Goal: Feedback & Contribution: Submit feedback/report problem

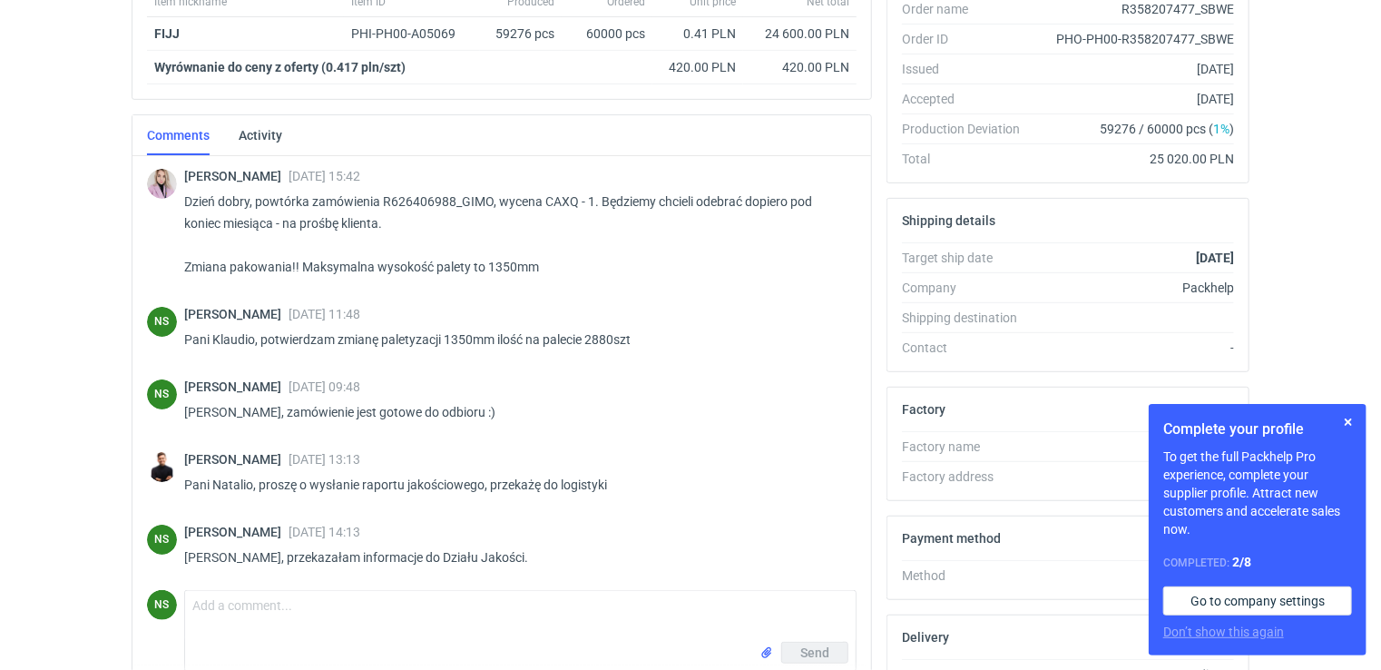
scroll to position [221, 0]
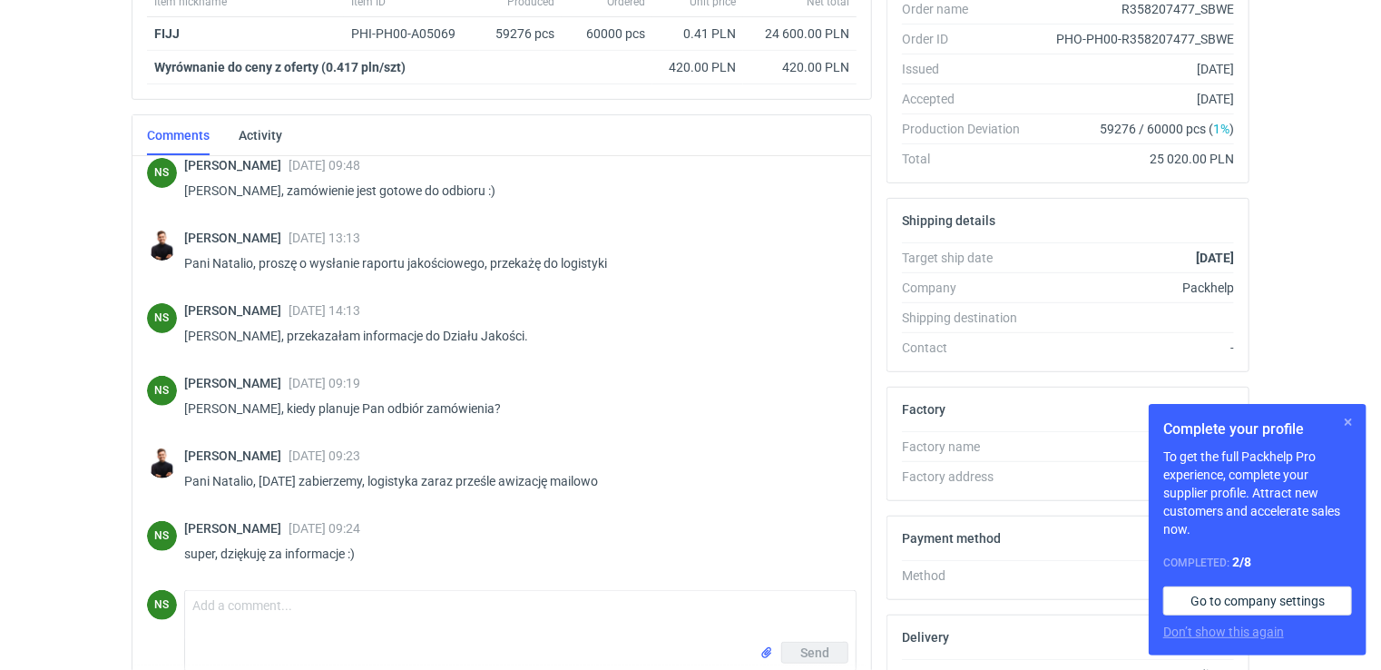
click at [1347, 419] on button "button" at bounding box center [1348, 422] width 22 height 22
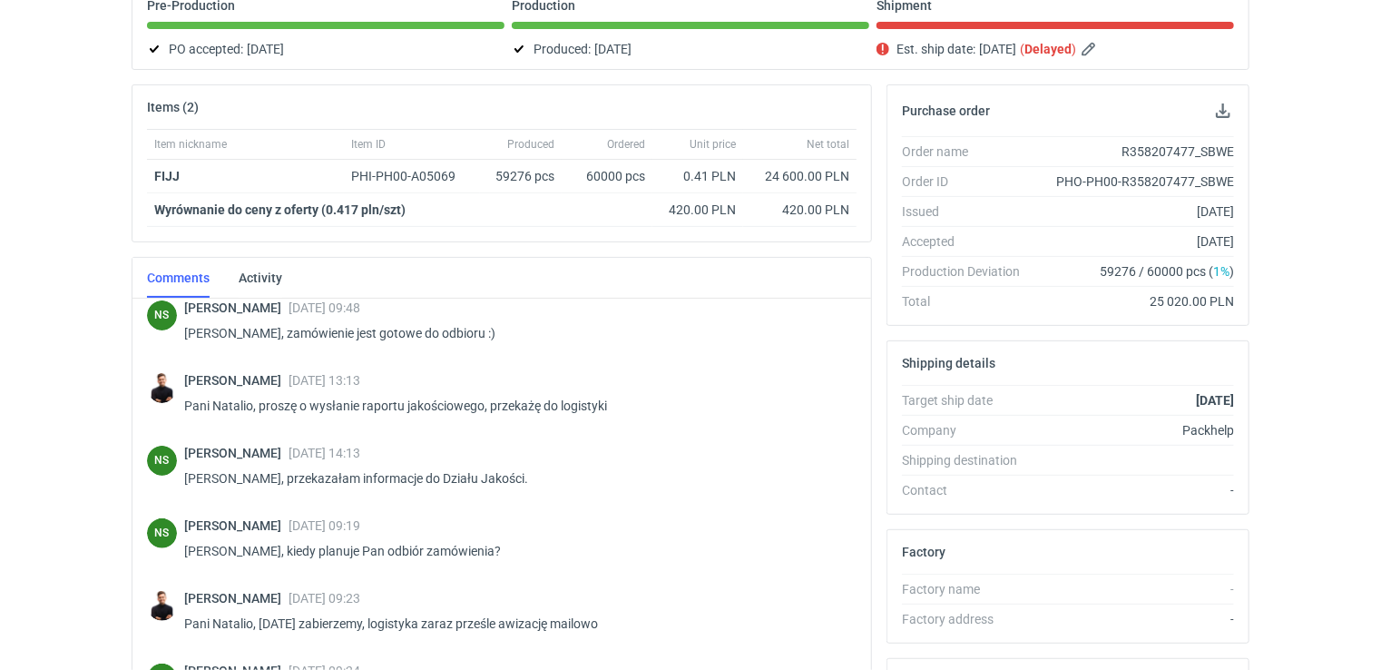
scroll to position [0, 0]
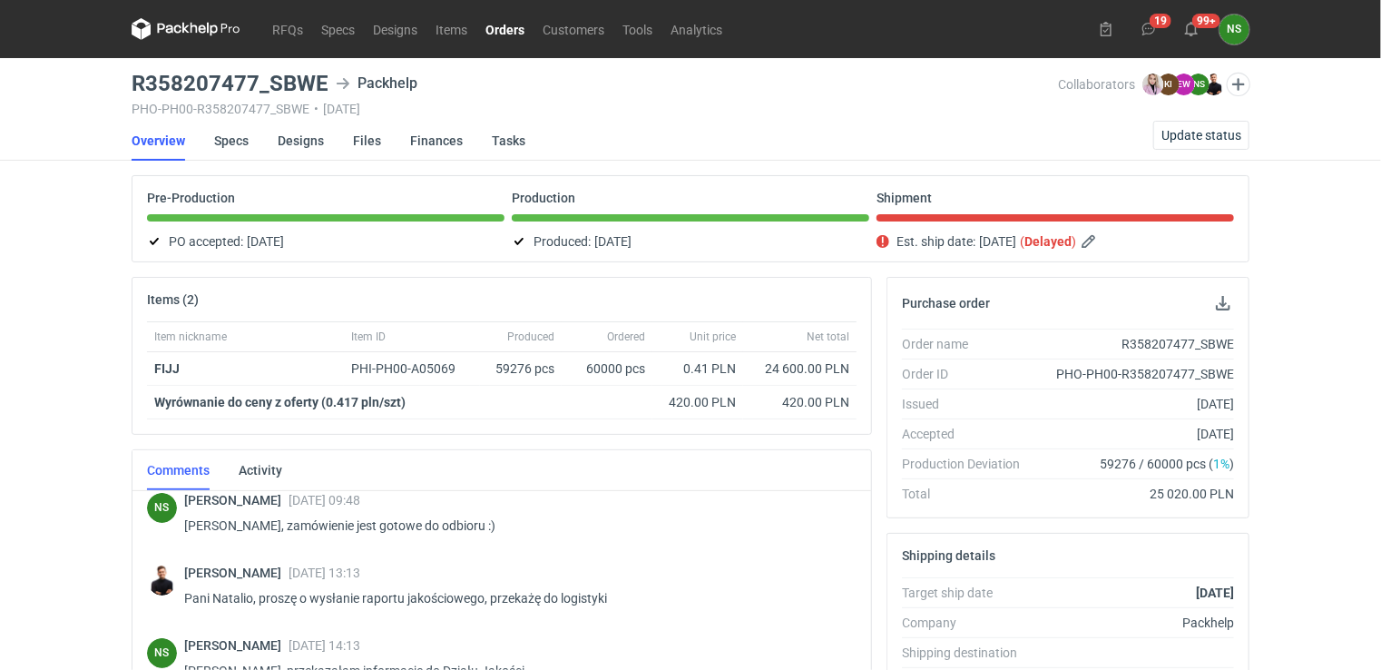
drag, startPoint x: 507, startPoint y: 31, endPoint x: 516, endPoint y: 45, distance: 17.1
click at [507, 31] on link "Orders" at bounding box center [504, 29] width 57 height 22
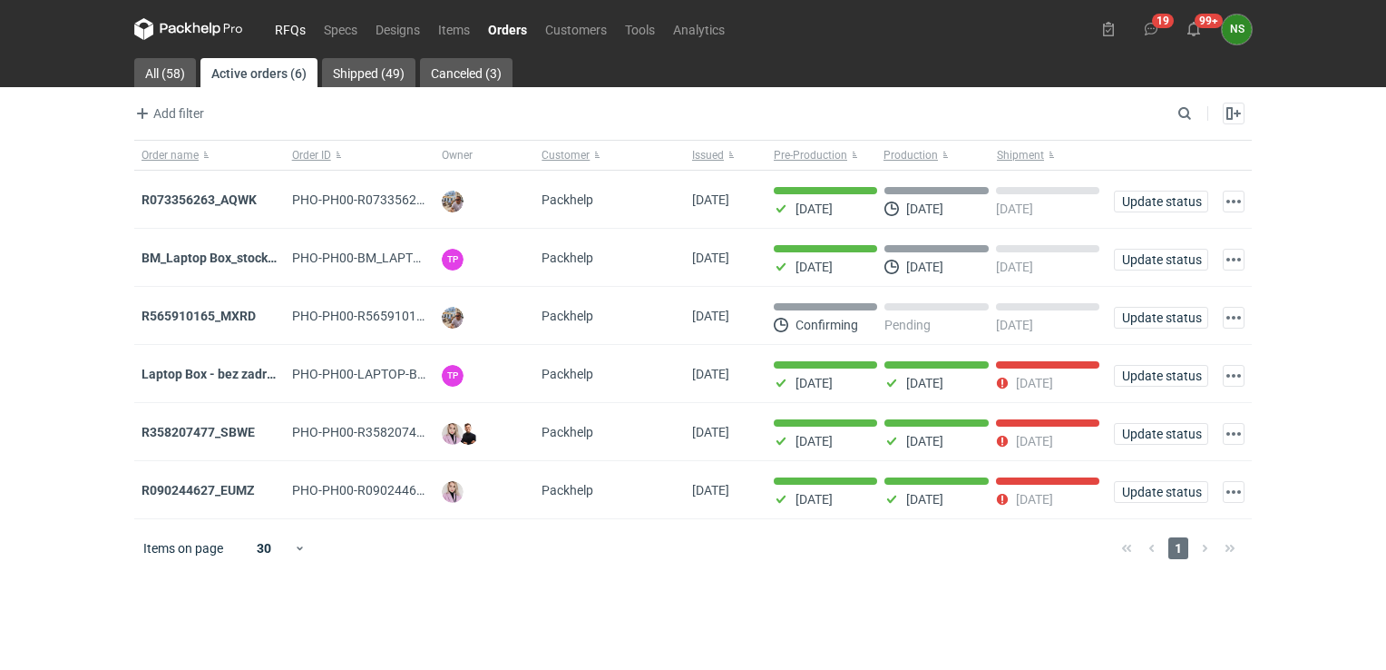
click at [289, 29] on link "RFQs" at bounding box center [290, 29] width 49 height 22
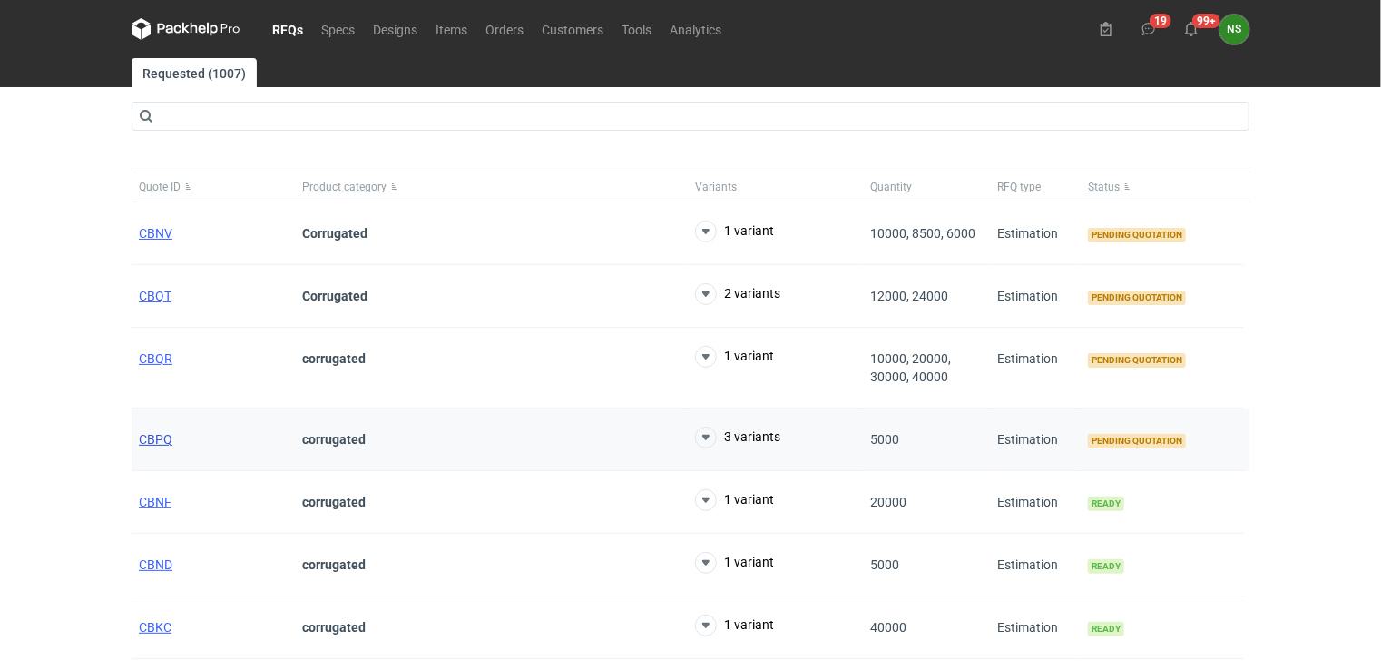
click at [152, 443] on span "CBPQ" at bounding box center [156, 439] width 34 height 15
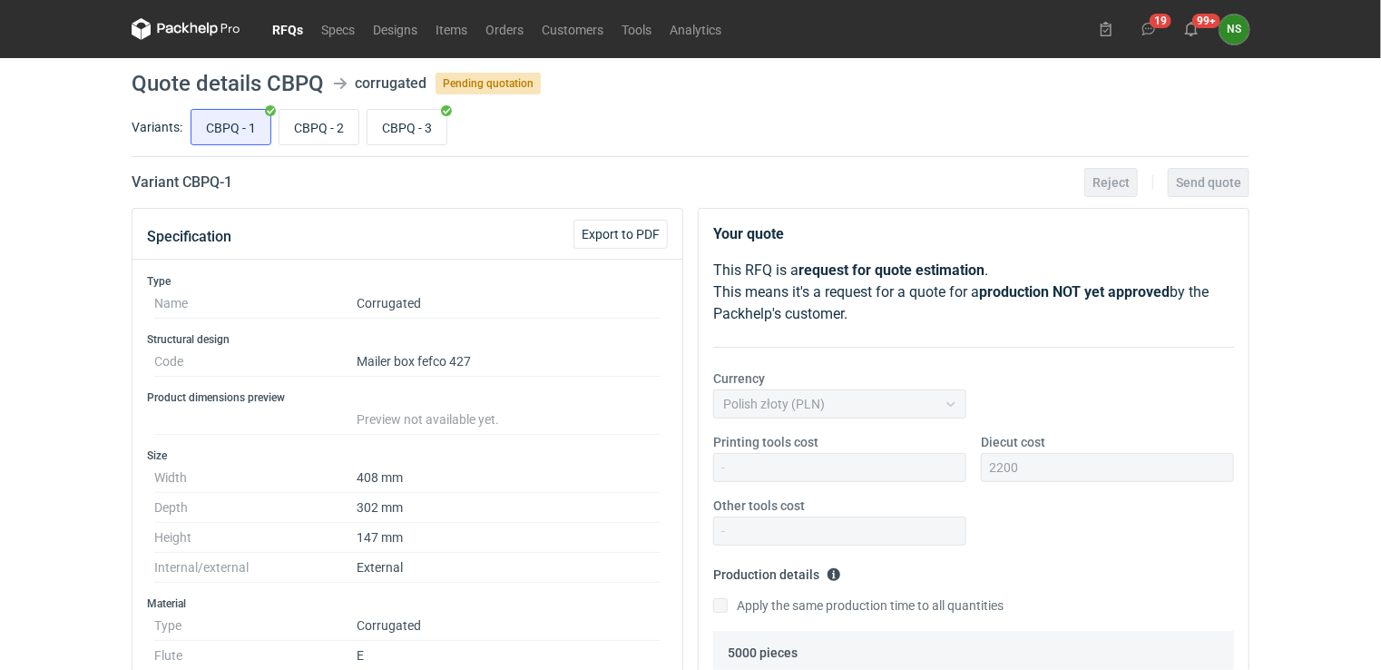
click at [294, 24] on link "RFQs" at bounding box center [287, 29] width 49 height 22
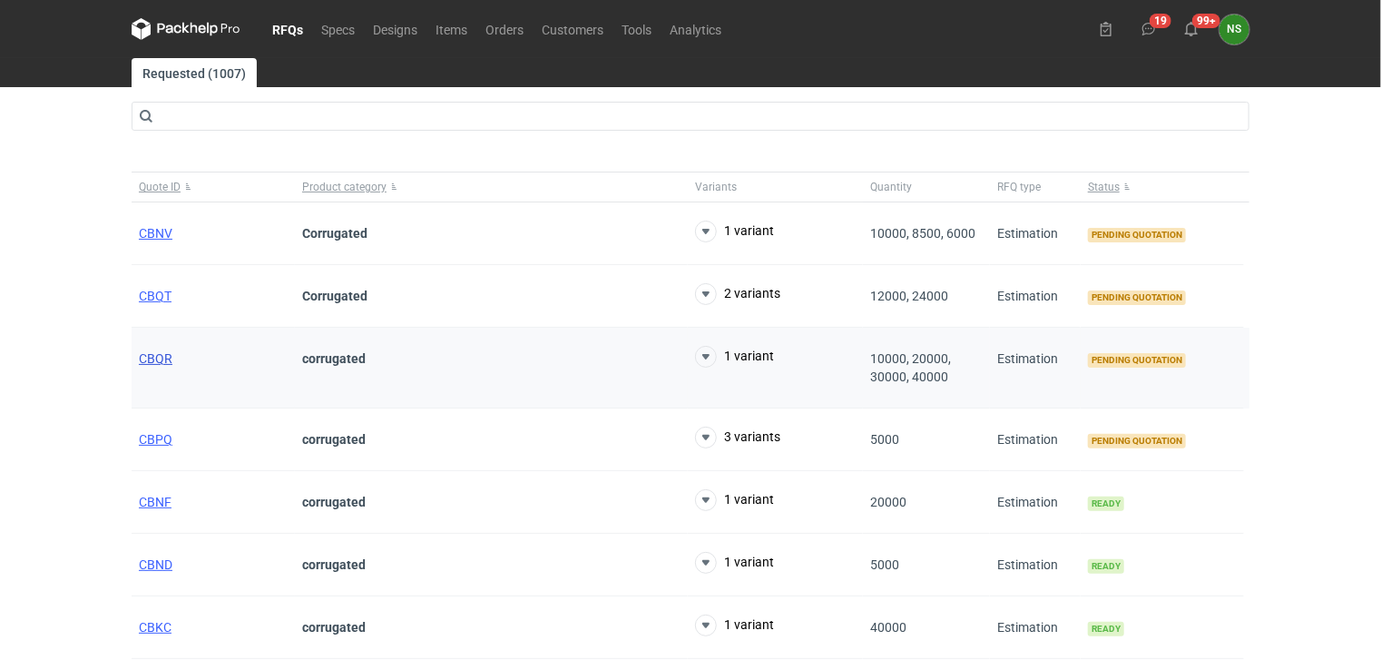
click at [166, 354] on span "CBQR" at bounding box center [156, 358] width 34 height 15
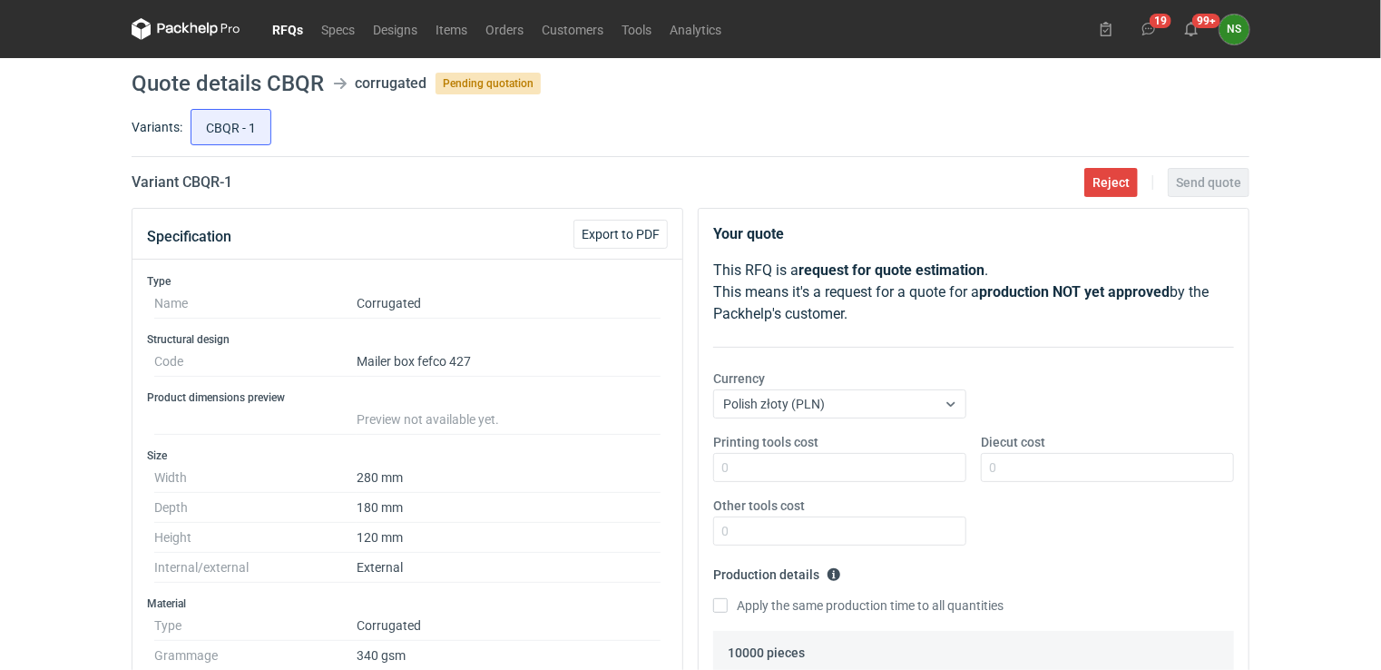
click at [283, 24] on link "RFQs" at bounding box center [287, 29] width 49 height 22
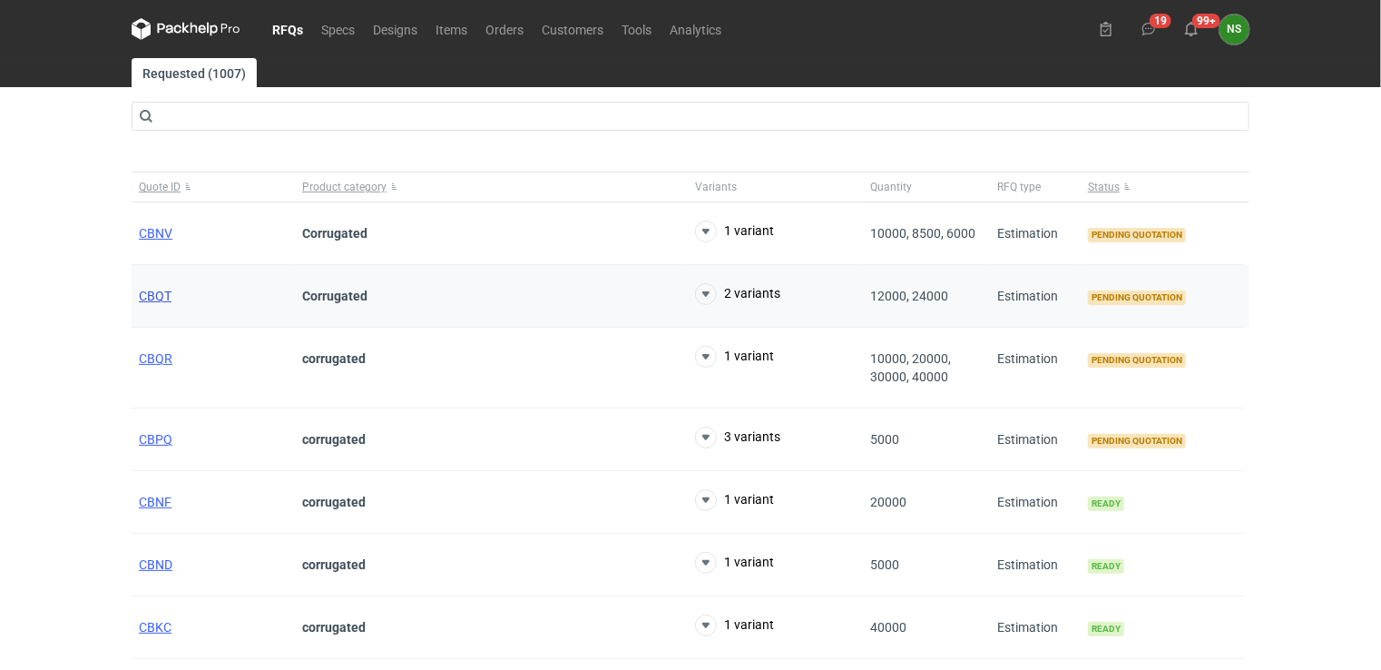
click at [162, 296] on span "CBQT" at bounding box center [155, 296] width 33 height 15
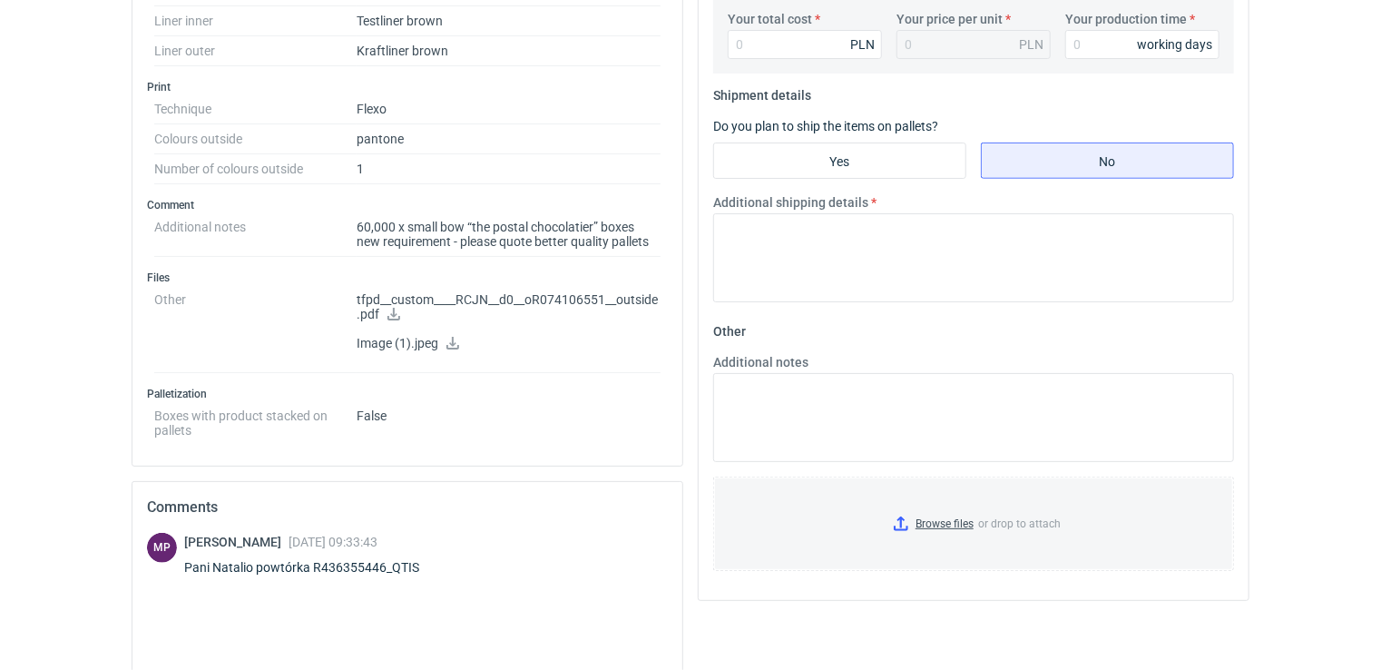
scroll to position [690, 0]
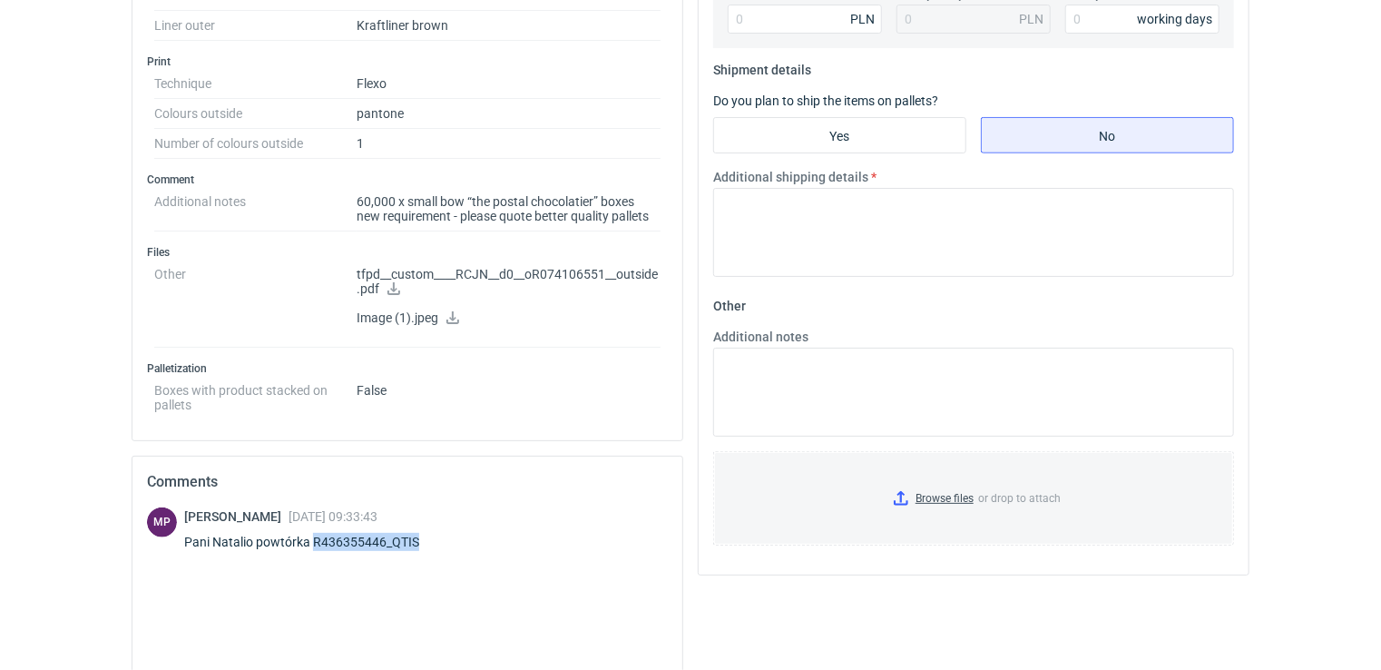
drag, startPoint x: 435, startPoint y: 543, endPoint x: 315, endPoint y: 537, distance: 120.8
click at [315, 537] on div "Pani Natalio powtórka R436355446_QTIS" at bounding box center [312, 542] width 257 height 18
copy div "R436355446_QTIS"
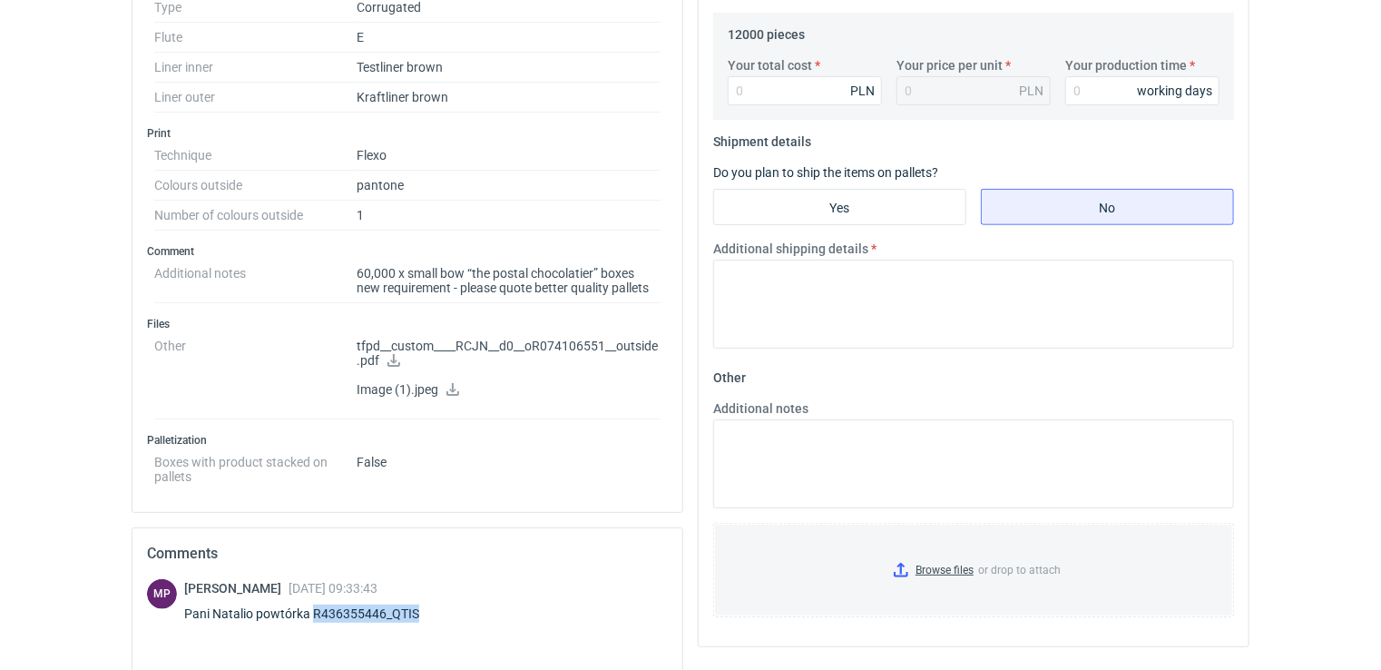
scroll to position [693, 0]
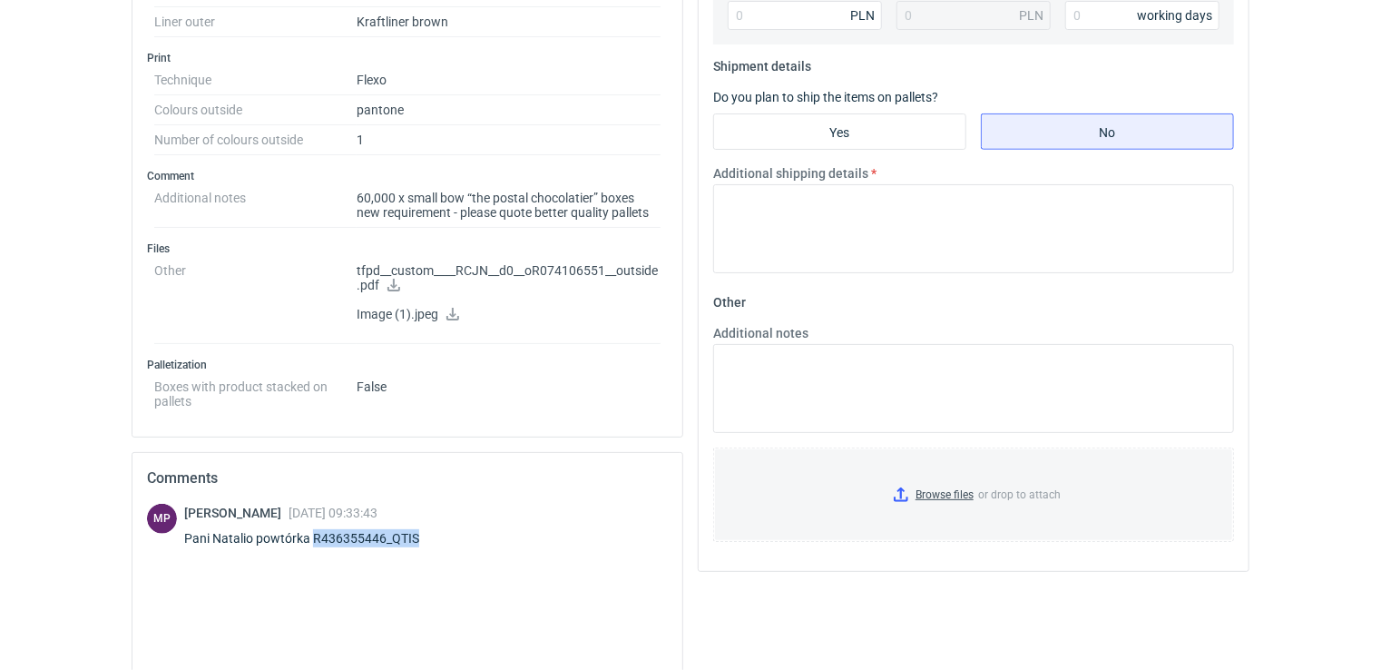
click at [413, 533] on div "Pani Natalio powtórka R436355446_QTIS" at bounding box center [312, 538] width 257 height 18
drag, startPoint x: 429, startPoint y: 535, endPoint x: 312, endPoint y: 534, distance: 117.0
click at [312, 534] on div "Pani Natalio powtórka R436355446_QTIS" at bounding box center [312, 538] width 257 height 18
copy div "R436355446_QTIS"
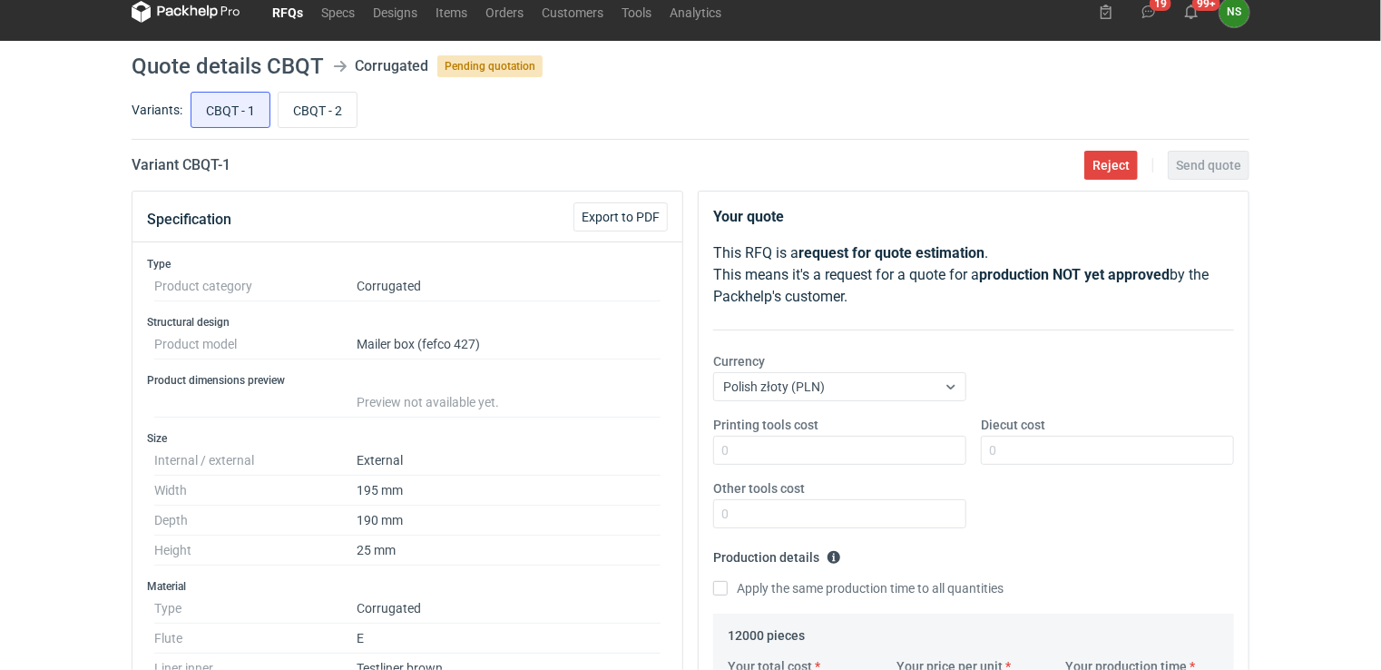
scroll to position [0, 0]
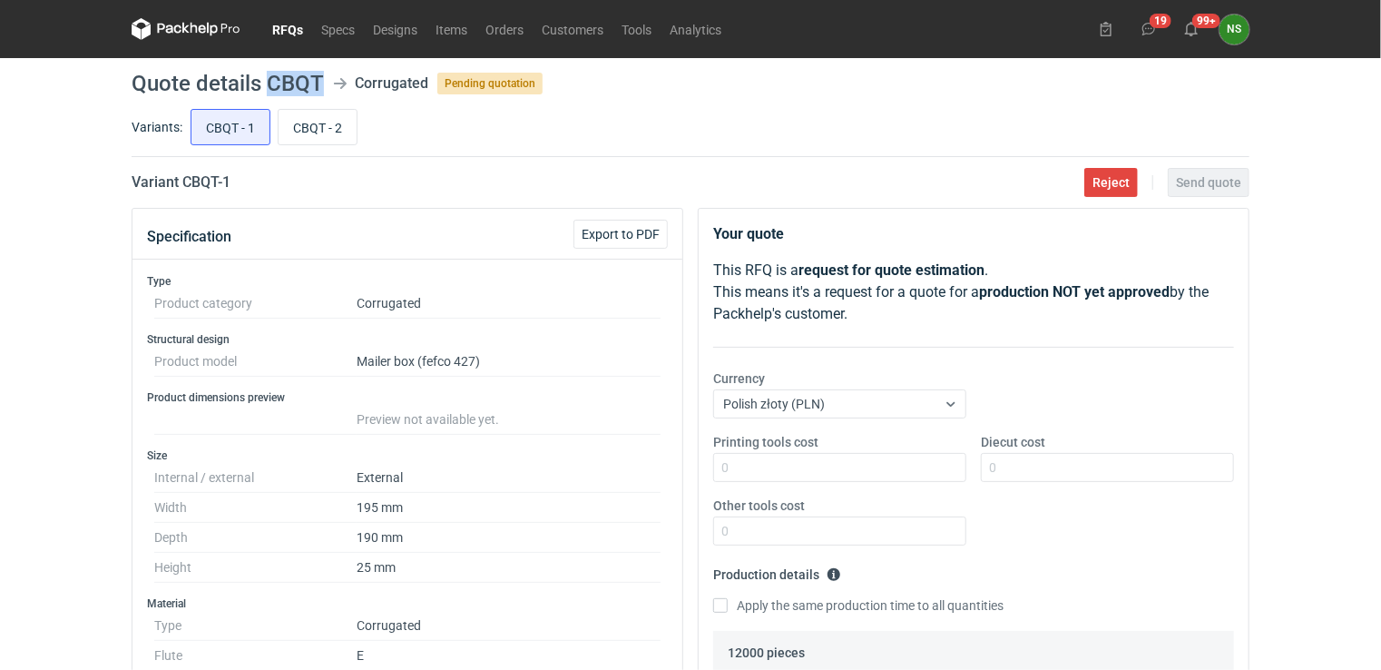
drag, startPoint x: 324, startPoint y: 85, endPoint x: 269, endPoint y: 83, distance: 55.4
click at [269, 83] on header "Quote details CBQT Corrugated Pending quotation" at bounding box center [691, 84] width 1118 height 22
copy h1 "CBQT"
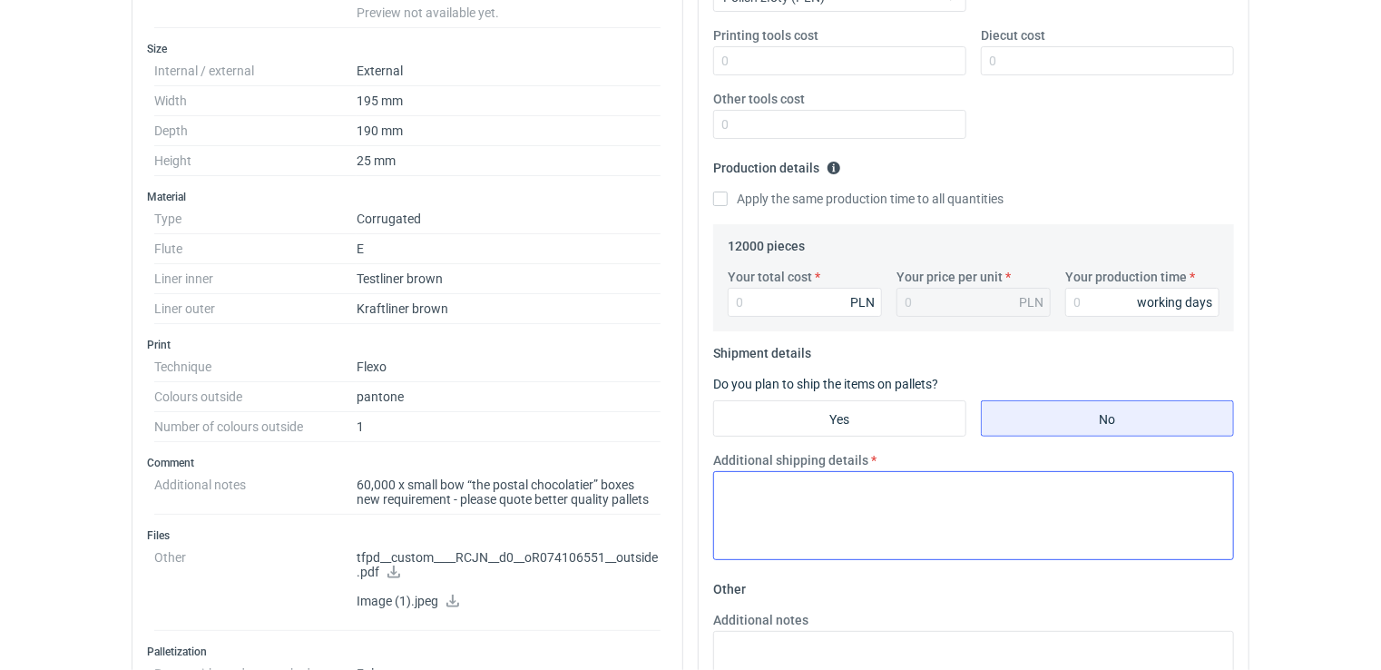
scroll to position [407, 0]
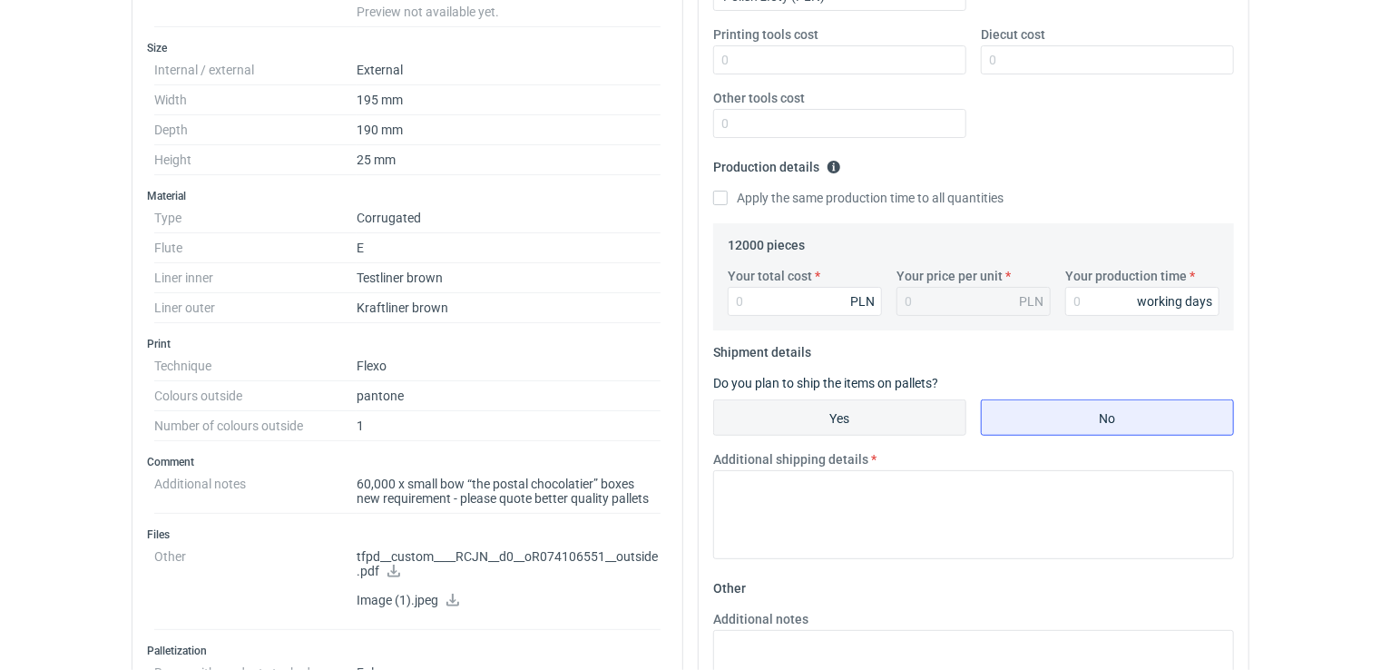
click at [817, 413] on input "Yes" at bounding box center [839, 417] width 251 height 34
radio input "true"
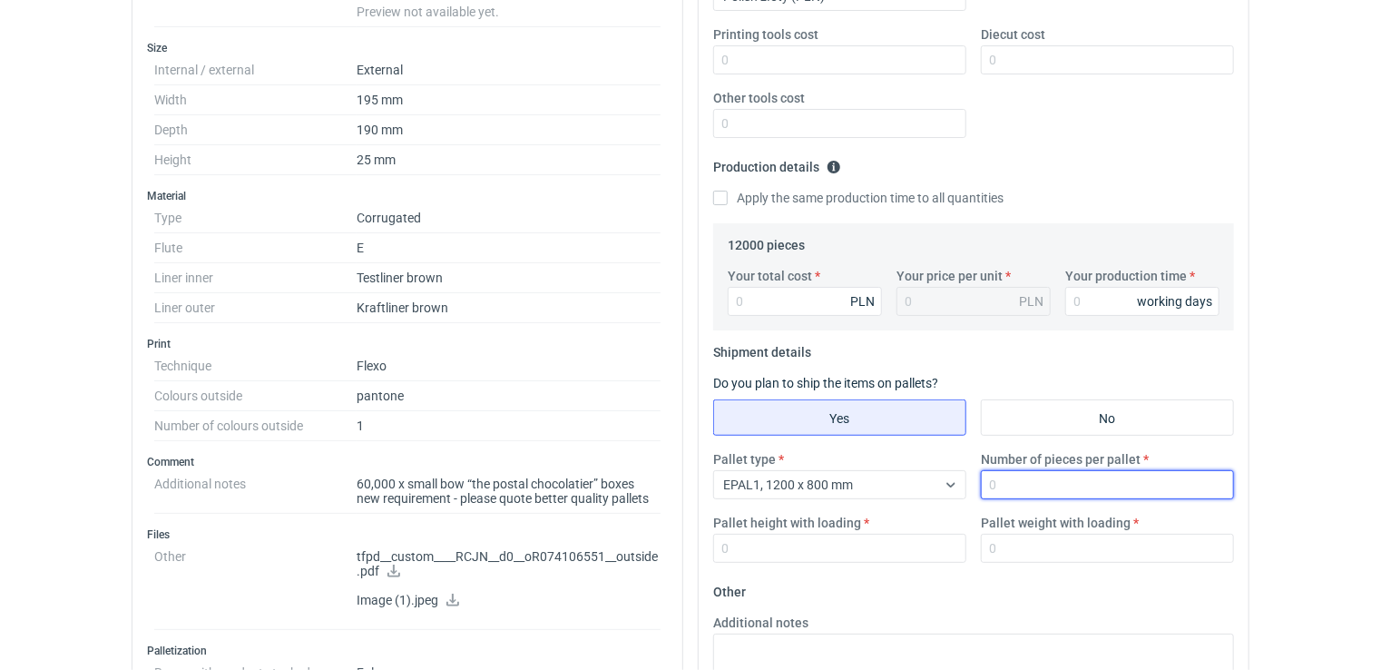
click at [1011, 480] on input "Number of pieces per pallet" at bounding box center [1107, 484] width 253 height 29
type input "6180"
type input "1850"
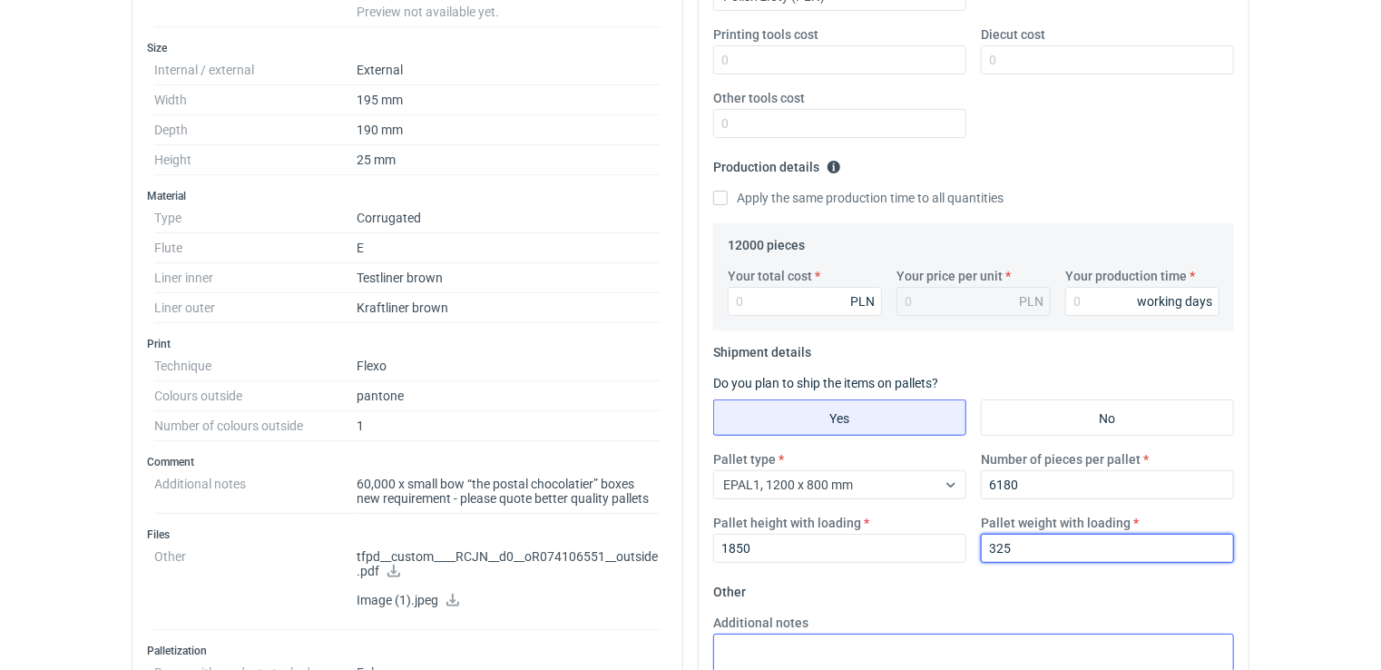
type input "325"
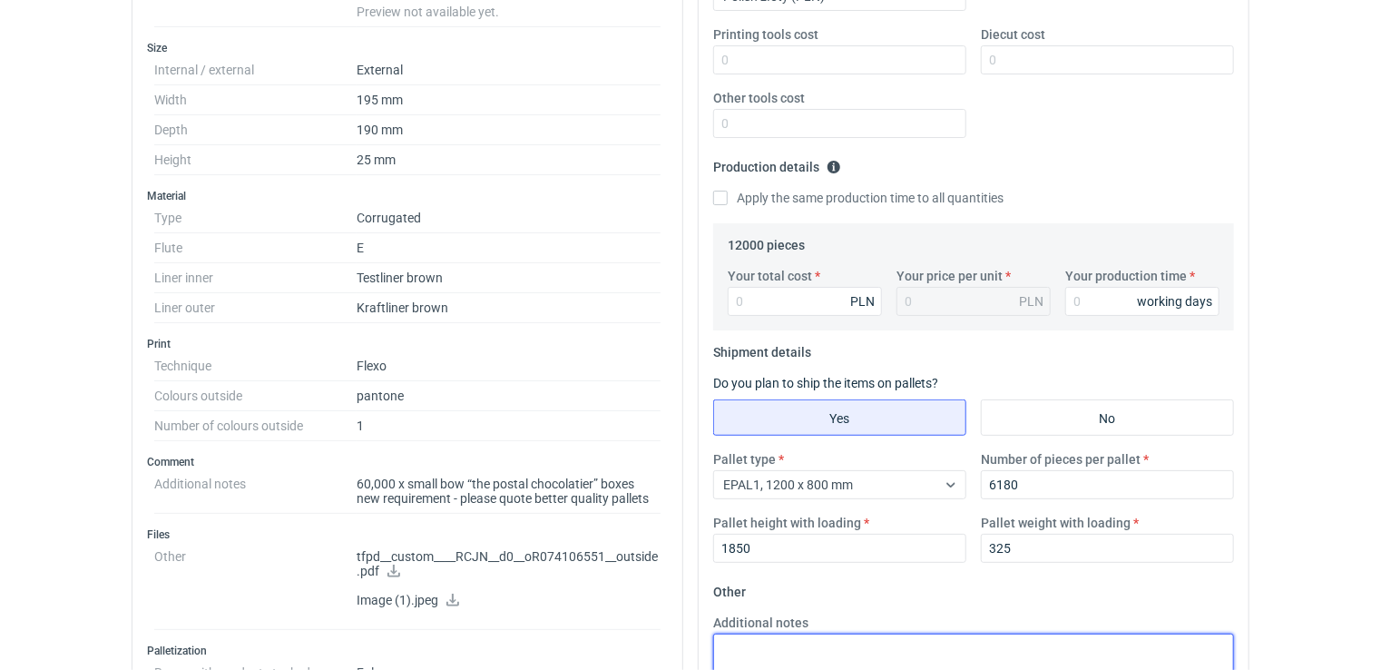
click at [797, 647] on textarea "Additional notes" at bounding box center [973, 677] width 521 height 89
click at [722, 642] on textarea "teorder" at bounding box center [973, 677] width 521 height 89
type textarea "reorder"
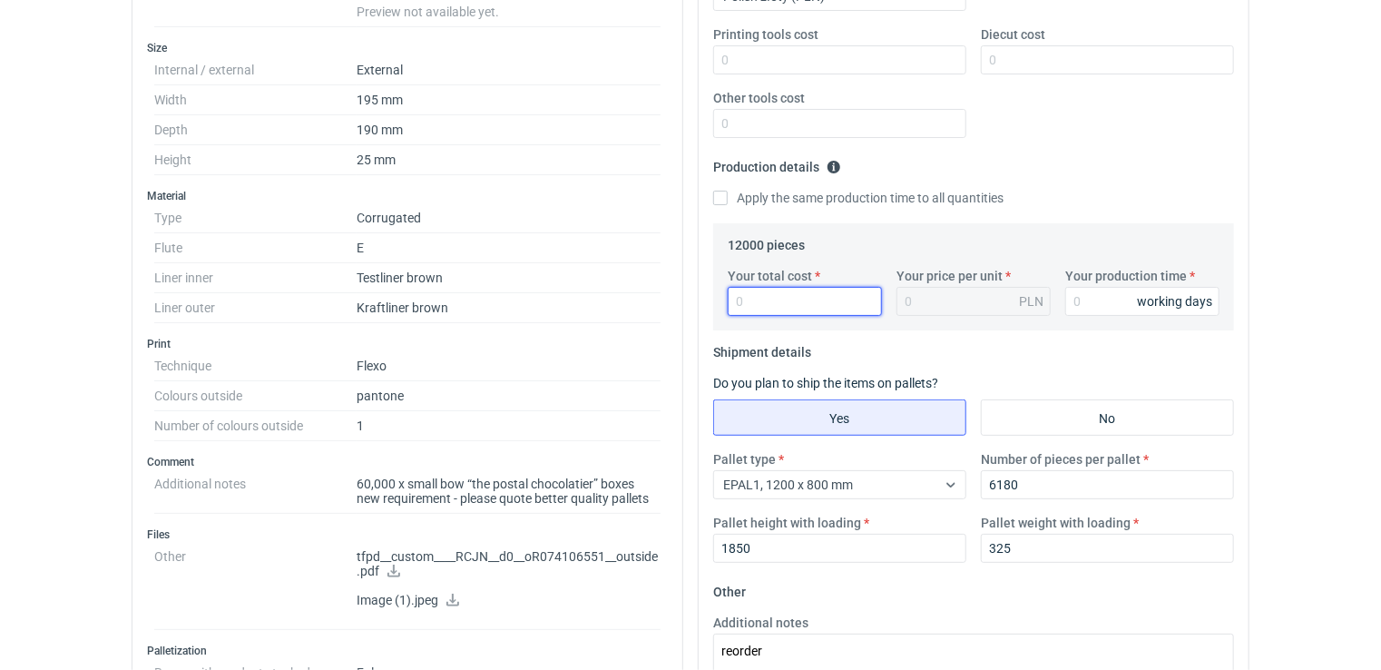
drag, startPoint x: 778, startPoint y: 289, endPoint x: 752, endPoint y: 305, distance: 29.7
click at [779, 289] on input "Your total cost" at bounding box center [805, 301] width 154 height 29
type input "1920"
type input "0.16"
type input "19200"
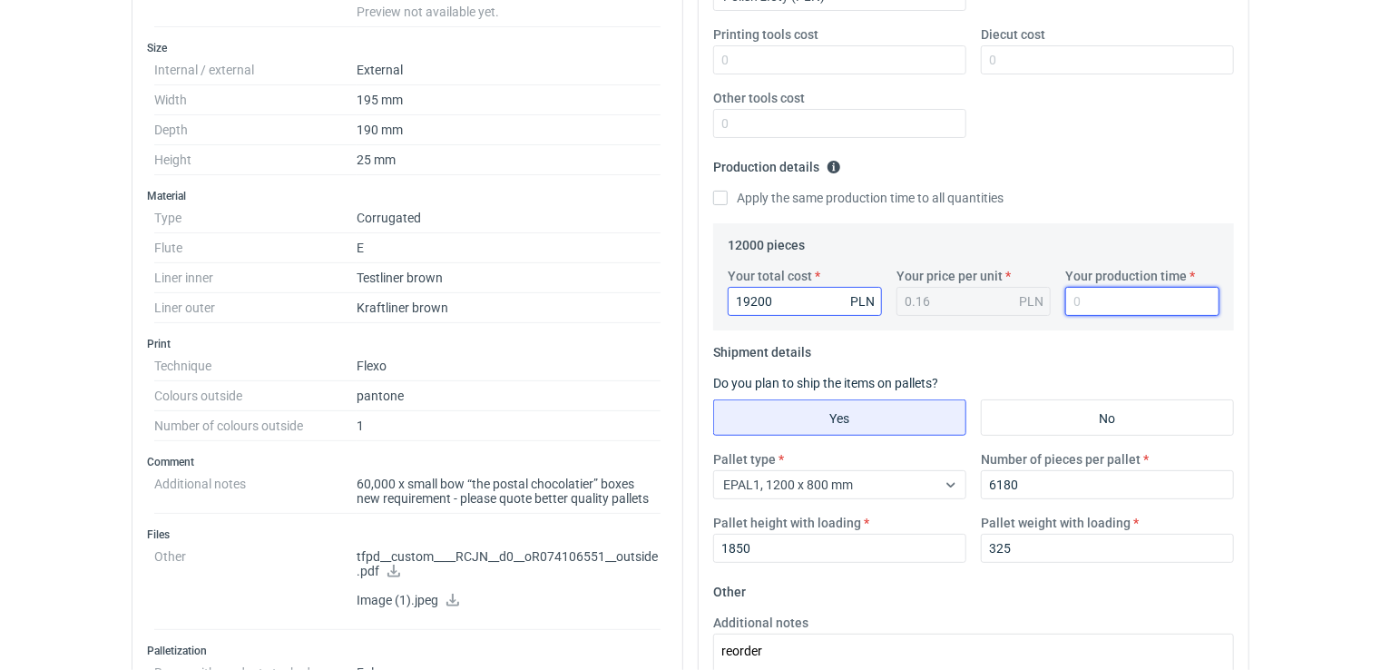
type input "1.6"
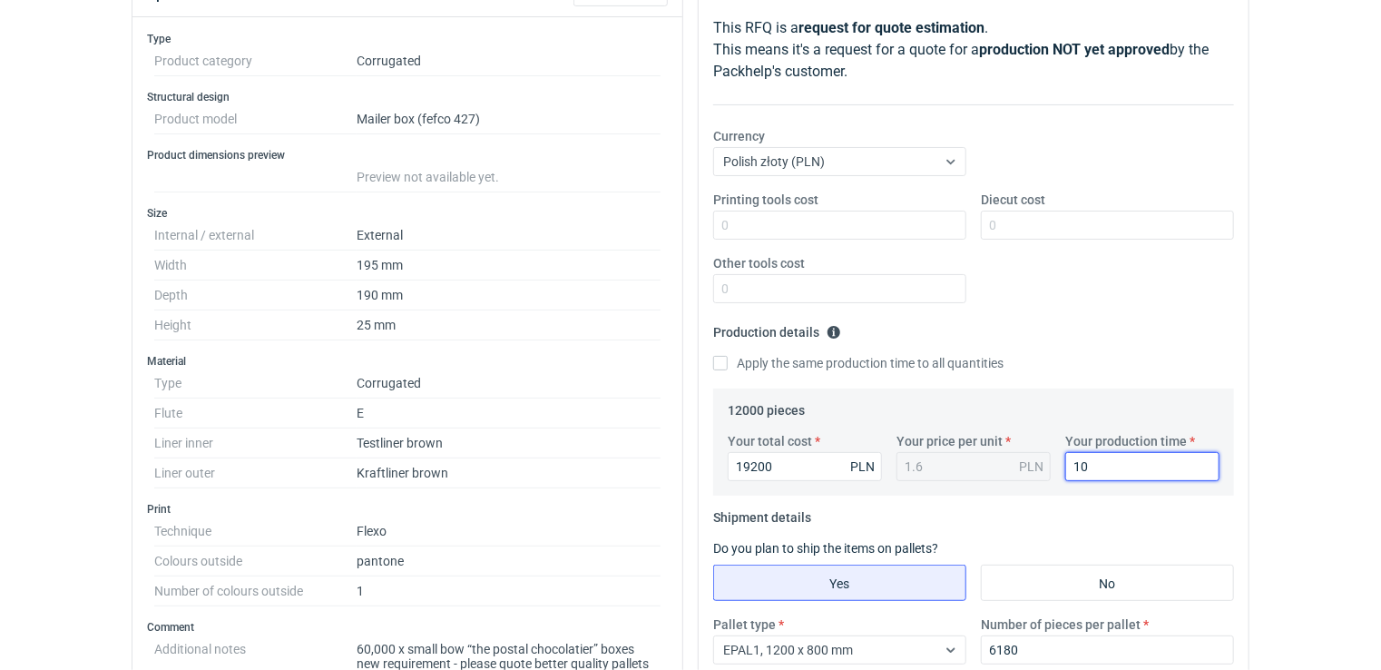
scroll to position [0, 0]
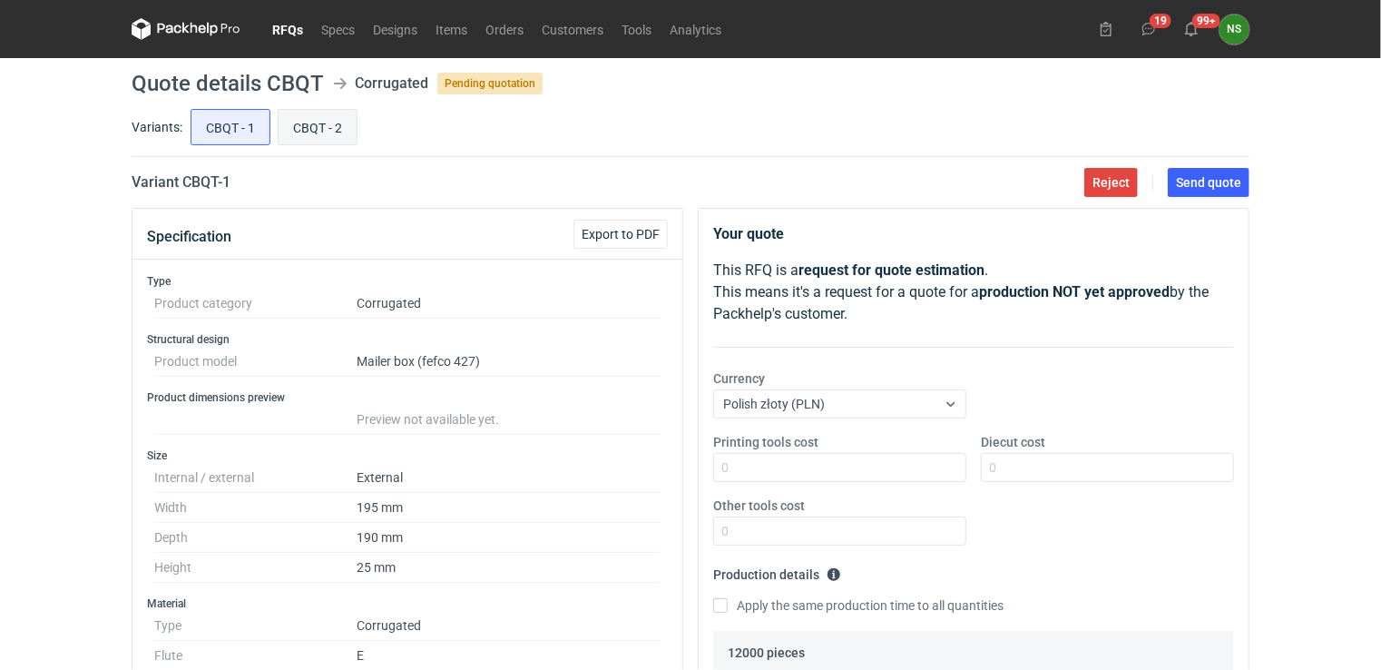
type input "10"
click at [318, 124] on input "CBQT - 2" at bounding box center [318, 127] width 78 height 34
radio input "true"
click at [236, 128] on input "CBQT - 1" at bounding box center [230, 127] width 78 height 34
radio input "true"
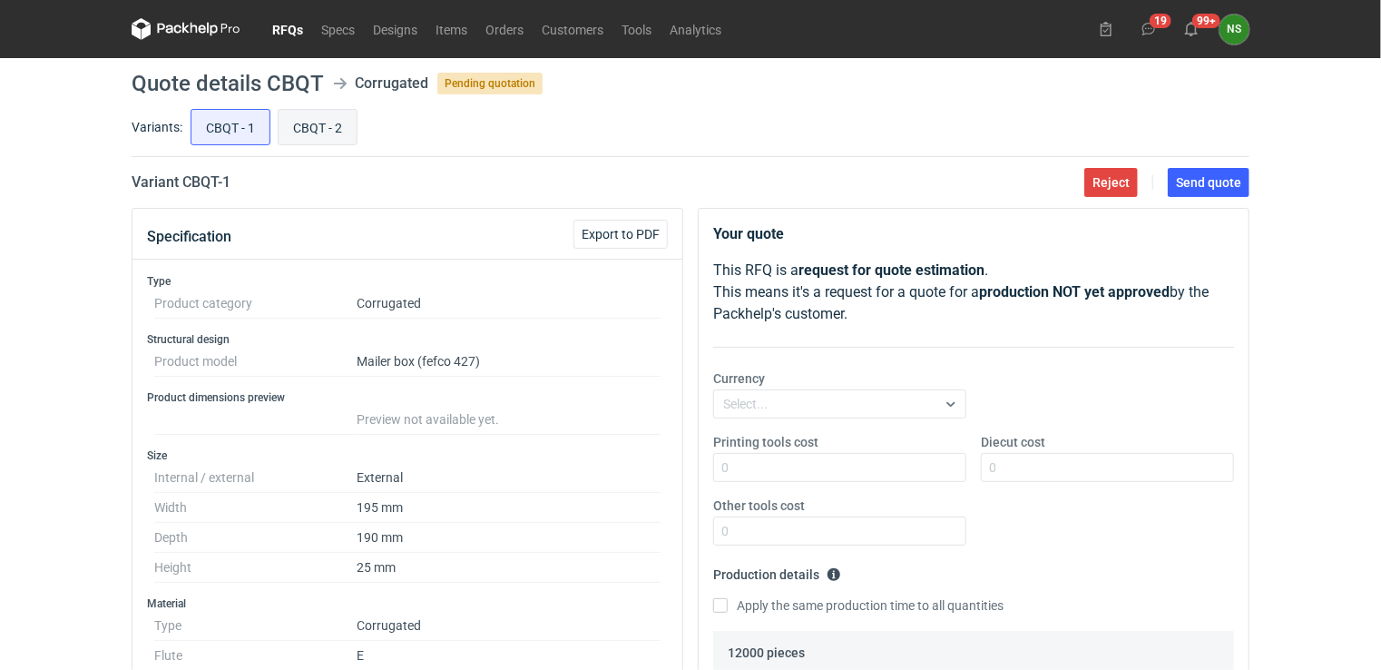
click at [303, 129] on input "CBQT - 2" at bounding box center [318, 127] width 78 height 34
radio input "true"
click at [232, 125] on input "CBQT - 1" at bounding box center [230, 127] width 78 height 34
radio input "true"
click at [345, 141] on input "CBQT - 2" at bounding box center [318, 127] width 78 height 34
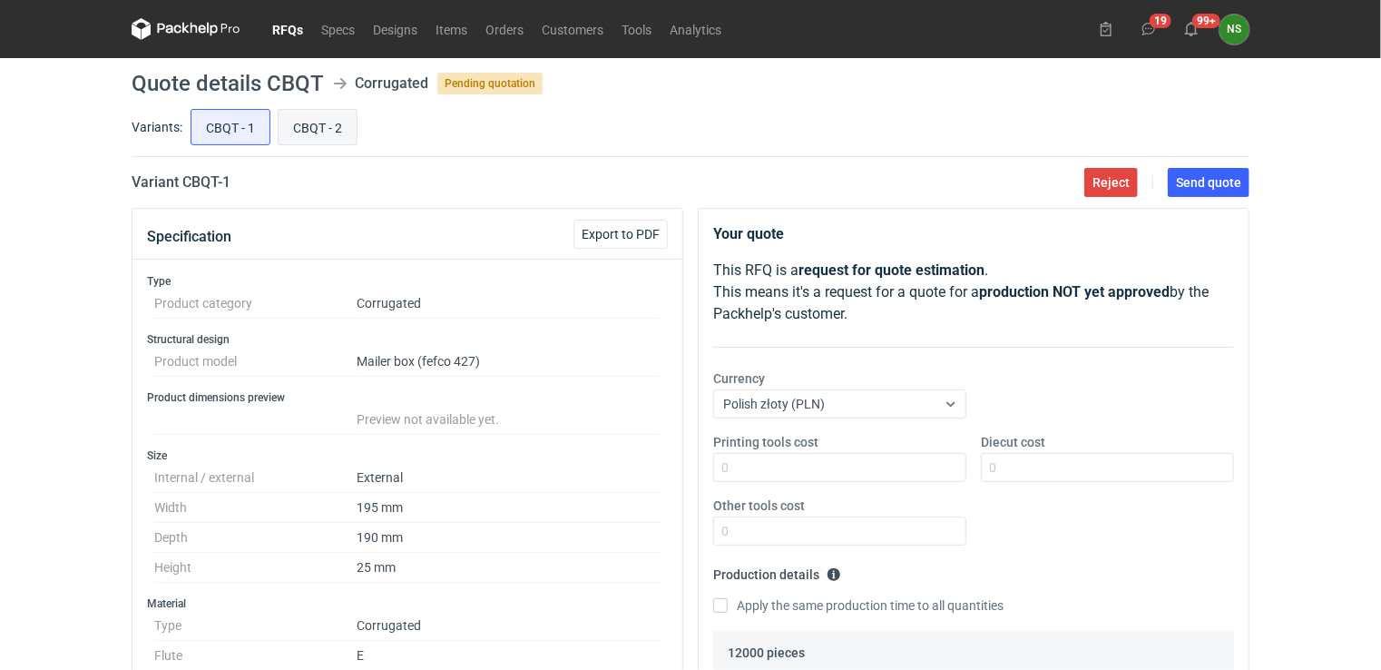
radio input "true"
click at [226, 135] on input "CBQT - 1" at bounding box center [230, 127] width 78 height 34
radio input "true"
click at [303, 133] on input "CBQT - 2" at bounding box center [318, 127] width 78 height 34
radio input "true"
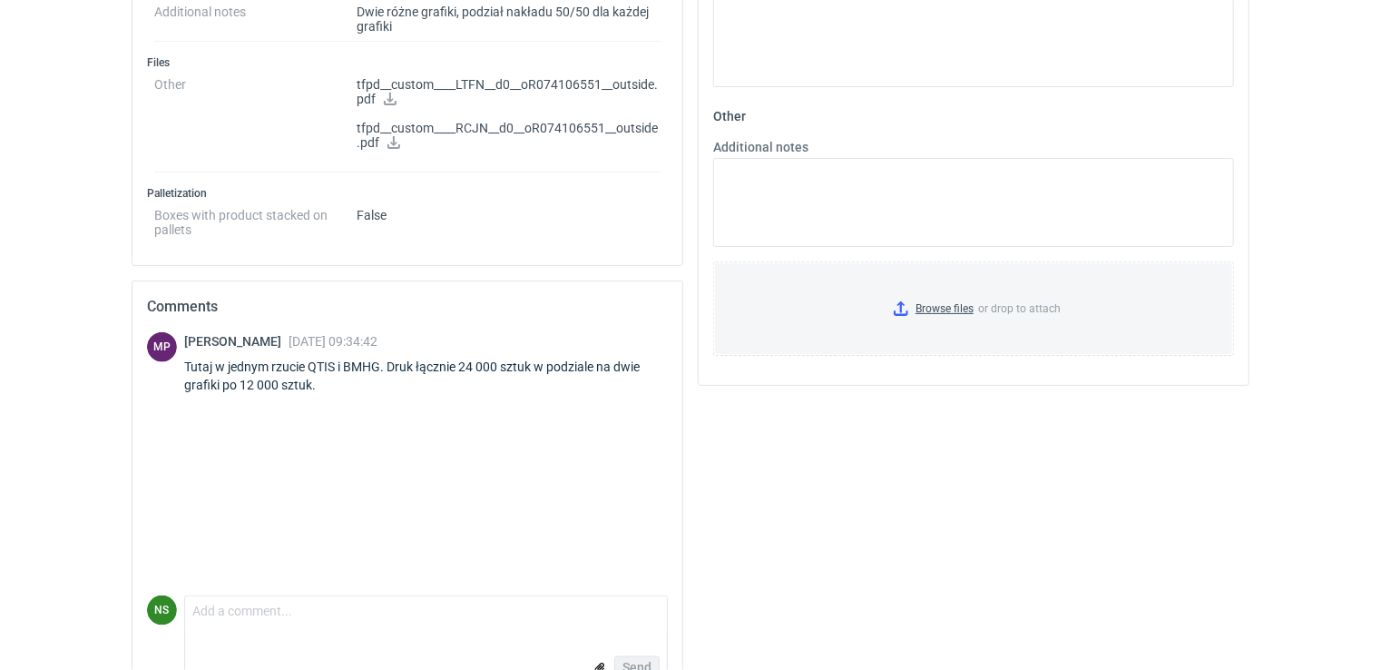
scroll to position [919, 0]
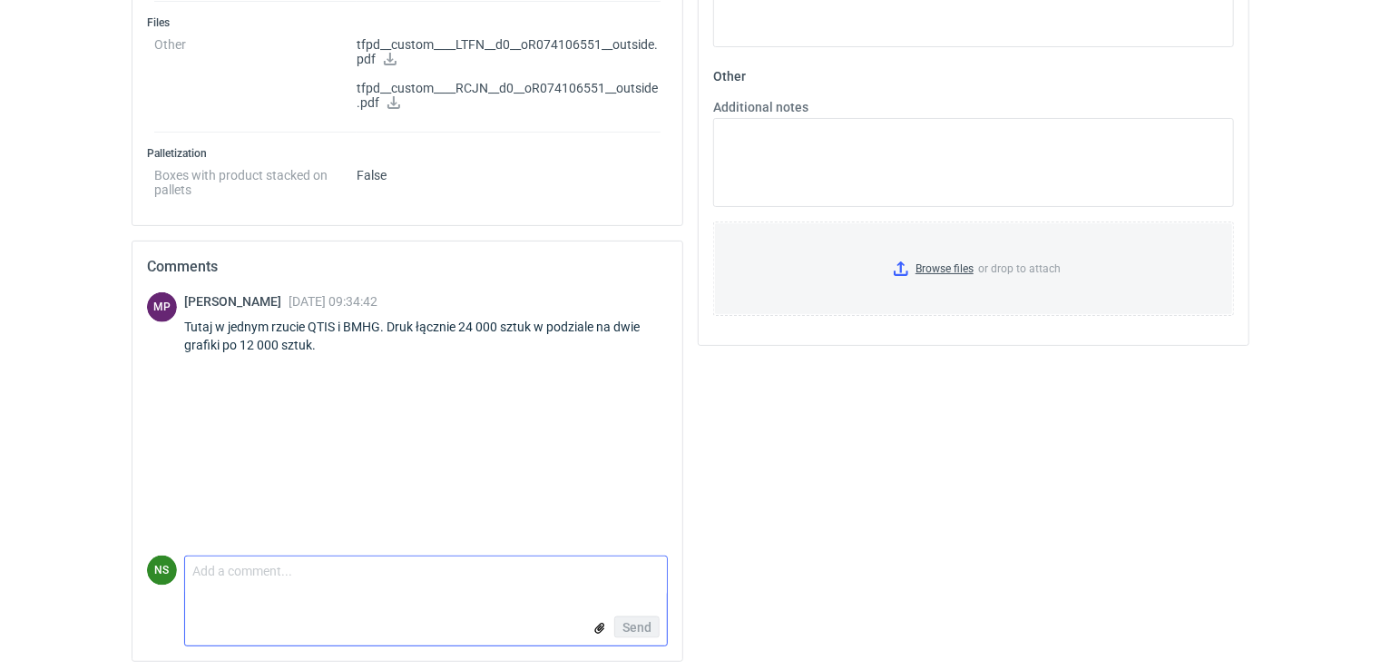
drag, startPoint x: 272, startPoint y: 582, endPoint x: 277, endPoint y: 570, distance: 12.6
click at [272, 580] on textarea "Comment message" at bounding box center [426, 575] width 482 height 38
type textarea "A czy BMHG było już produkowane? nie mogę namierzyć w systemie"
click at [627, 622] on span "Send" at bounding box center [636, 627] width 29 height 13
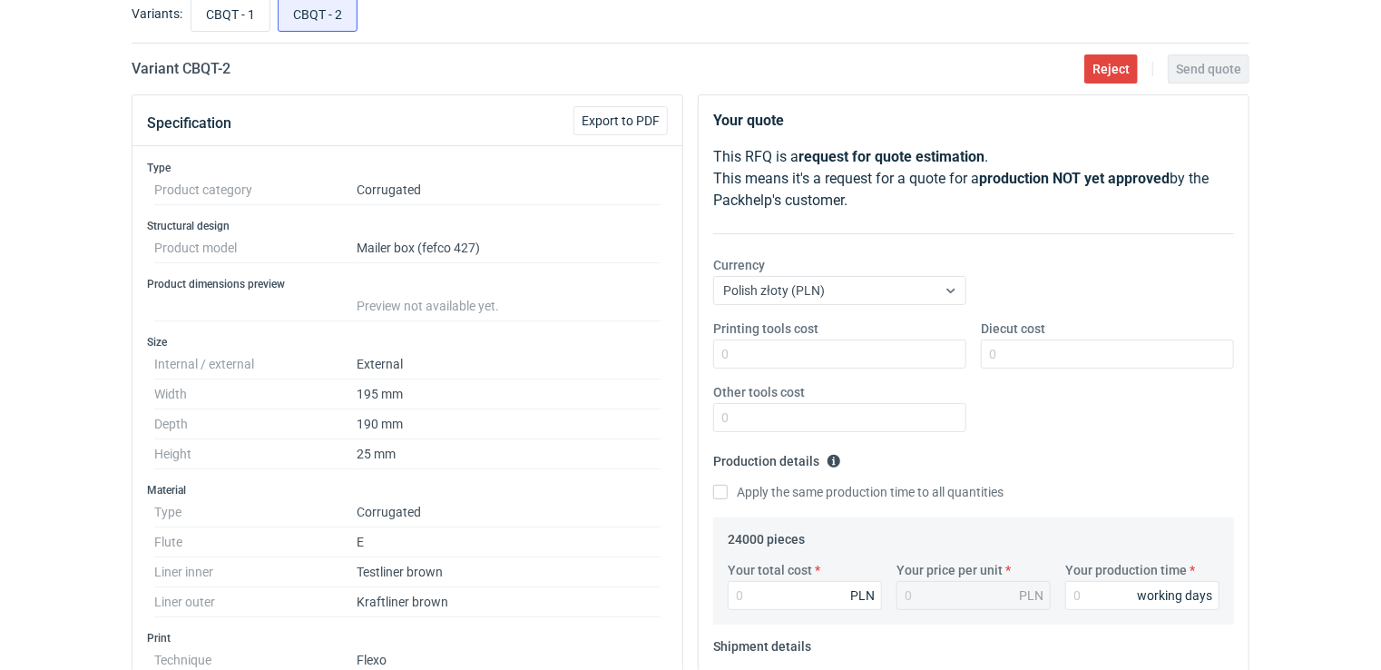
scroll to position [0, 0]
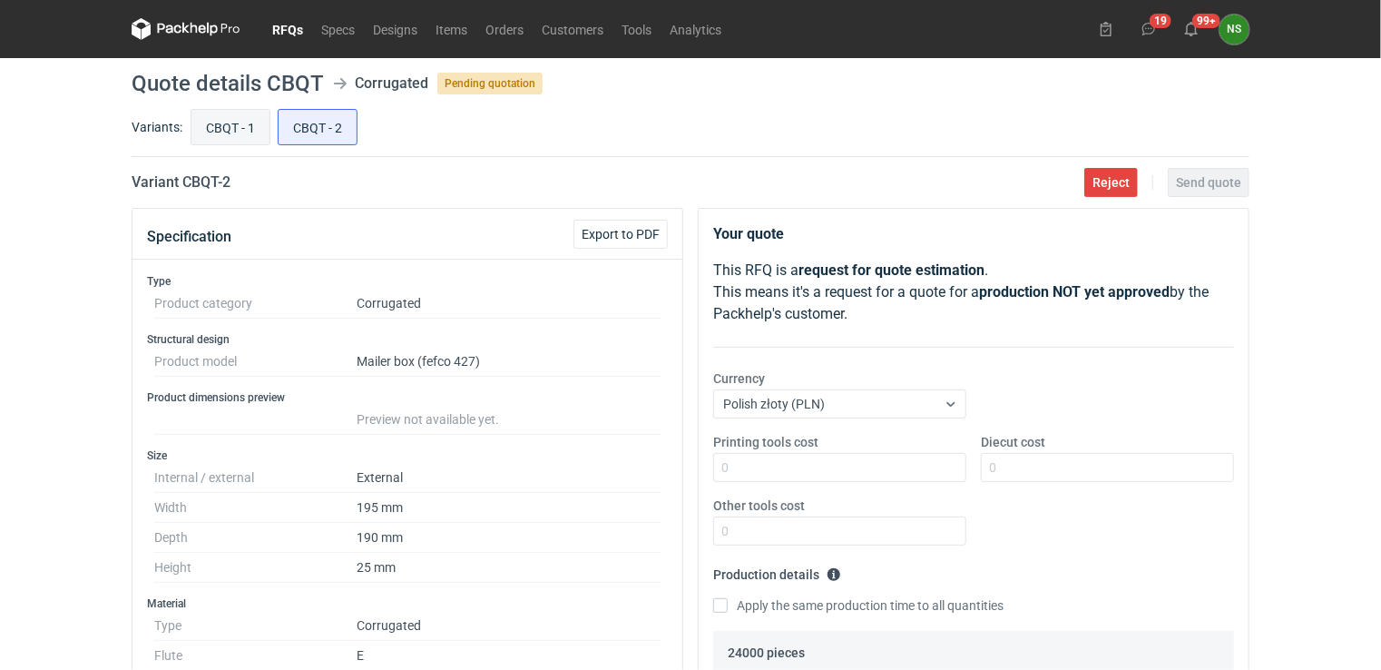
click at [210, 126] on input "CBQT - 1" at bounding box center [230, 127] width 78 height 34
radio input "true"
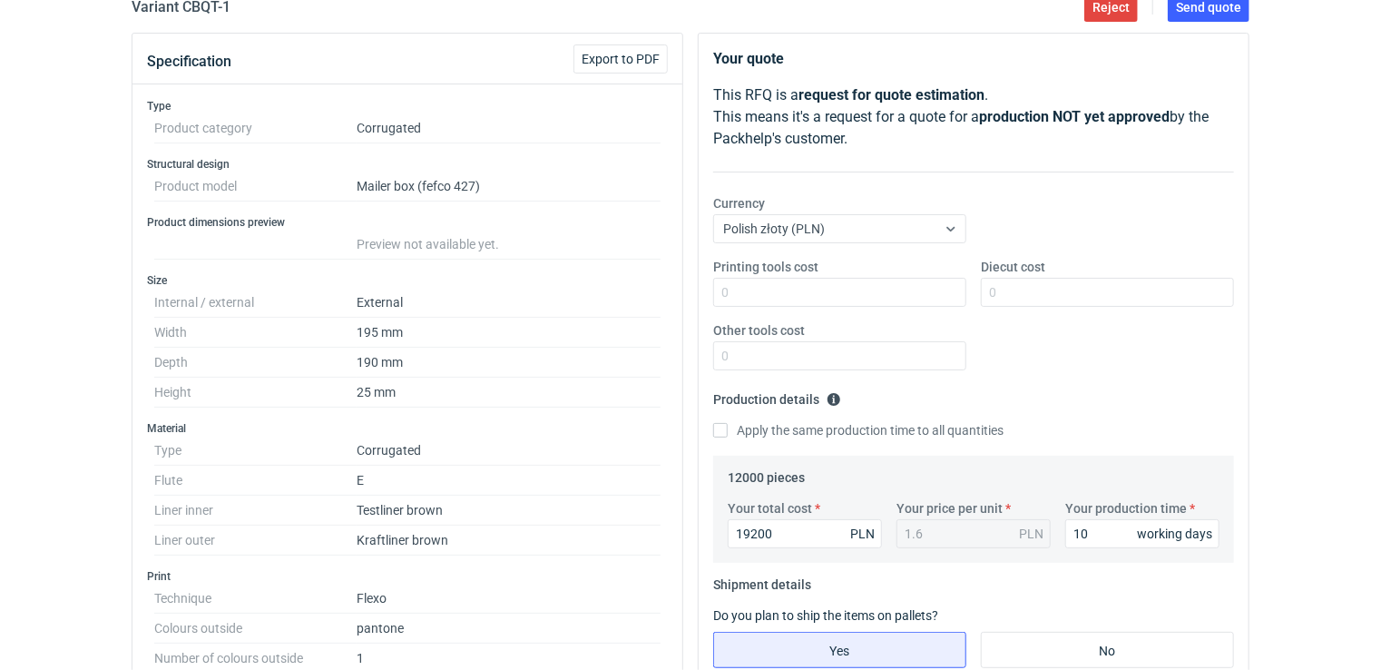
scroll to position [220, 0]
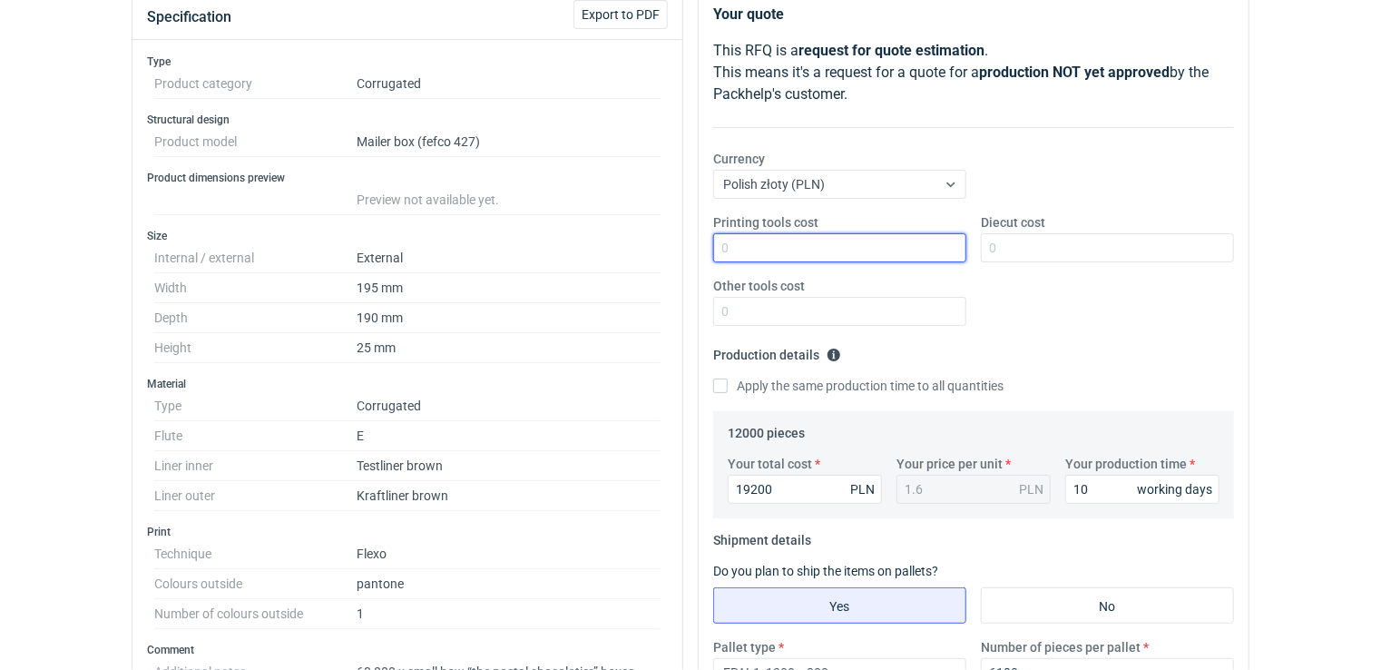
click at [807, 247] on input "Printing tools cost" at bounding box center [839, 247] width 253 height 29
type input "0"
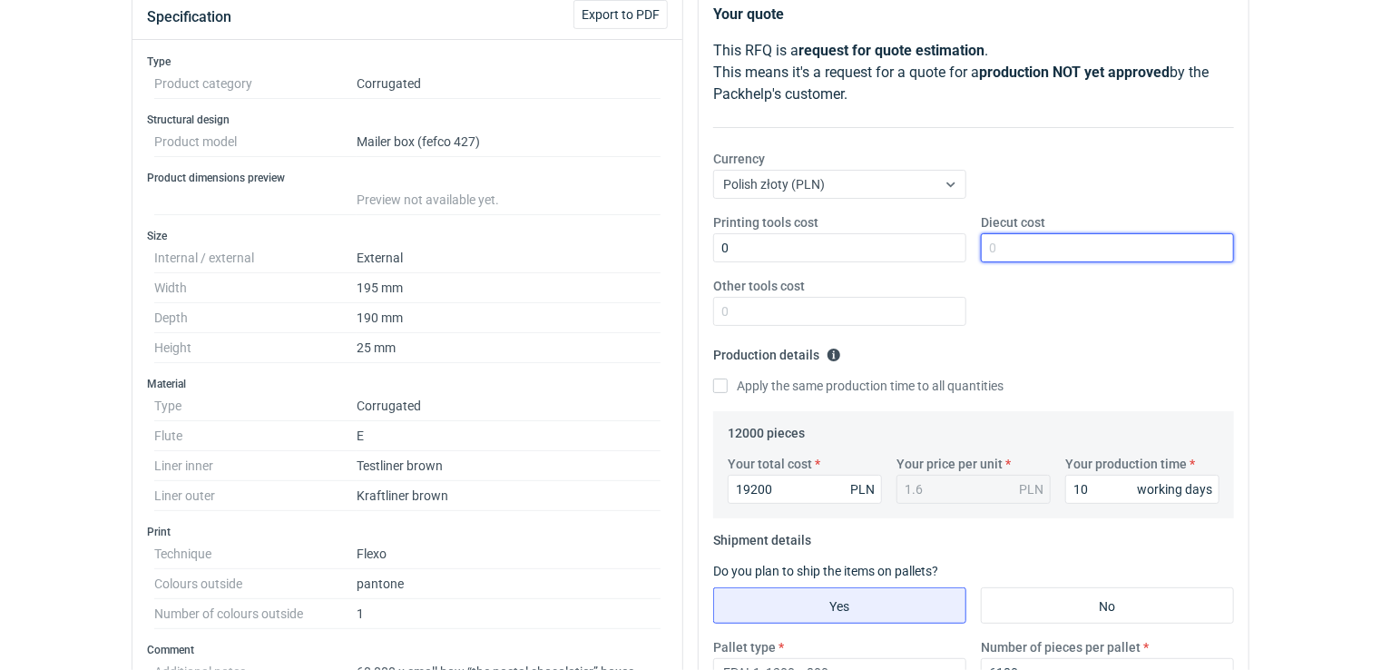
drag, startPoint x: 1002, startPoint y: 242, endPoint x: 983, endPoint y: 252, distance: 20.7
click at [1003, 242] on input "Diecut cost" at bounding box center [1107, 247] width 253 height 29
type input "0"
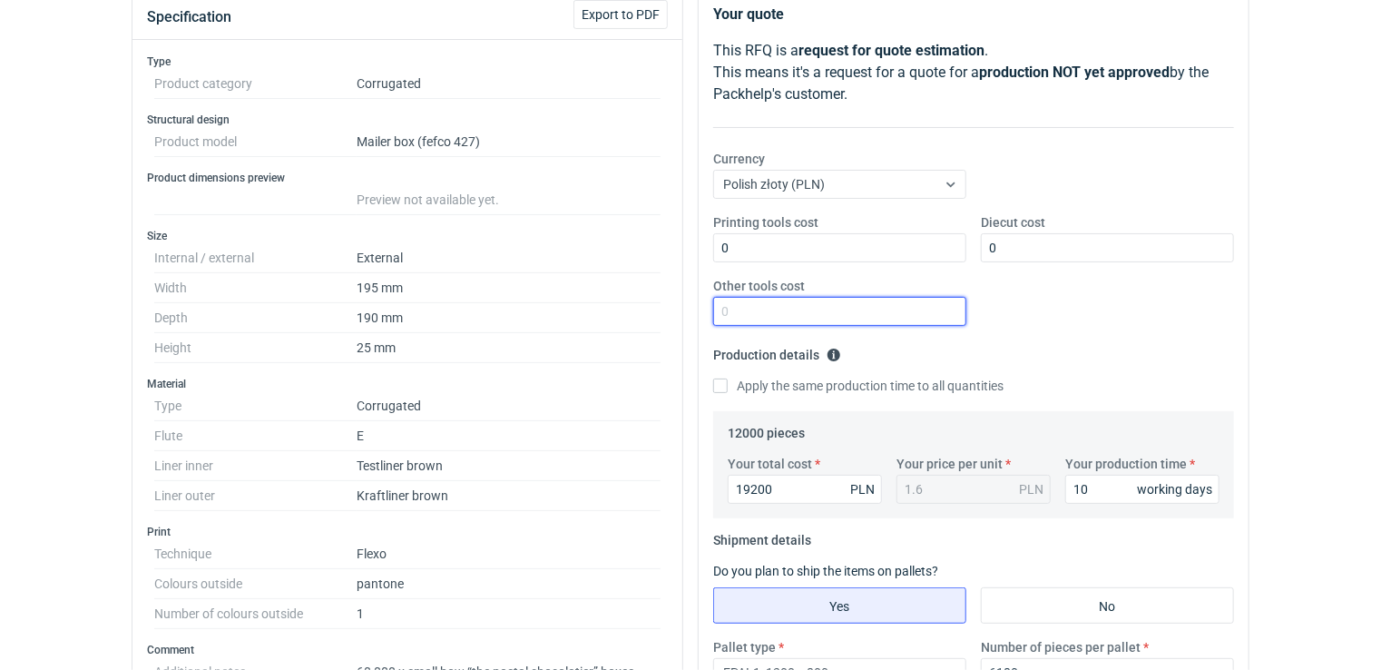
click at [809, 299] on input "Other tools cost" at bounding box center [839, 311] width 253 height 29
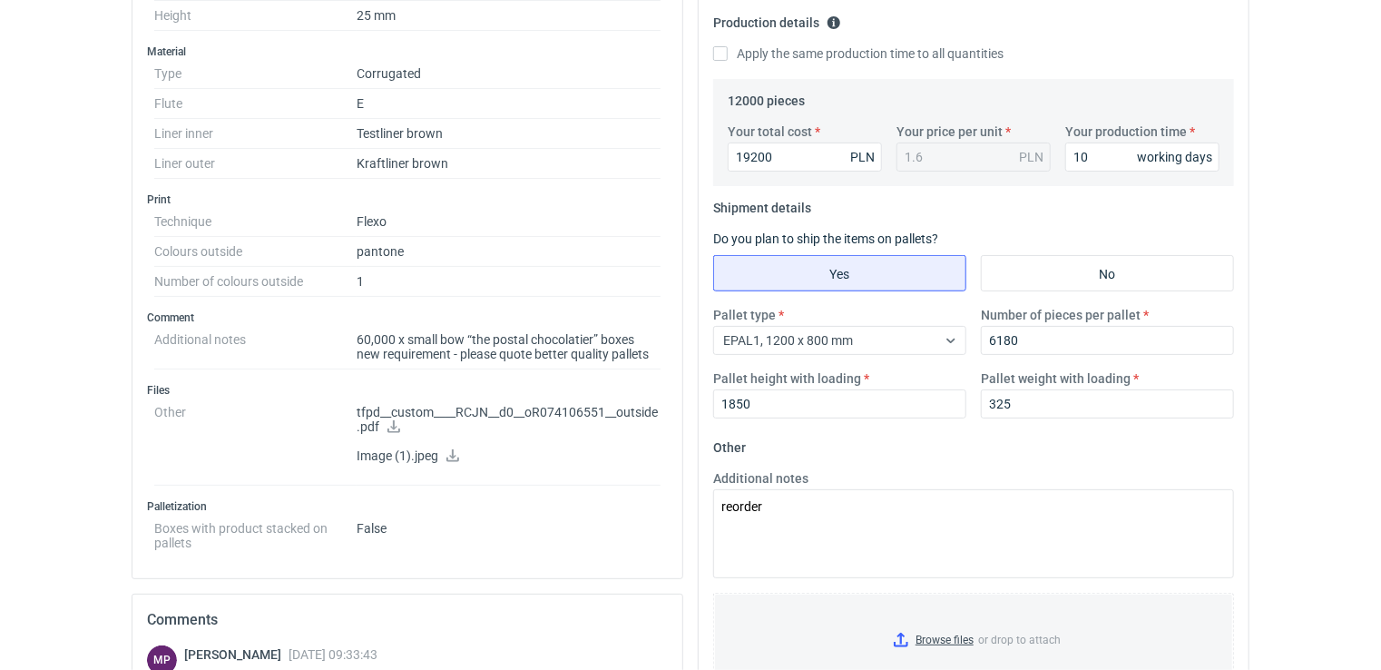
scroll to position [560, 0]
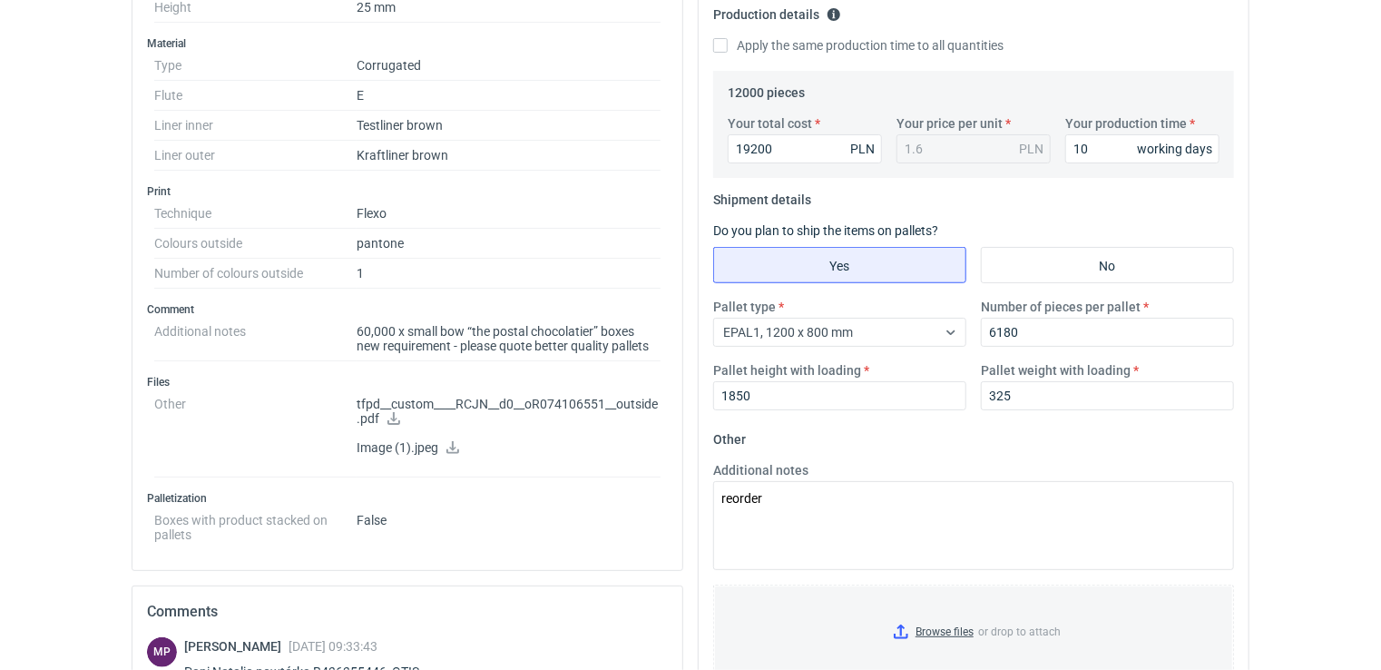
type input "0"
drag, startPoint x: 778, startPoint y: 148, endPoint x: 641, endPoint y: 122, distance: 139.3
click at [637, 122] on div "Specification Export to PDF Type Product category Corrugated Structural design …" at bounding box center [690, 334] width 1132 height 1373
type input "4176"
type input "0.35"
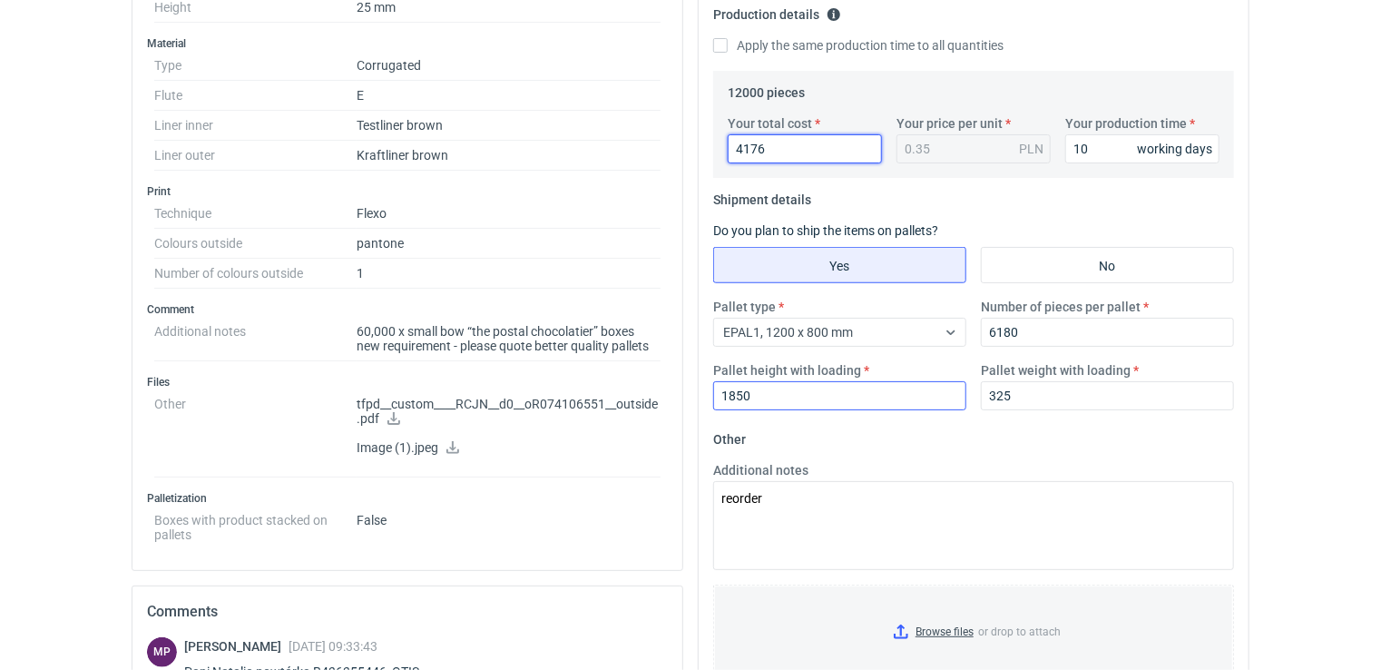
type input "4176"
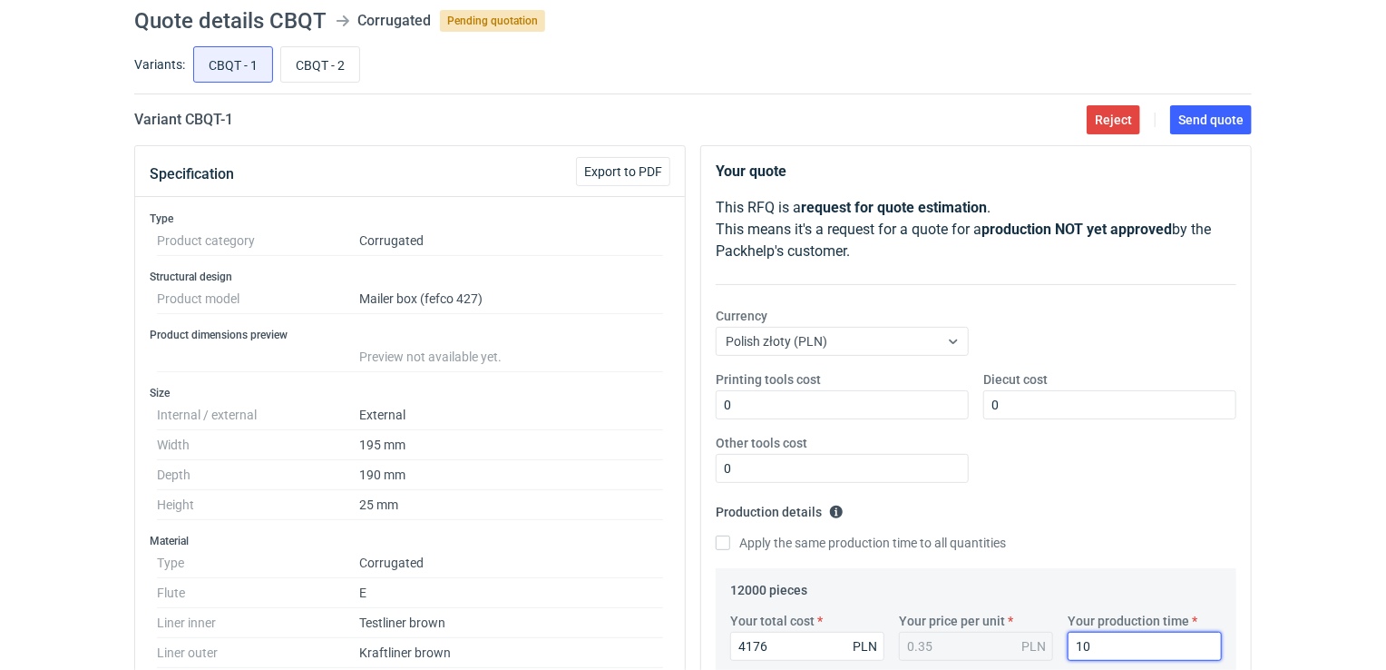
scroll to position [0, 0]
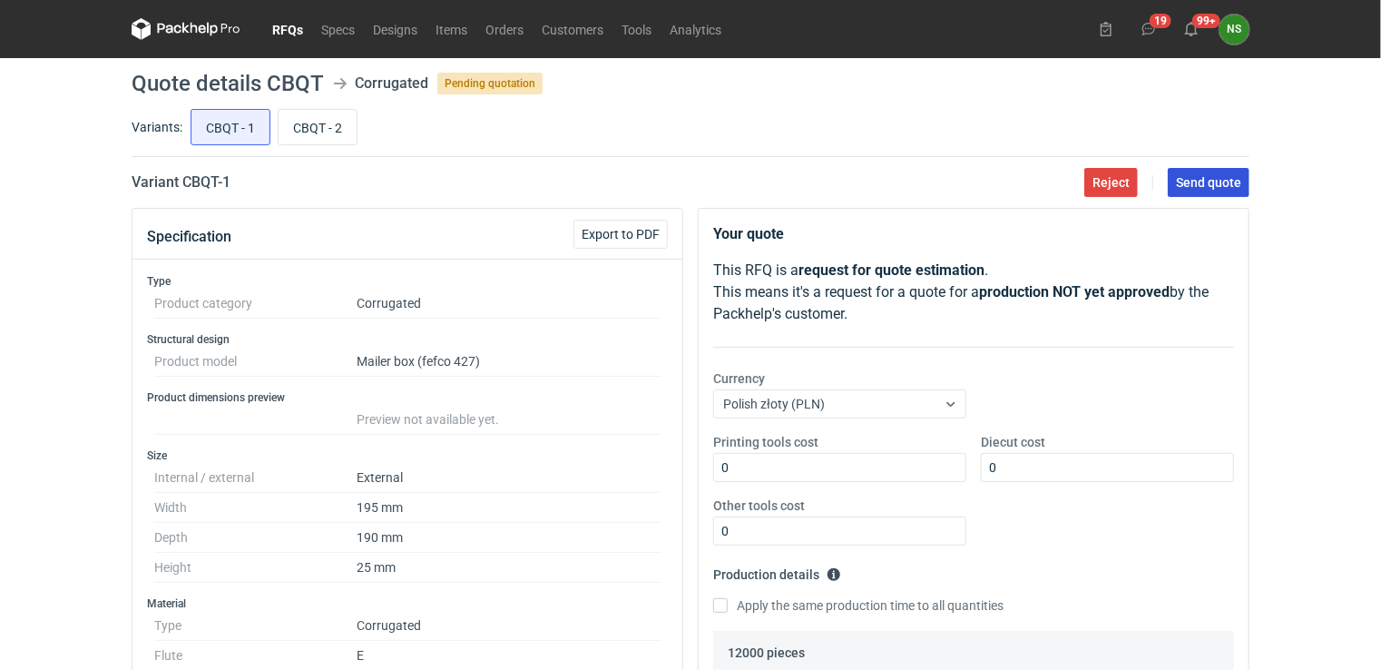
click at [1219, 181] on span "Send quote" at bounding box center [1208, 182] width 65 height 13
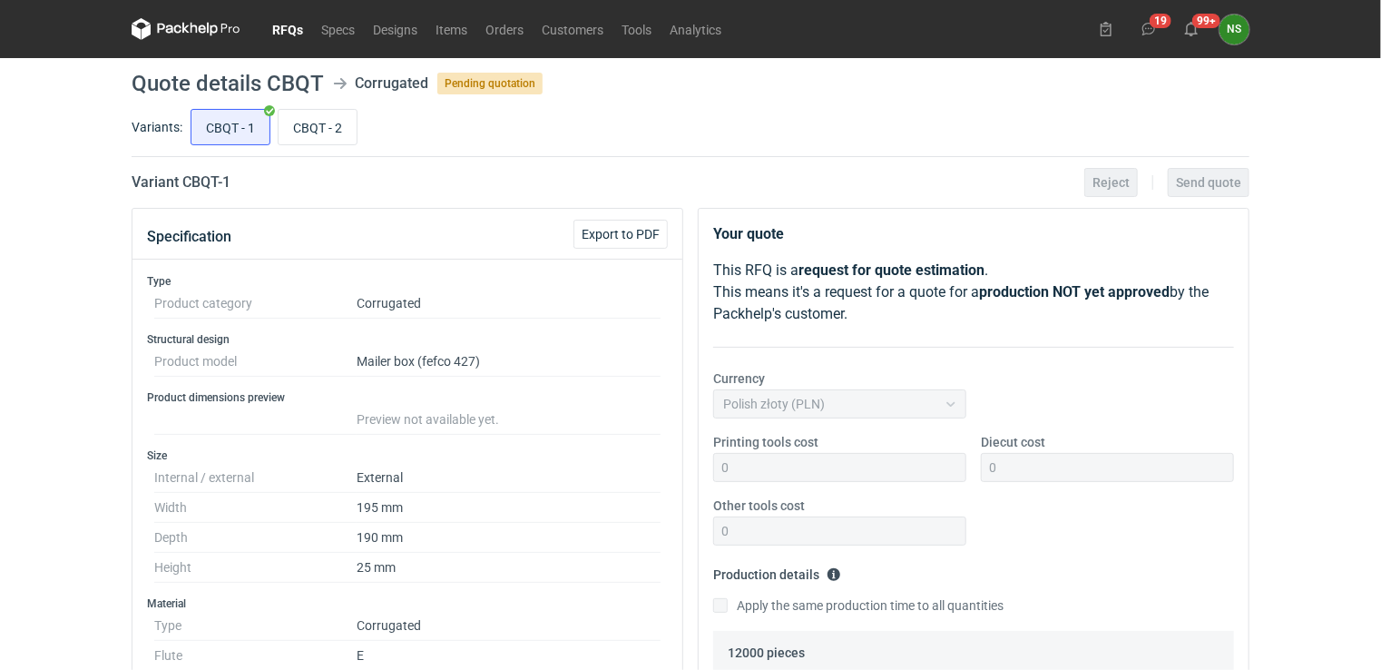
click at [289, 29] on link "RFQs" at bounding box center [287, 29] width 49 height 22
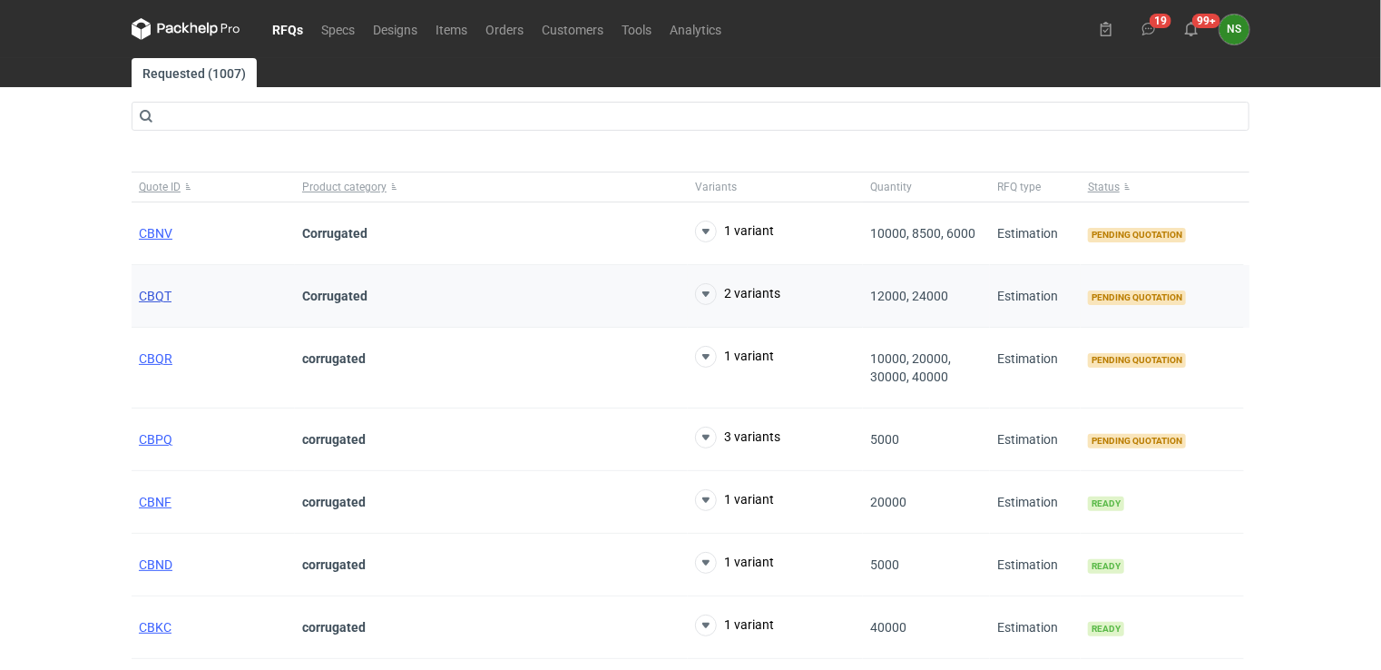
click at [157, 292] on span "CBQT" at bounding box center [155, 296] width 33 height 15
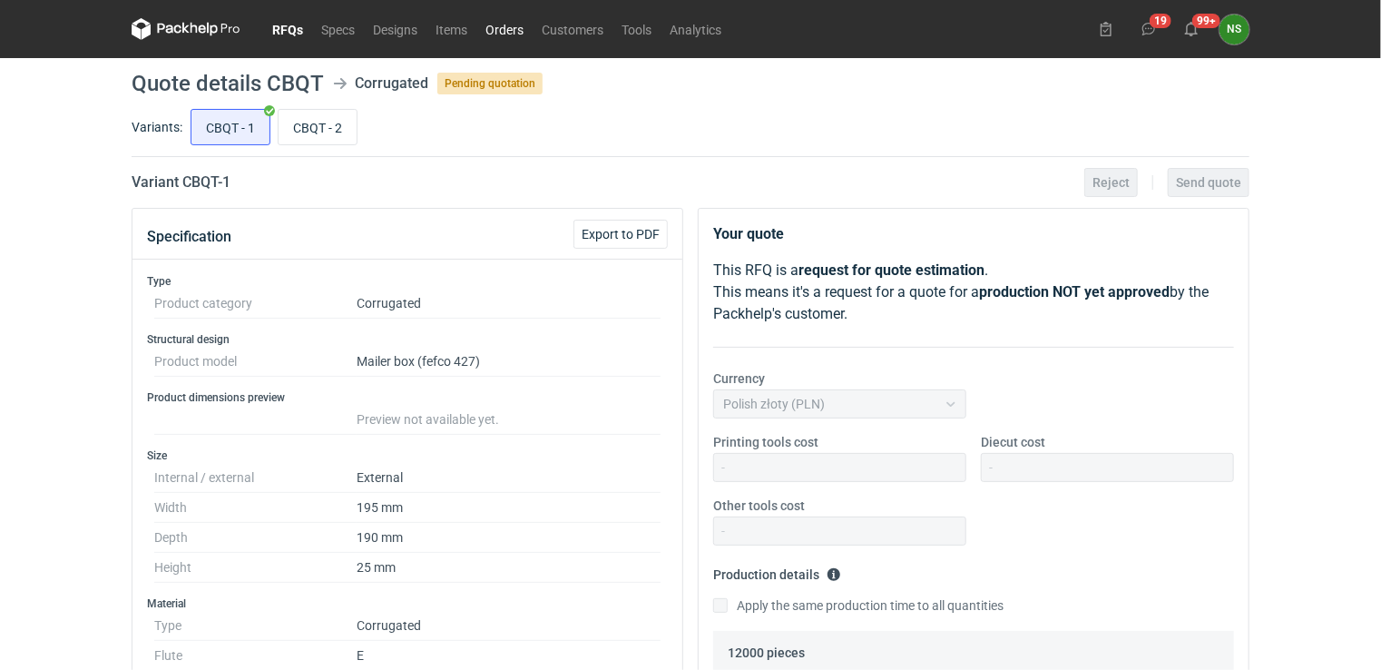
click at [523, 29] on link "Orders" at bounding box center [504, 29] width 56 height 22
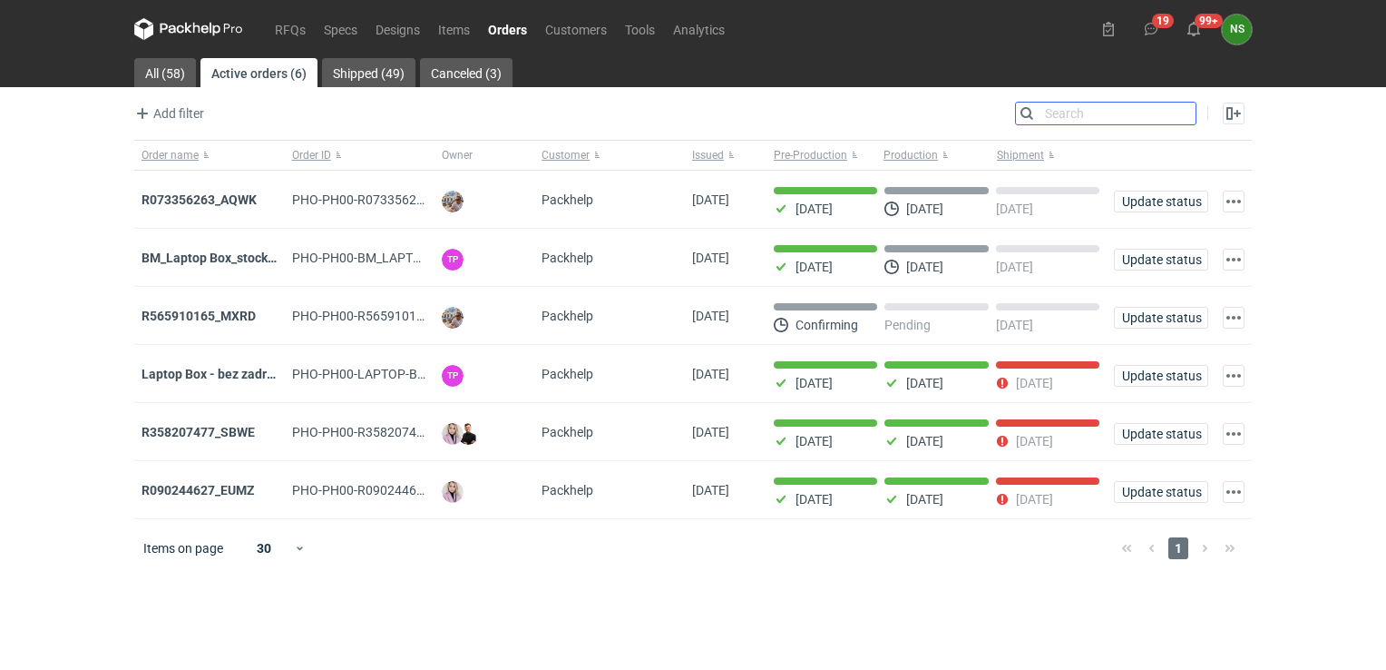
click at [1179, 112] on input "Search" at bounding box center [1106, 114] width 180 height 22
paste input "R436355446_VINF, QTIS, BMHG, AWYI,"
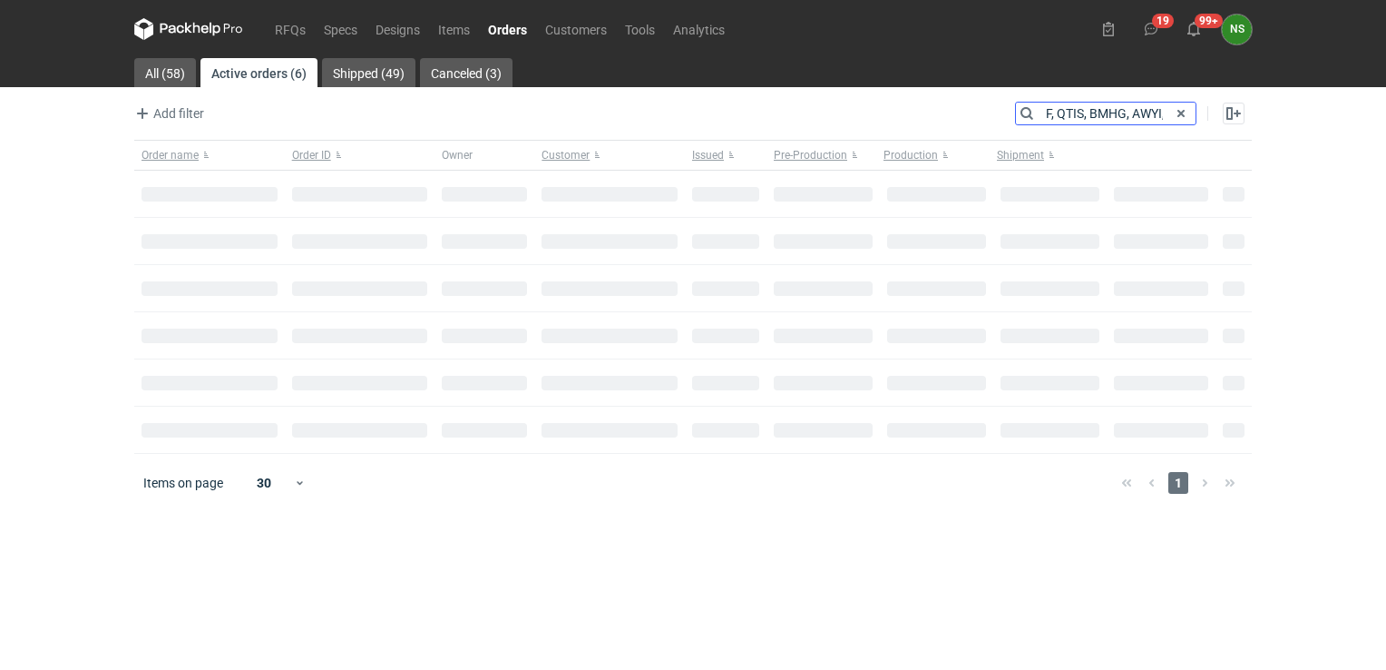
type input "R436355446_VINF, QTIS, BMHG, AWYI,"
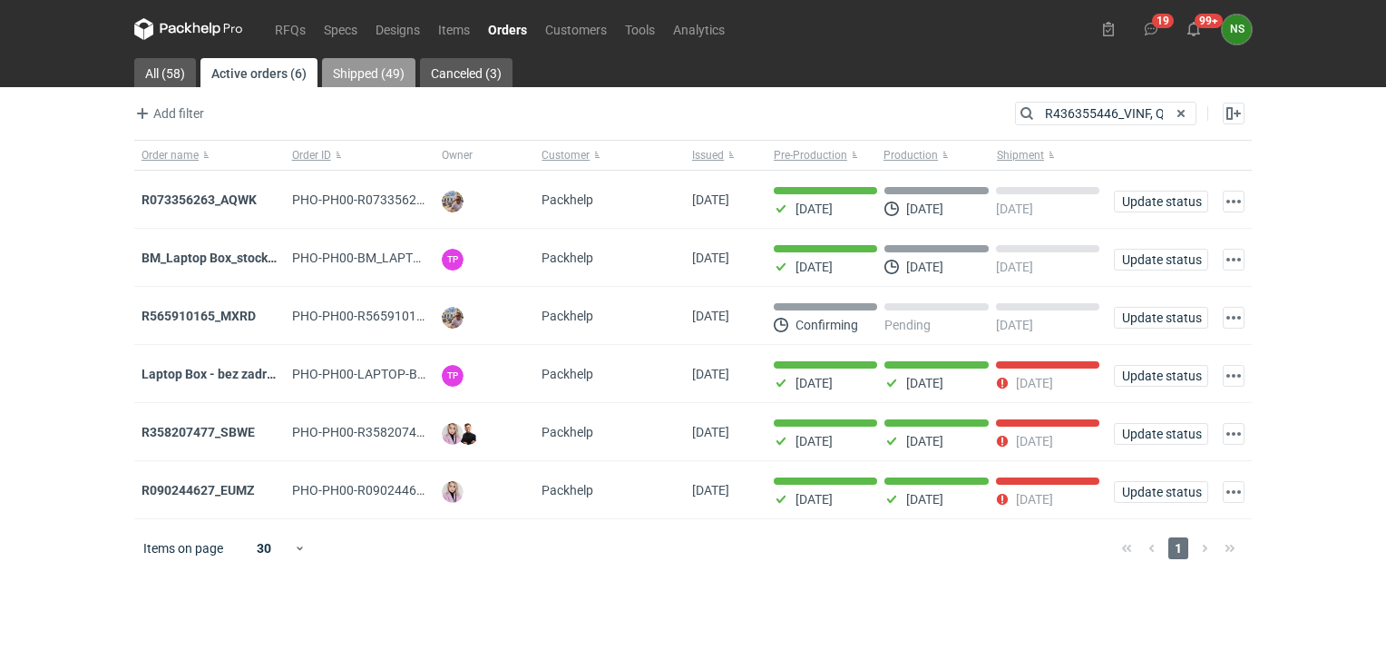
click at [364, 69] on link "Shipped (49)" at bounding box center [368, 72] width 93 height 29
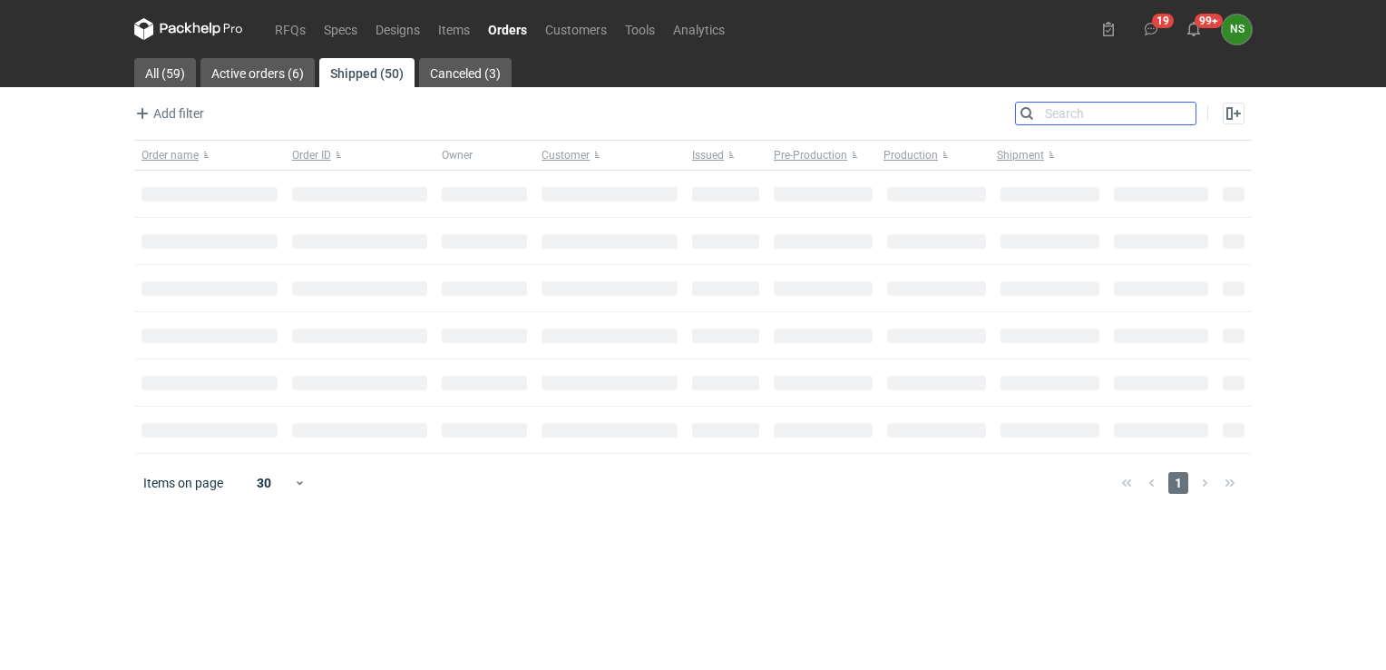
click at [1063, 109] on input "Search" at bounding box center [1106, 114] width 180 height 22
paste input "R436355446_VINF, QTIS, BMHG, AWYI,"
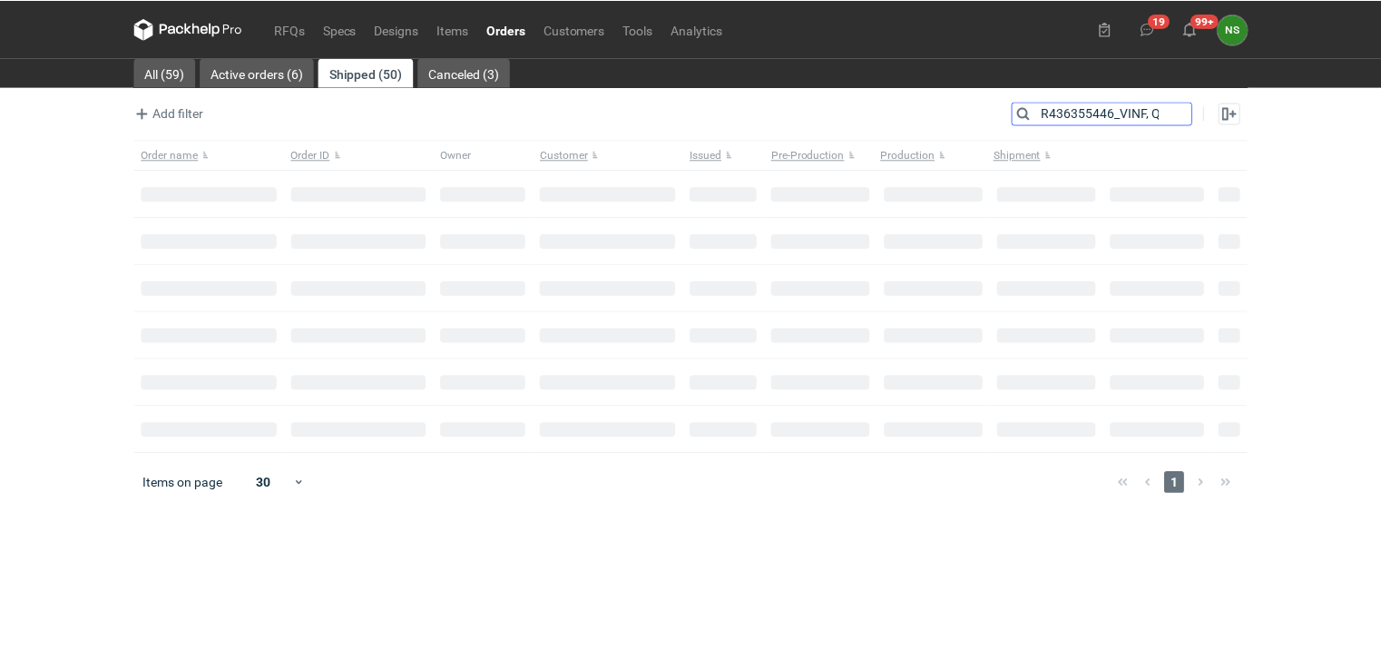
scroll to position [0, 99]
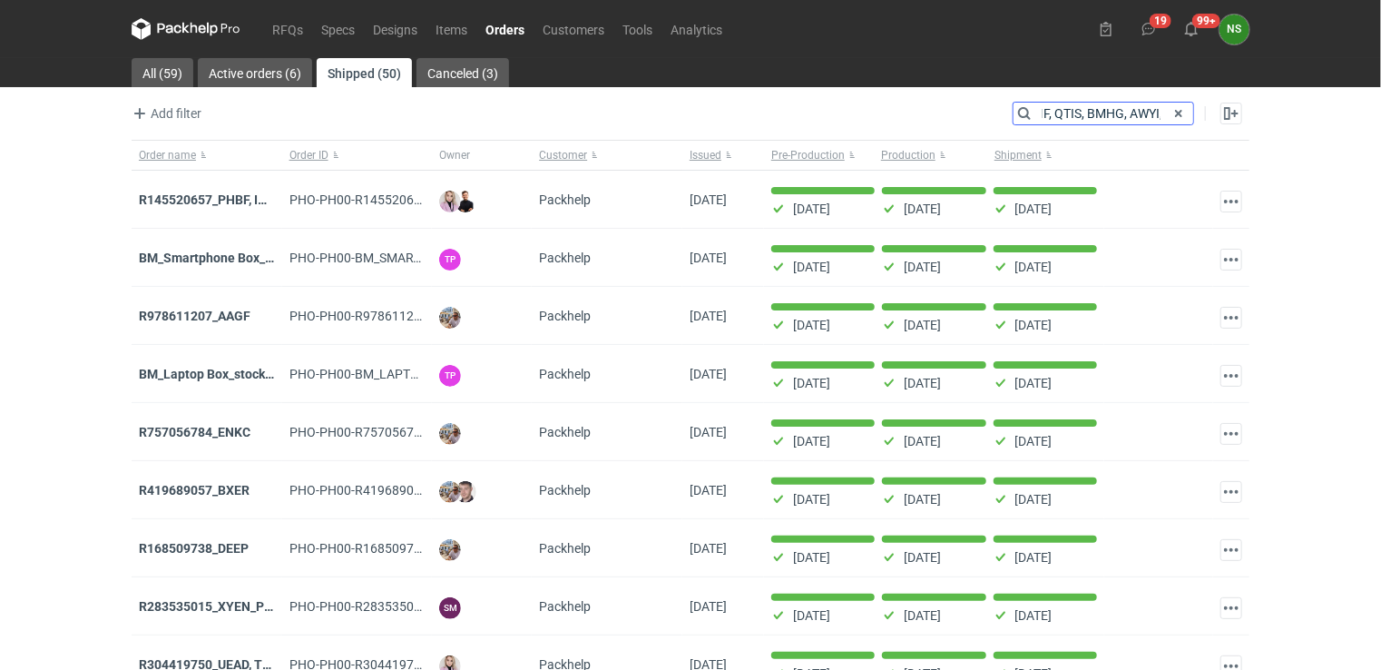
type input "R436355446_VINF, QTIS, BMHG, AWYI,"
click at [294, 27] on link "RFQs" at bounding box center [287, 29] width 49 height 22
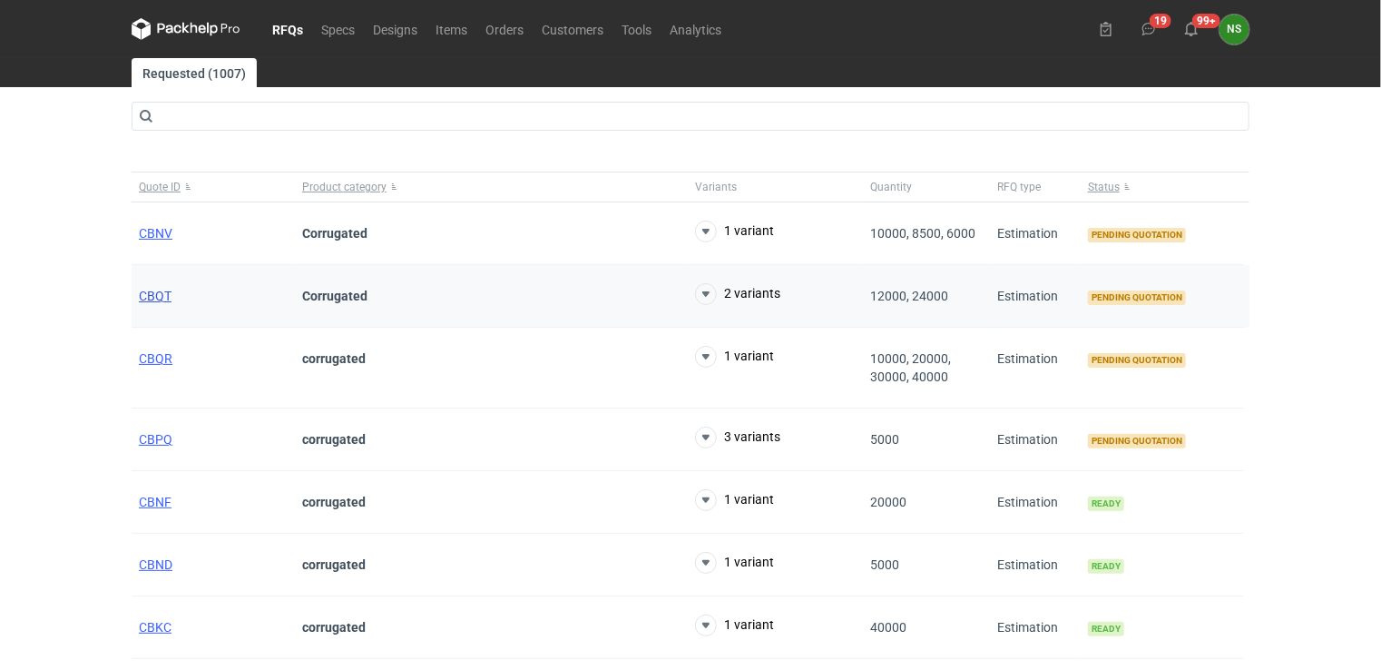
click at [165, 289] on span "CBQT" at bounding box center [155, 296] width 33 height 15
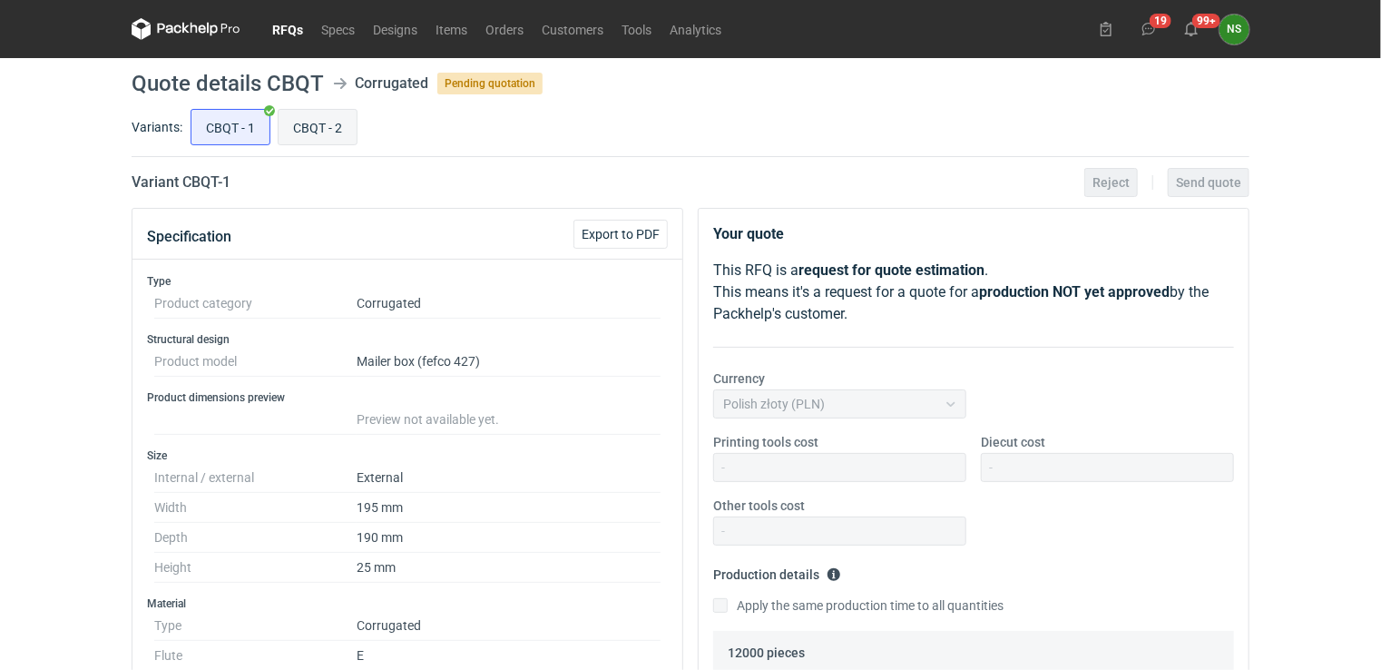
click at [332, 132] on input "CBQT - 2" at bounding box center [318, 127] width 78 height 34
radio input "true"
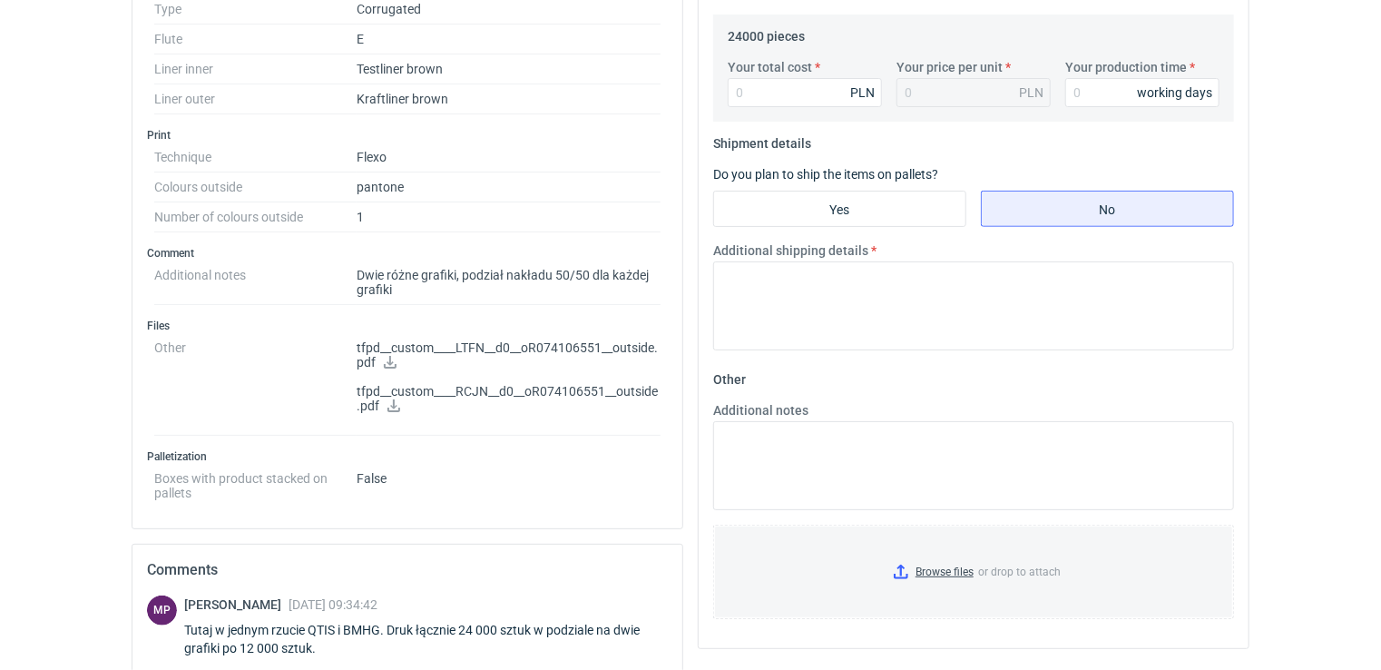
scroll to position [627, 0]
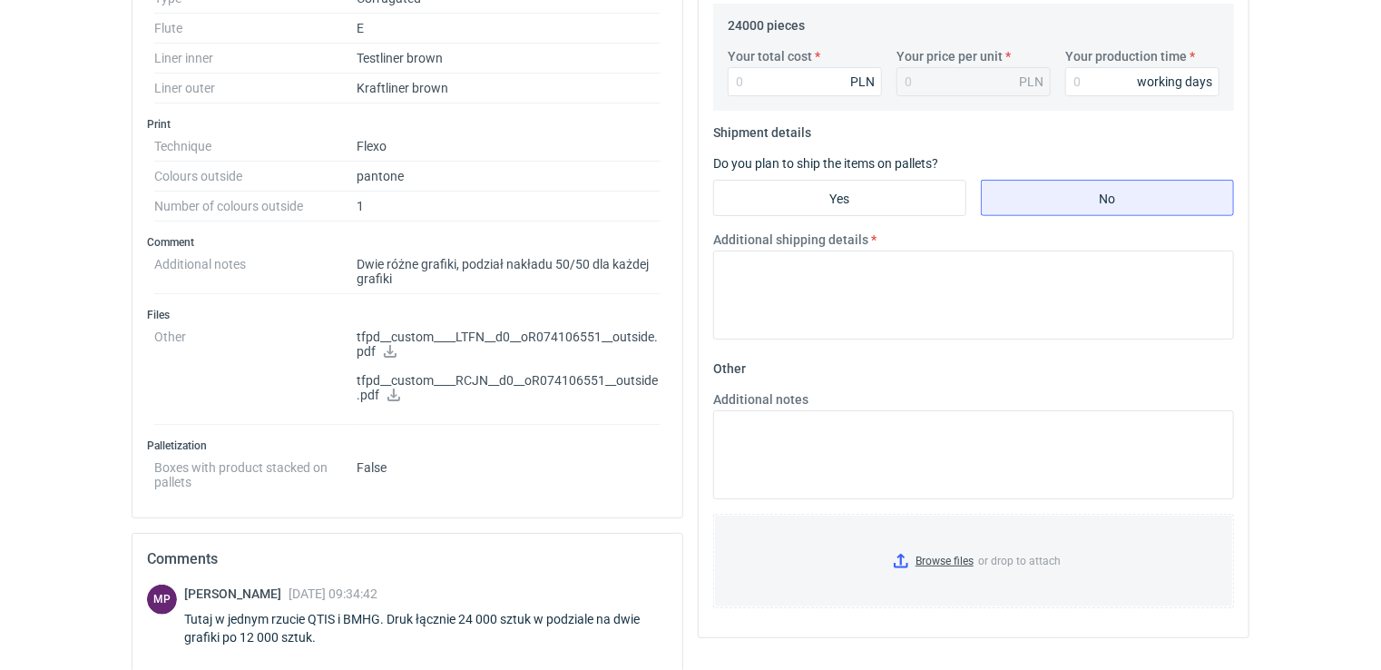
click at [389, 347] on icon at bounding box center [390, 351] width 13 height 13
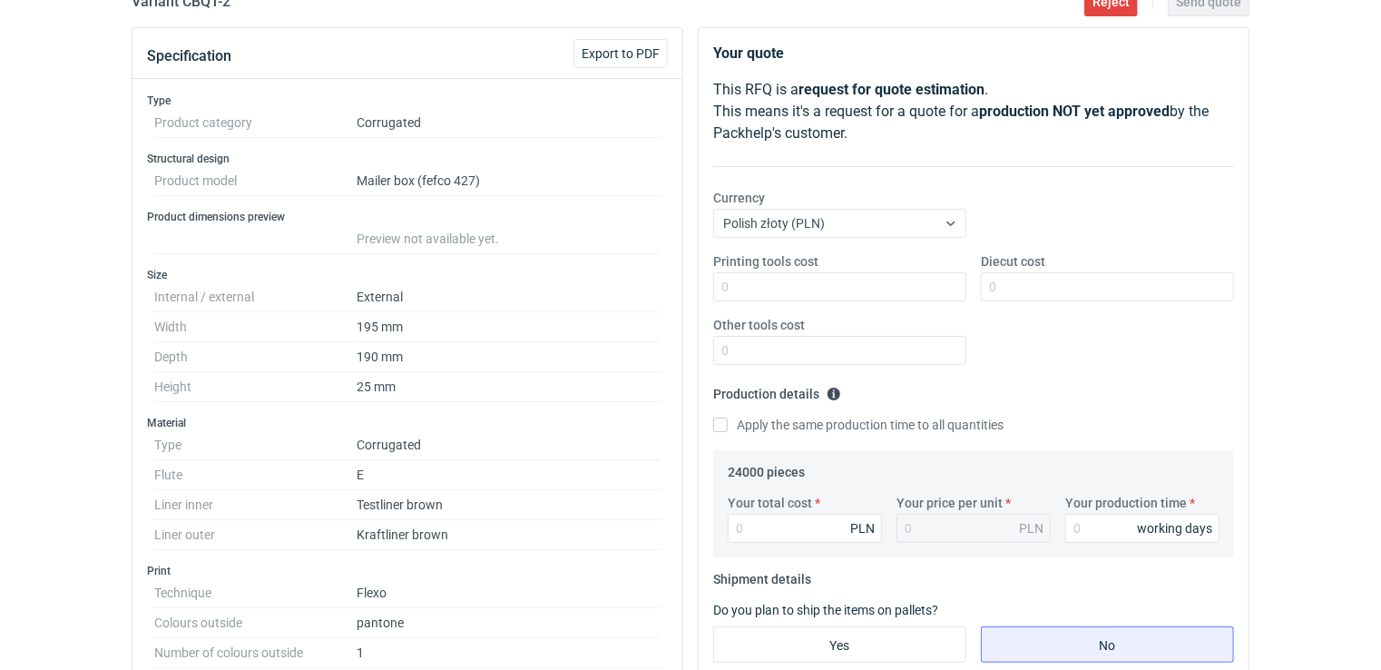
scroll to position [127, 0]
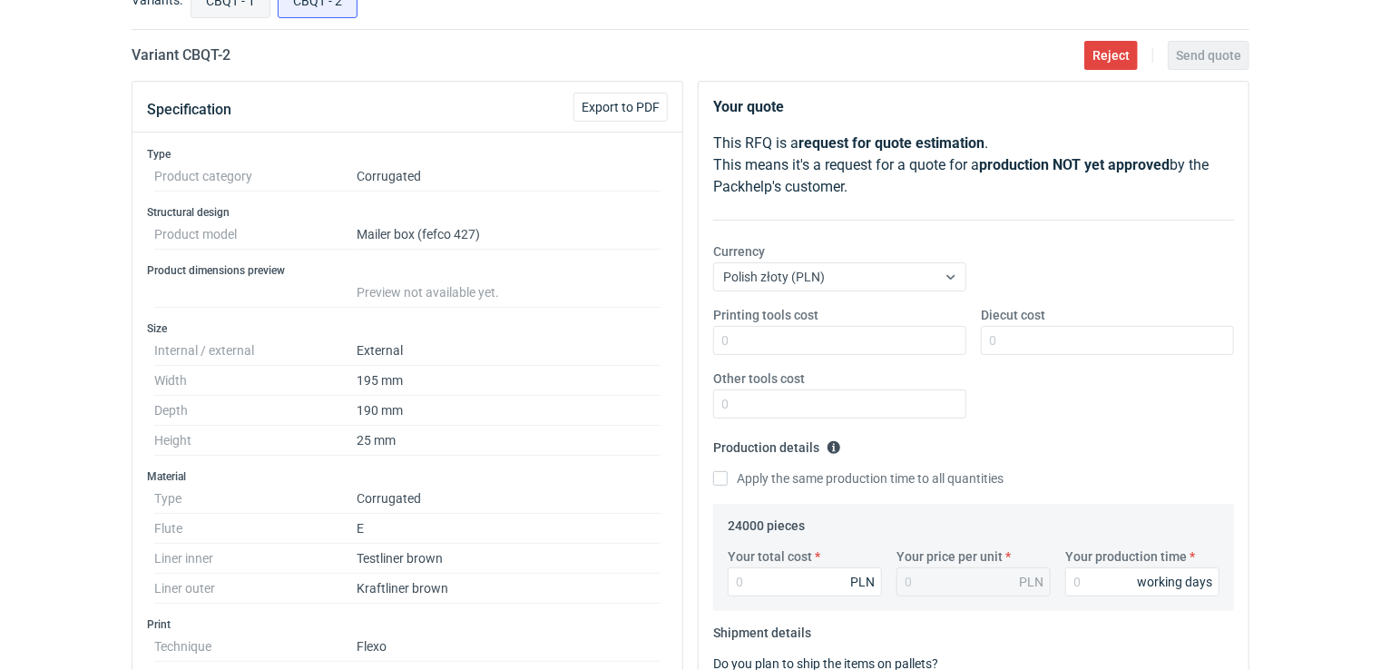
click at [240, 8] on input "CBQT - 1" at bounding box center [230, 0] width 78 height 34
radio input "true"
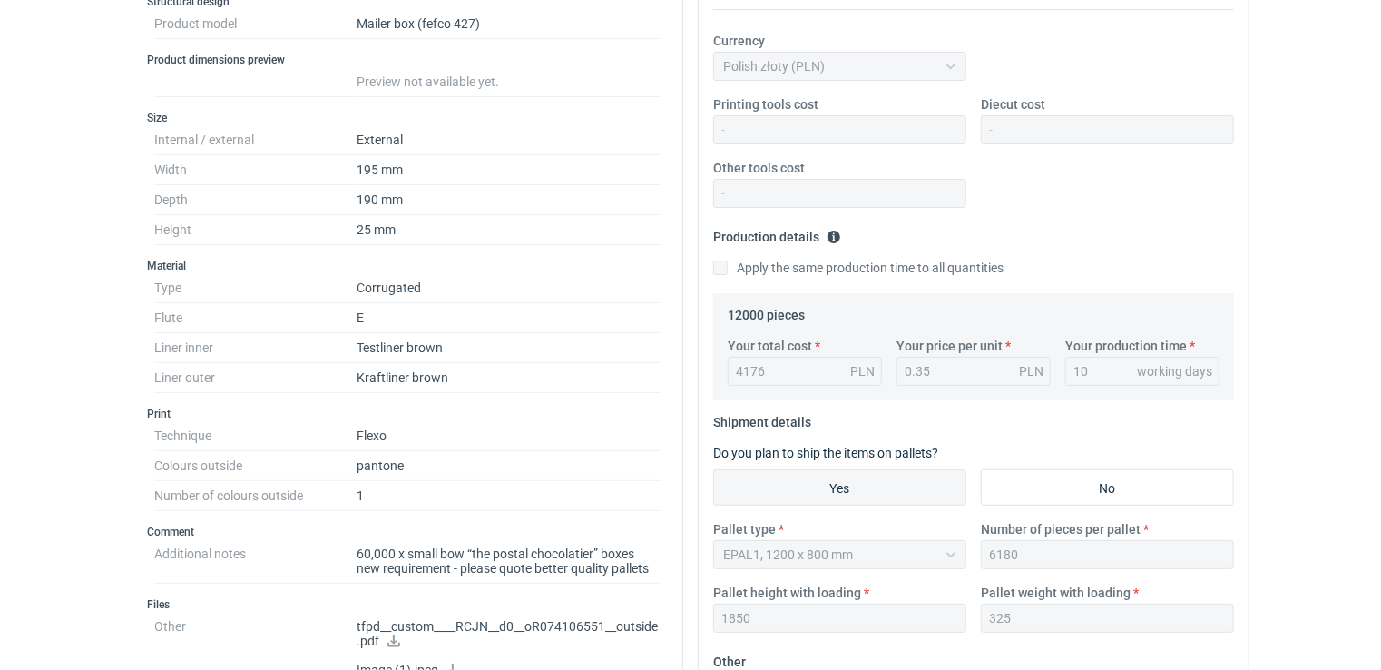
scroll to position [341, 0]
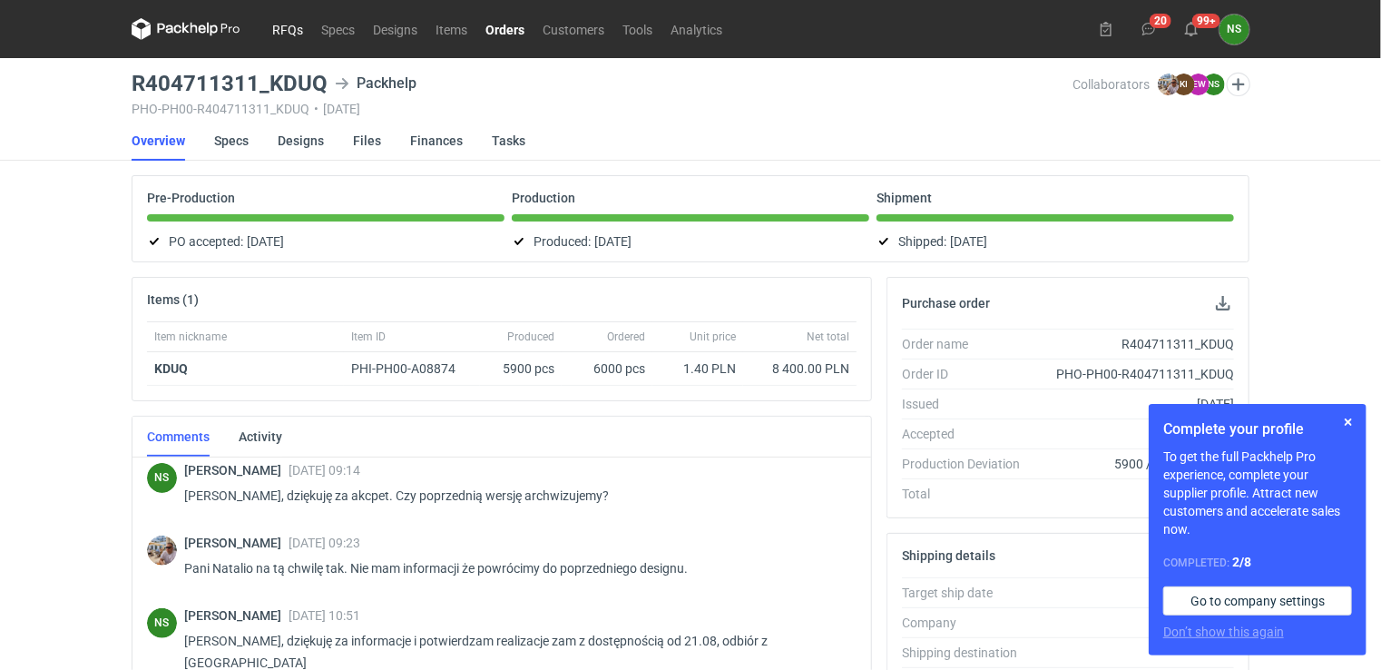
click at [288, 31] on link "RFQs" at bounding box center [287, 29] width 49 height 22
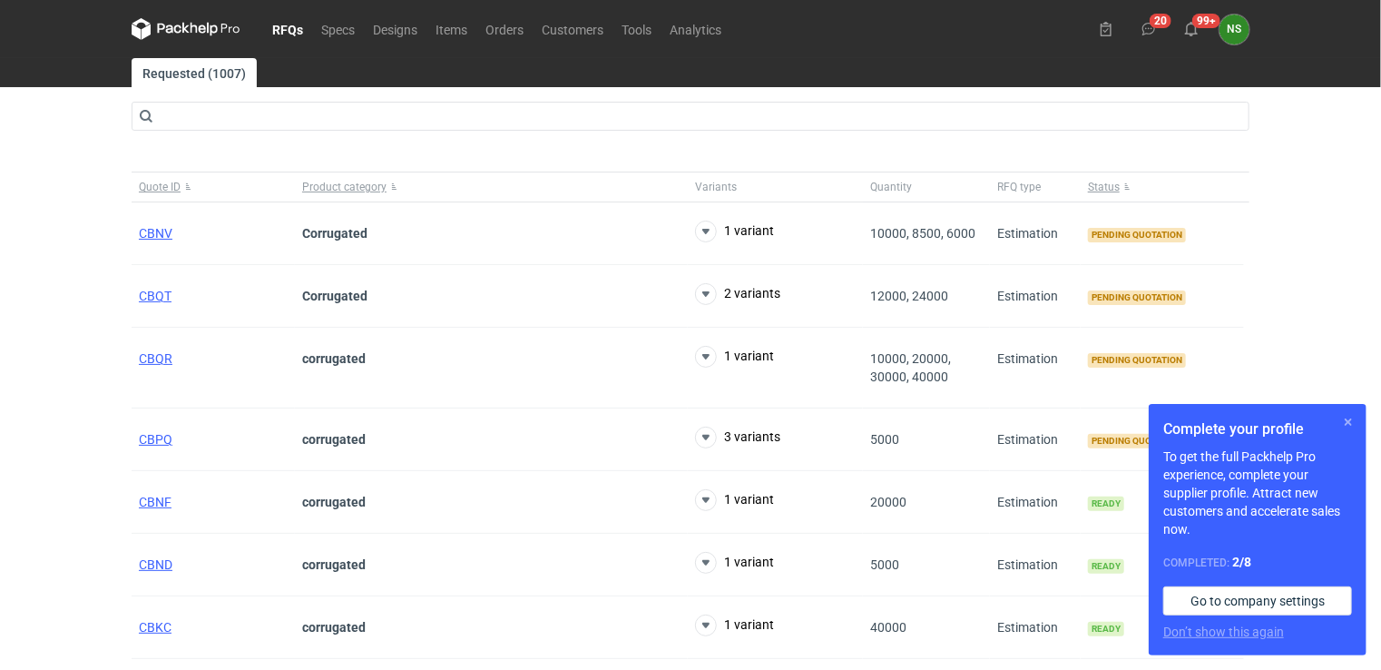
click at [1353, 425] on button "button" at bounding box center [1348, 422] width 22 height 22
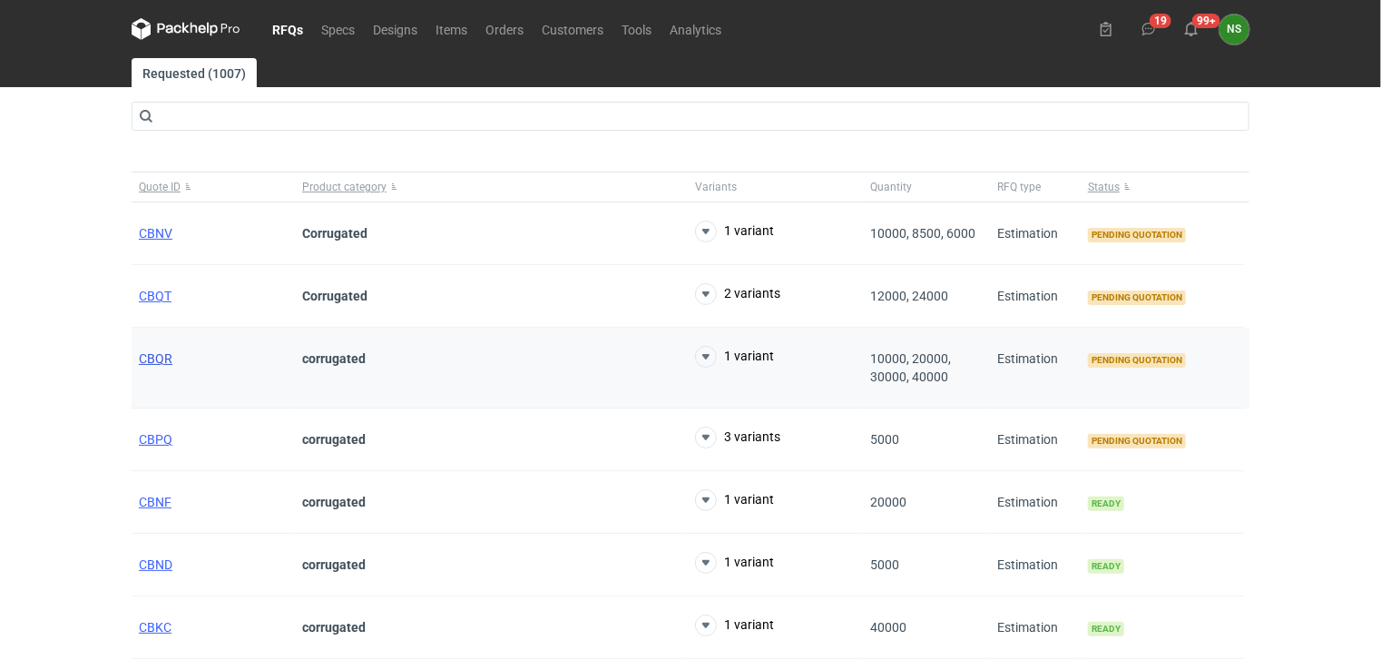
click at [145, 357] on span "CBQR" at bounding box center [156, 358] width 34 height 15
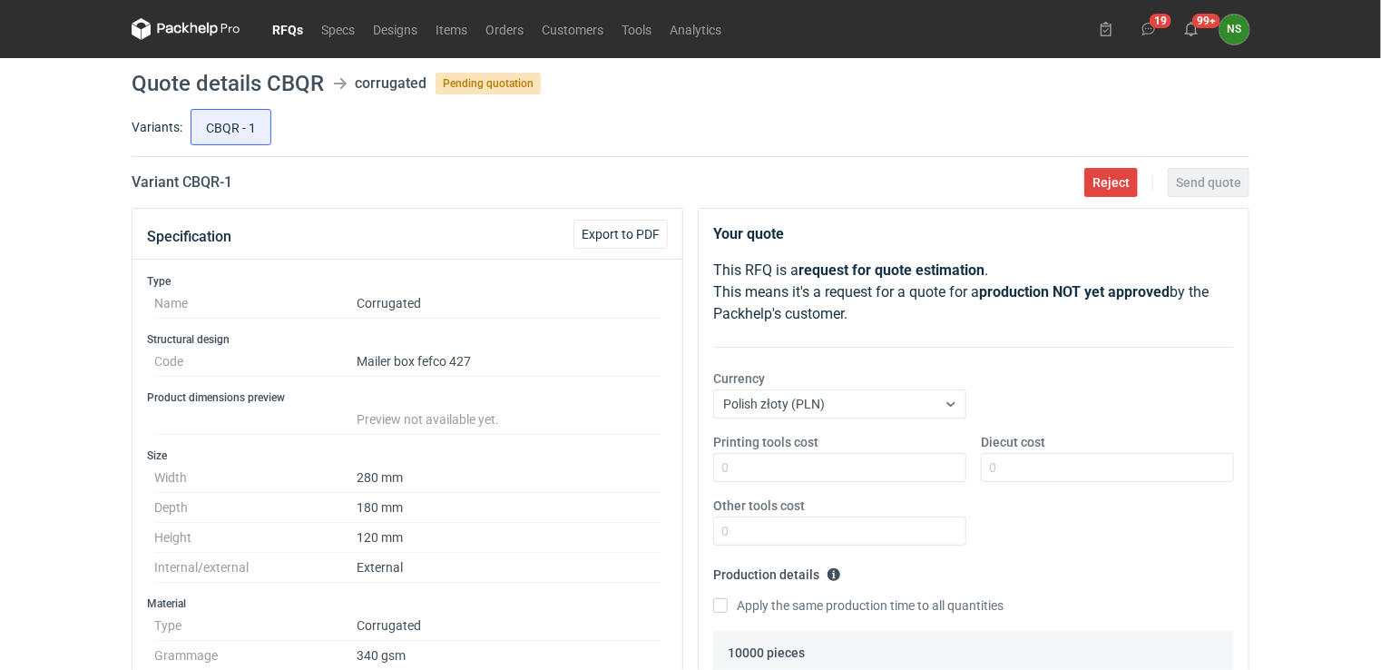
click at [279, 25] on link "RFQs" at bounding box center [287, 29] width 49 height 22
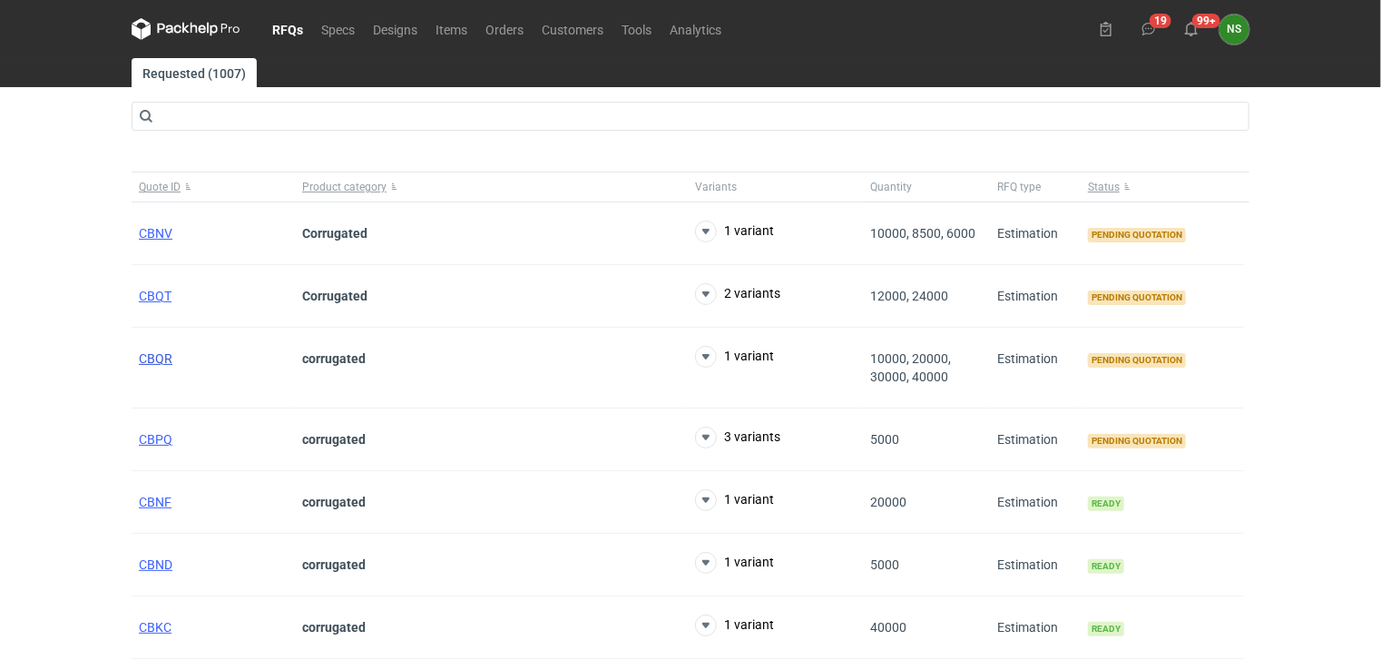
click at [146, 354] on span "CBQR" at bounding box center [156, 358] width 34 height 15
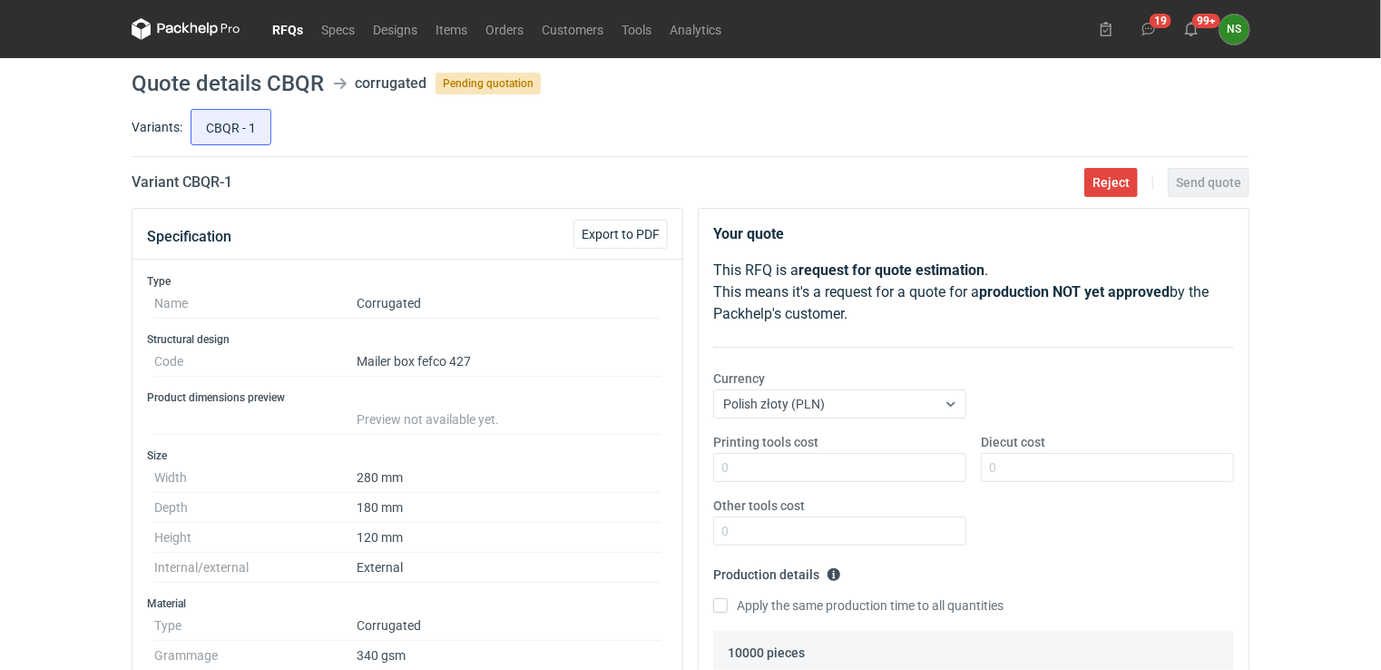
click at [288, 24] on link "RFQs" at bounding box center [287, 29] width 49 height 22
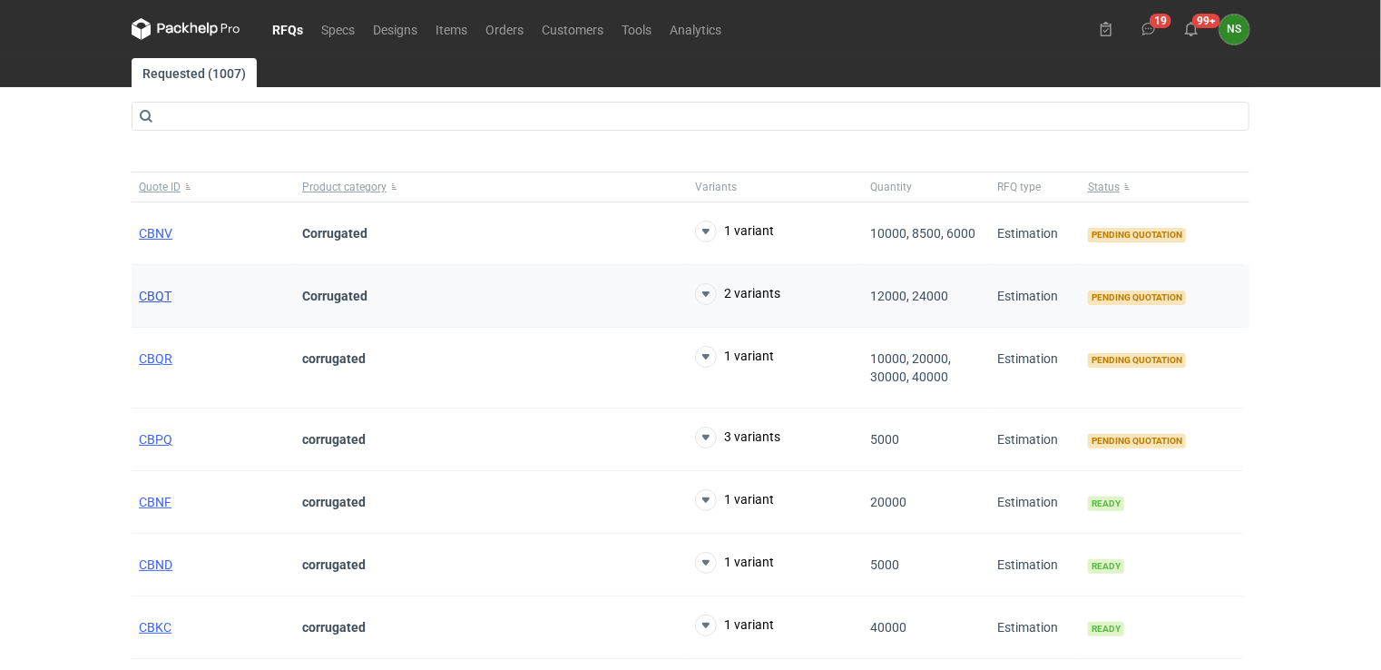
click at [144, 298] on span "CBQT" at bounding box center [155, 296] width 33 height 15
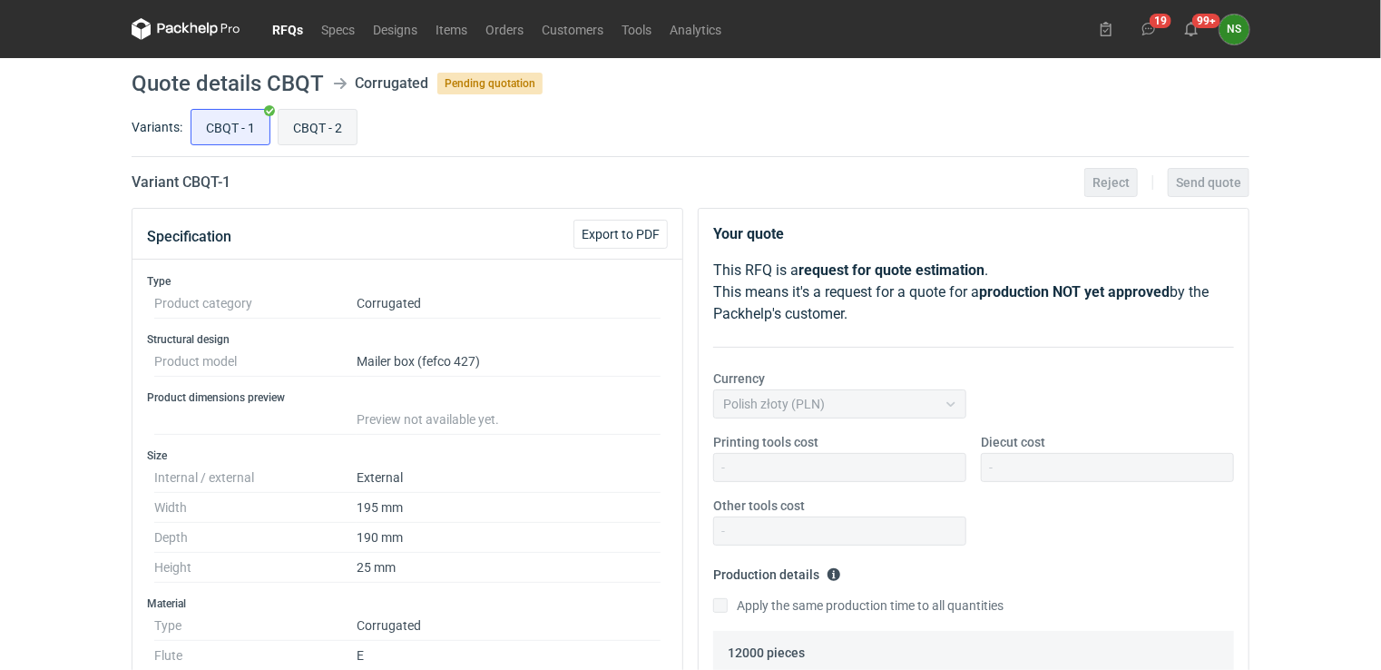
click at [334, 128] on input "CBQT - 2" at bounding box center [318, 127] width 78 height 34
radio input "true"
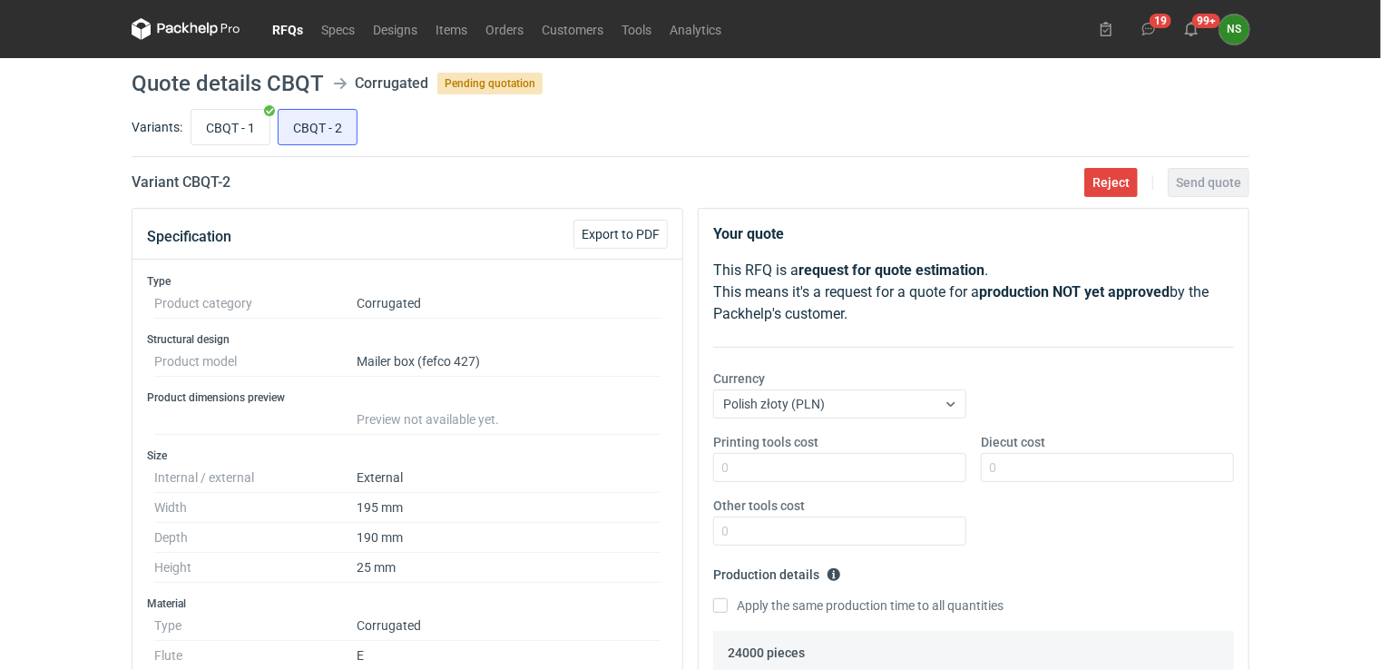
scroll to position [4, 0]
click at [223, 122] on input "CBQT - 1" at bounding box center [230, 127] width 78 height 34
radio input "true"
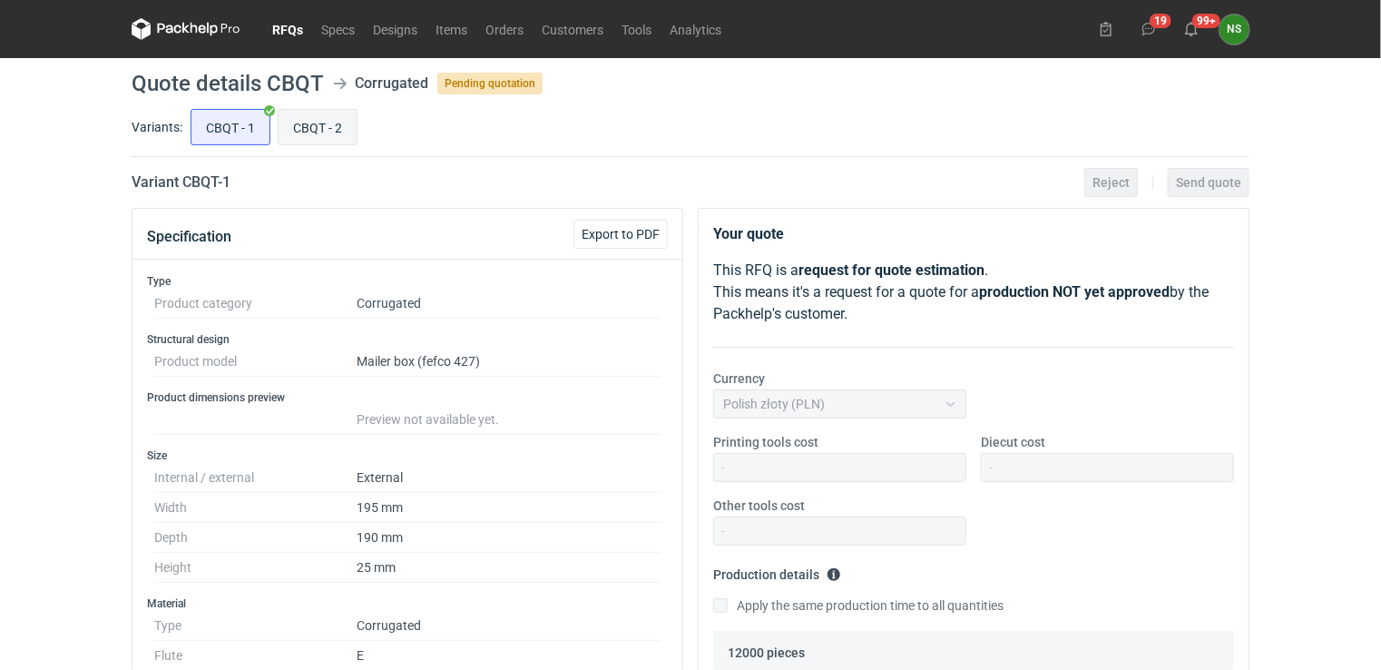
click at [294, 123] on input "CBQT - 2" at bounding box center [318, 127] width 78 height 34
radio input "true"
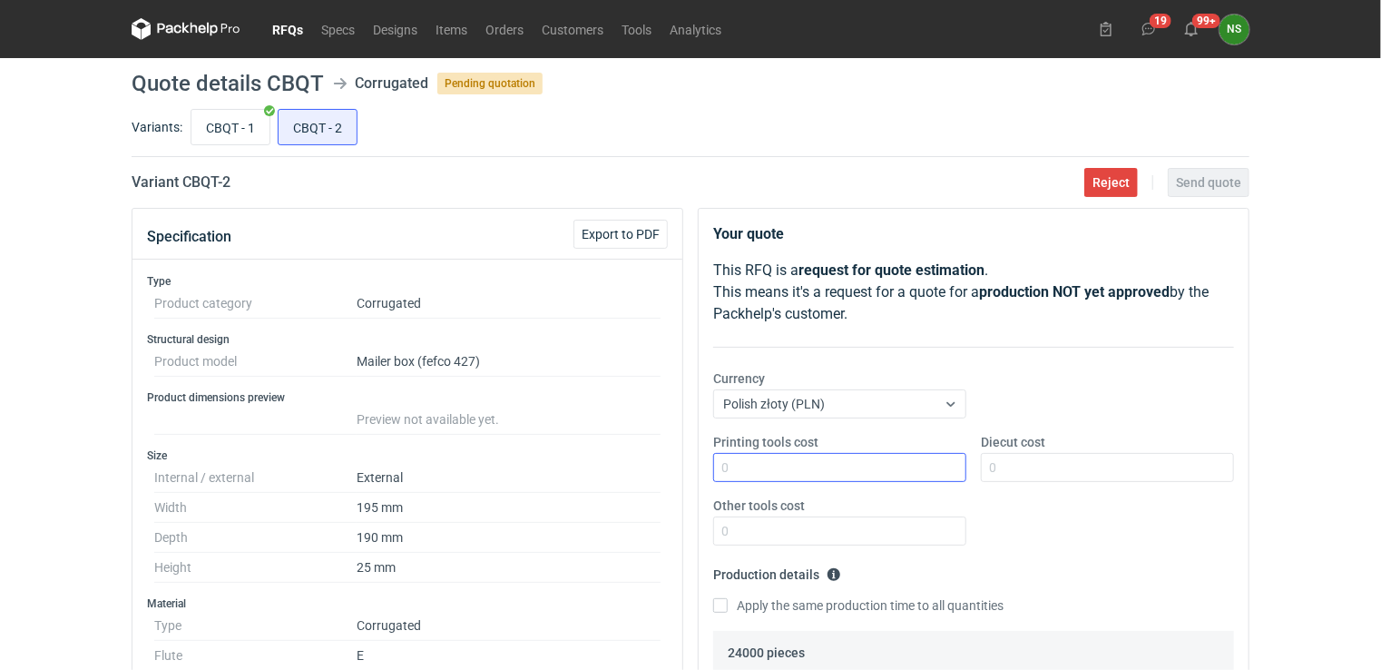
scroll to position [4, 0]
click at [755, 466] on input "Printing tools cost" at bounding box center [839, 467] width 253 height 29
type input "0"
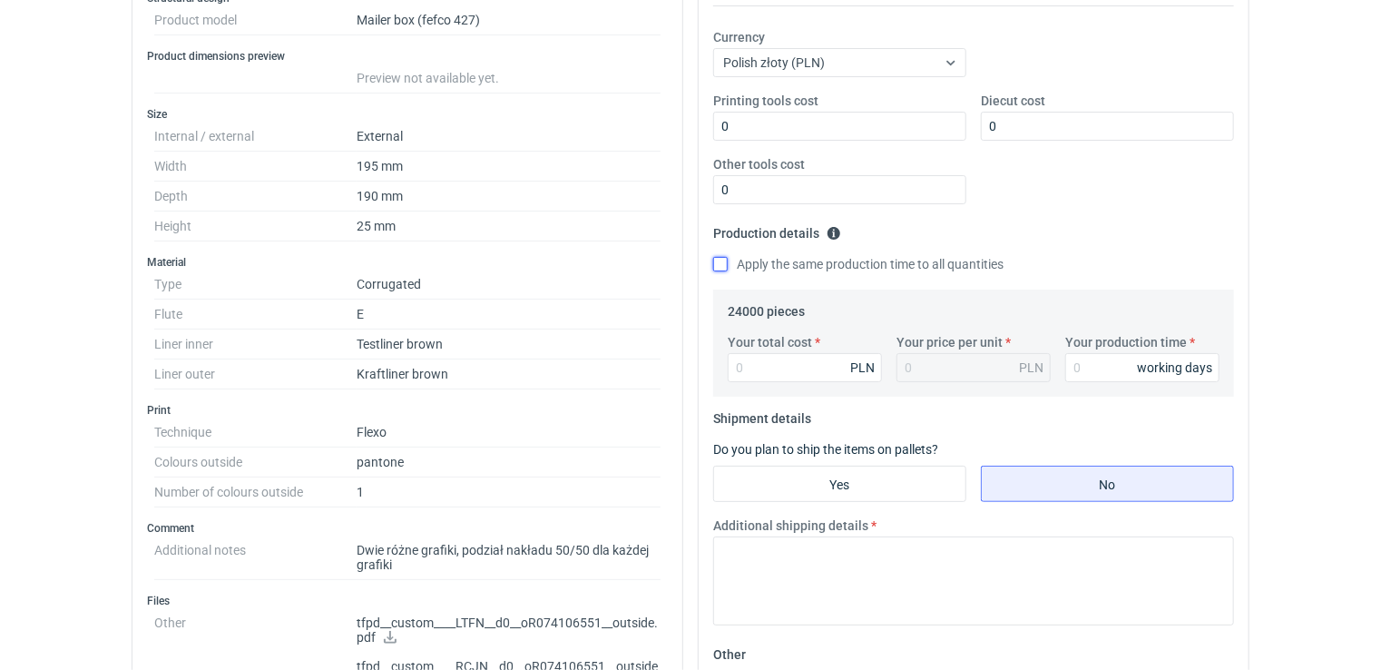
scroll to position [360, 0]
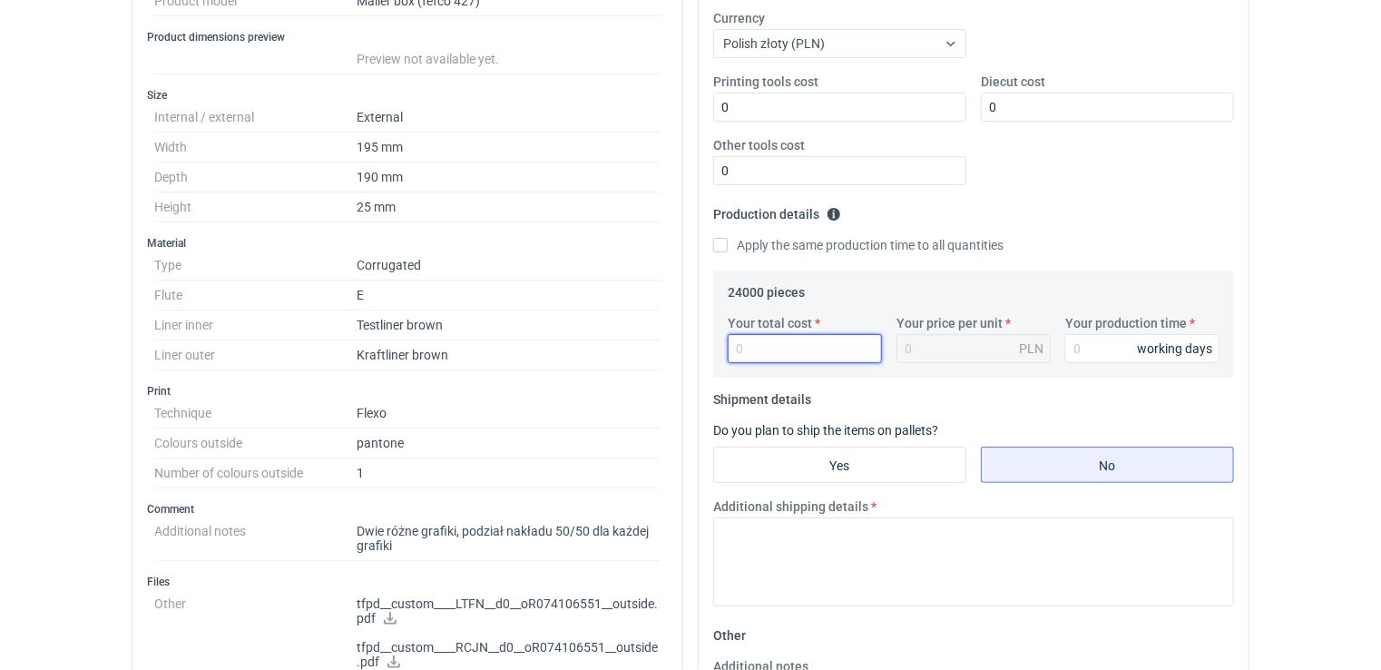
click at [756, 351] on input "Your total cost" at bounding box center [805, 348] width 154 height 29
type input "7392"
type input "0.31"
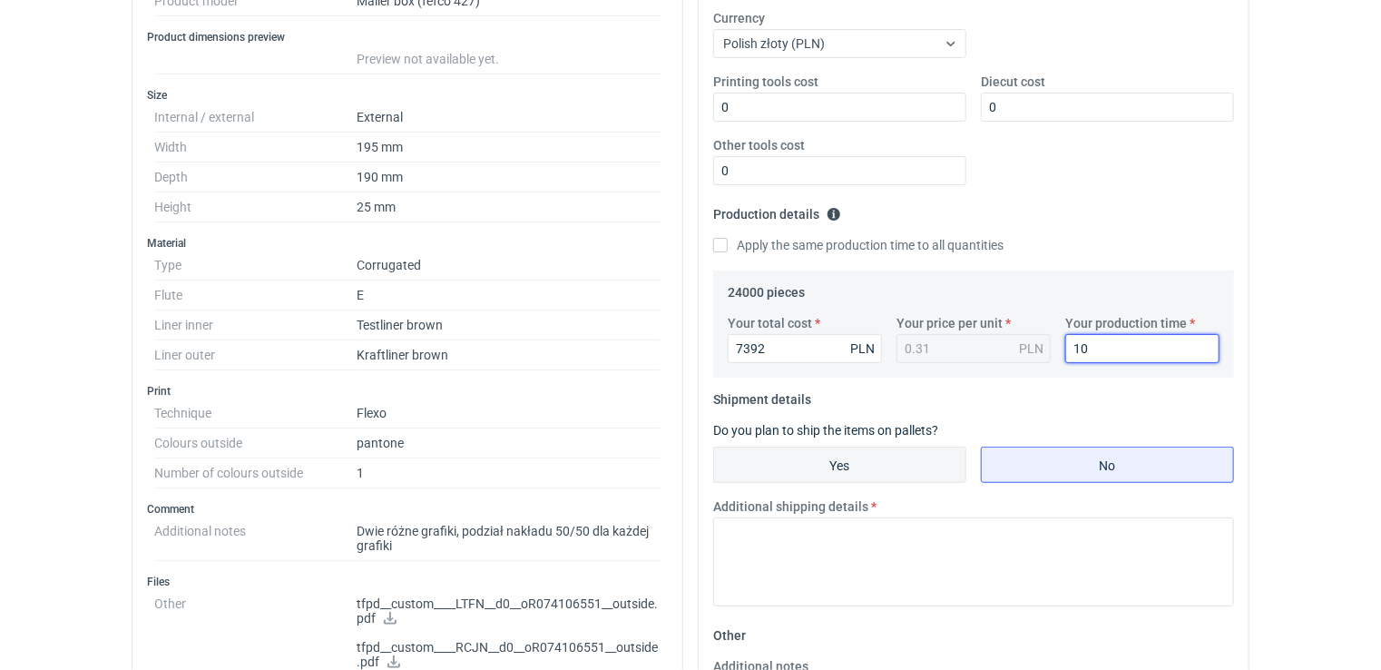
type input "10"
click at [875, 465] on input "Yes" at bounding box center [839, 464] width 251 height 34
radio input "true"
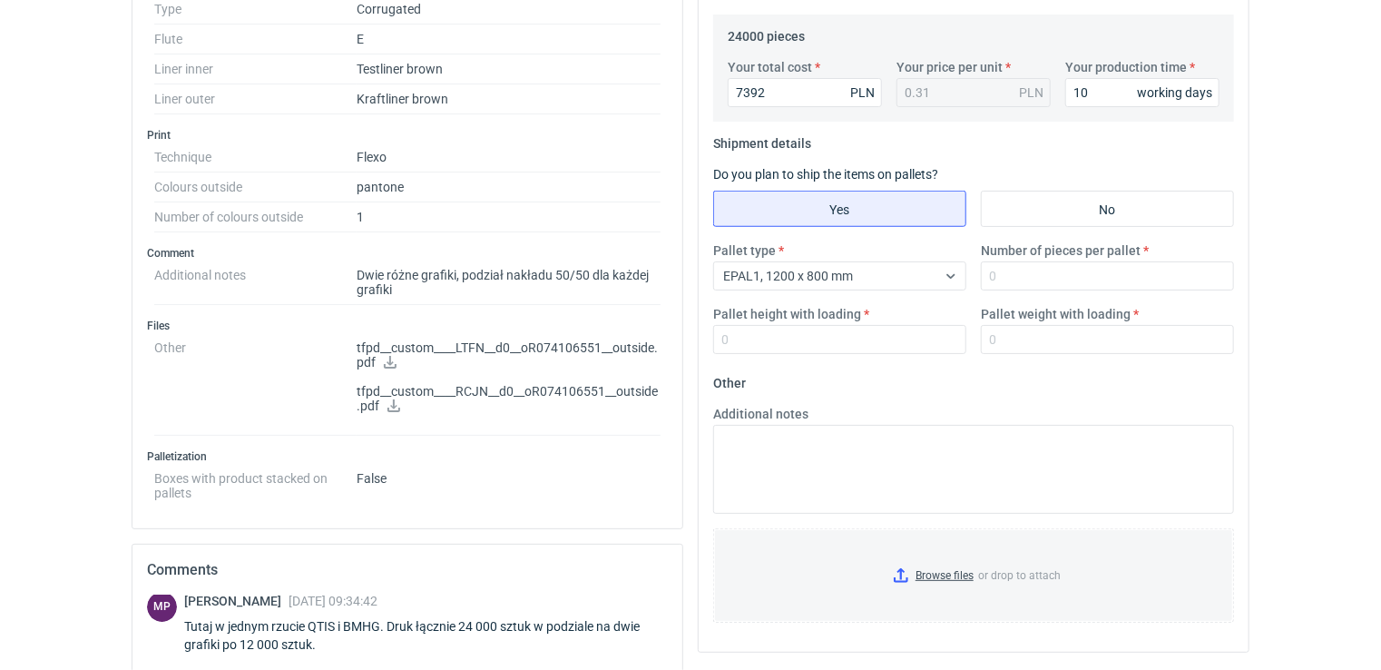
scroll to position [617, 0]
click at [999, 269] on input "Number of pieces per pallet" at bounding box center [1107, 274] width 253 height 29
type input "3"
type input "6180"
click at [817, 328] on input "Pallet height with loading" at bounding box center [839, 338] width 253 height 29
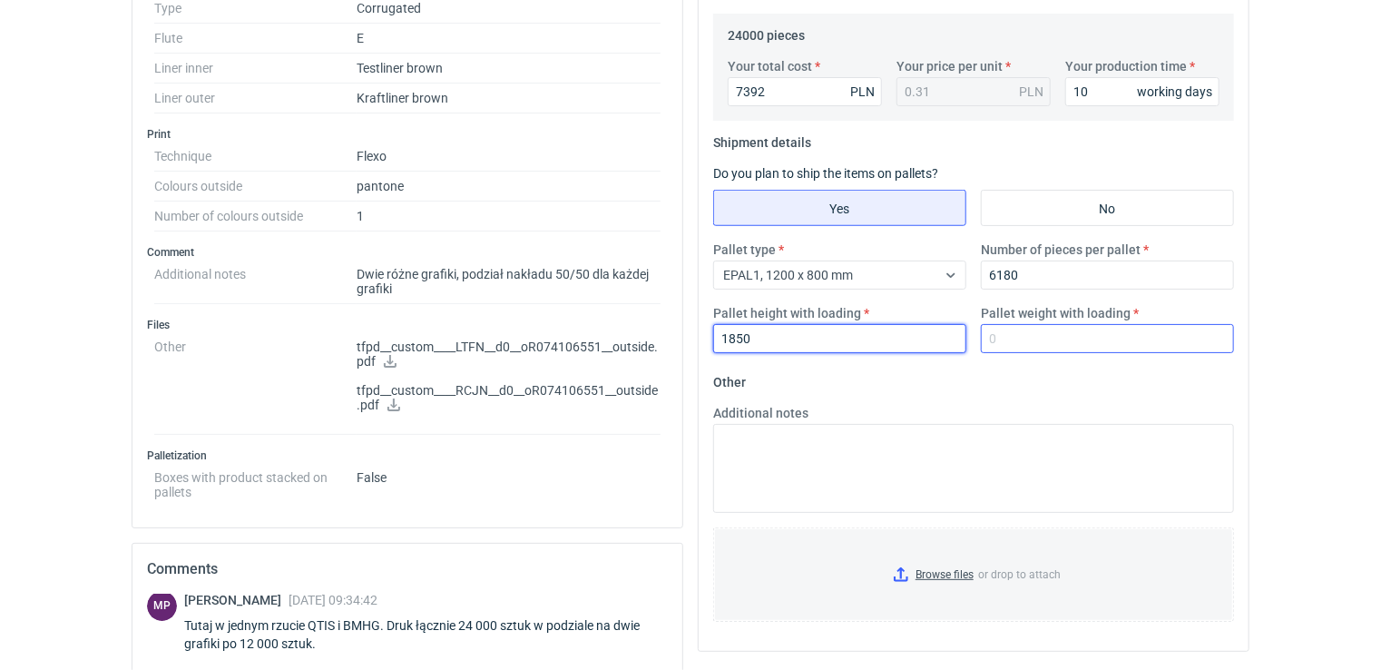
type input "1850"
click at [1031, 342] on input "Pallet weight with loading" at bounding box center [1107, 338] width 253 height 29
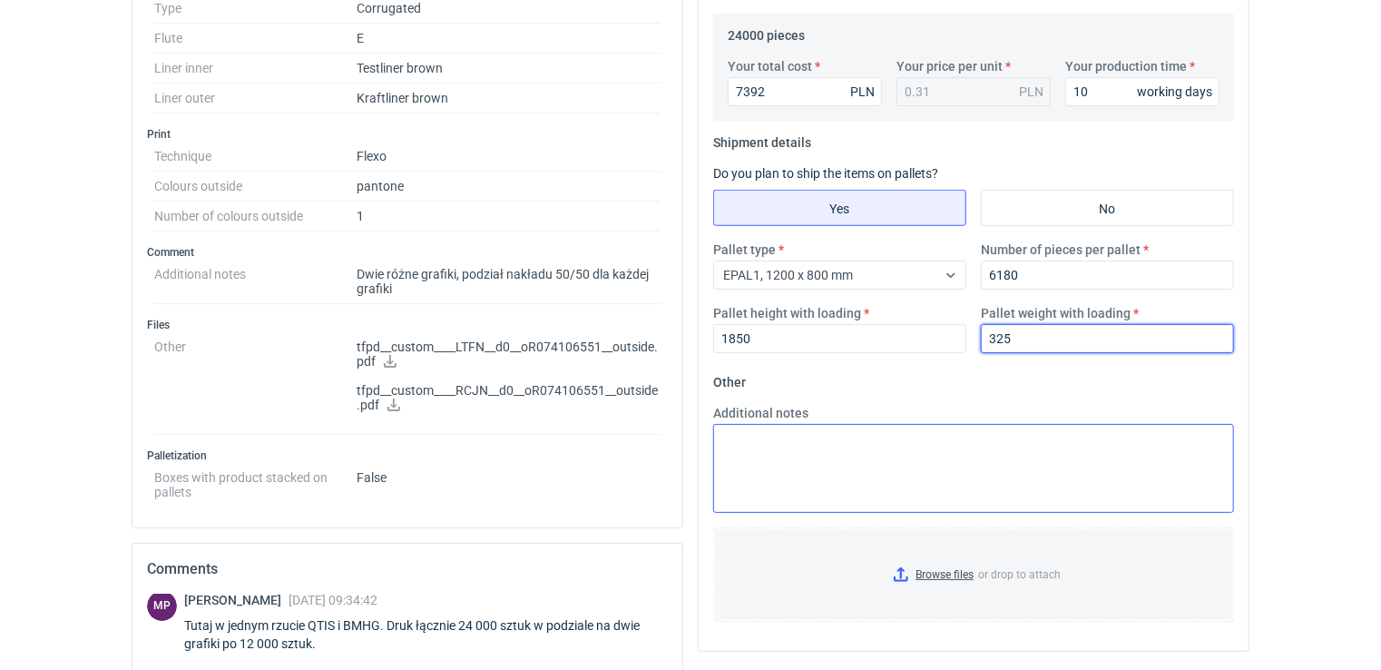
type input "325"
click at [940, 470] on textarea "Additional notes" at bounding box center [973, 468] width 521 height 89
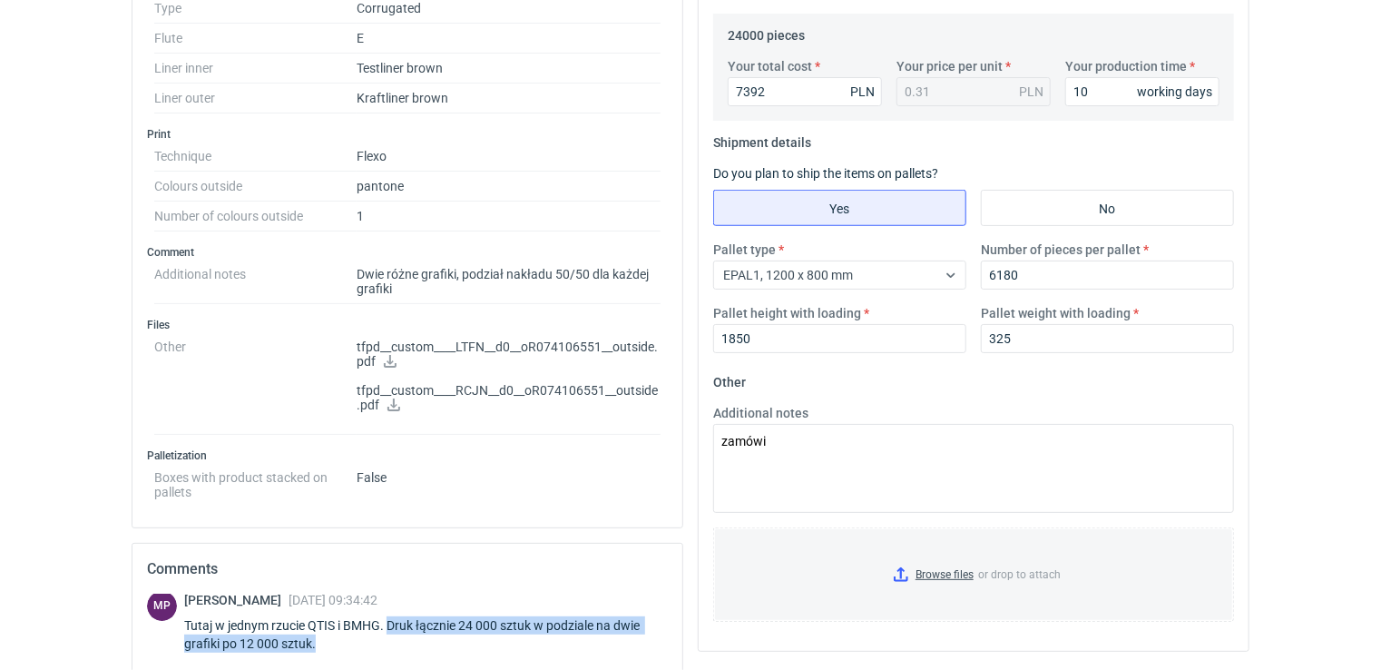
drag, startPoint x: 348, startPoint y: 643, endPoint x: 389, endPoint y: 615, distance: 49.6
click at [389, 616] on div "Tutaj w jednym rzucie QTIS i BMHG. Druk łącznie 24 000 sztuk w podziale na dwie…" at bounding box center [426, 634] width 484 height 36
copy div "Druk łącznie 24 000 sztuk w podziale na dwie grafiki po 12 000 sztuk."
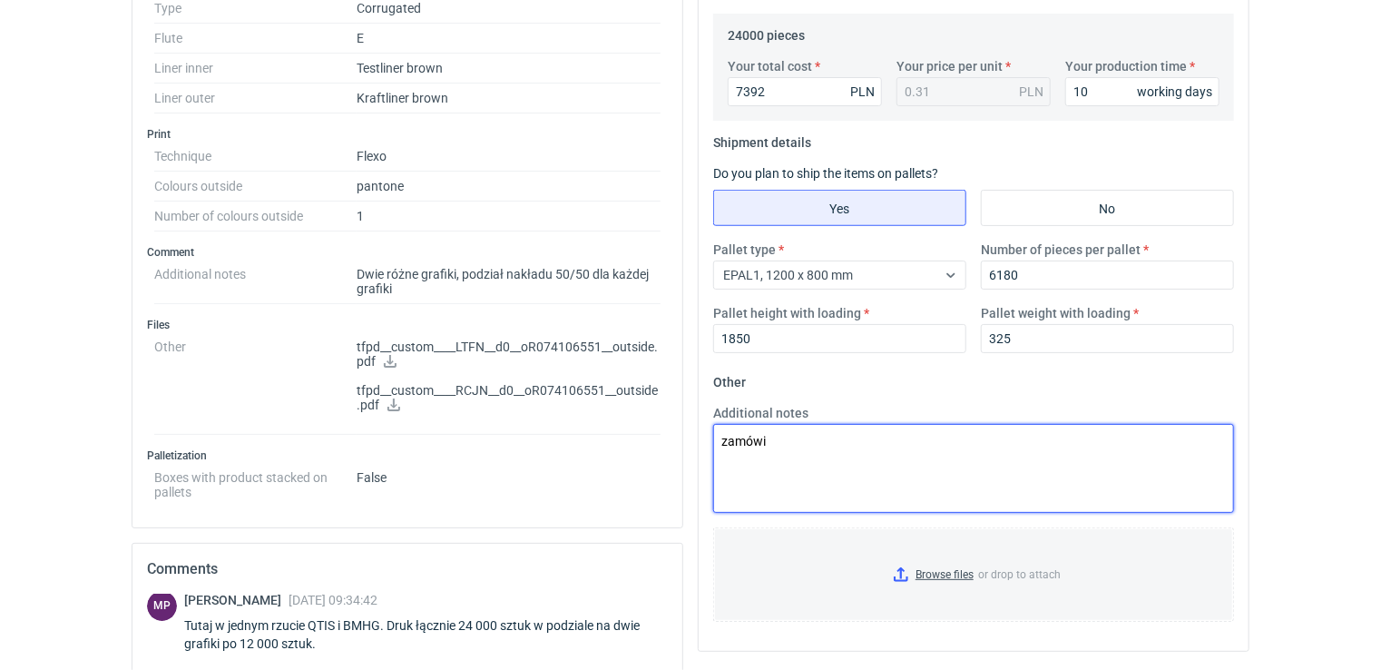
drag, startPoint x: 778, startPoint y: 442, endPoint x: 667, endPoint y: 430, distance: 112.2
click at [667, 430] on div "Specification Export to PDF Type Product category Corrugated Structural design …" at bounding box center [690, 287] width 1132 height 1392
paste textarea "Druk łącznie 24 000 sztuk w podziale na dwie grafiki po 12 000 sztuk."
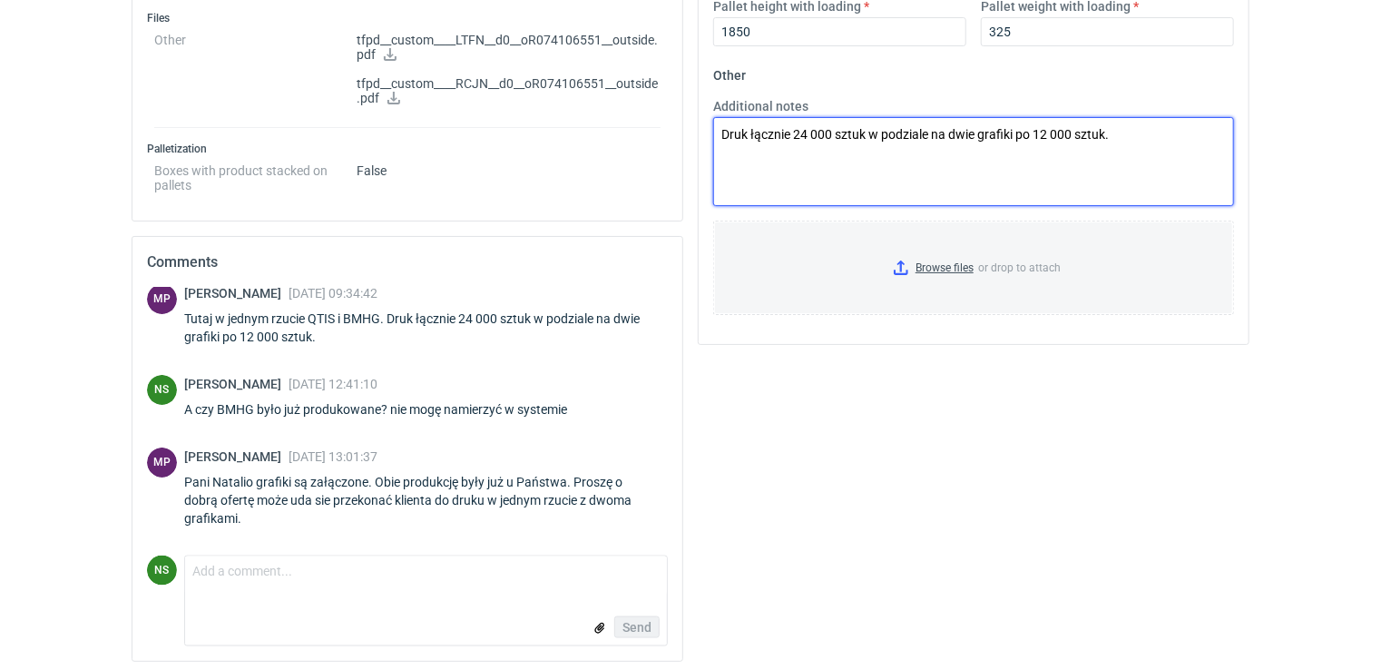
scroll to position [624, 0]
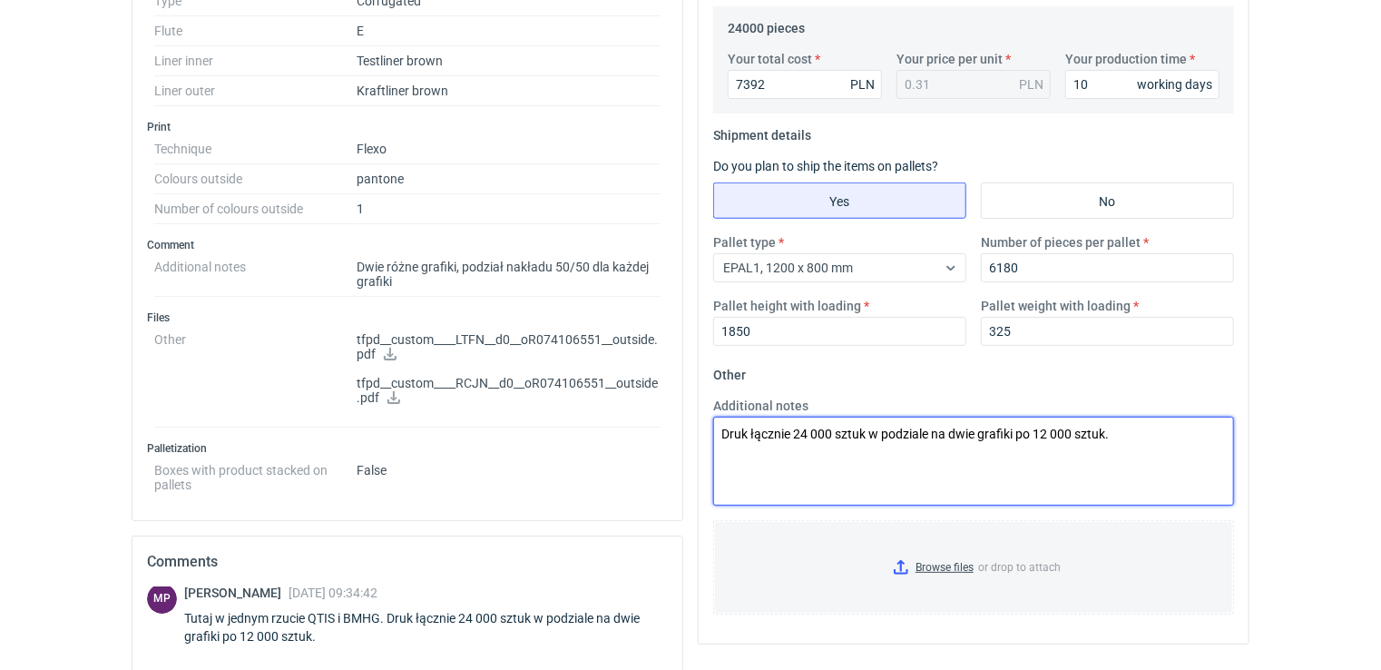
type textarea "Druk łącznie 24 000 sztuk w podziale na dwie grafiki po 12 000 sztuk."
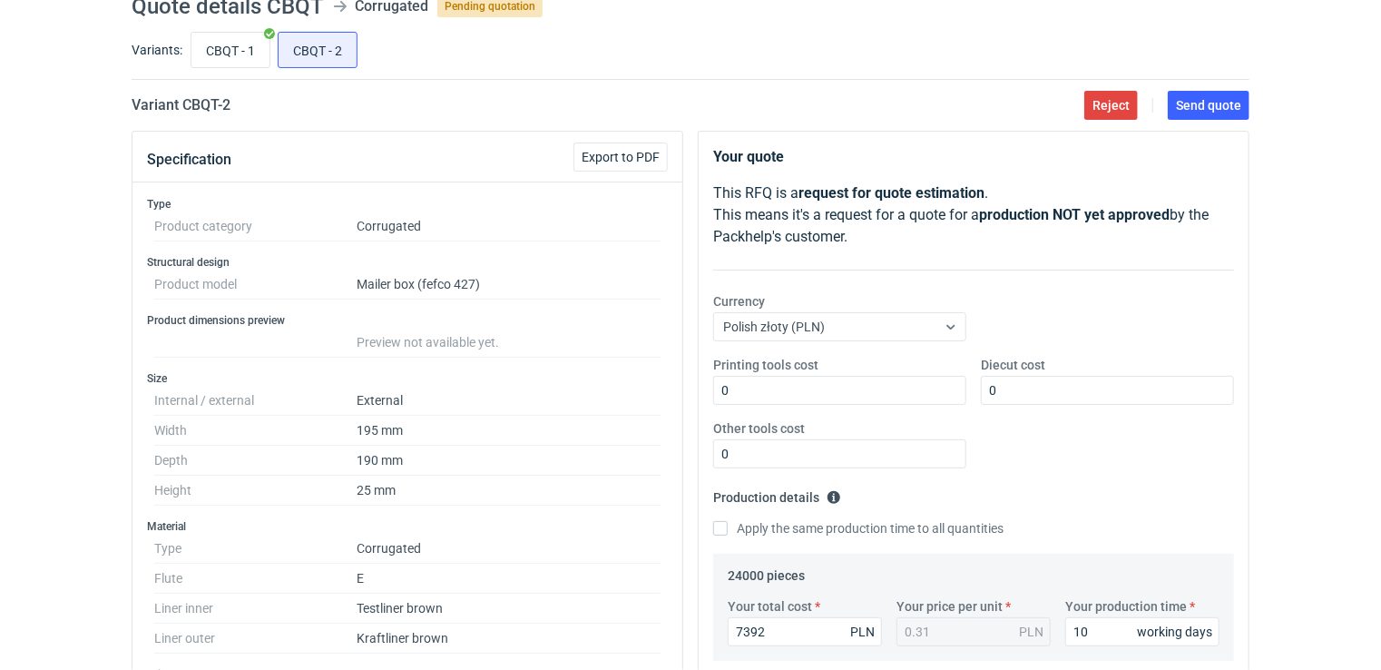
scroll to position [12, 0]
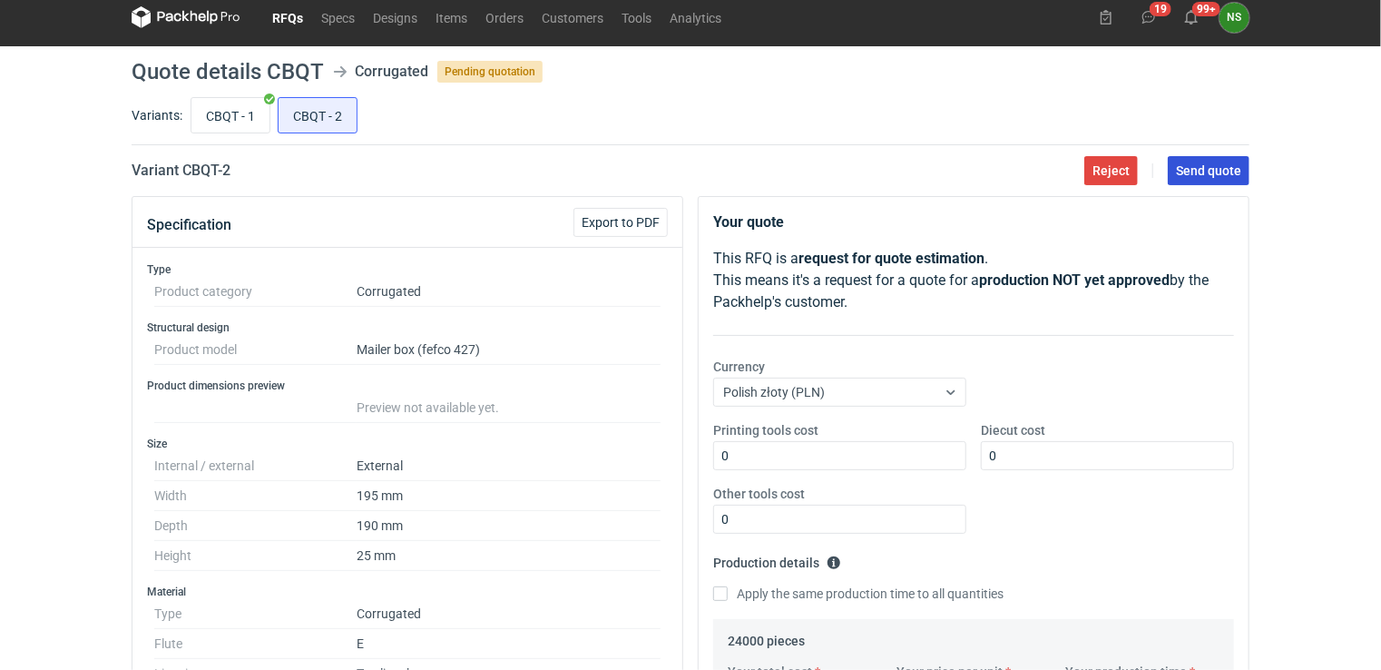
click at [1222, 171] on span "Send quote" at bounding box center [1208, 170] width 65 height 13
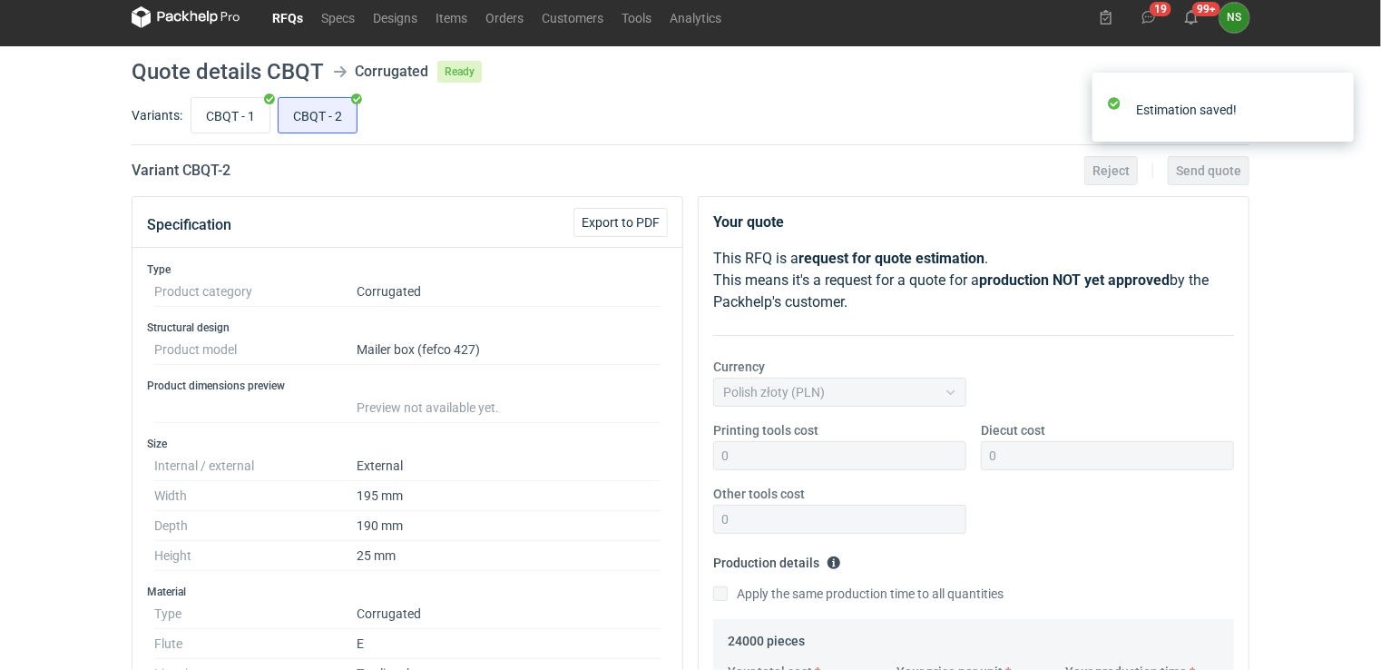
scroll to position [4, 0]
click at [289, 20] on link "RFQs" at bounding box center [287, 17] width 49 height 22
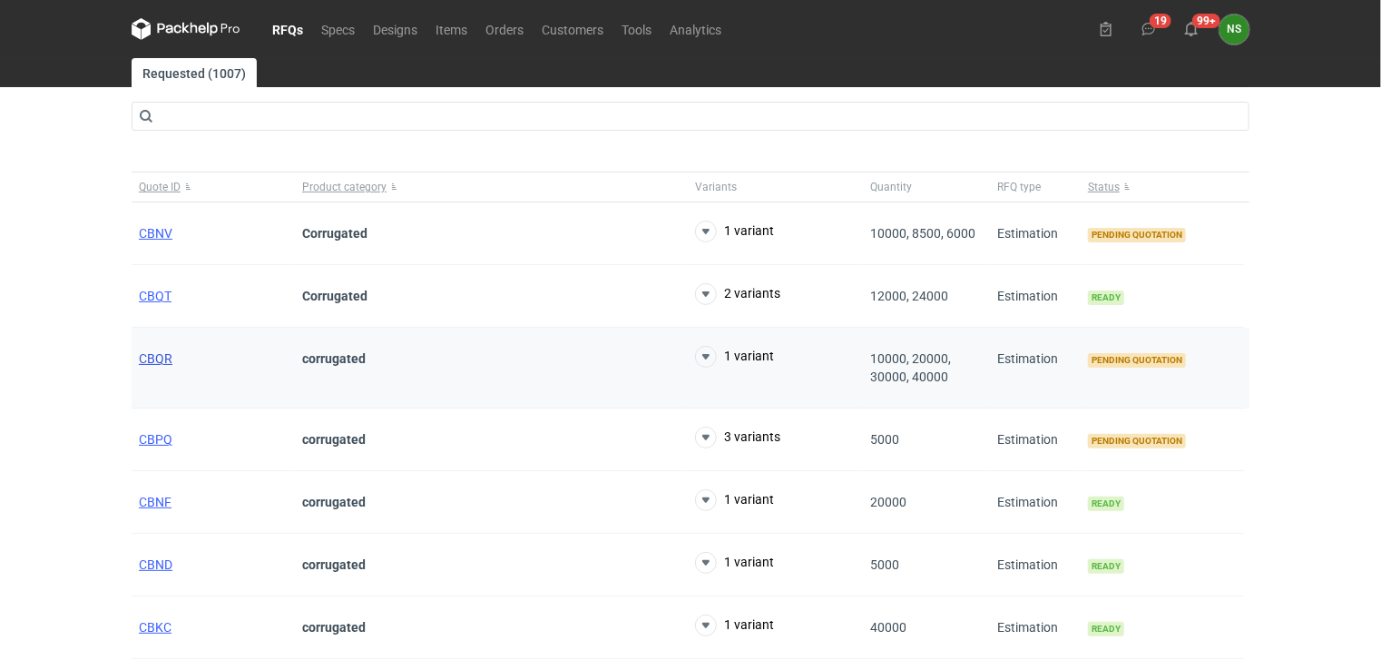
click at [151, 357] on span "CBQR" at bounding box center [156, 358] width 34 height 15
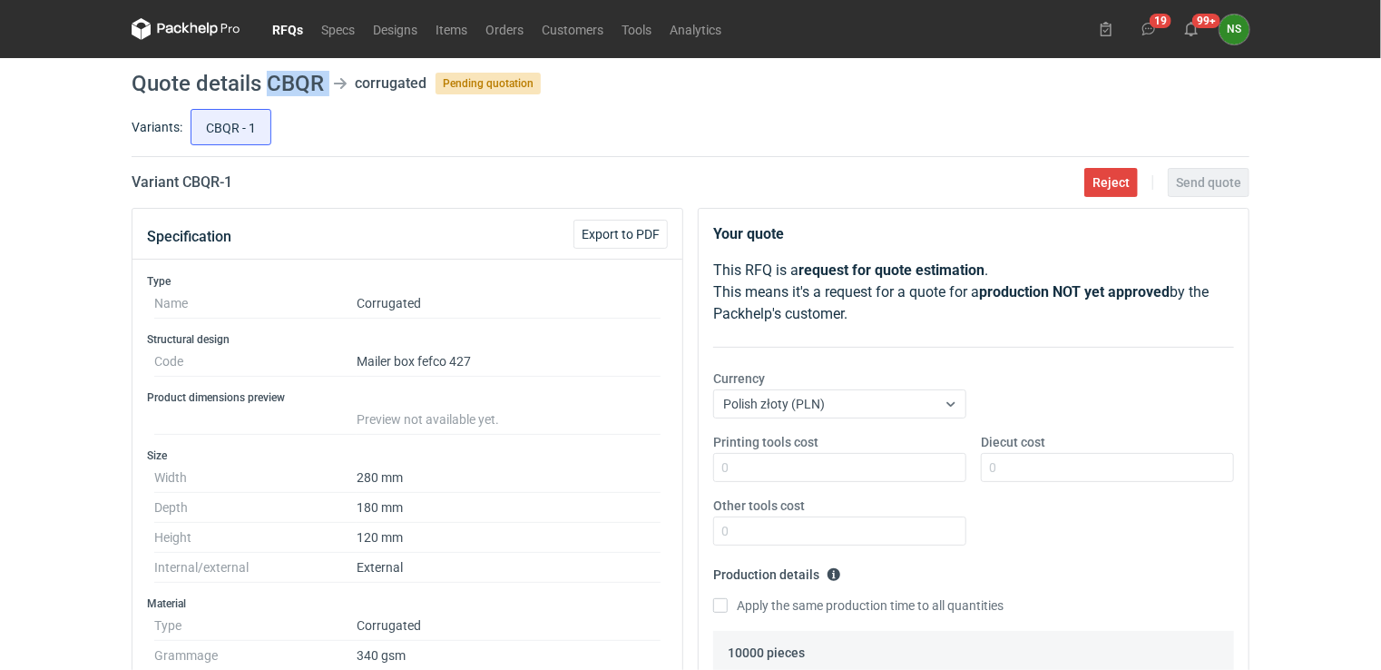
drag, startPoint x: 328, startPoint y: 84, endPoint x: 265, endPoint y: 71, distance: 64.1
click at [265, 73] on header "Quote details CBQR corrugated Pending quotation" at bounding box center [691, 84] width 1118 height 22
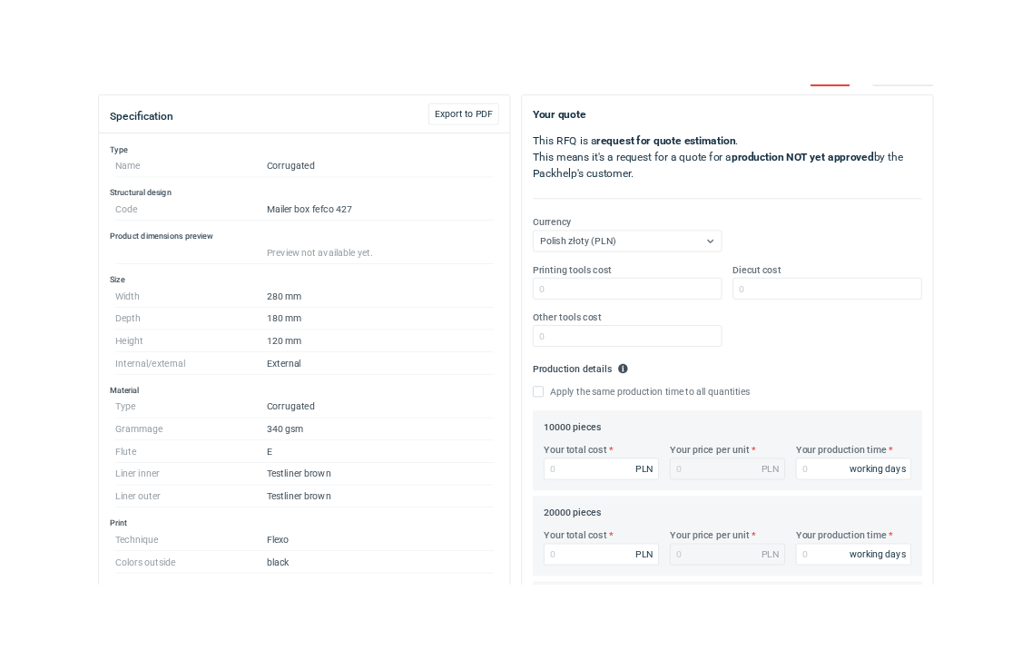
scroll to position [235, 0]
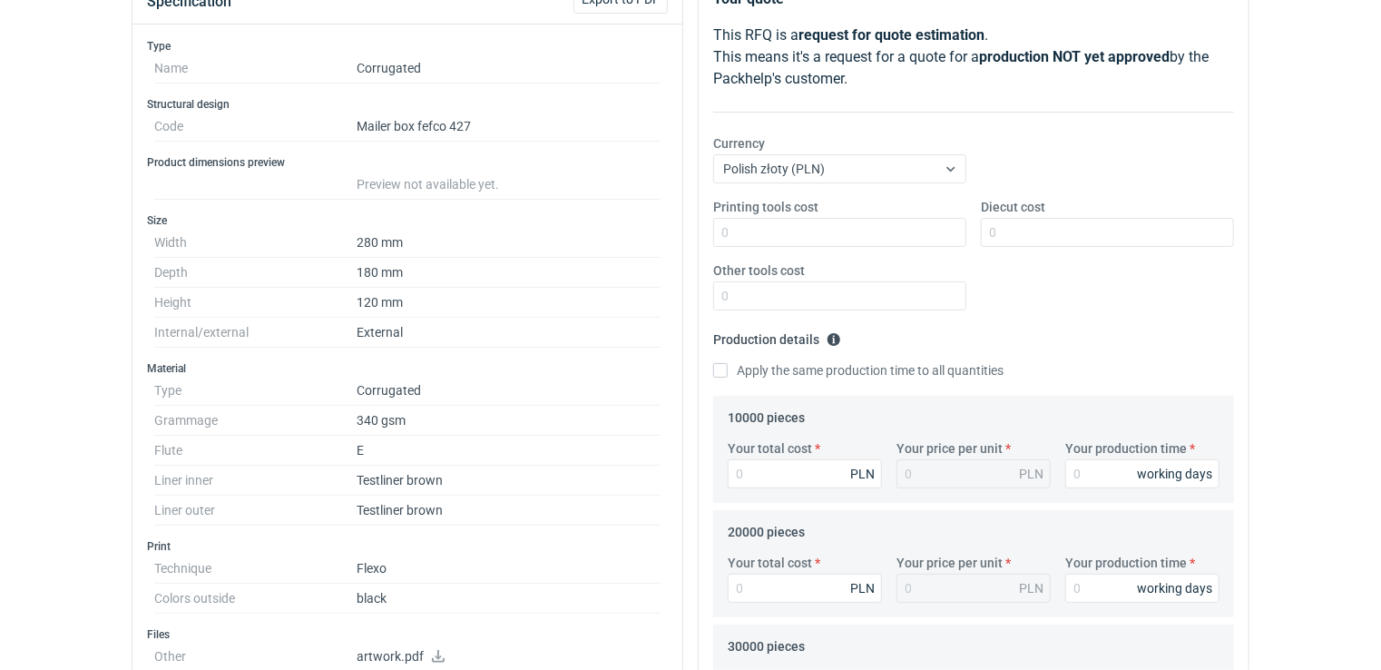
click at [435, 653] on icon at bounding box center [438, 656] width 15 height 13
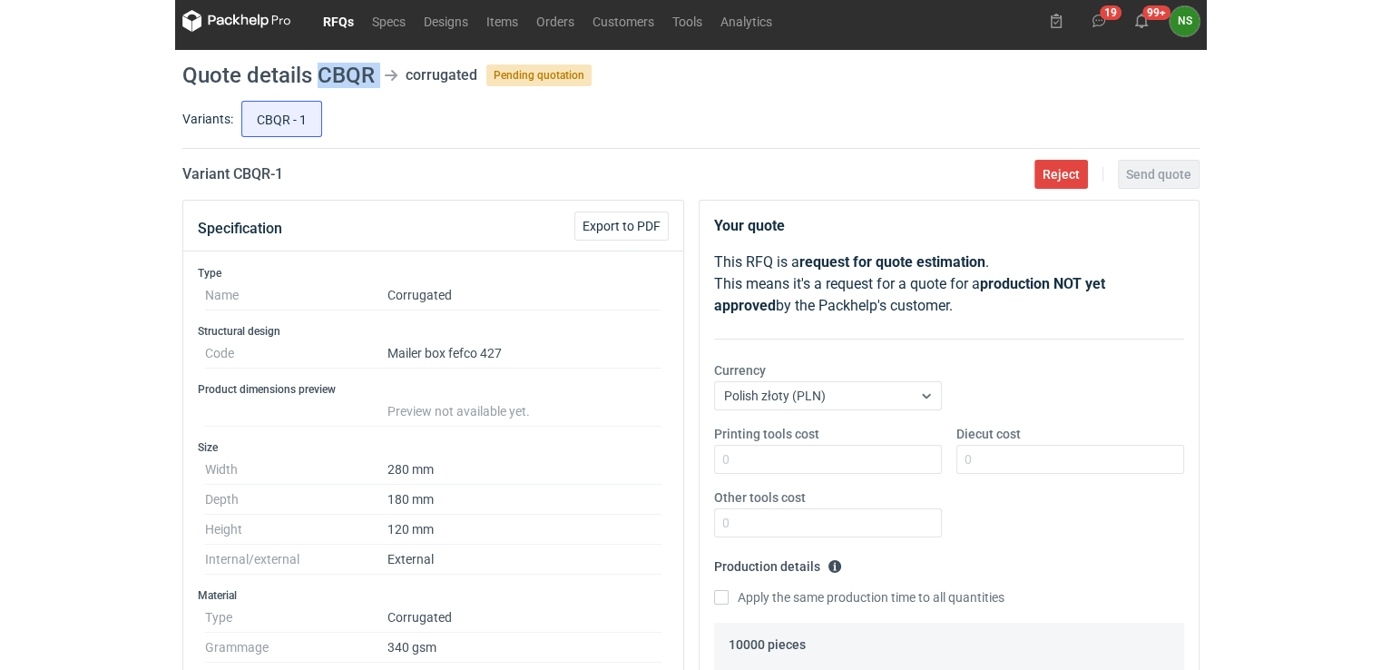
scroll to position [5, 0]
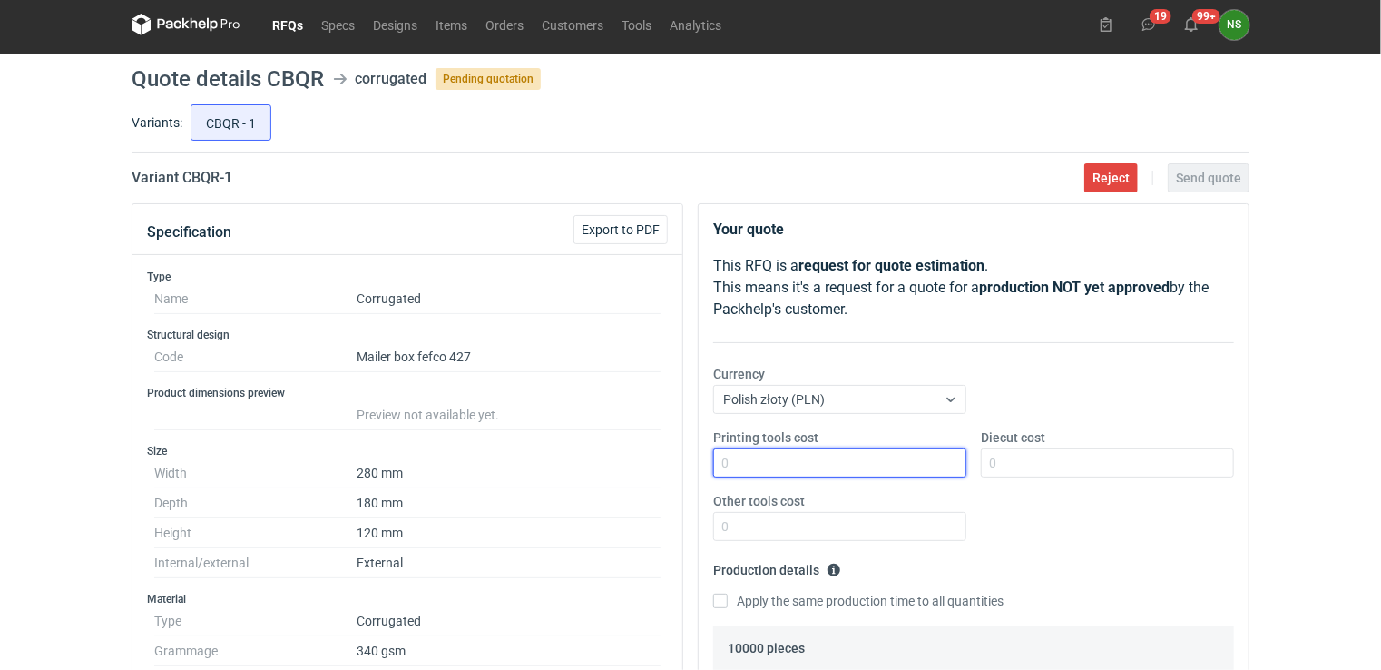
click at [738, 458] on input "Printing tools cost" at bounding box center [839, 462] width 253 height 29
type input "2500"
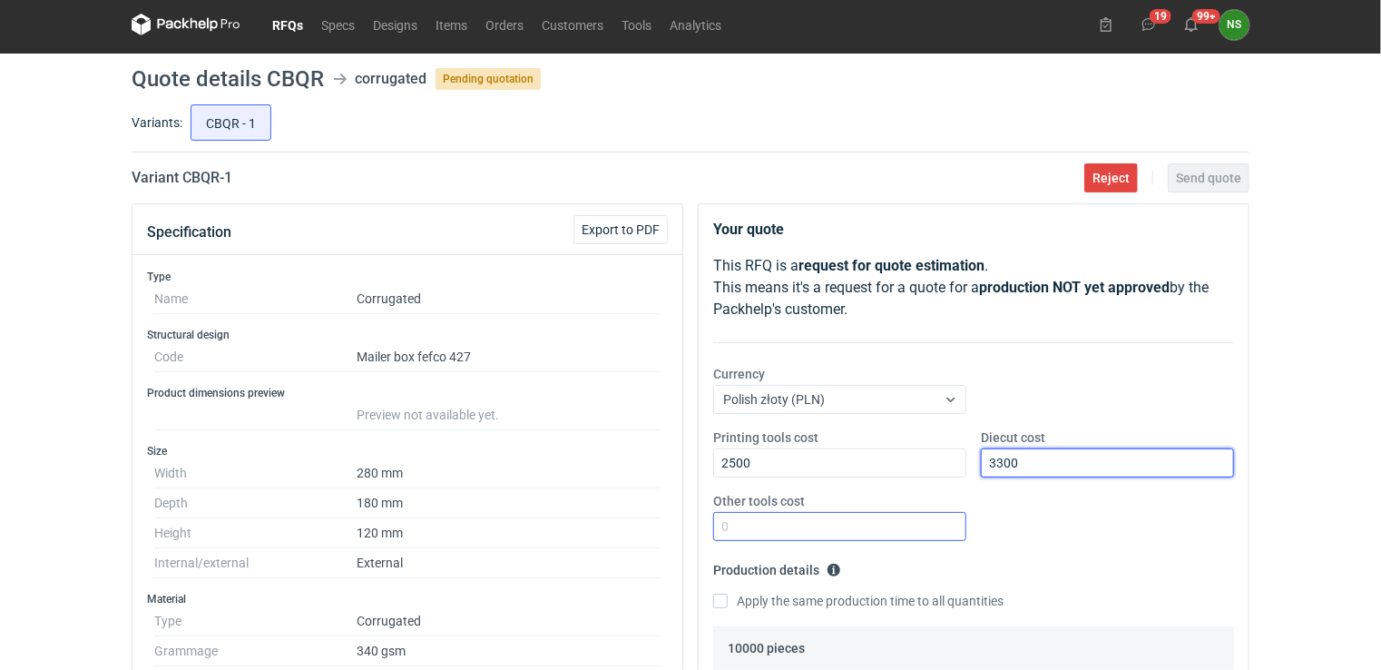
type input "3300"
click at [777, 522] on input "Other tools cost" at bounding box center [839, 526] width 253 height 29
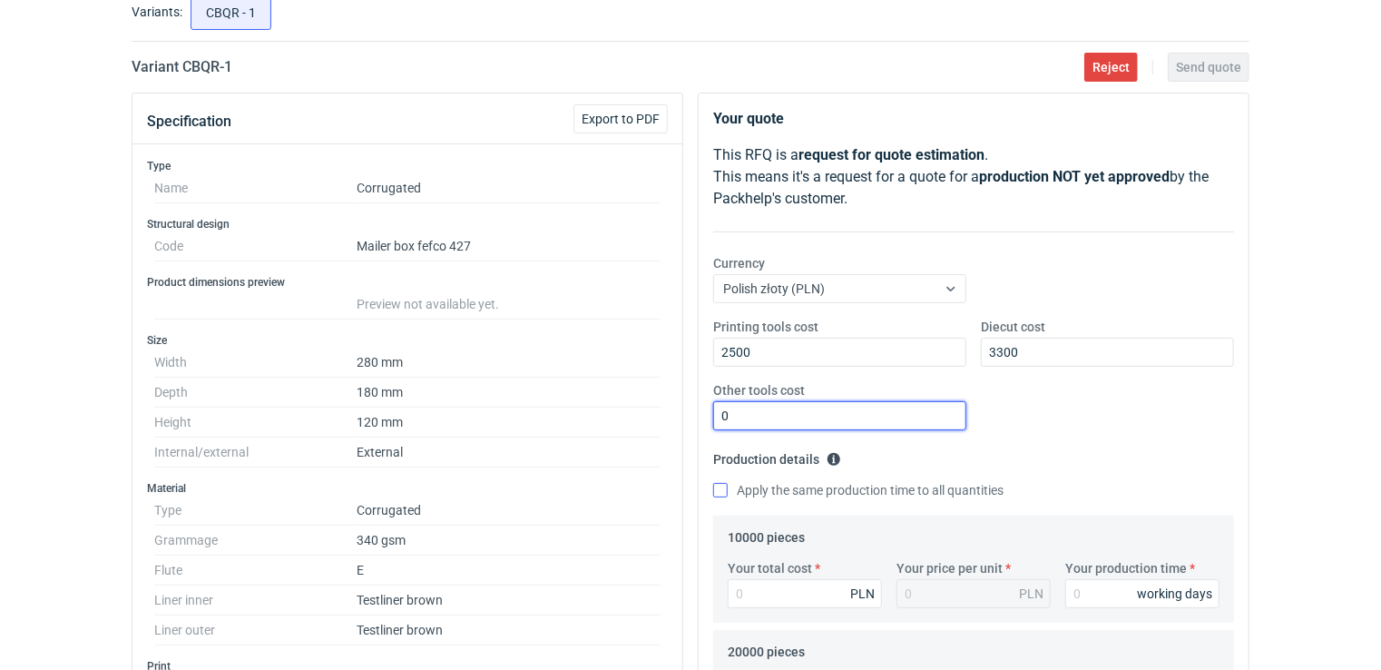
type input "0"
click at [722, 486] on input "Apply the same production time to all quantities" at bounding box center [720, 490] width 15 height 15
checkbox input "true"
drag, startPoint x: 1380, startPoint y: 289, endPoint x: 1358, endPoint y: 391, distance: 104.8
click at [1379, 316] on div "RFQs Specs Designs Items Orders Customers Tools Analytics 19 99+ NS Natalia Stę…" at bounding box center [690, 220] width 1381 height 670
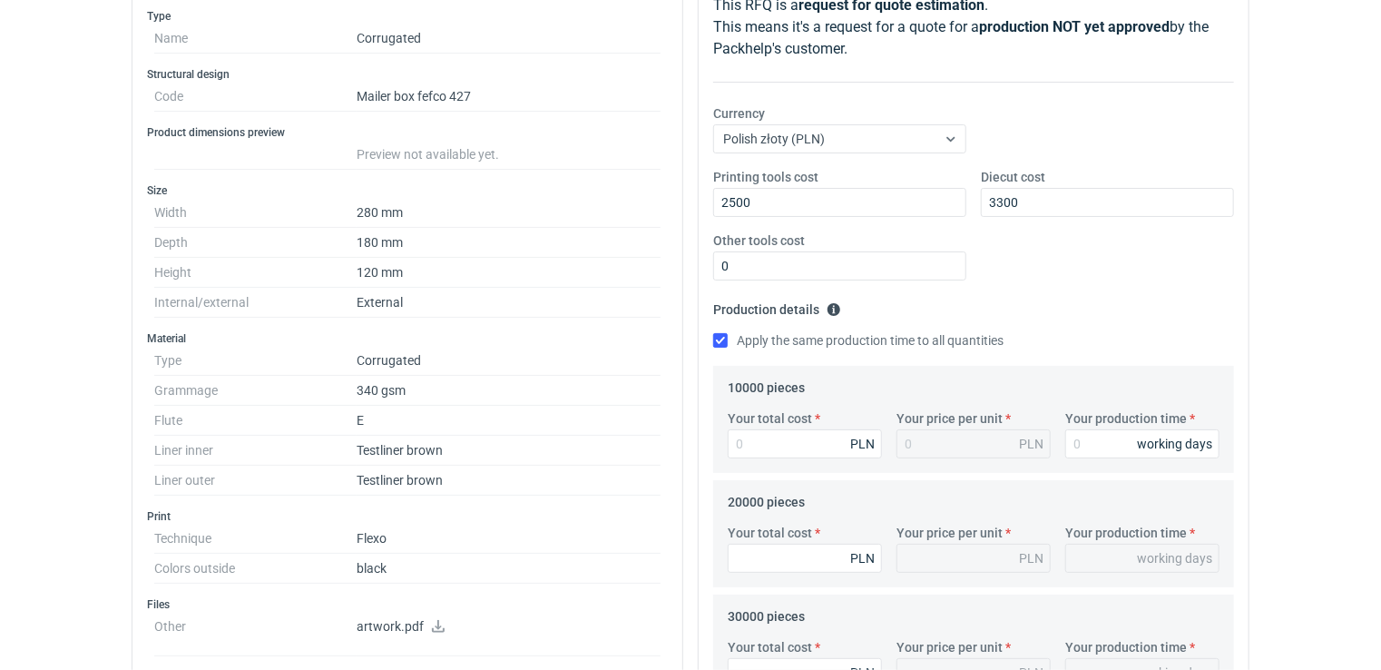
scroll to position [340, 0]
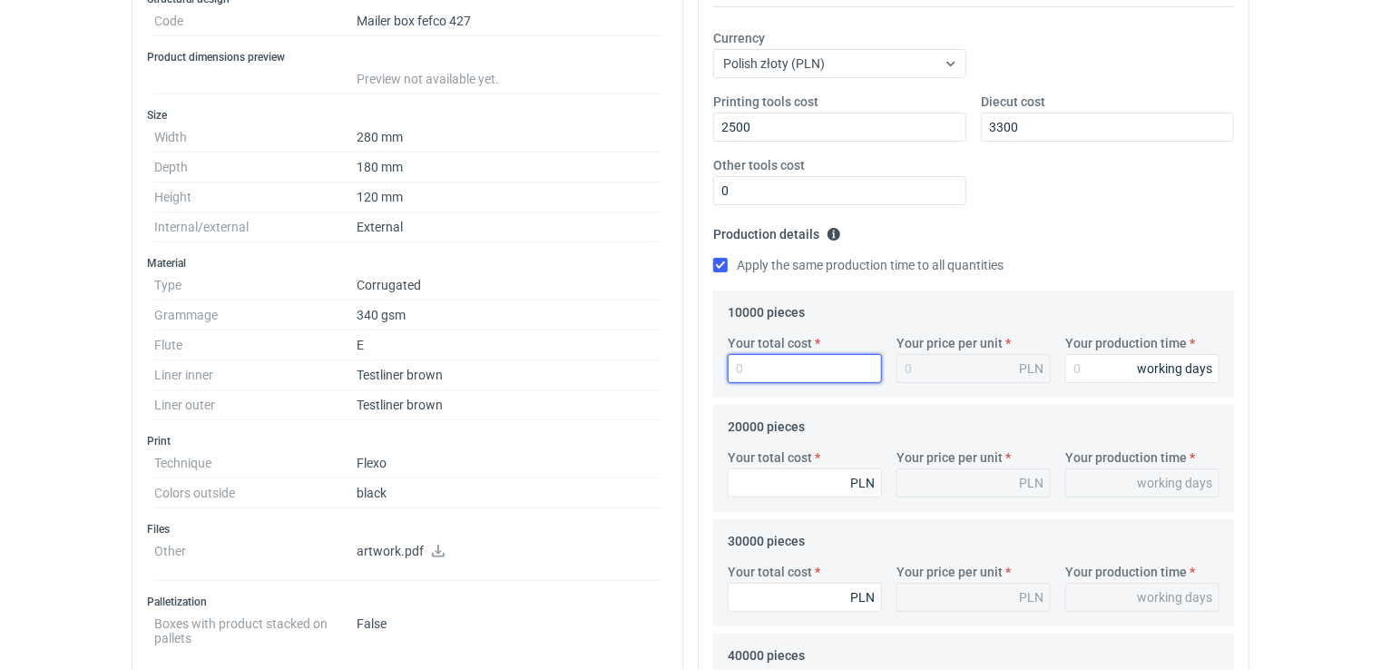
drag, startPoint x: 755, startPoint y: 364, endPoint x: 810, endPoint y: 369, distance: 55.6
click at [755, 364] on input "Your total cost" at bounding box center [805, 368] width 154 height 29
type input "8860"
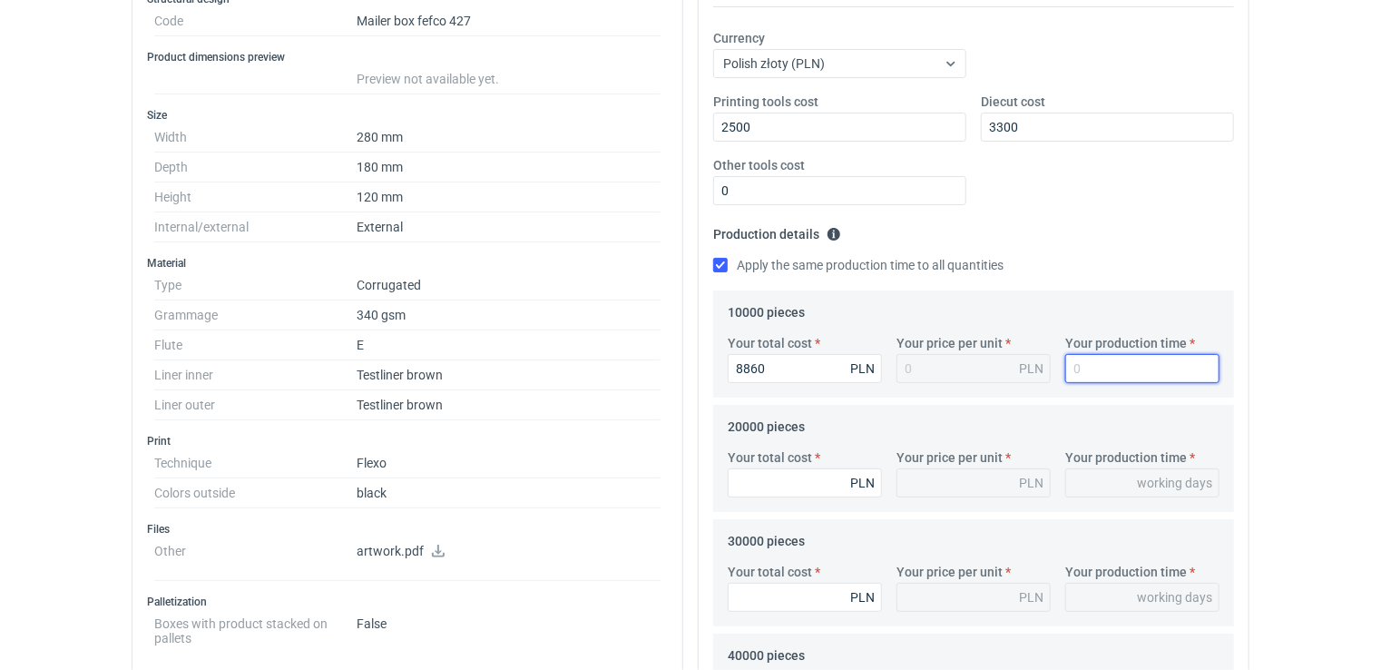
type input "0.89"
type input "1"
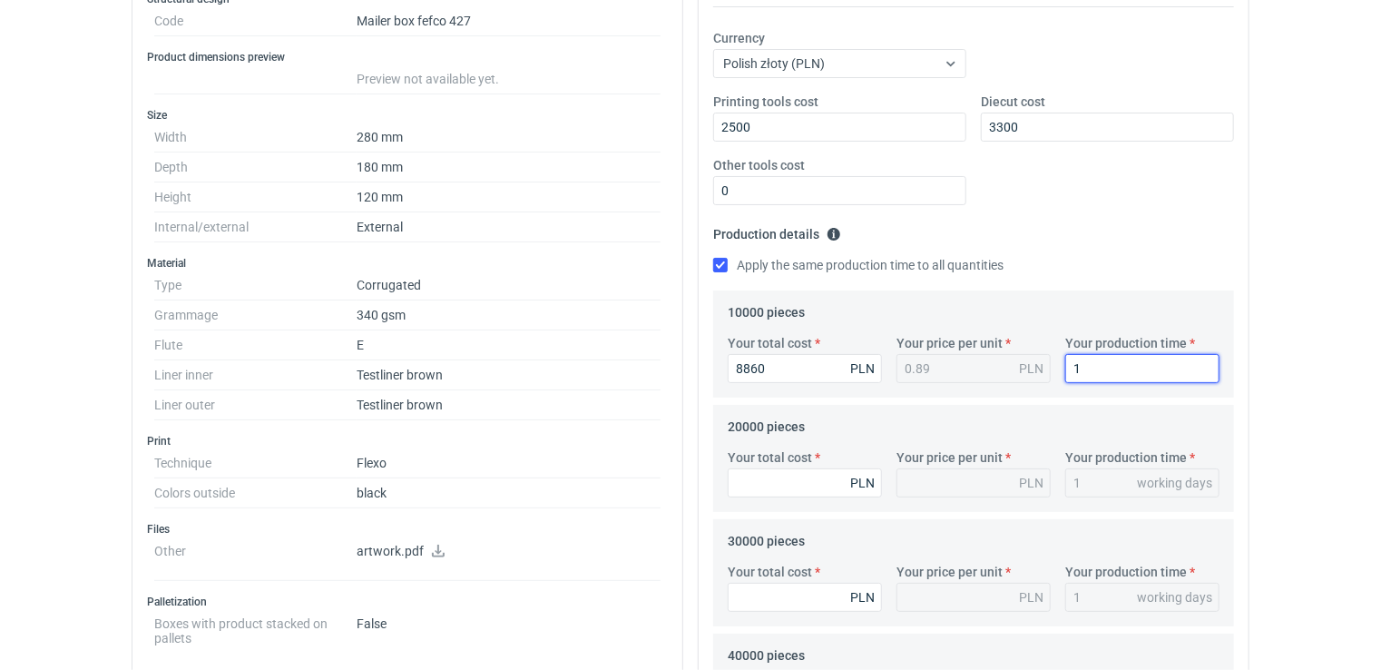
type input "15"
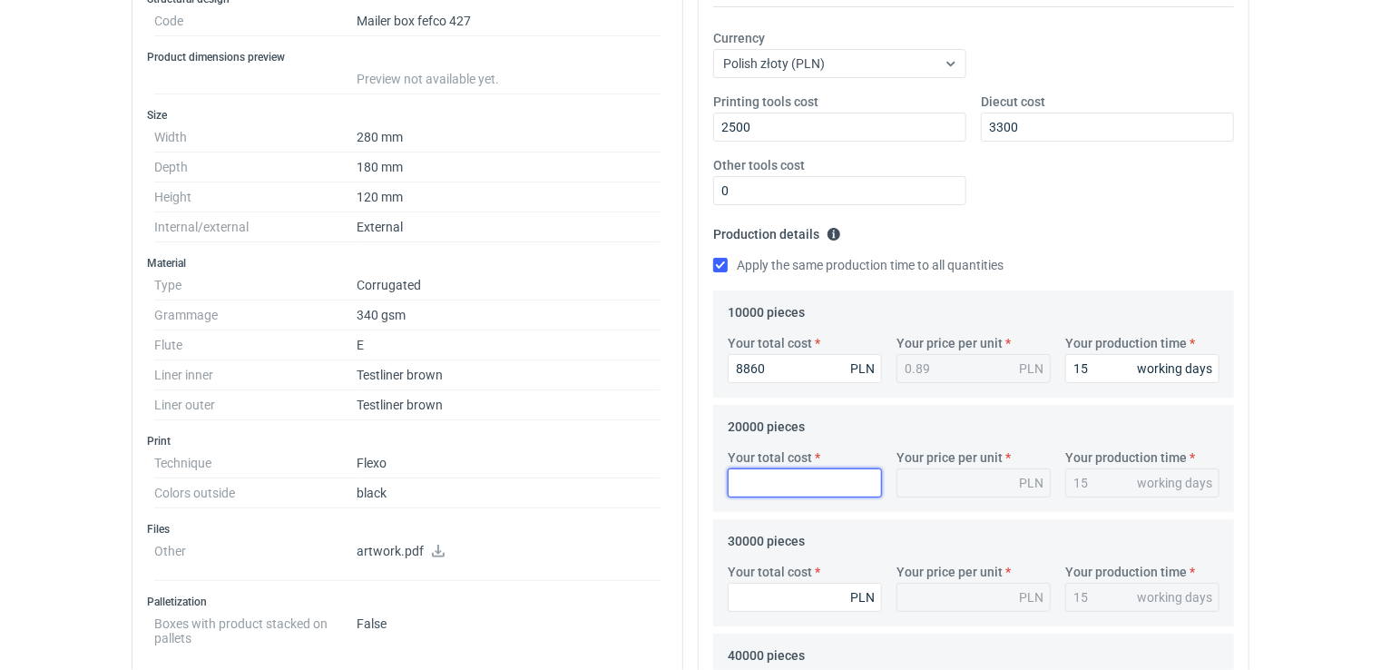
click at [784, 484] on input "Your total cost" at bounding box center [805, 482] width 154 height 29
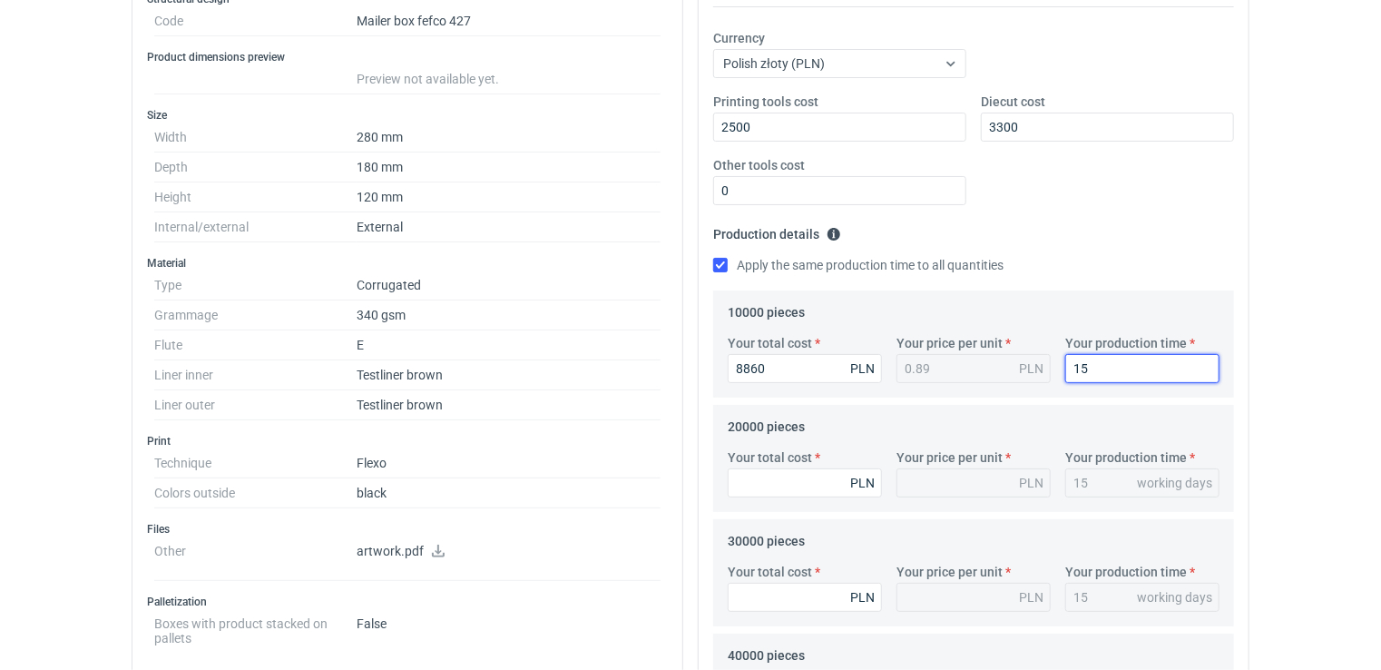
drag, startPoint x: 1096, startPoint y: 365, endPoint x: 998, endPoint y: 366, distance: 98.0
click at [1019, 365] on div "Your total cost 8860 PLN Your price per unit 0.89 PLN Your production time 15 w…" at bounding box center [973, 366] width 506 height 64
type input "1"
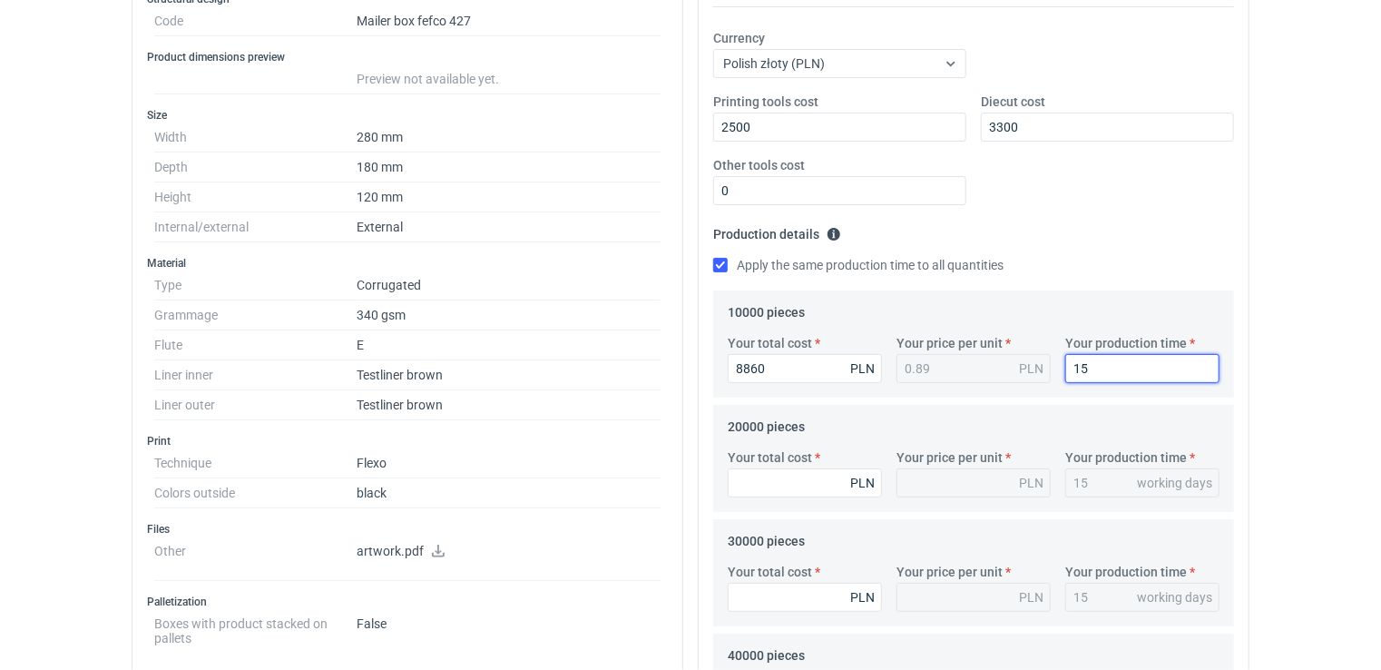
type input "1"
type input "10"
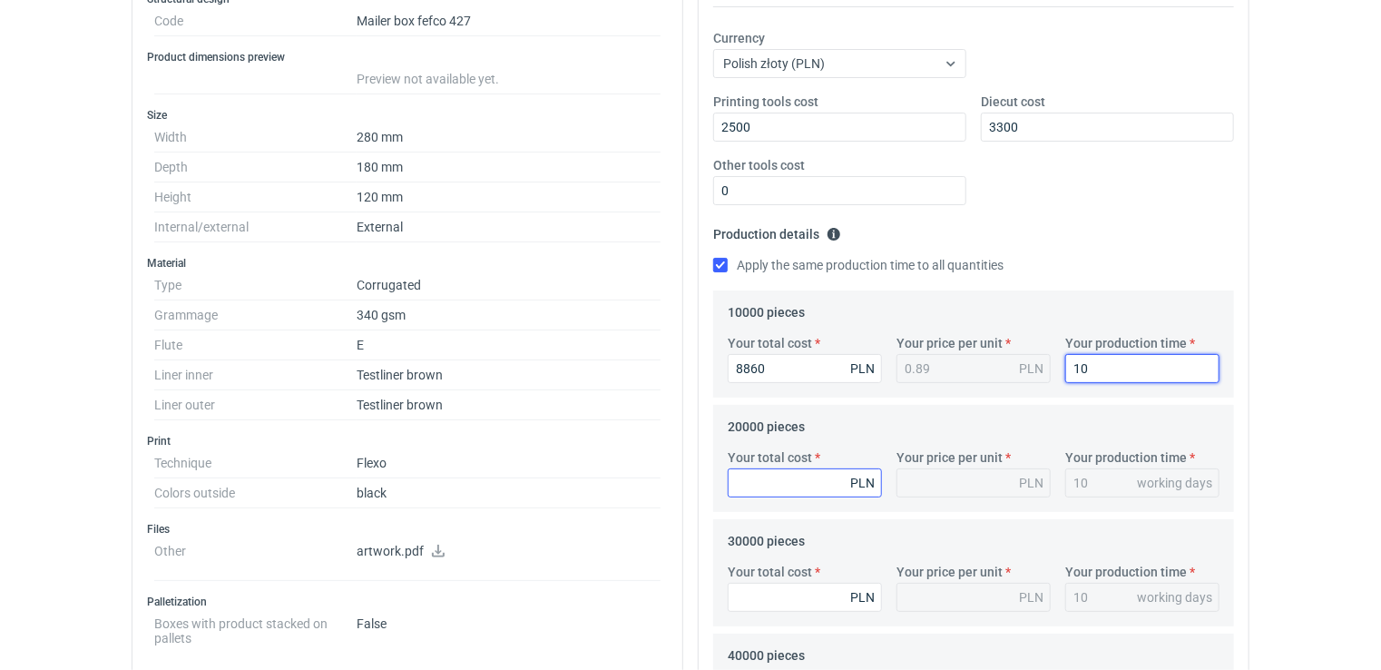
type input "10"
click at [808, 481] on input "Your total cost" at bounding box center [805, 482] width 154 height 29
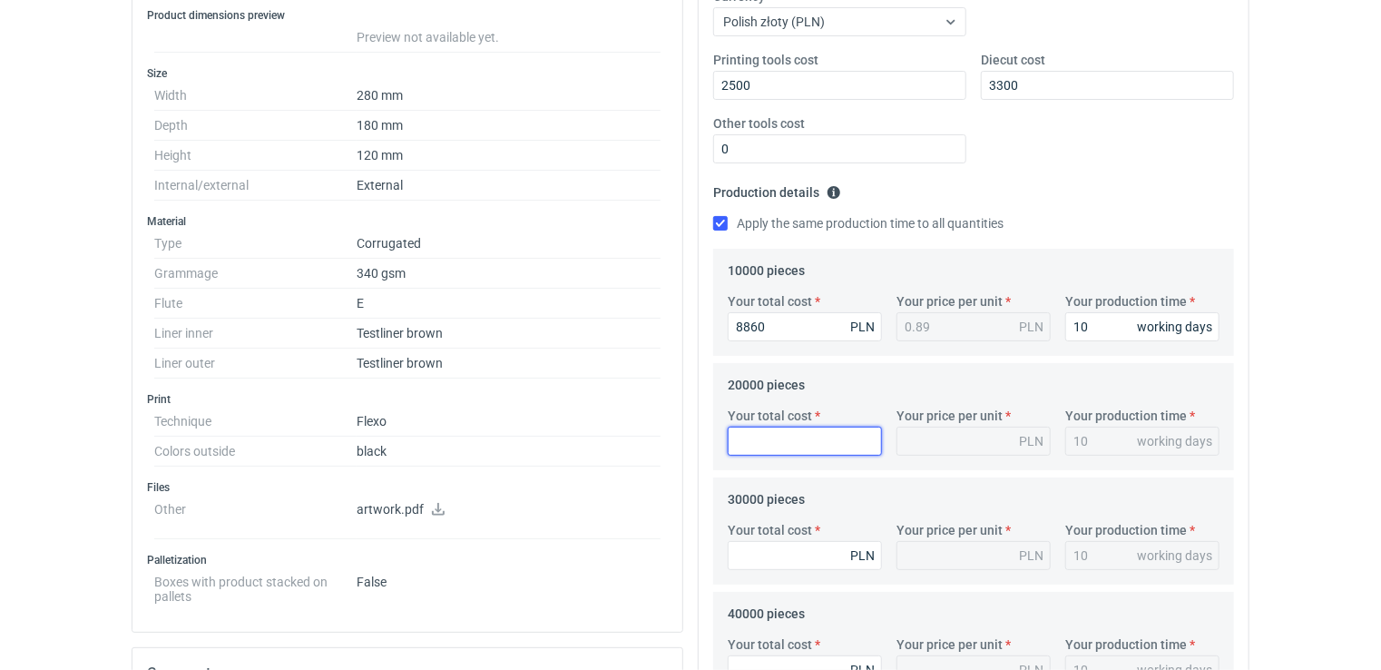
scroll to position [388, 0]
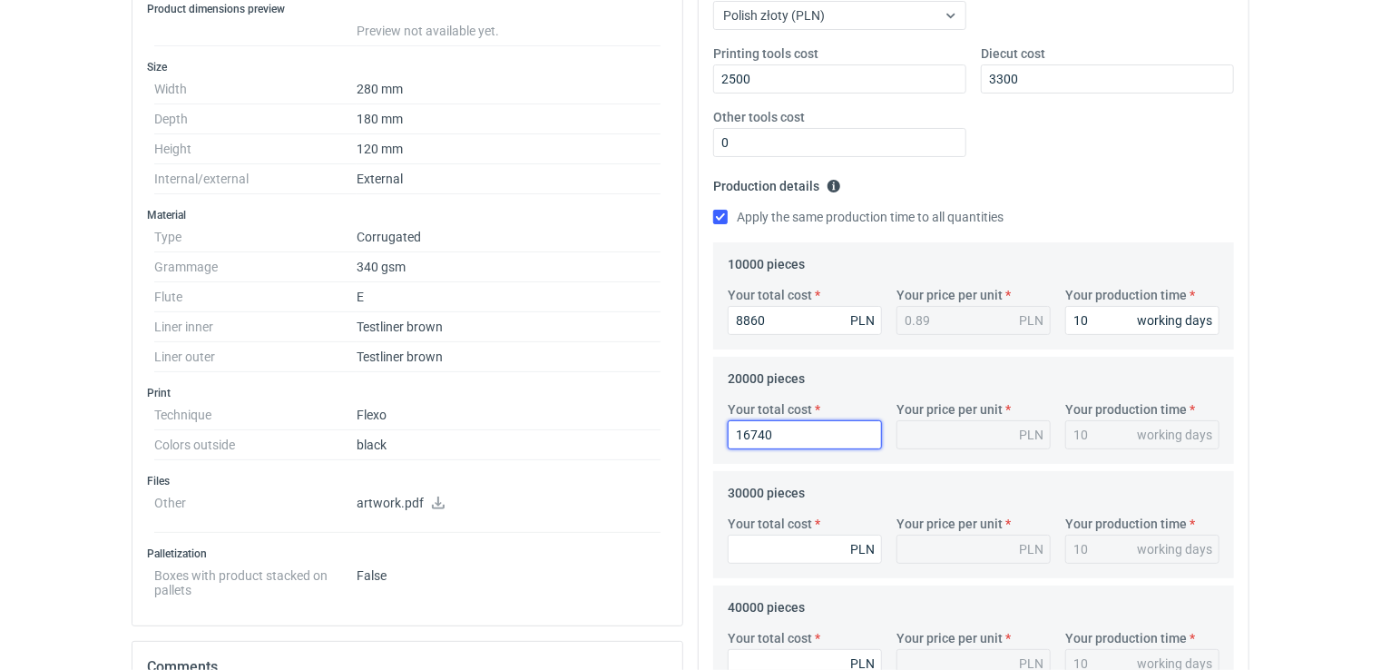
type input "16740"
type input "0.84"
click at [1129, 429] on div "10 working days" at bounding box center [1142, 434] width 154 height 29
click at [784, 553] on input "Your total cost" at bounding box center [805, 548] width 154 height 29
type input "24720"
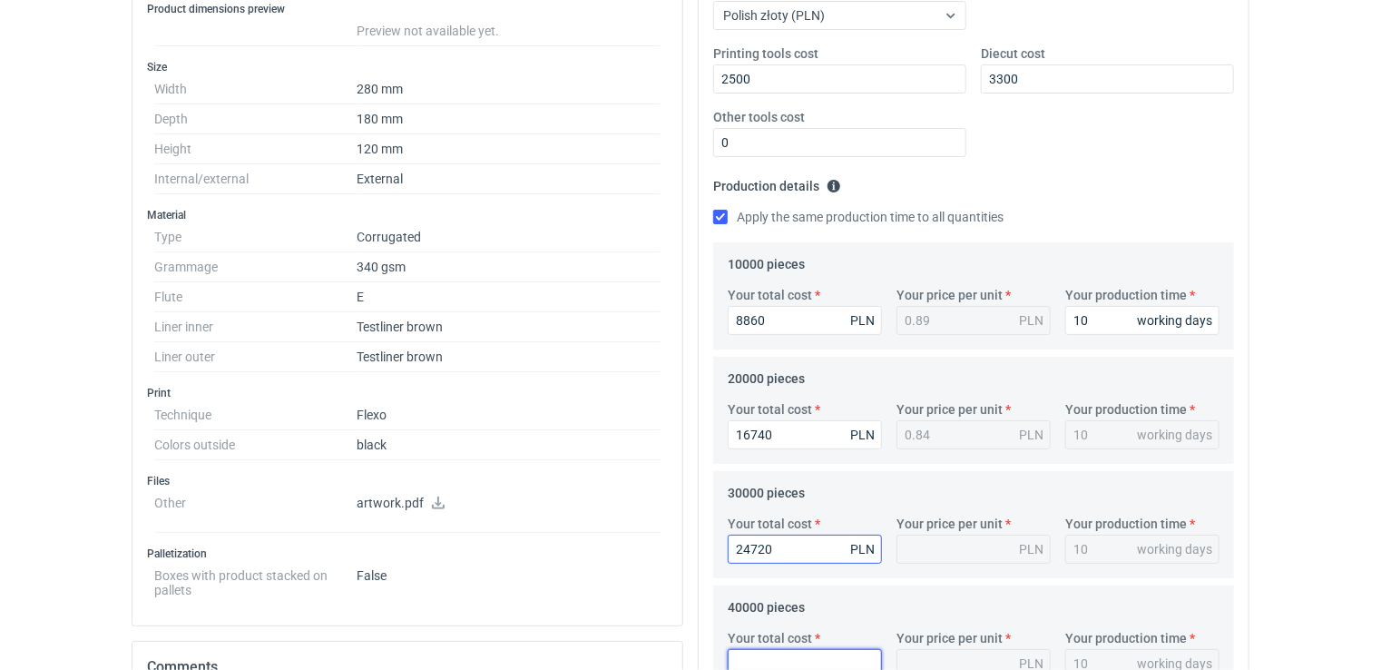
type input "0.82"
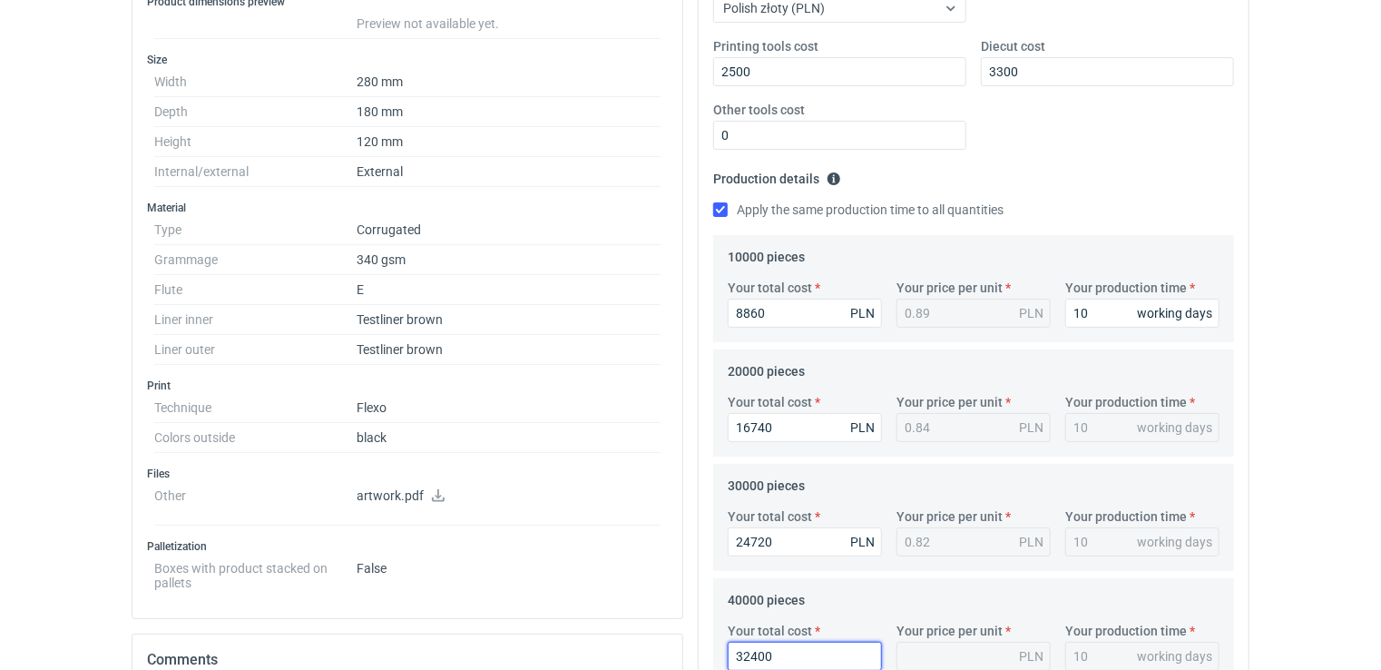
type input "32400"
type input "0.81"
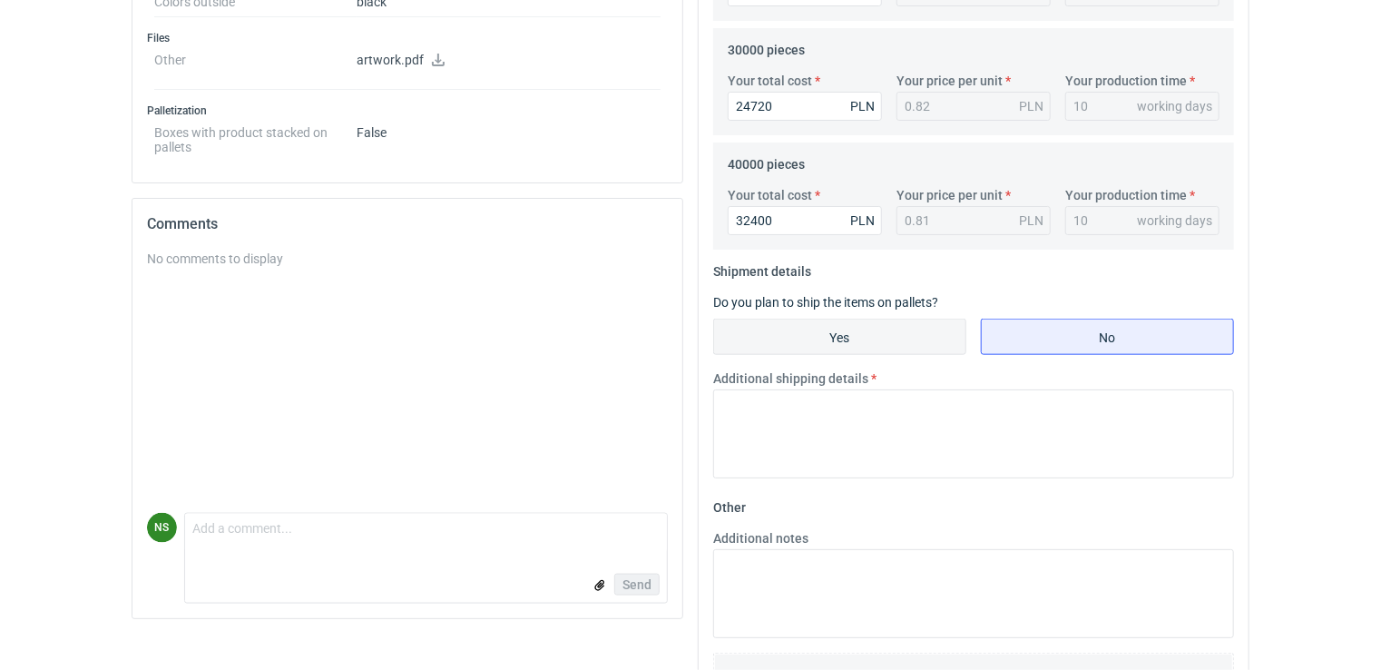
click at [881, 325] on input "Yes" at bounding box center [839, 336] width 251 height 34
radio input "true"
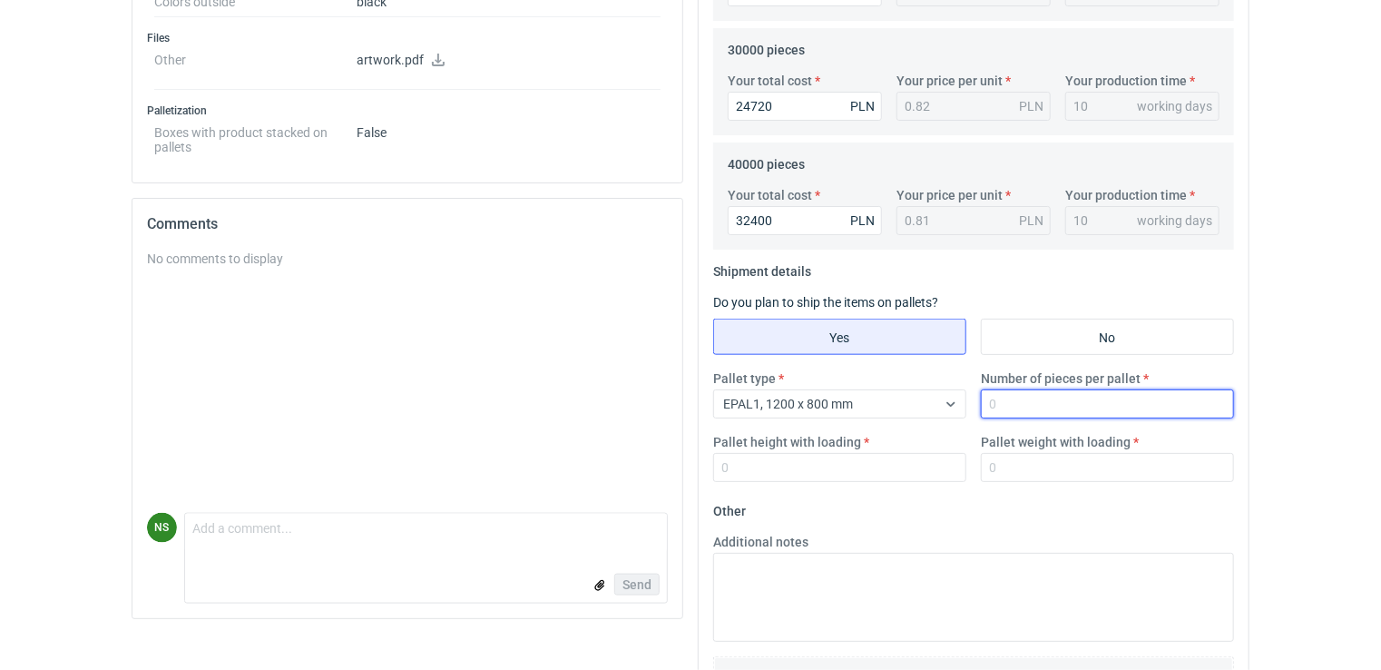
click at [1038, 400] on input "Number of pieces per pallet" at bounding box center [1107, 403] width 253 height 29
type input "1020"
type input "1850"
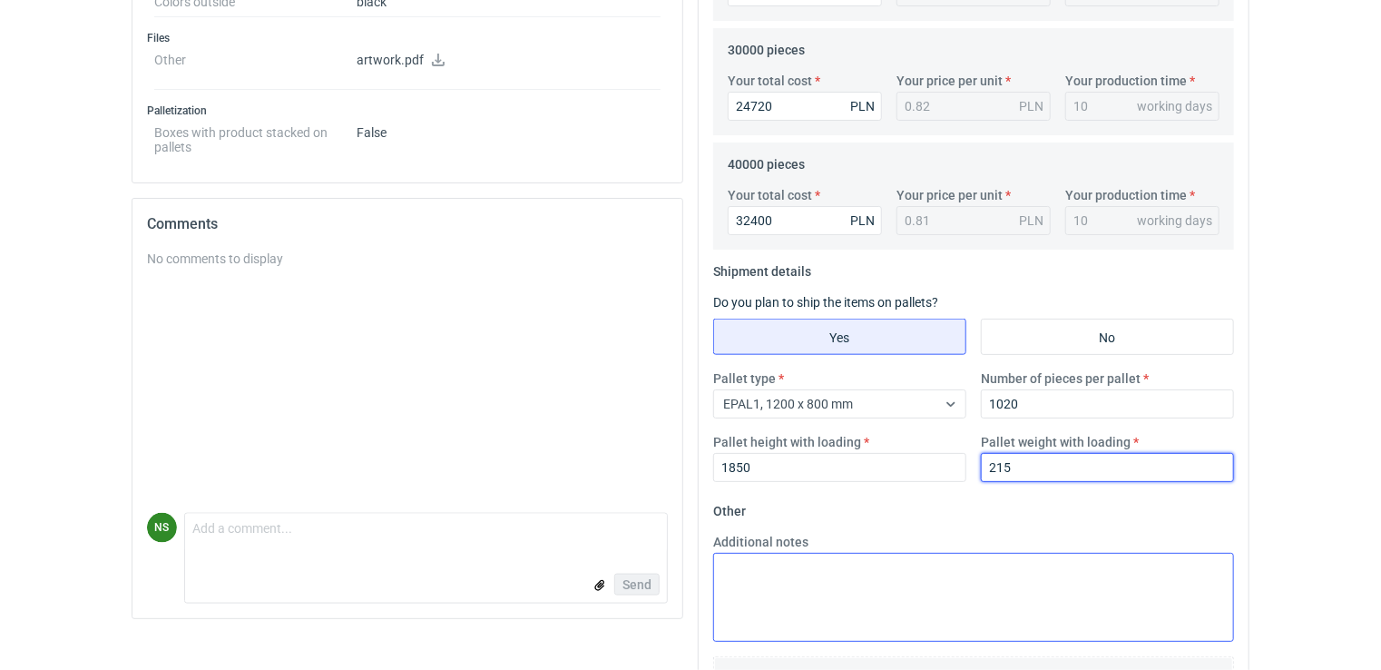
type input "215"
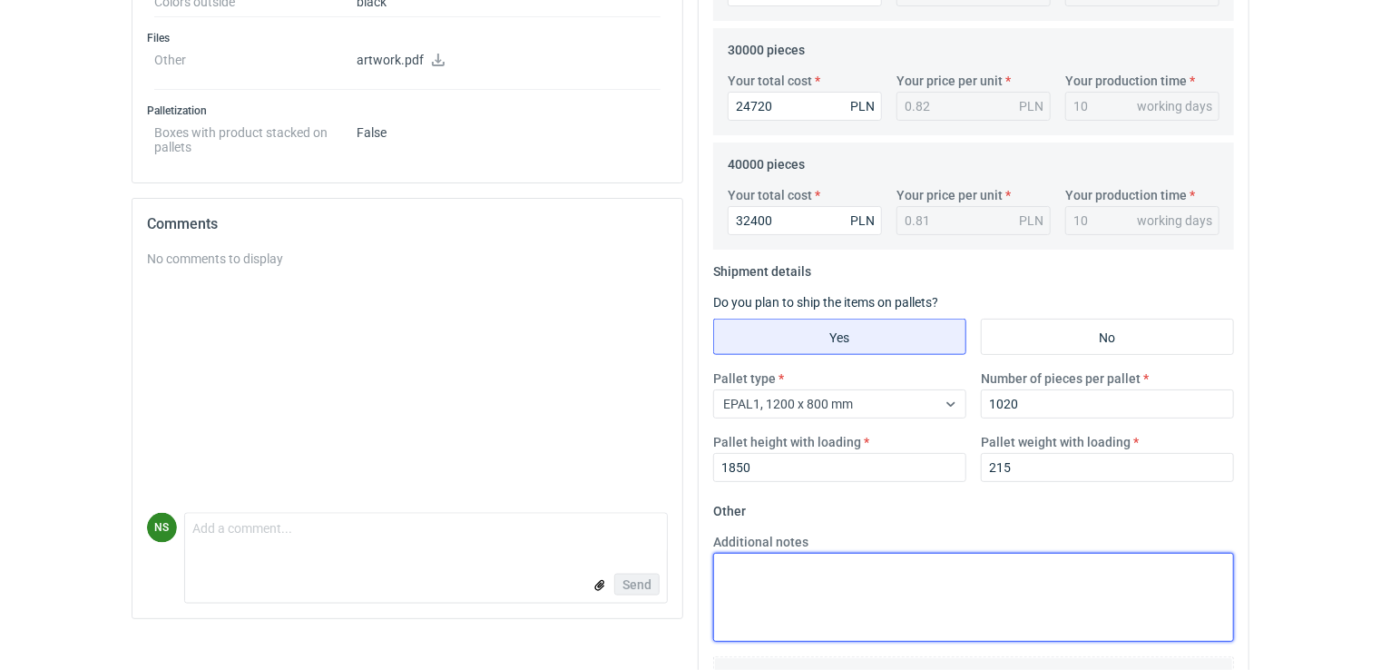
click at [864, 586] on textarea "Additional notes" at bounding box center [973, 597] width 521 height 89
type textarea "gramatura 342"
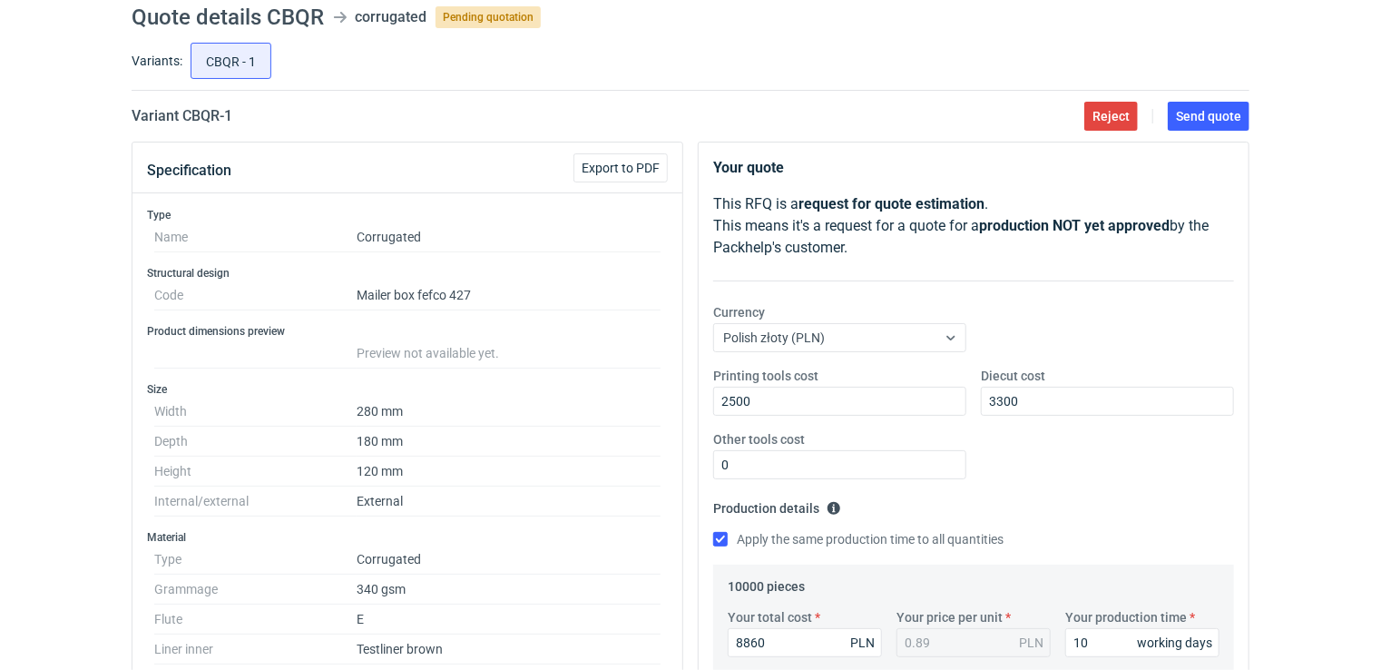
scroll to position [58, 0]
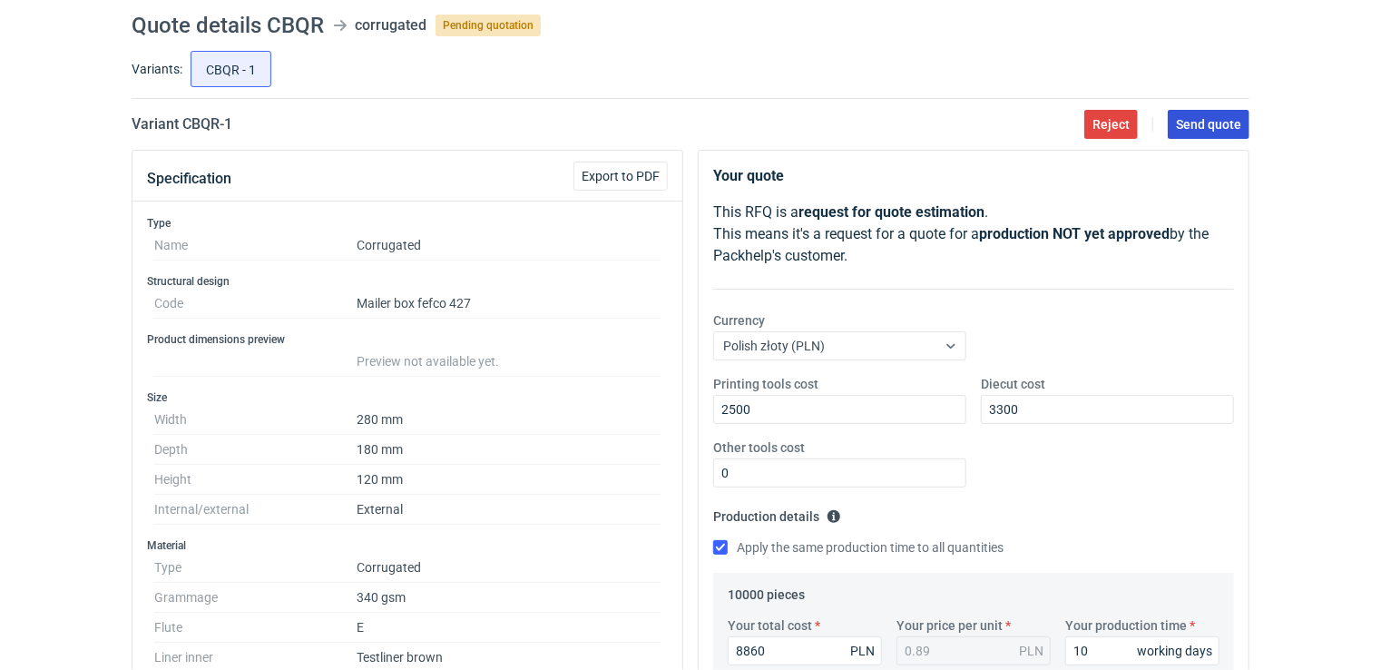
click at [1222, 120] on span "Send quote" at bounding box center [1208, 124] width 65 height 13
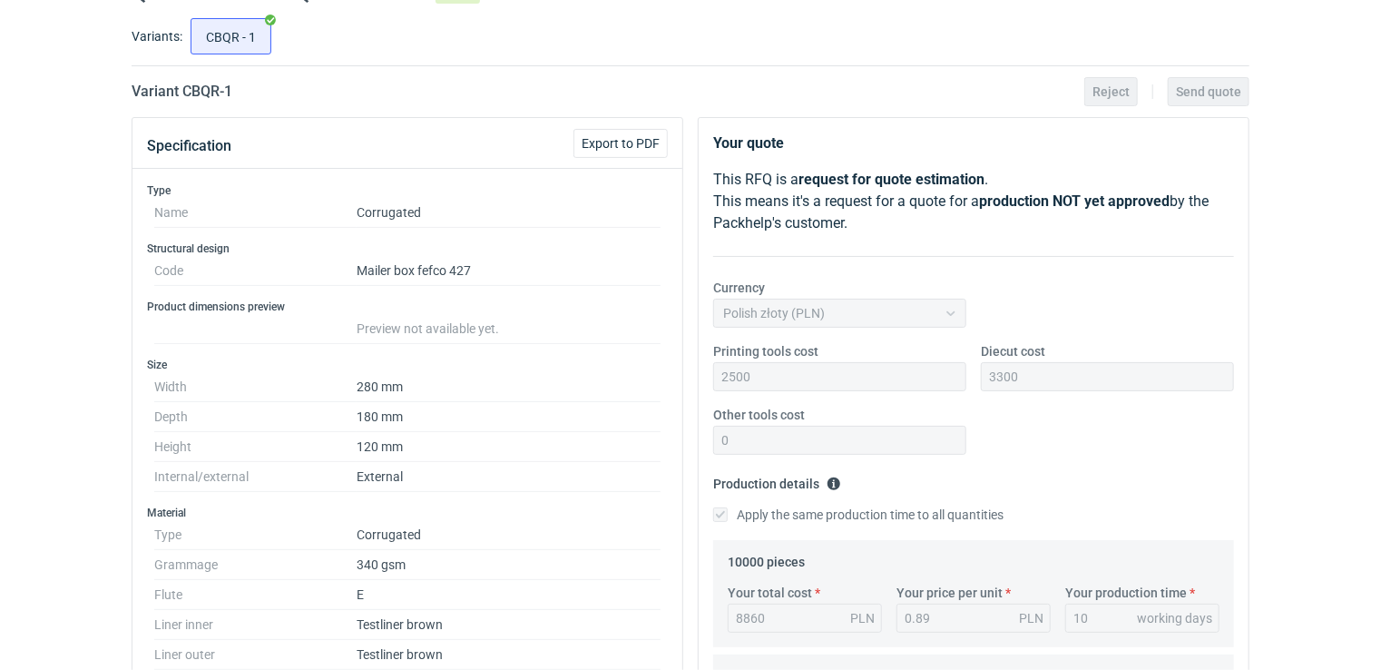
scroll to position [0, 0]
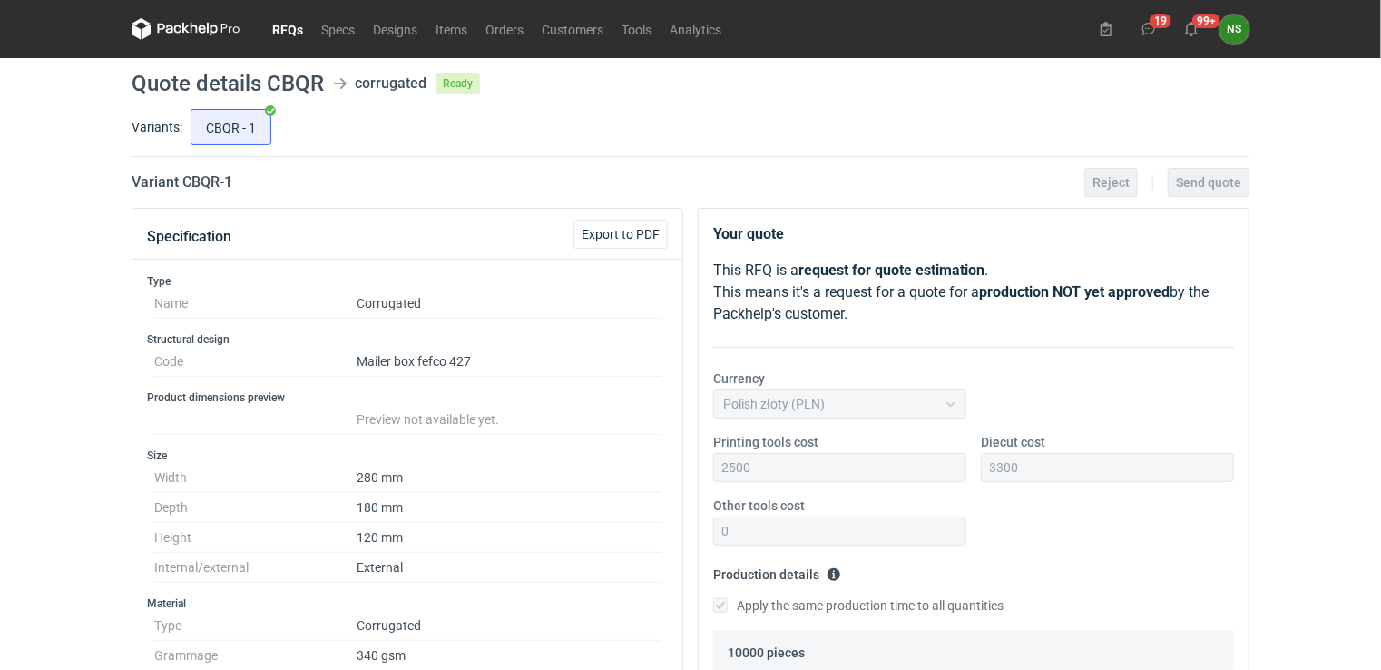
click at [293, 21] on link "RFQs" at bounding box center [287, 29] width 49 height 22
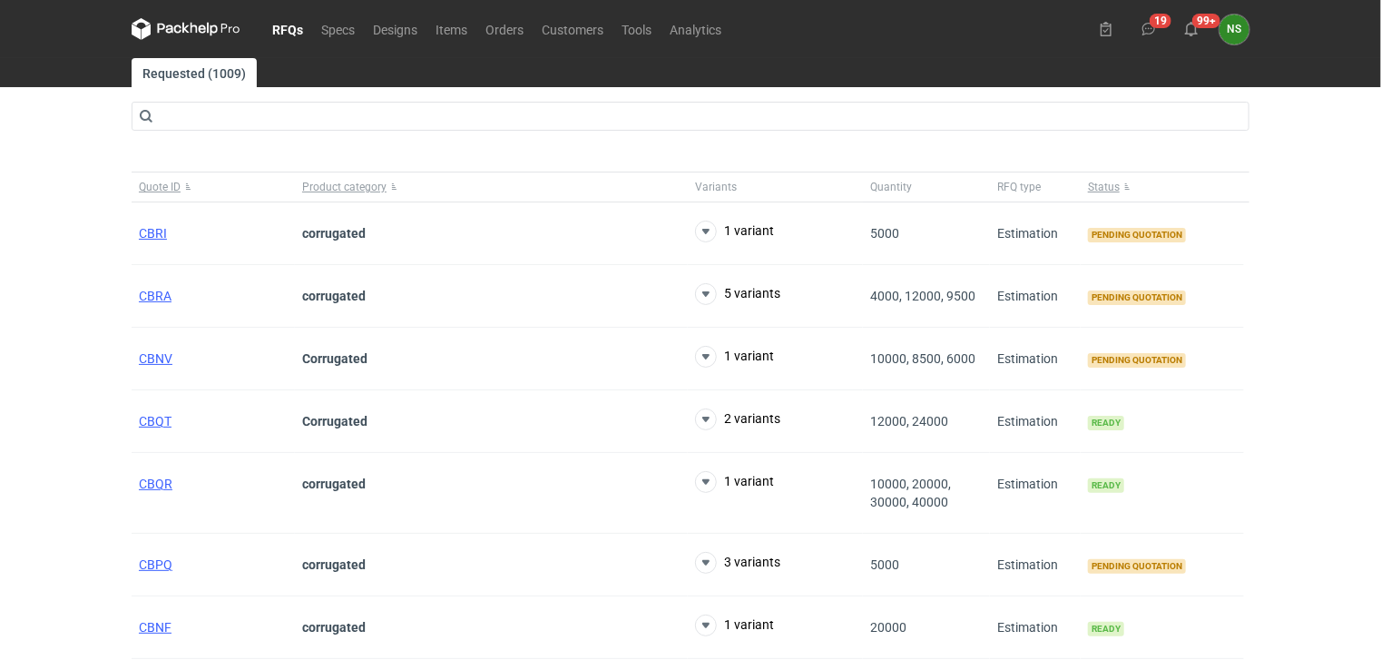
click at [195, 40] on nav "RFQs Specs Designs Items Orders Customers Tools Analytics" at bounding box center [431, 29] width 599 height 58
click at [205, 28] on icon at bounding box center [202, 29] width 7 height 8
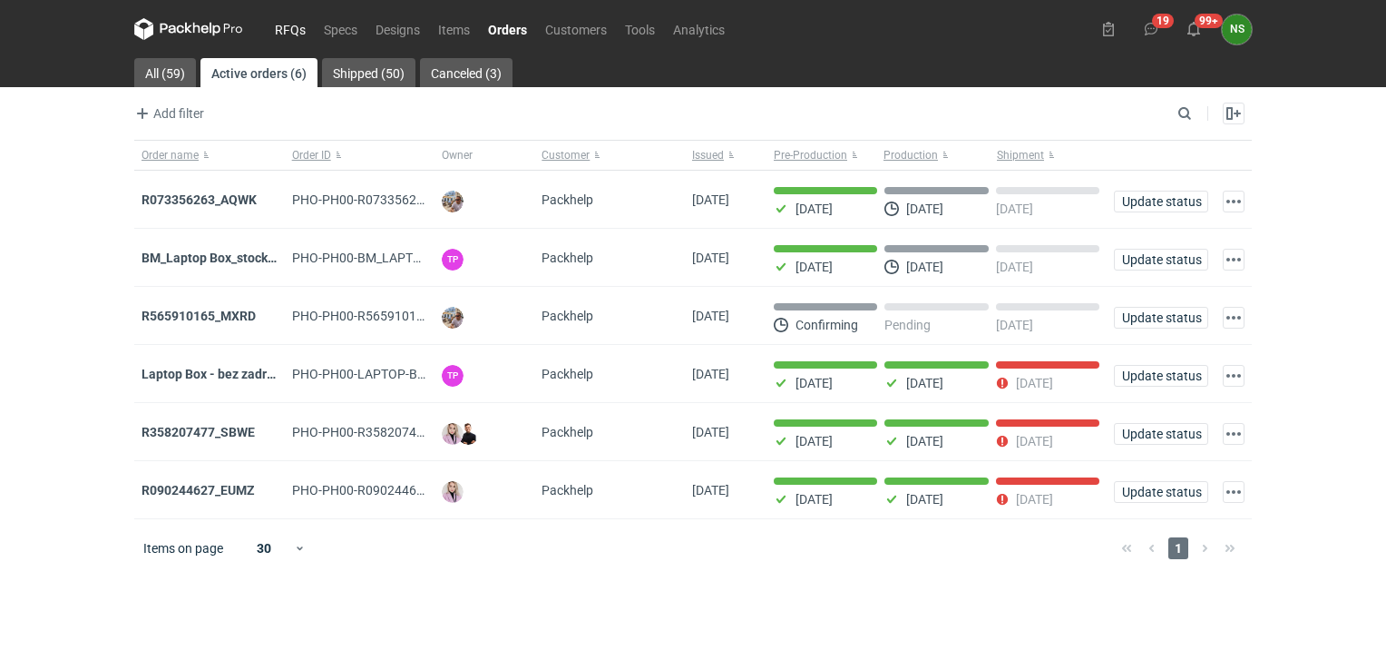
click at [296, 24] on link "RFQs" at bounding box center [290, 29] width 49 height 22
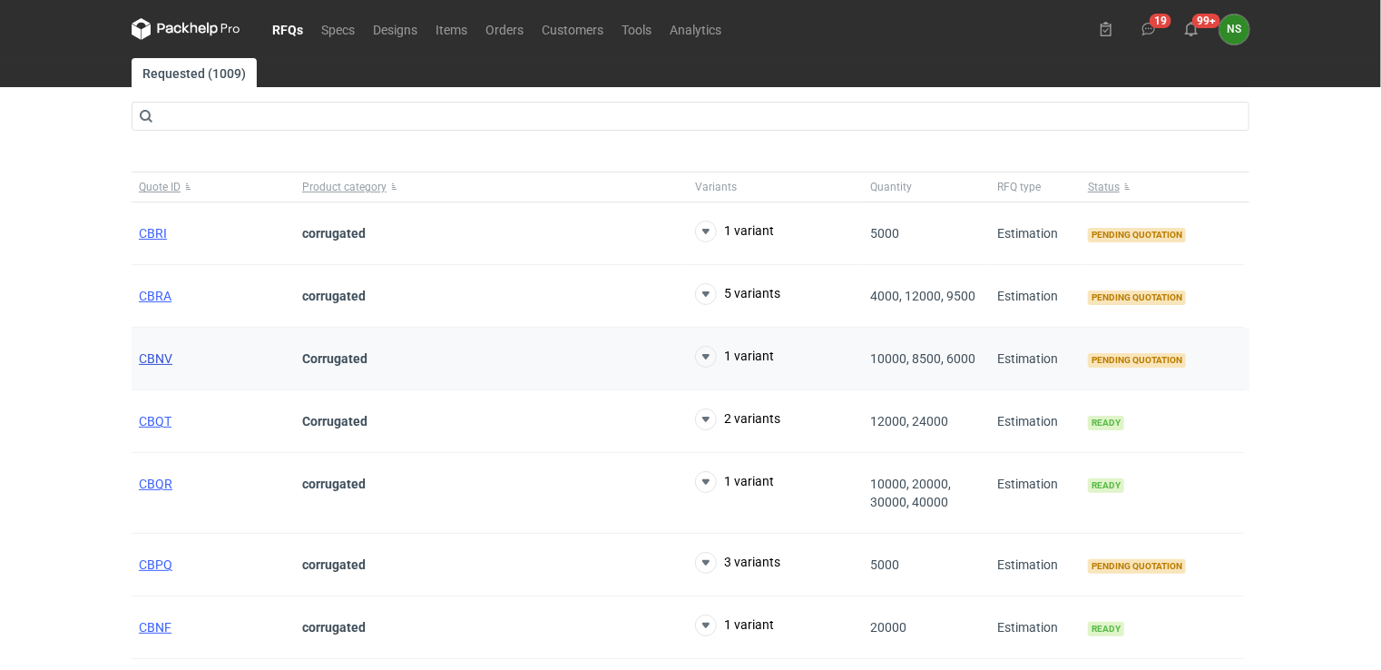
click at [149, 357] on span "CBNV" at bounding box center [156, 358] width 34 height 15
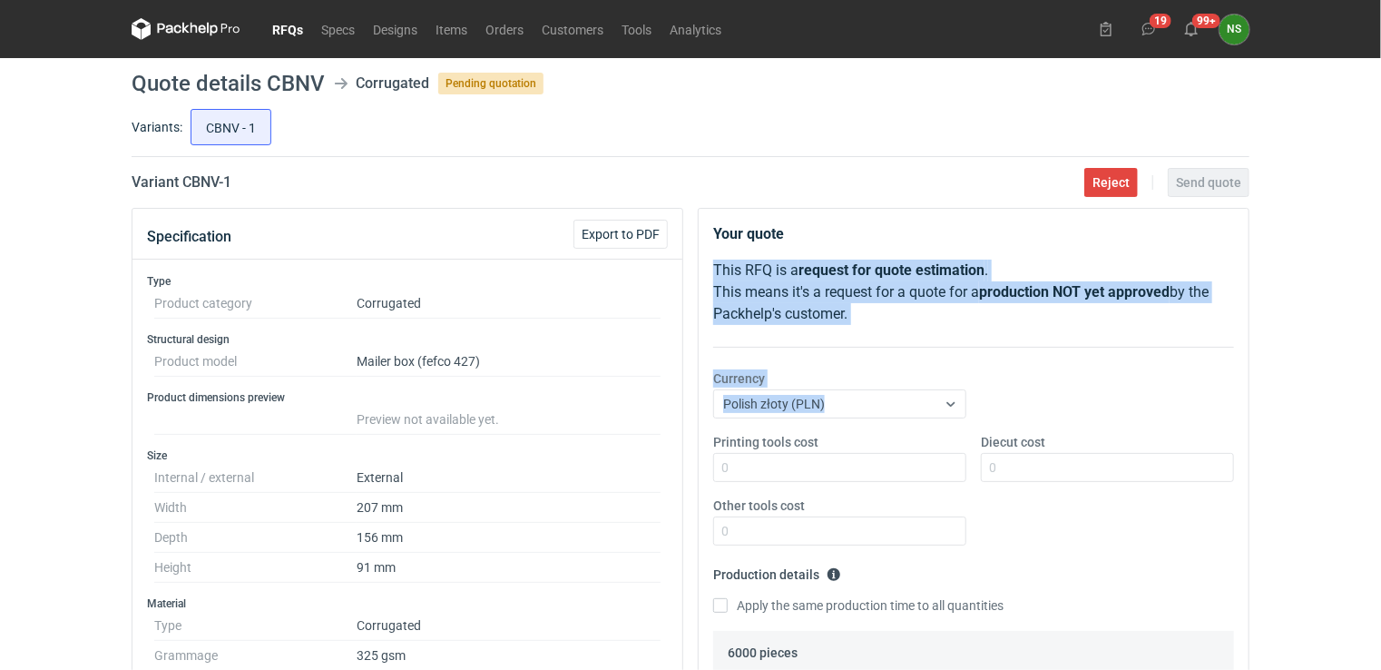
drag, startPoint x: 1379, startPoint y: 259, endPoint x: 1376, endPoint y: 424, distance: 164.2
click at [1376, 424] on div "RFQs Specs Designs Items Orders Customers Tools Analytics 19 99+ NS Natalia Stę…" at bounding box center [690, 335] width 1381 height 670
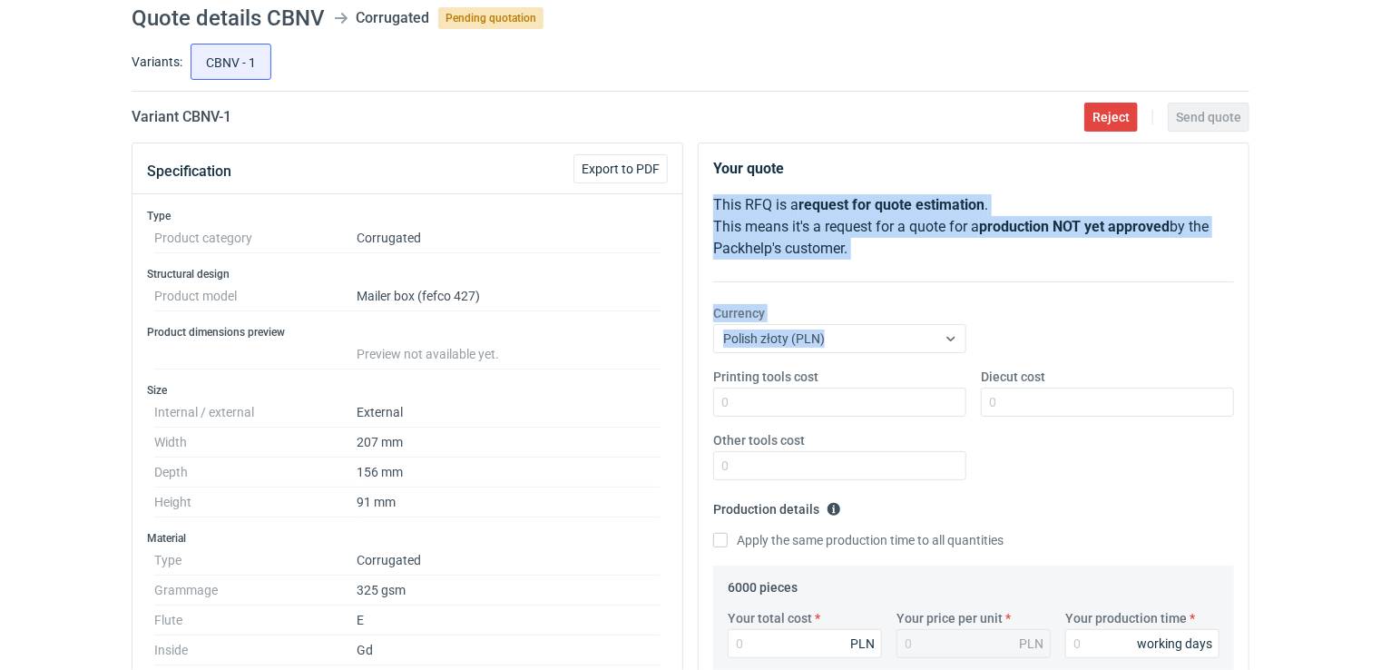
scroll to position [27, 0]
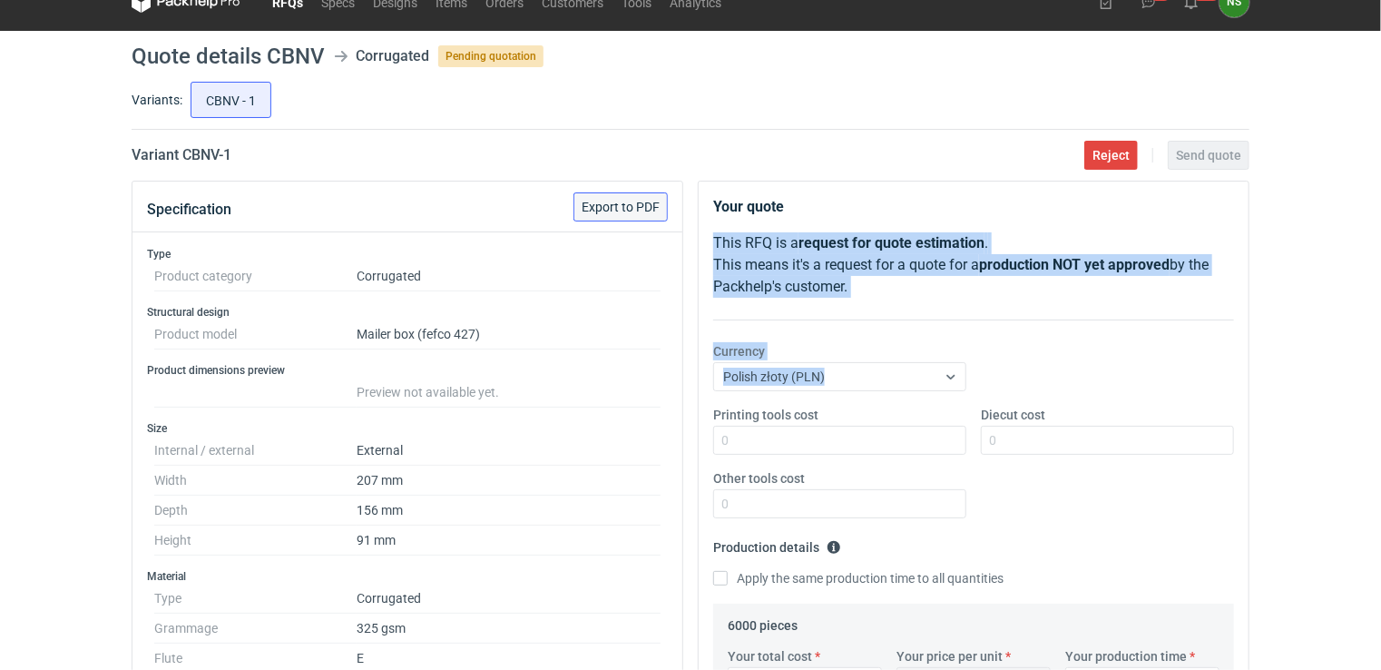
click at [624, 201] on span "Export to PDF" at bounding box center [621, 207] width 78 height 13
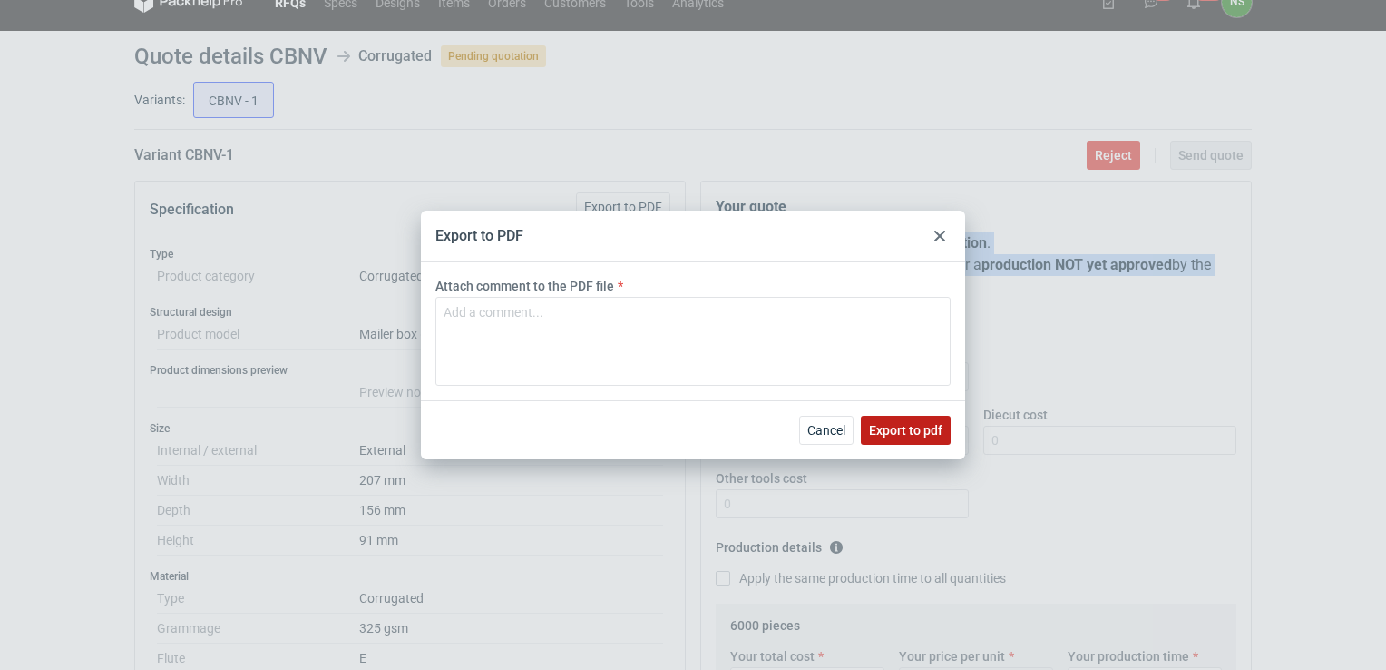
click at [906, 436] on span "Export to pdf" at bounding box center [905, 430] width 73 height 13
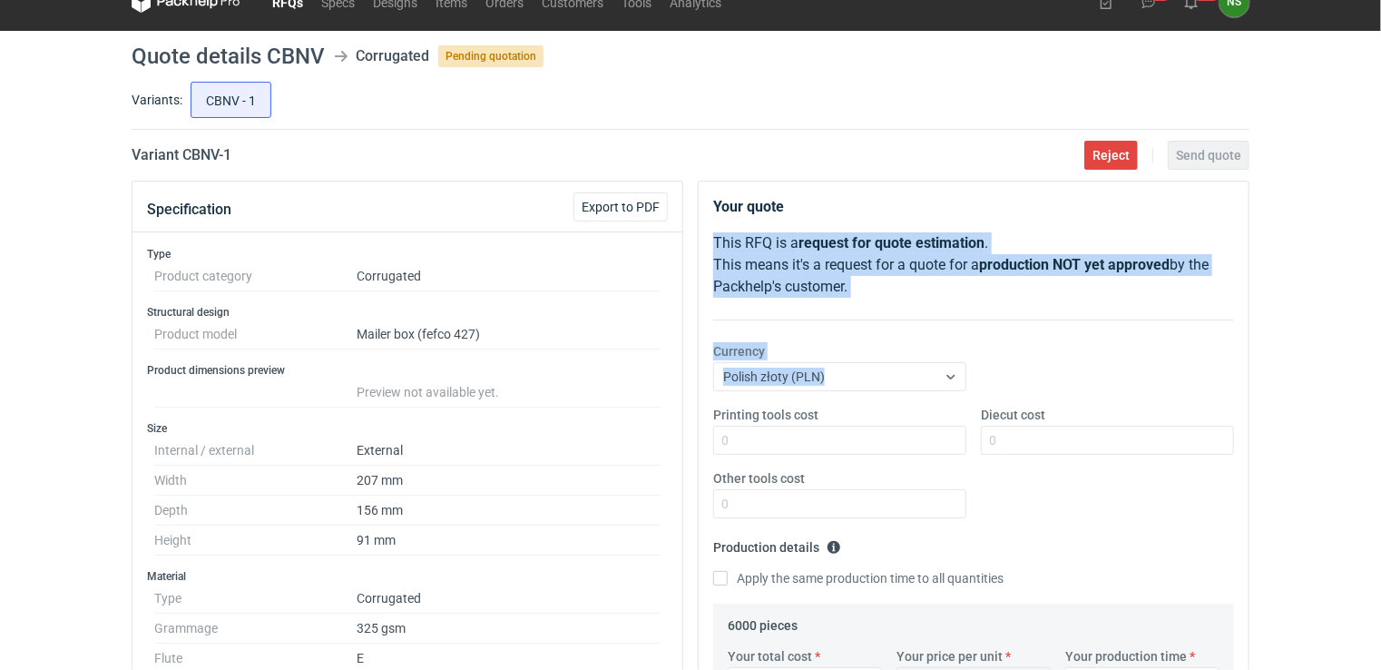
scroll to position [0, 0]
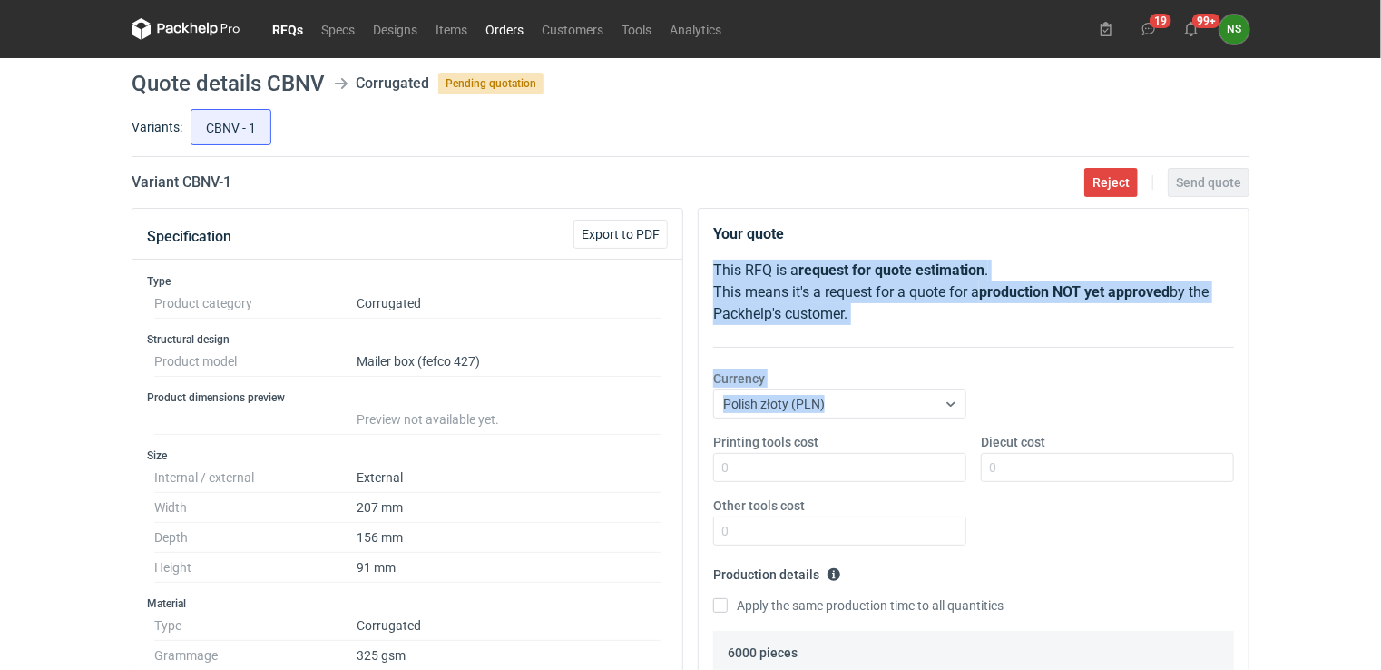
click at [499, 33] on link "Orders" at bounding box center [504, 29] width 56 height 22
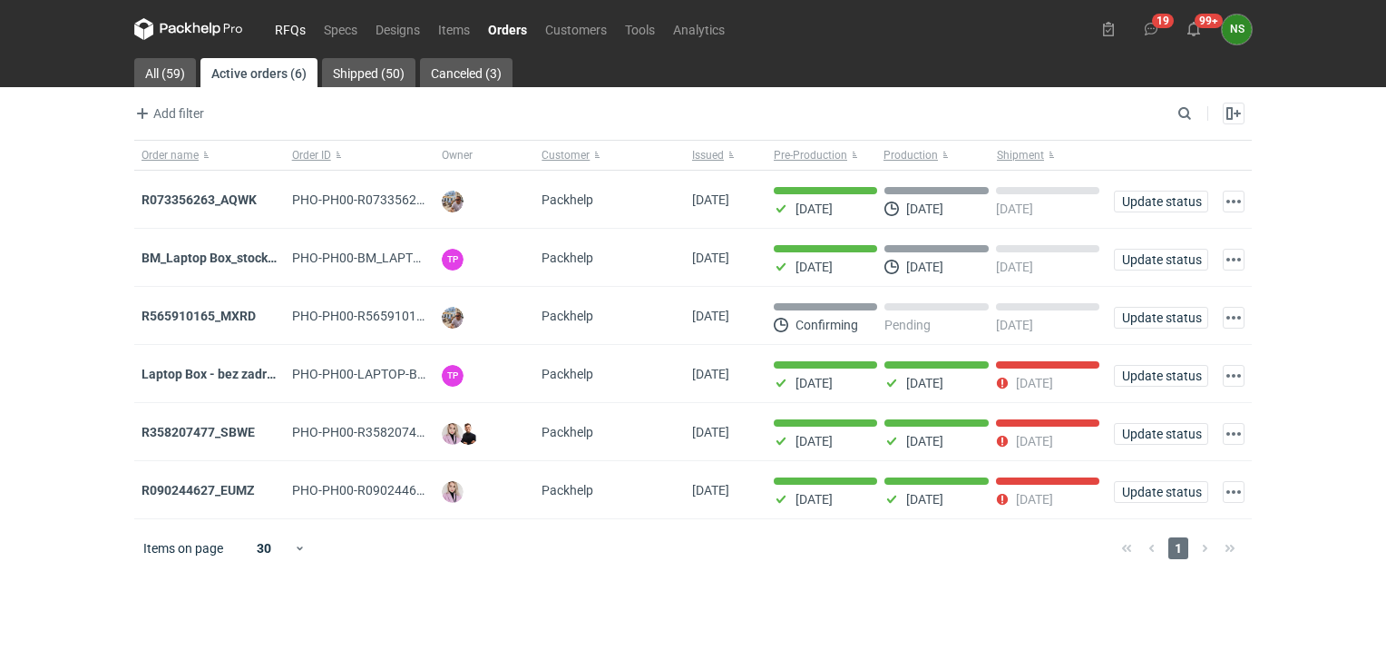
click at [305, 24] on link "RFQs" at bounding box center [290, 29] width 49 height 22
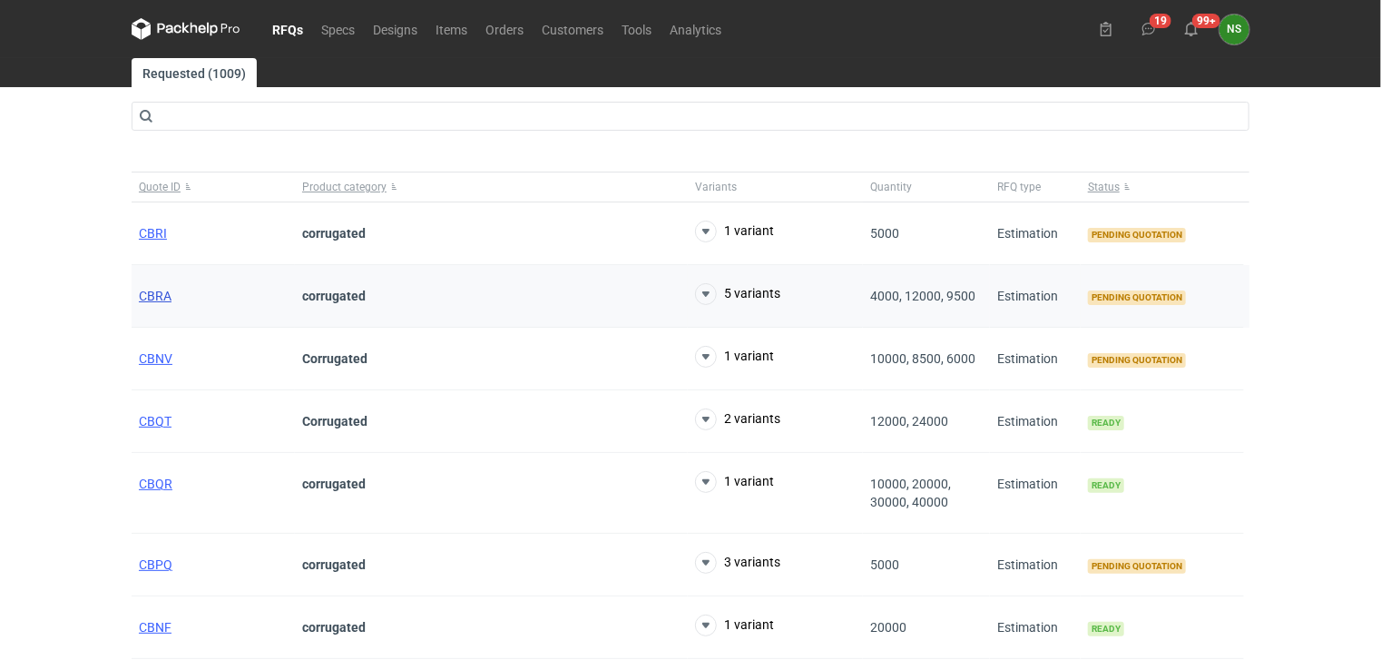
click at [158, 293] on span "CBRA" at bounding box center [155, 296] width 33 height 15
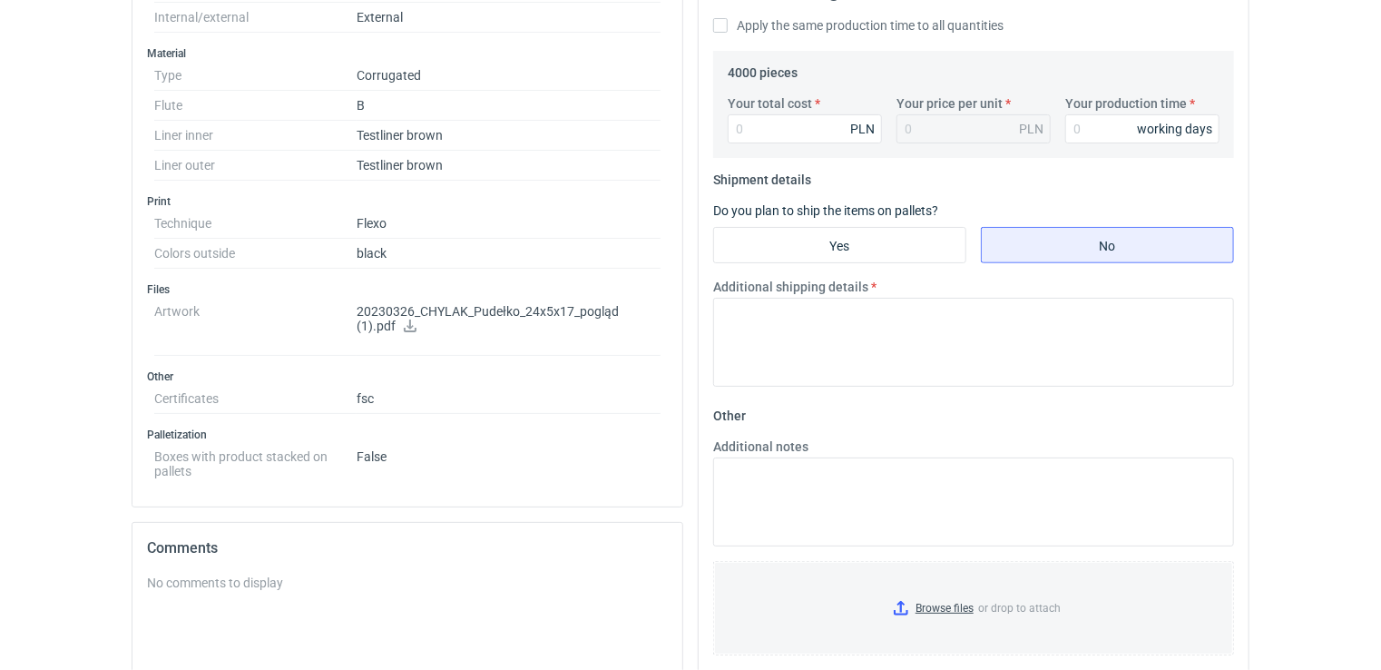
scroll to position [595, 0]
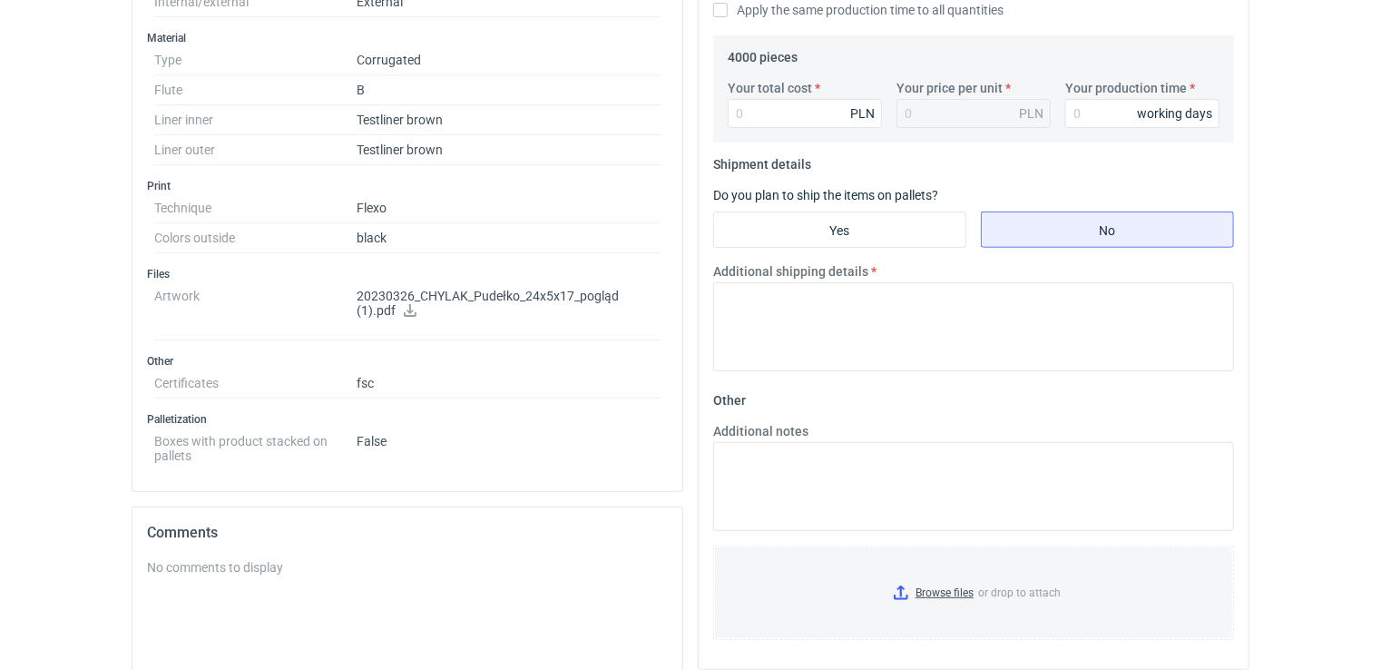
click at [403, 305] on icon at bounding box center [410, 310] width 15 height 13
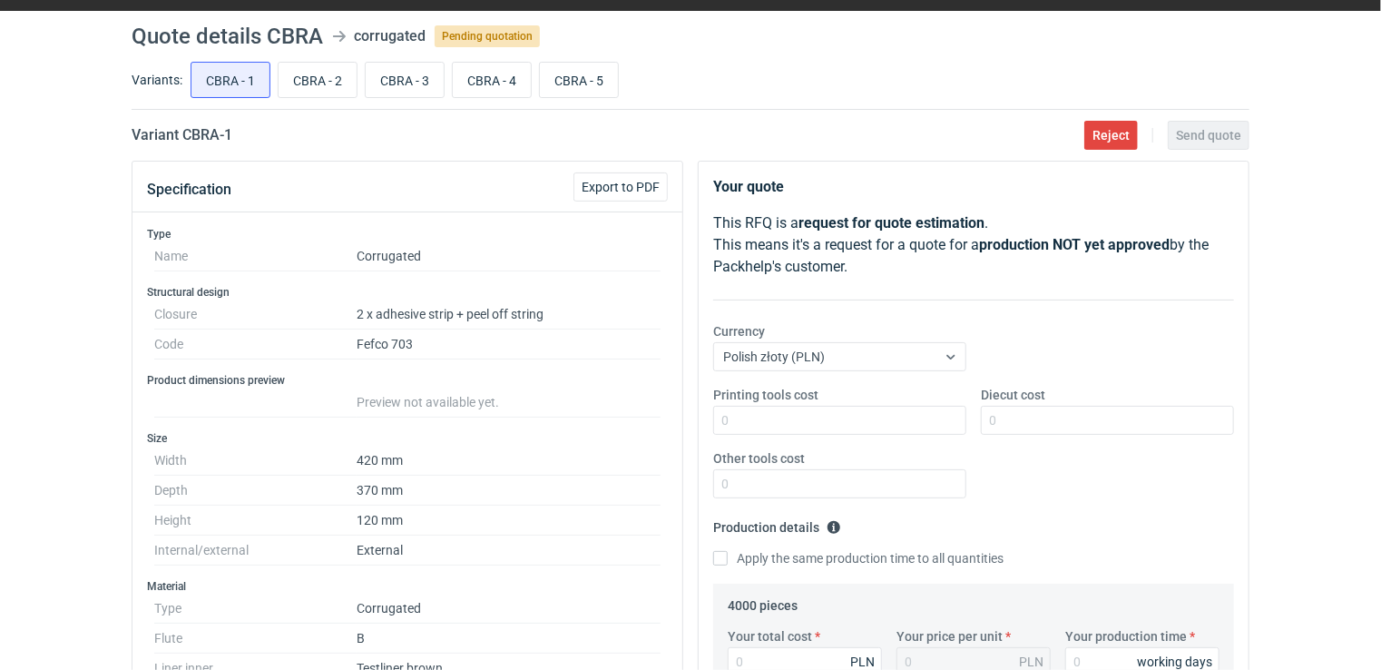
scroll to position [31, 0]
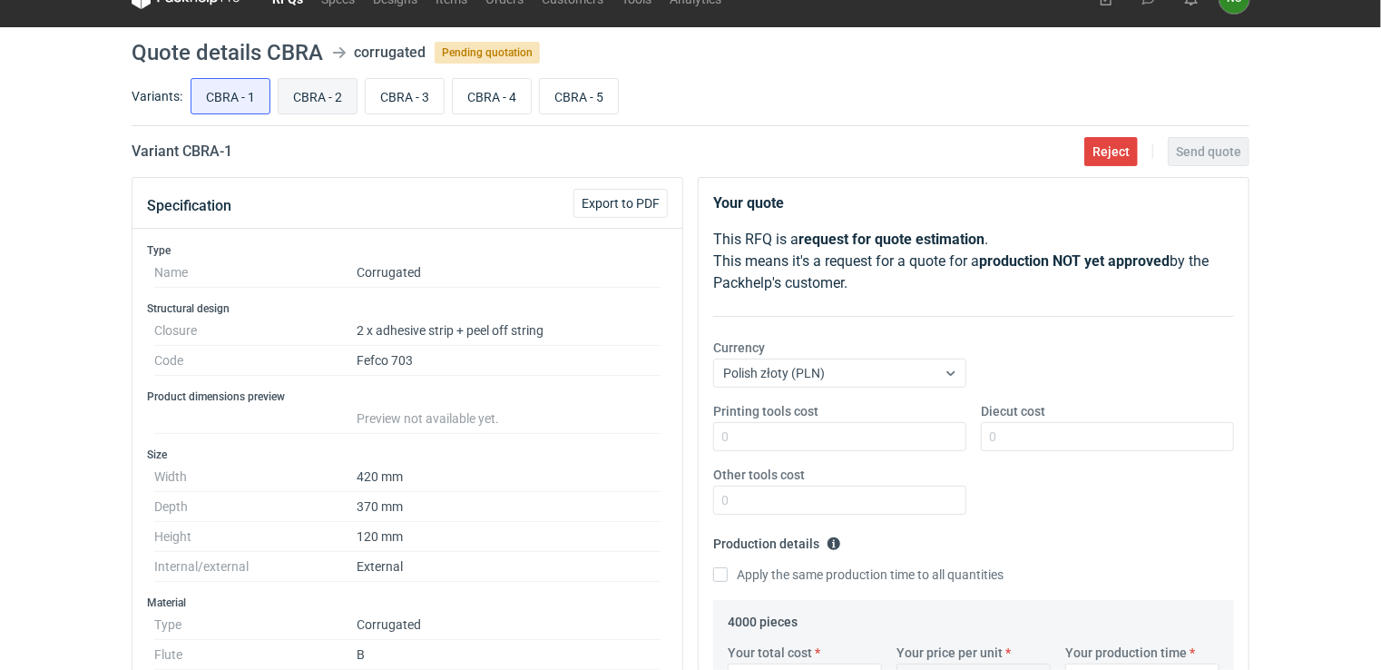
click at [303, 93] on input "CBRA - 2" at bounding box center [318, 96] width 78 height 34
radio input "true"
click at [260, 103] on input "CBRA - 1" at bounding box center [230, 96] width 78 height 34
radio input "true"
click at [298, 100] on input "CBRA - 2" at bounding box center [318, 96] width 78 height 34
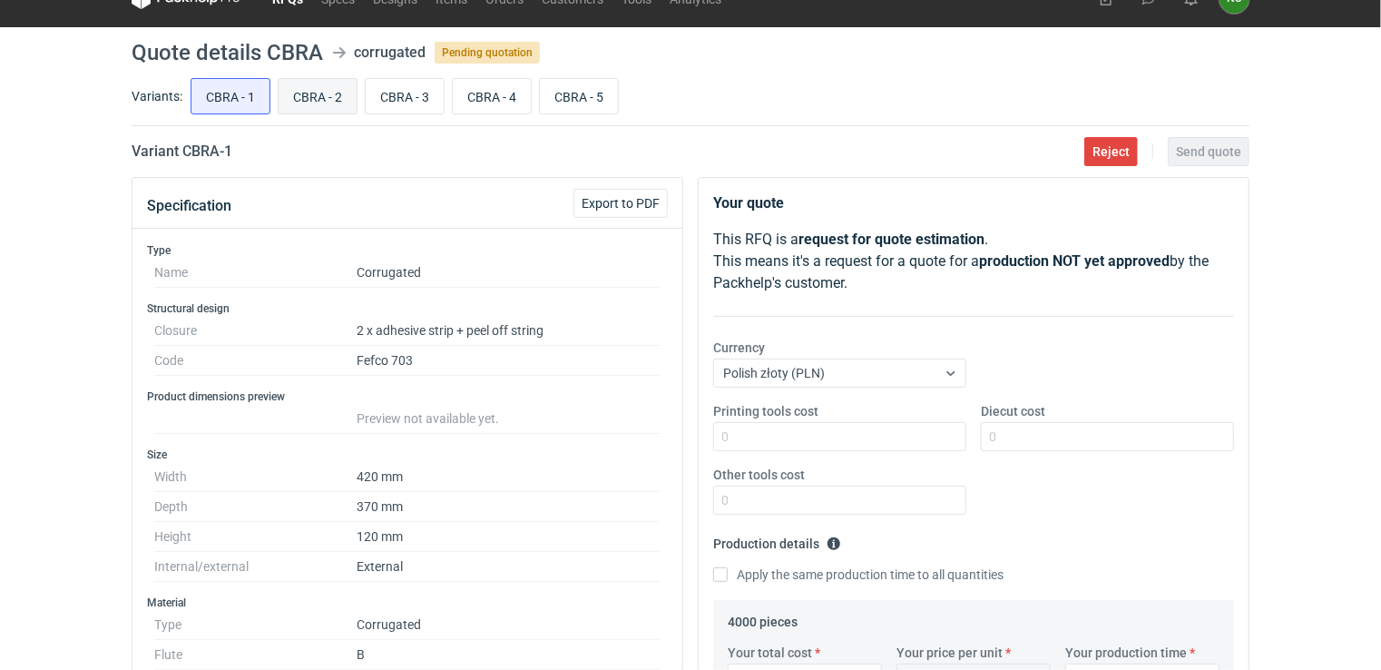
radio input "true"
click at [392, 96] on input "CBRA - 3" at bounding box center [405, 96] width 78 height 34
radio input "true"
click at [462, 96] on input "CBRA - 4" at bounding box center [492, 96] width 78 height 34
radio input "true"
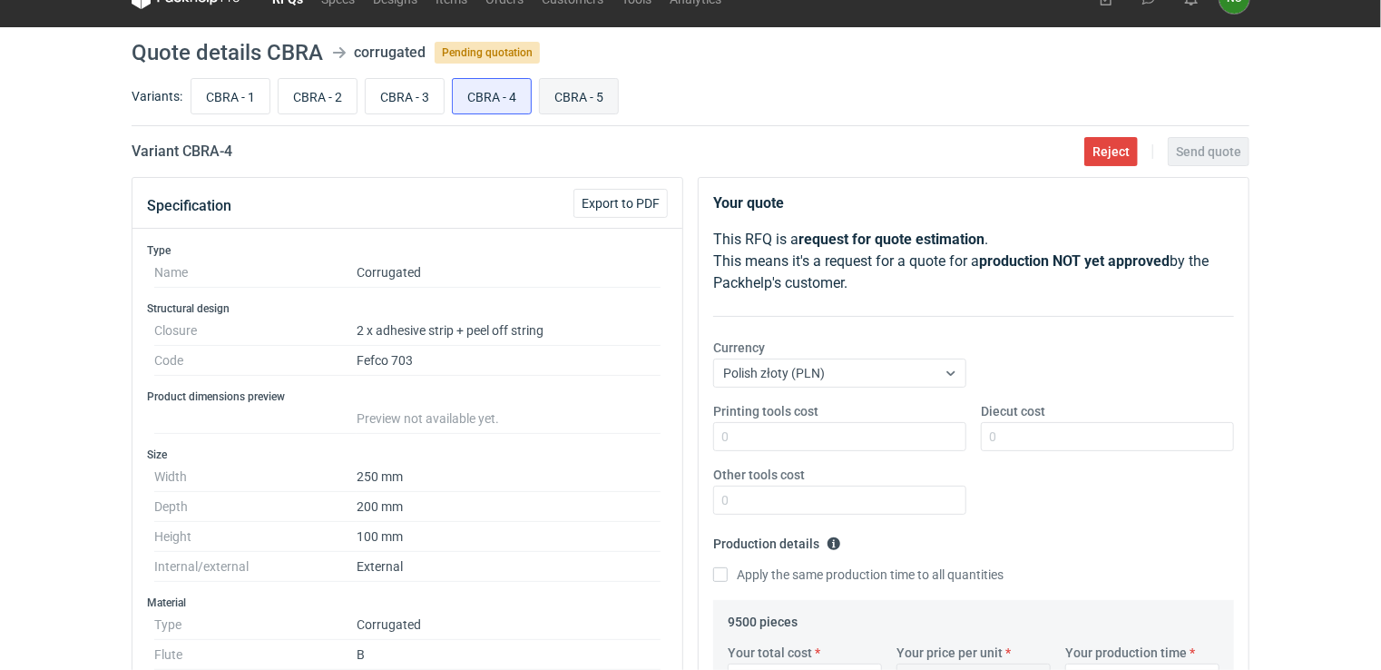
click at [556, 96] on input "CBRA - 5" at bounding box center [579, 96] width 78 height 34
radio input "true"
click at [223, 107] on input "CBRA - 1" at bounding box center [230, 96] width 78 height 34
radio input "true"
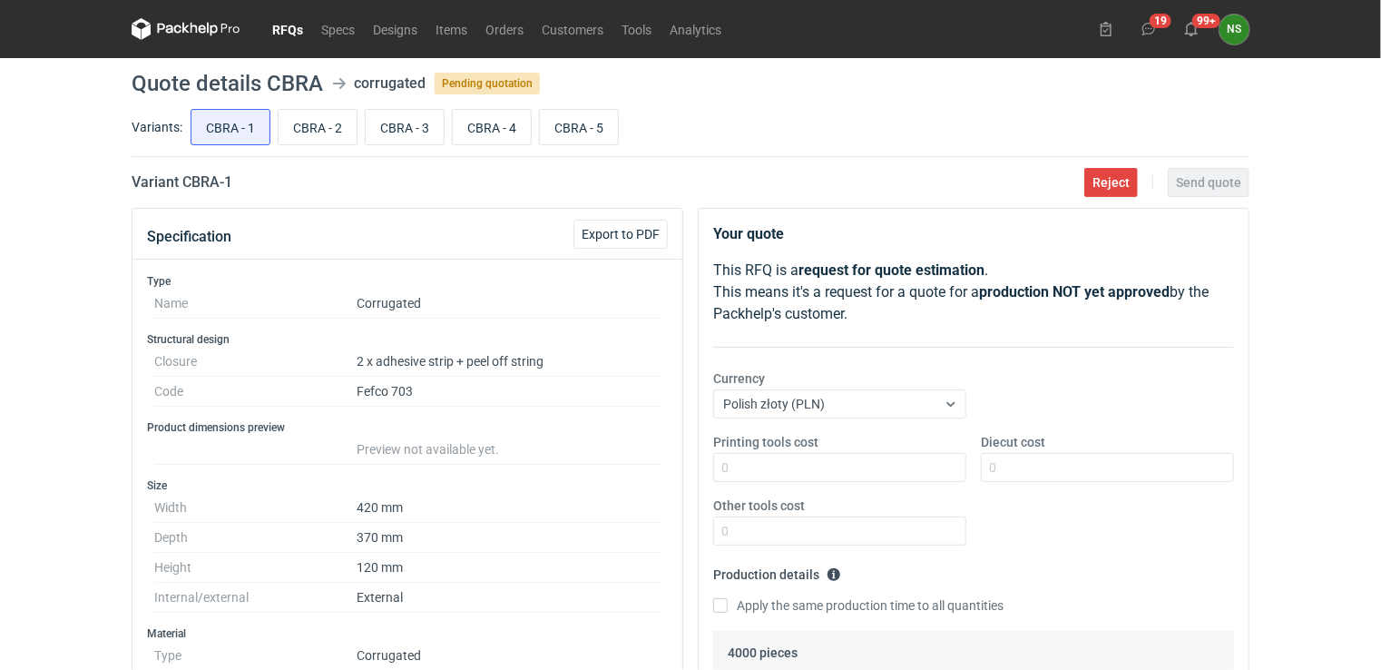
click at [289, 31] on link "RFQs" at bounding box center [287, 29] width 49 height 22
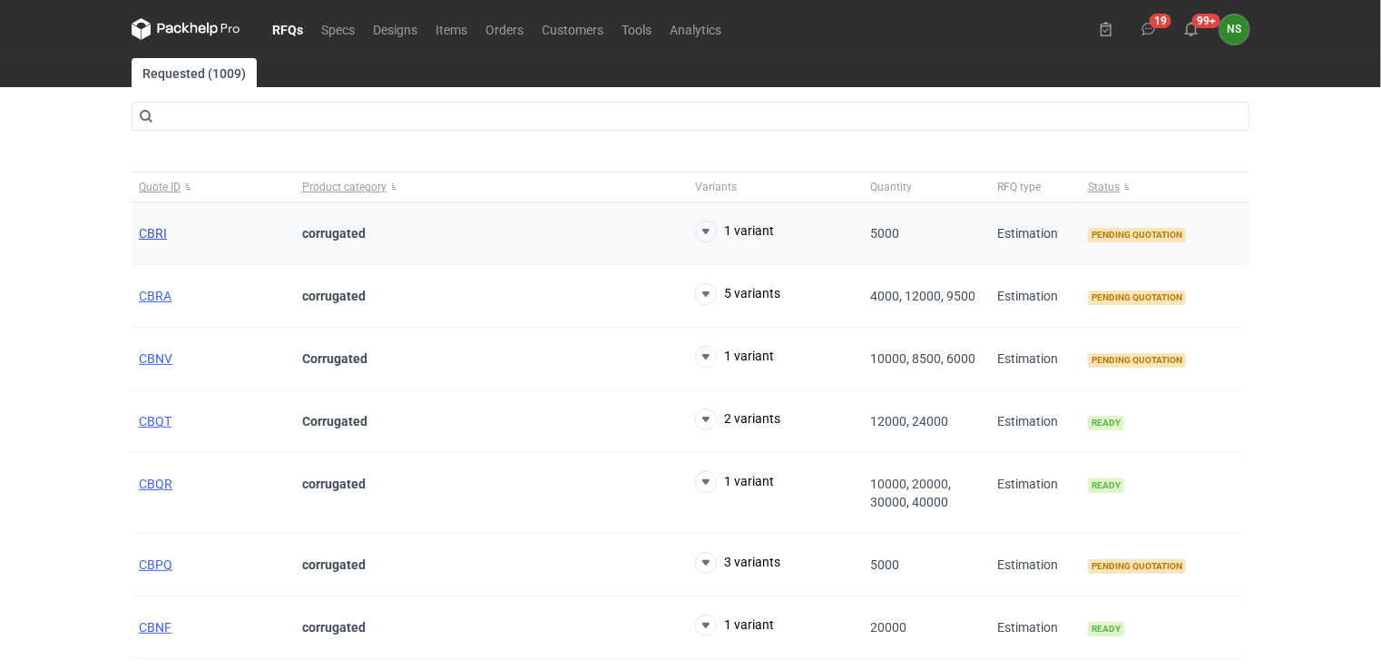
click at [159, 239] on span "CBRI" at bounding box center [153, 233] width 28 height 15
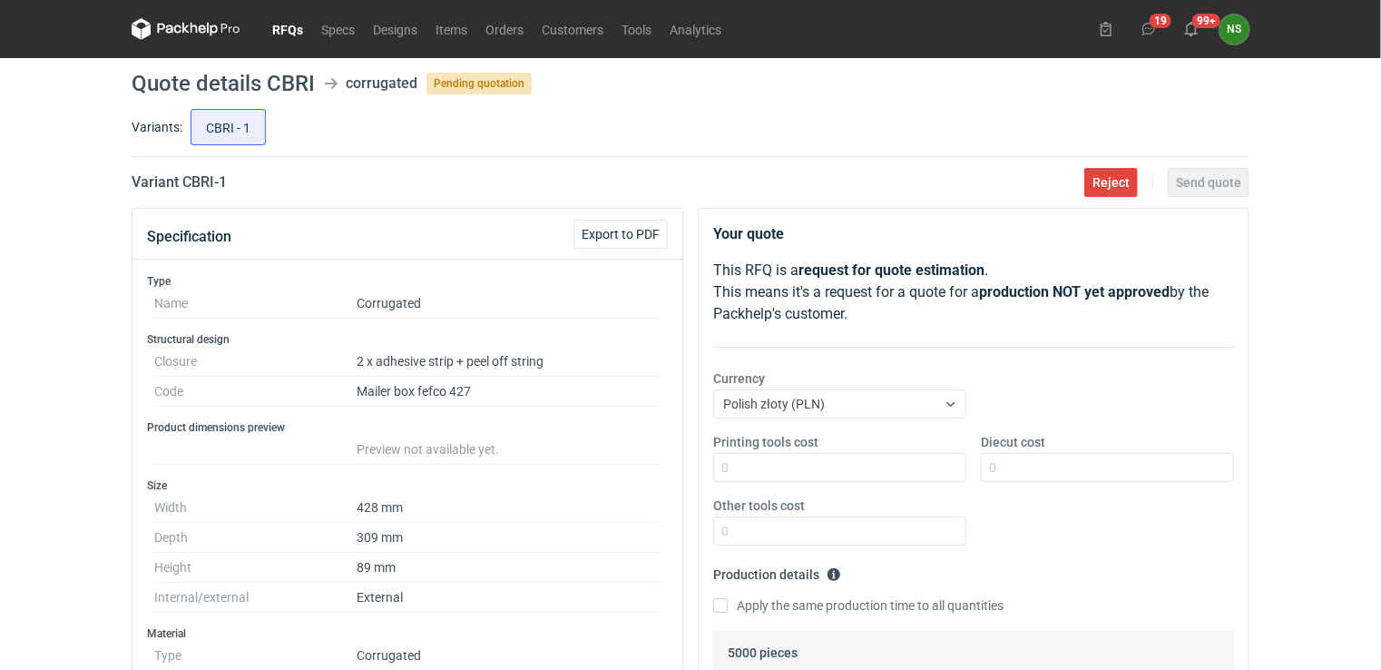
drag, startPoint x: 1381, startPoint y: 85, endPoint x: 1385, endPoint y: 137, distance: 51.9
click at [1380, 137] on html "RFQs Specs Designs Items Orders Customers Tools Analytics 19 99+ NS Natalia Stę…" at bounding box center [690, 335] width 1381 height 670
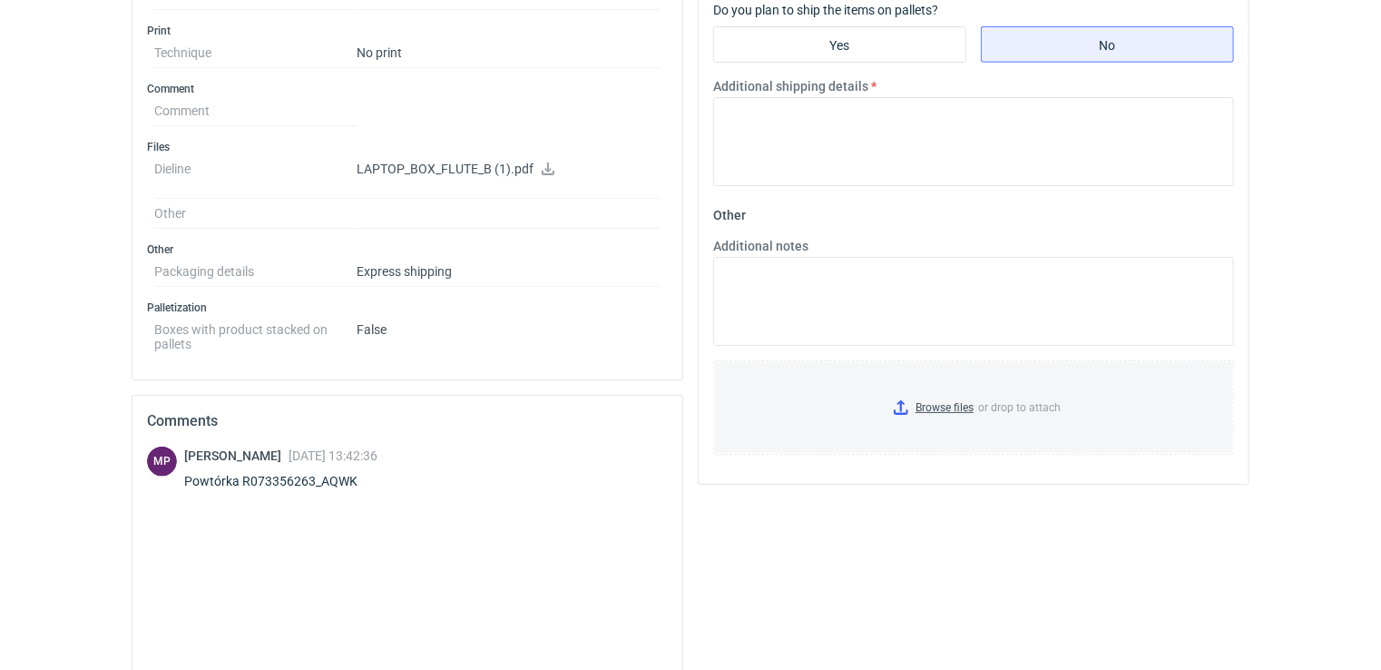
scroll to position [784, 0]
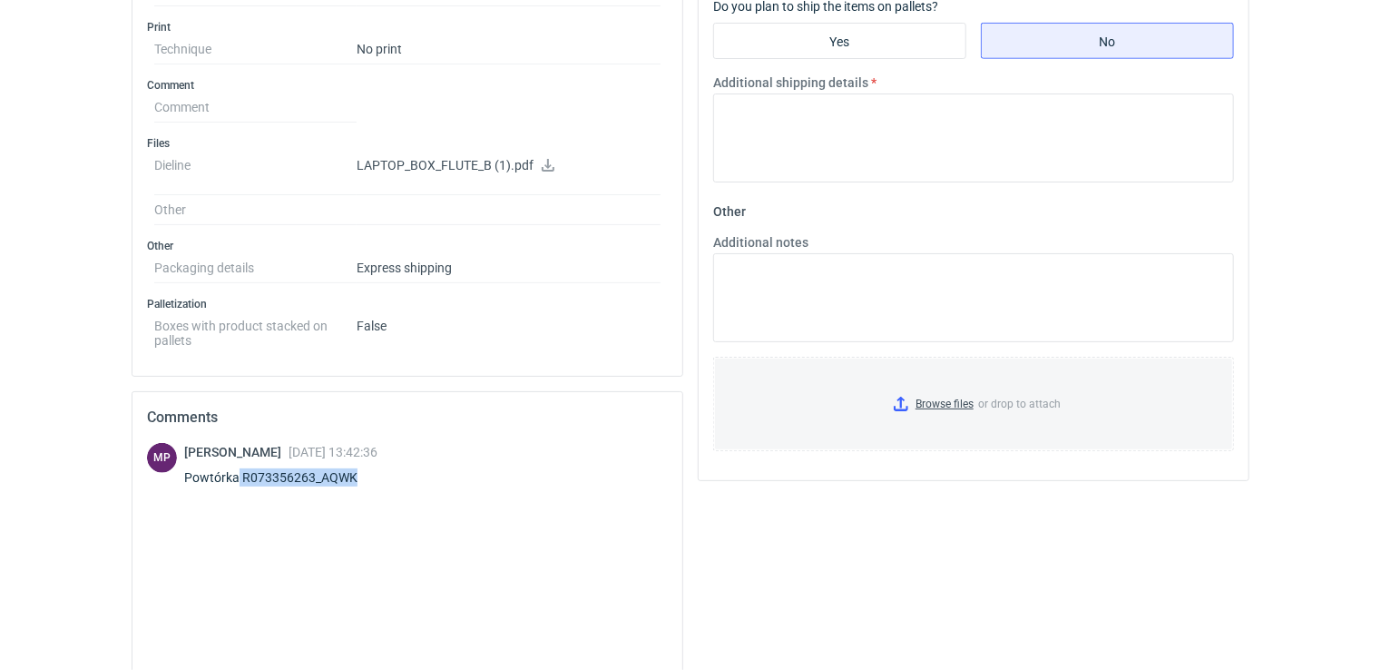
drag, startPoint x: 356, startPoint y: 466, endPoint x: 239, endPoint y: 461, distance: 117.2
click at [239, 461] on div "Michał Palasek 02 Oct 2025 13:42:36 Powtórka R073356263_AQWK" at bounding box center [281, 468] width 195 height 51
copy div "R073356263_AQWK"
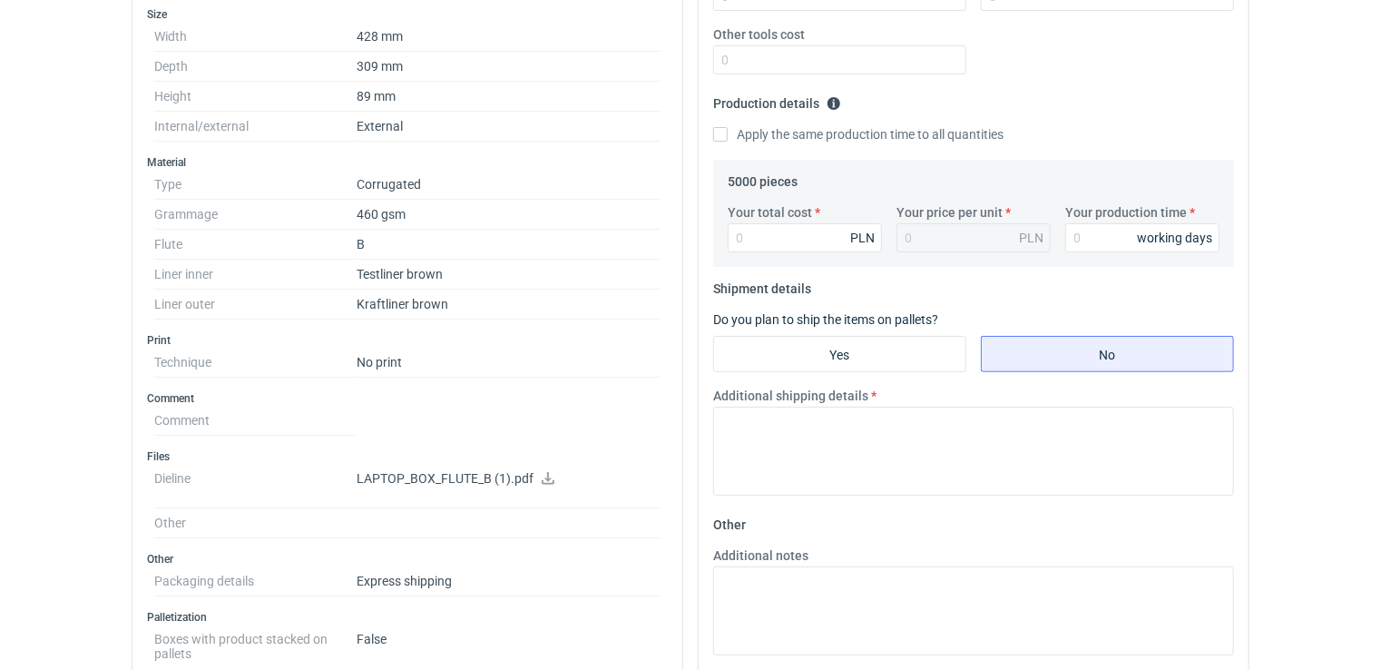
scroll to position [467, 0]
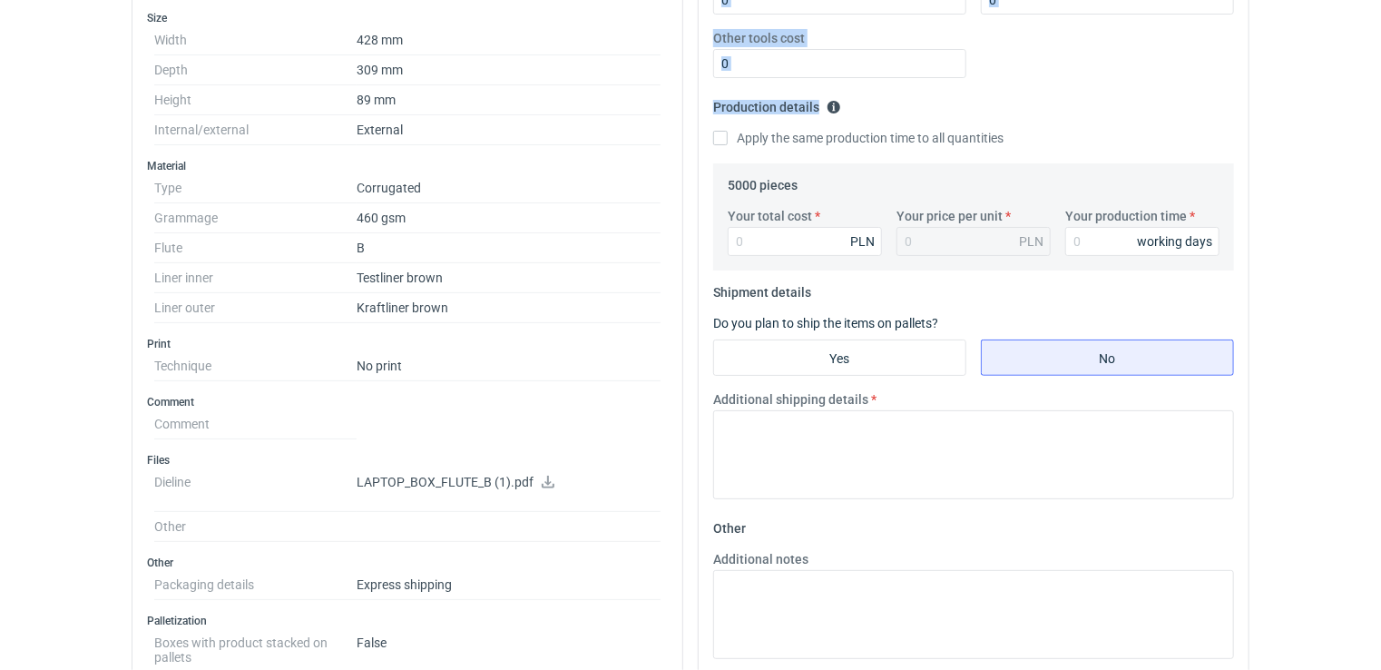
drag, startPoint x: 1380, startPoint y: 221, endPoint x: 1381, endPoint y: 137, distance: 84.4
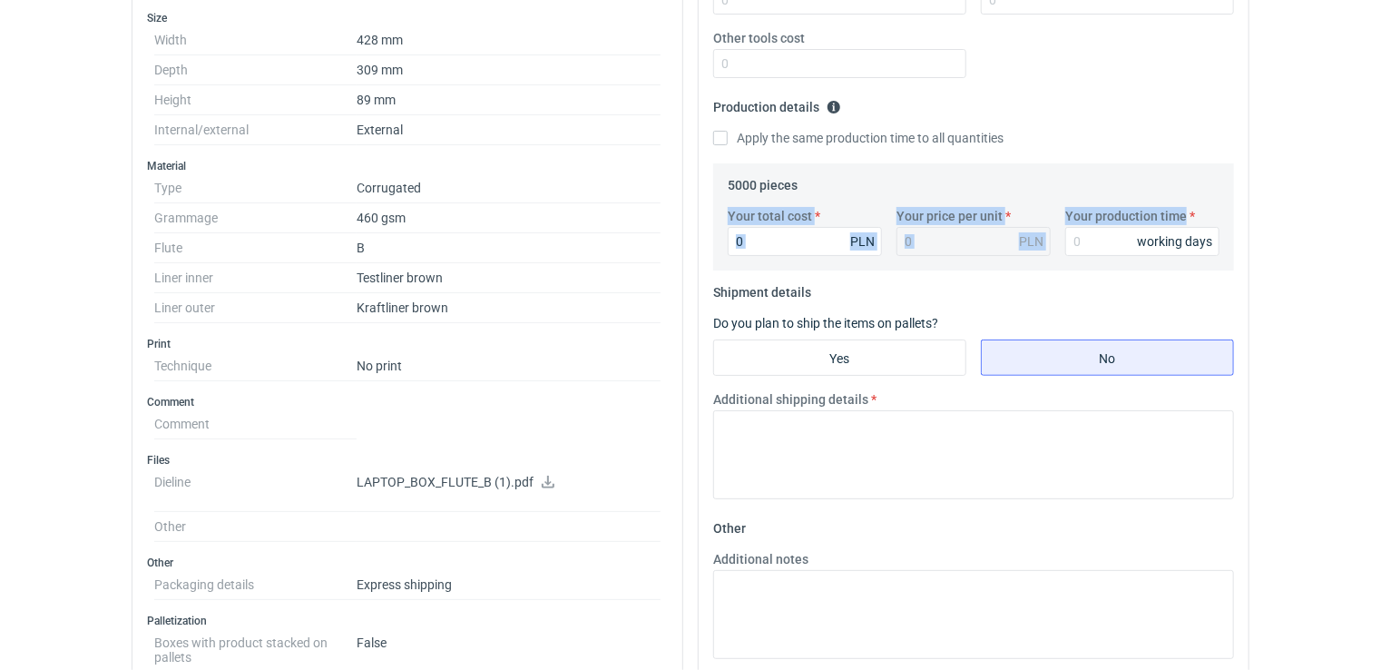
drag, startPoint x: 1381, startPoint y: 137, endPoint x: 1350, endPoint y: 191, distance: 62.6
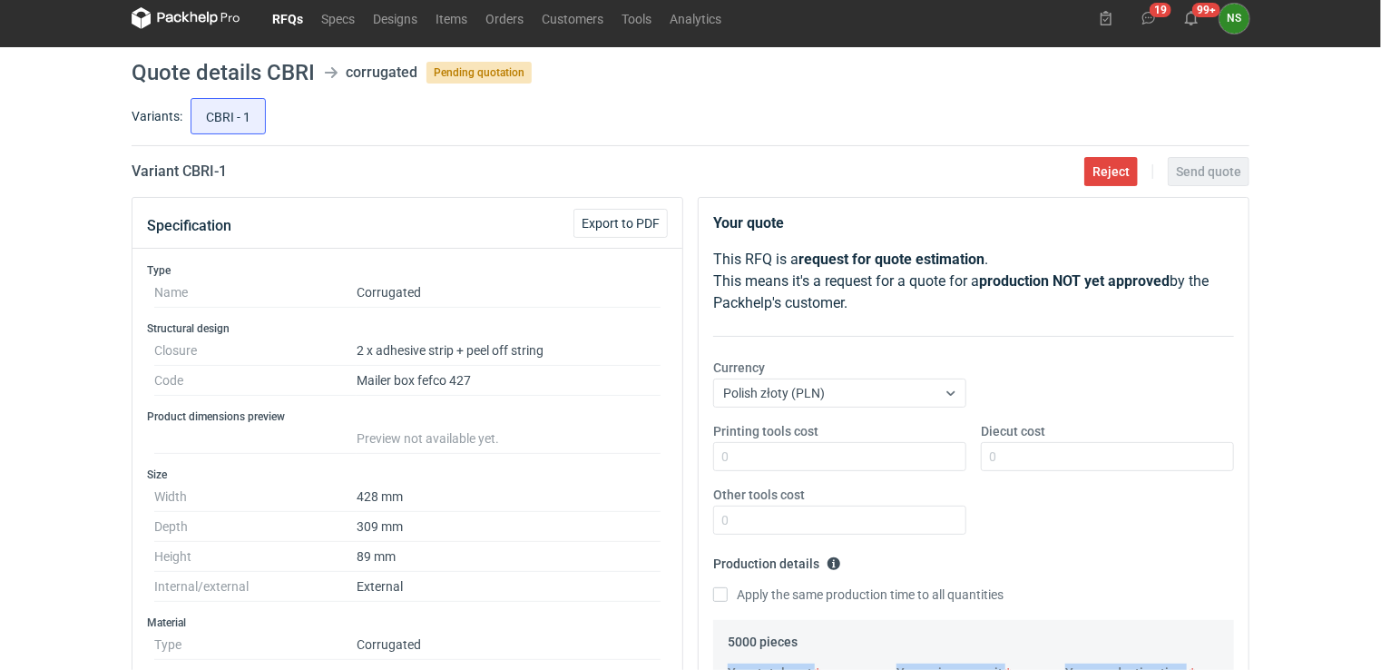
scroll to position [0, 0]
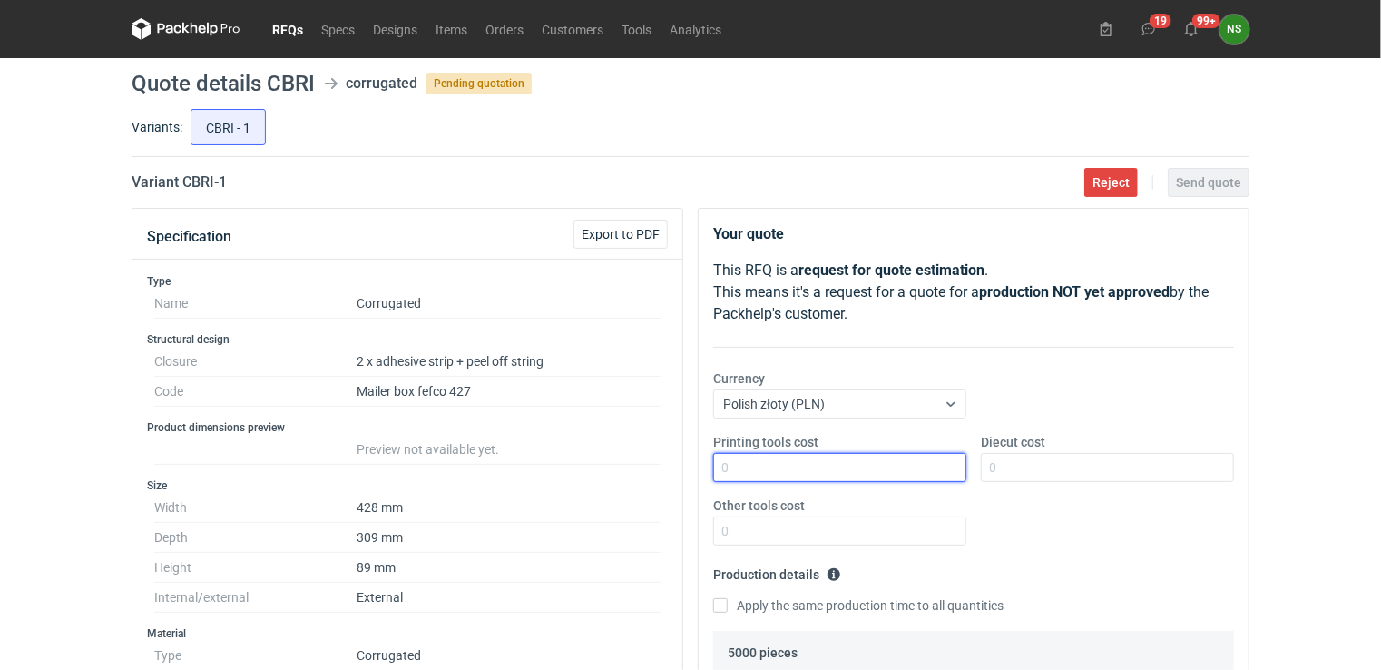
click at [830, 471] on input "Printing tools cost" at bounding box center [839, 467] width 253 height 29
type input "0"
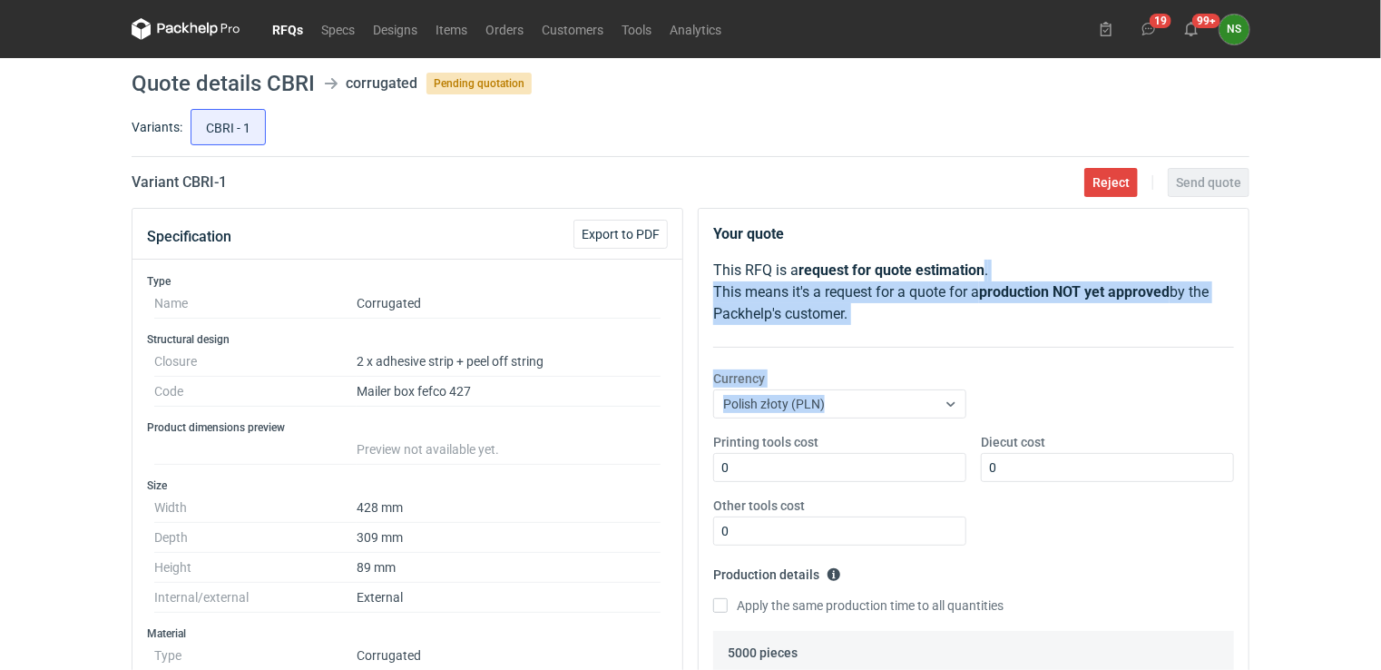
drag, startPoint x: 1375, startPoint y: 314, endPoint x: 1365, endPoint y: 356, distance: 42.9
click at [1365, 356] on div "RFQs Specs Designs Items Orders Customers Tools Analytics 19 99+ NS Natalia Stę…" at bounding box center [690, 335] width 1381 height 670
drag, startPoint x: 1365, startPoint y: 356, endPoint x: 1290, endPoint y: 336, distance: 77.0
click at [1290, 336] on div "RFQs Specs Designs Items Orders Customers Tools Analytics 19 99+ NS Natalia Stę…" at bounding box center [690, 335] width 1381 height 670
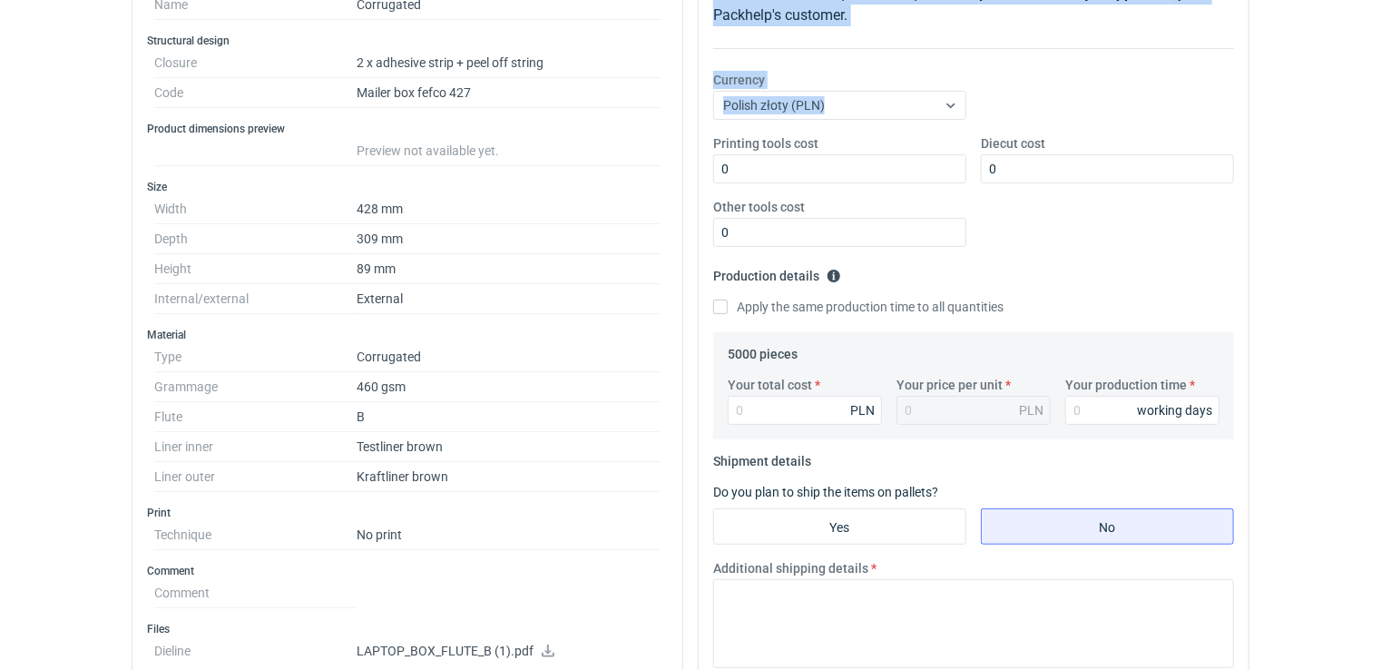
scroll to position [321, 0]
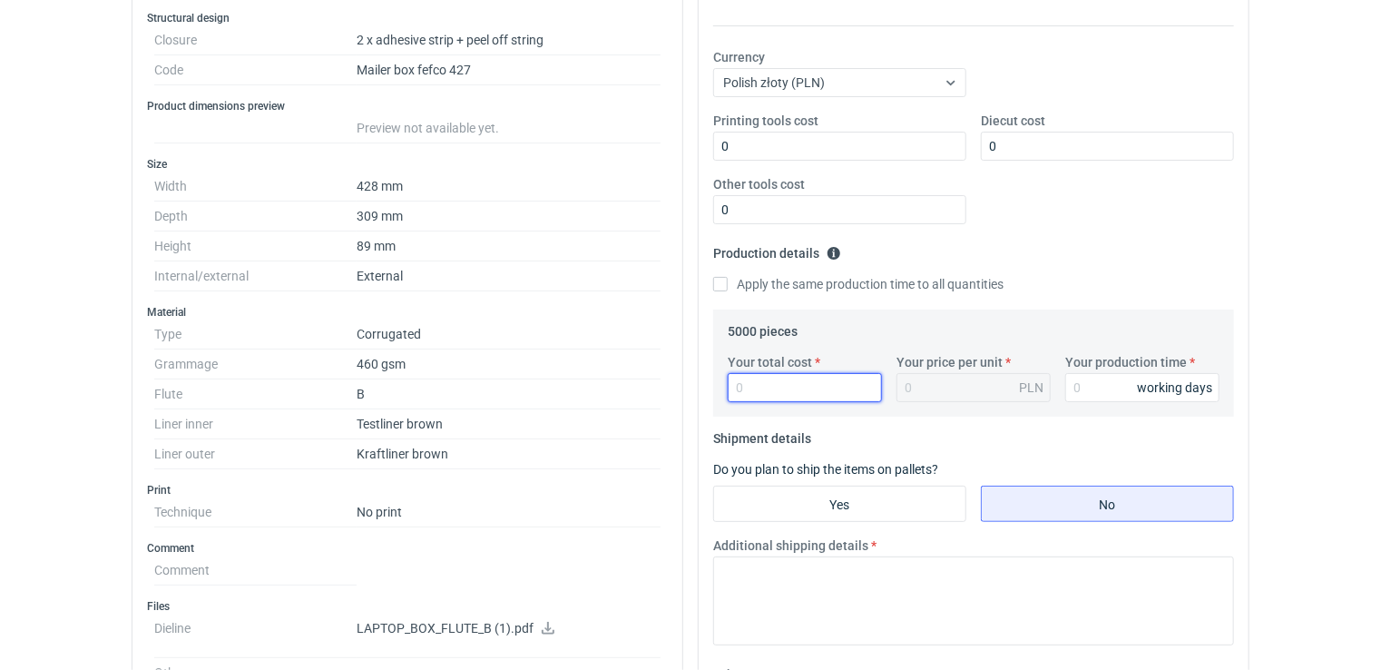
click at [768, 387] on input "Your total cost" at bounding box center [805, 387] width 154 height 29
type input "1740"
type input "0.35"
click at [776, 387] on input "1740" at bounding box center [805, 387] width 154 height 29
drag, startPoint x: 762, startPoint y: 383, endPoint x: 646, endPoint y: 349, distance: 120.9
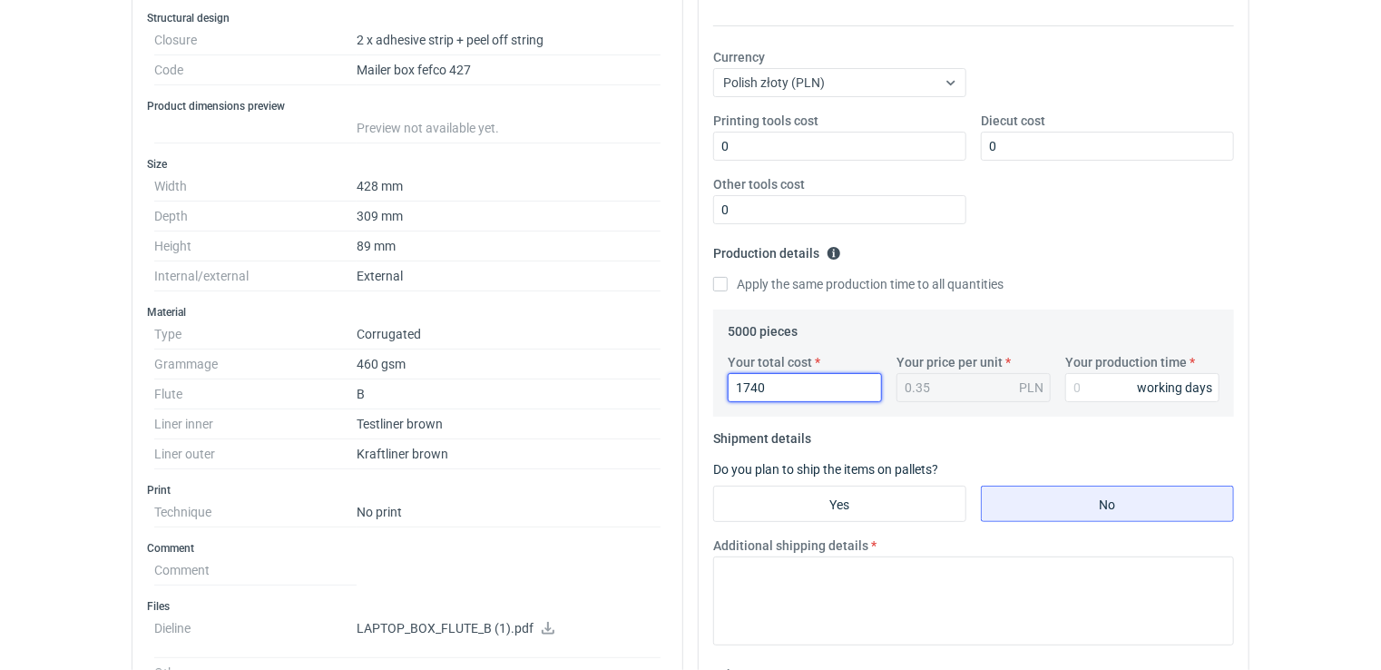
click at [680, 387] on div "Specification Export to PDF Type Name Corrugated Structural design Closure 2 x …" at bounding box center [690, 588] width 1132 height 1403
type input "17400"
type input "3.48"
drag, startPoint x: 1092, startPoint y: 383, endPoint x: 1056, endPoint y: 389, distance: 36.8
click at [1058, 387] on div "Your production time 10 working days" at bounding box center [1142, 377] width 169 height 49
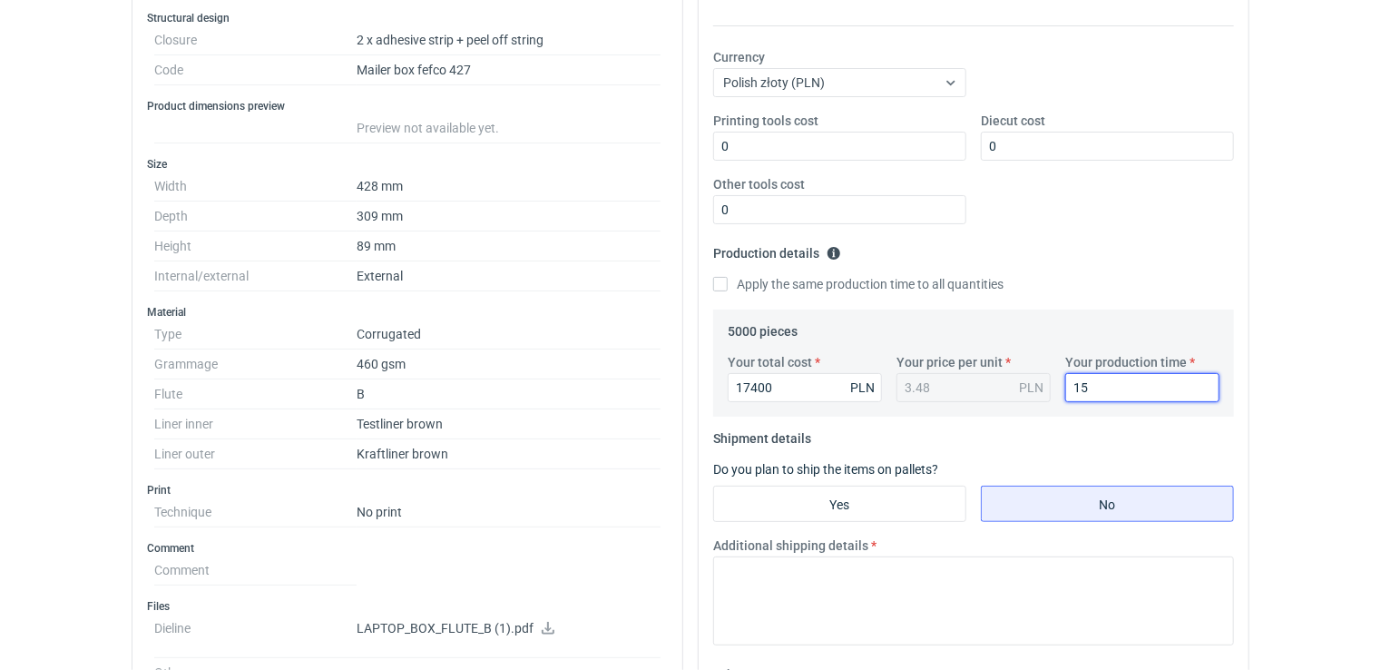
type input "15"
click at [841, 503] on input "Yes" at bounding box center [839, 503] width 251 height 34
radio input "true"
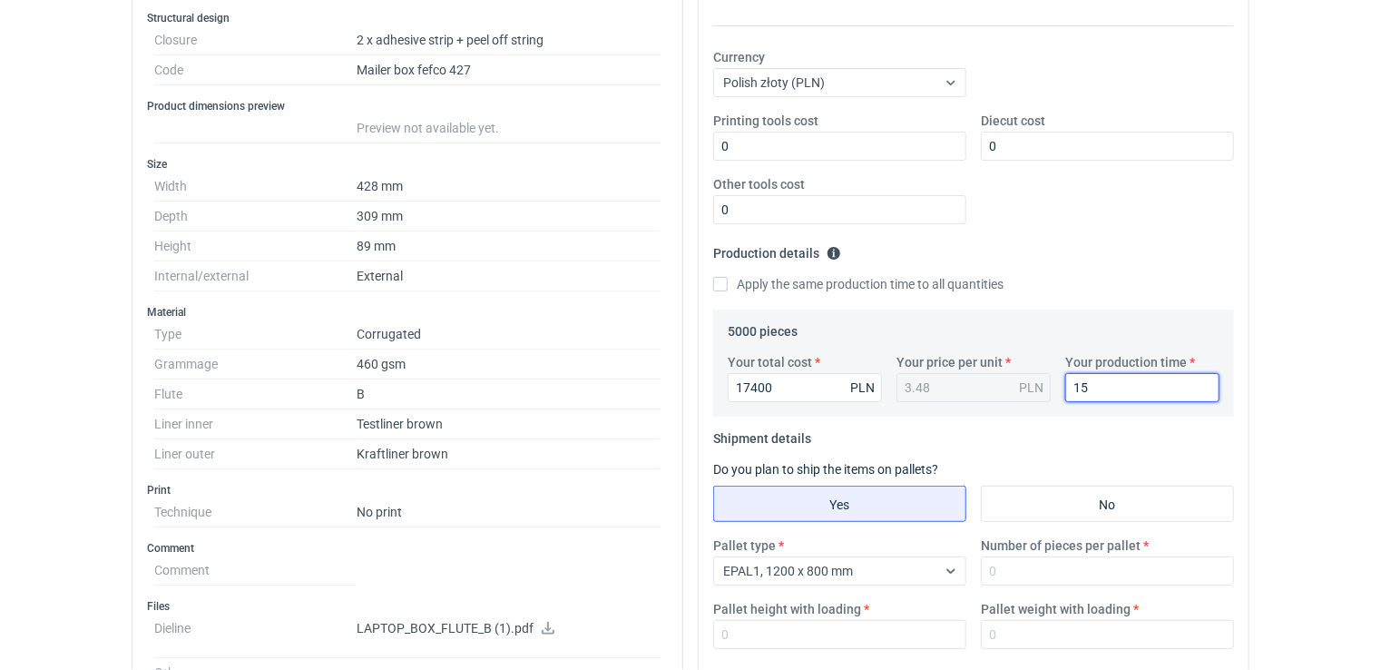
drag, startPoint x: 1374, startPoint y: 387, endPoint x: 1365, endPoint y: 437, distance: 51.5
click at [1372, 348] on html "RFQs Specs Designs Items Orders Customers Tools Analytics 19 99+ NS Natalia Stę…" at bounding box center [690, 14] width 1381 height 670
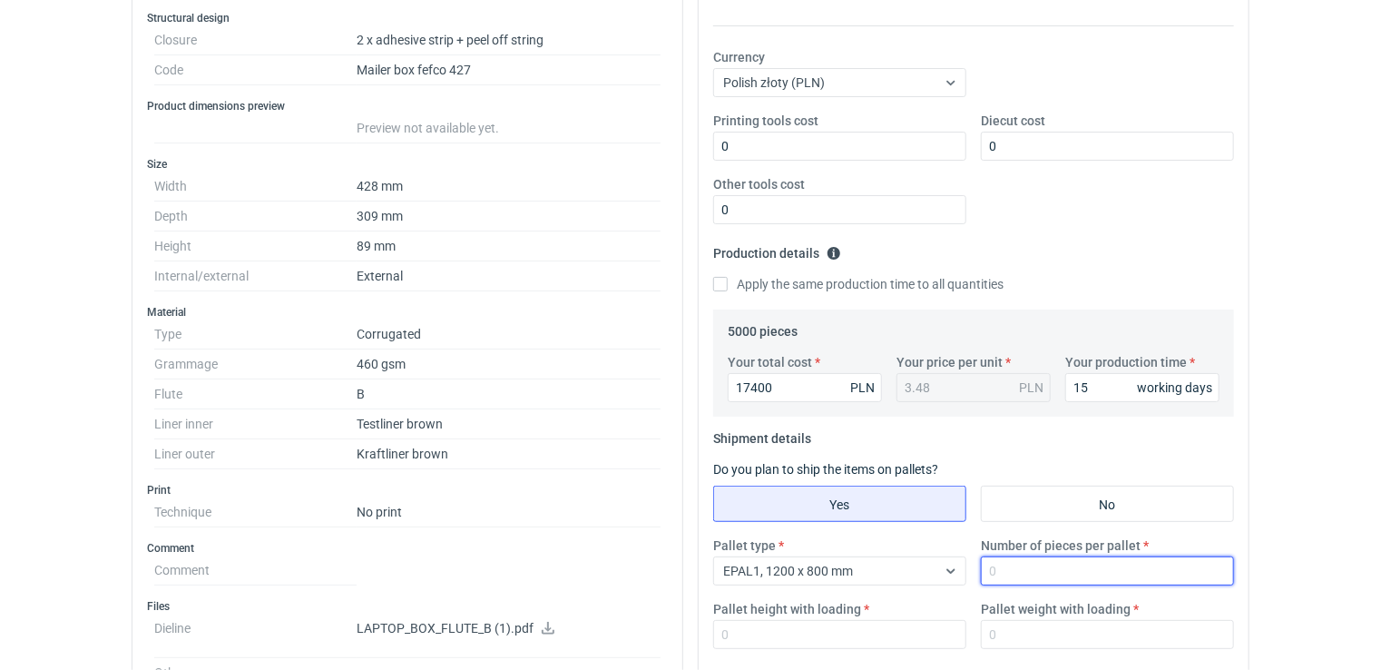
click at [1015, 570] on input "Number of pieces per pallet" at bounding box center [1107, 570] width 253 height 29
type input "450"
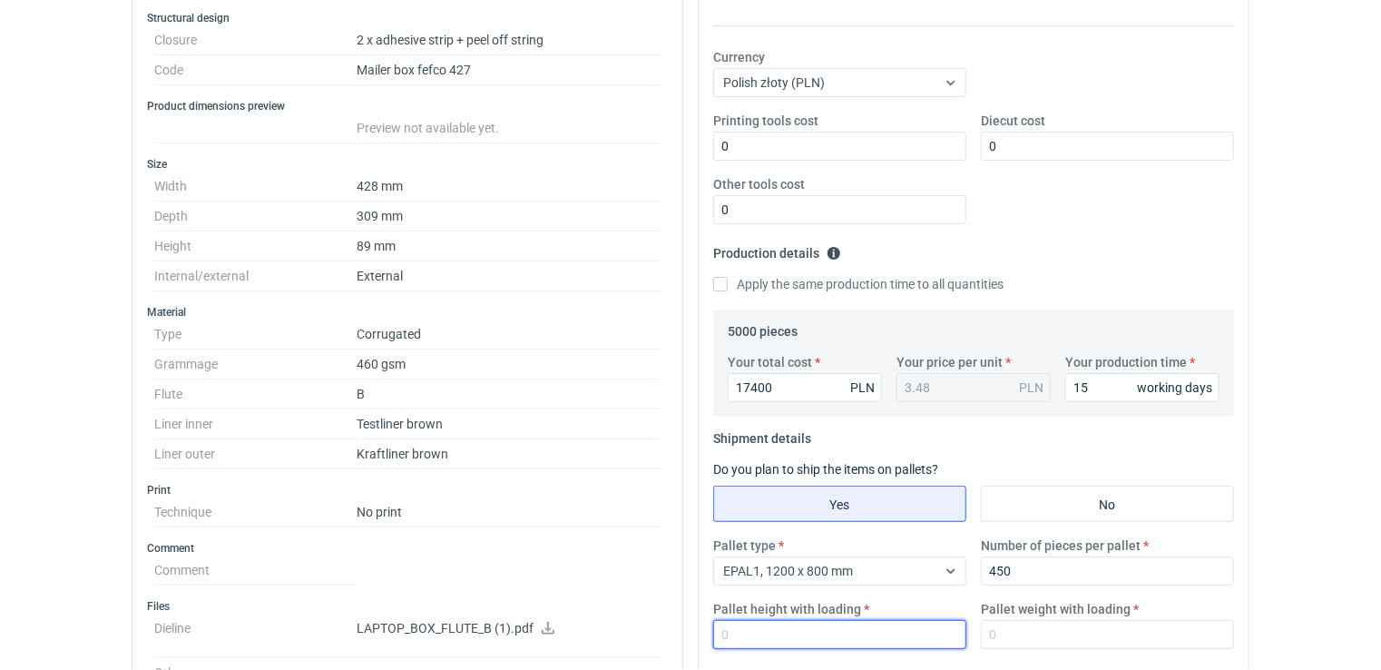
click at [867, 630] on input "Pallet height with loading" at bounding box center [839, 634] width 253 height 29
type input "2175"
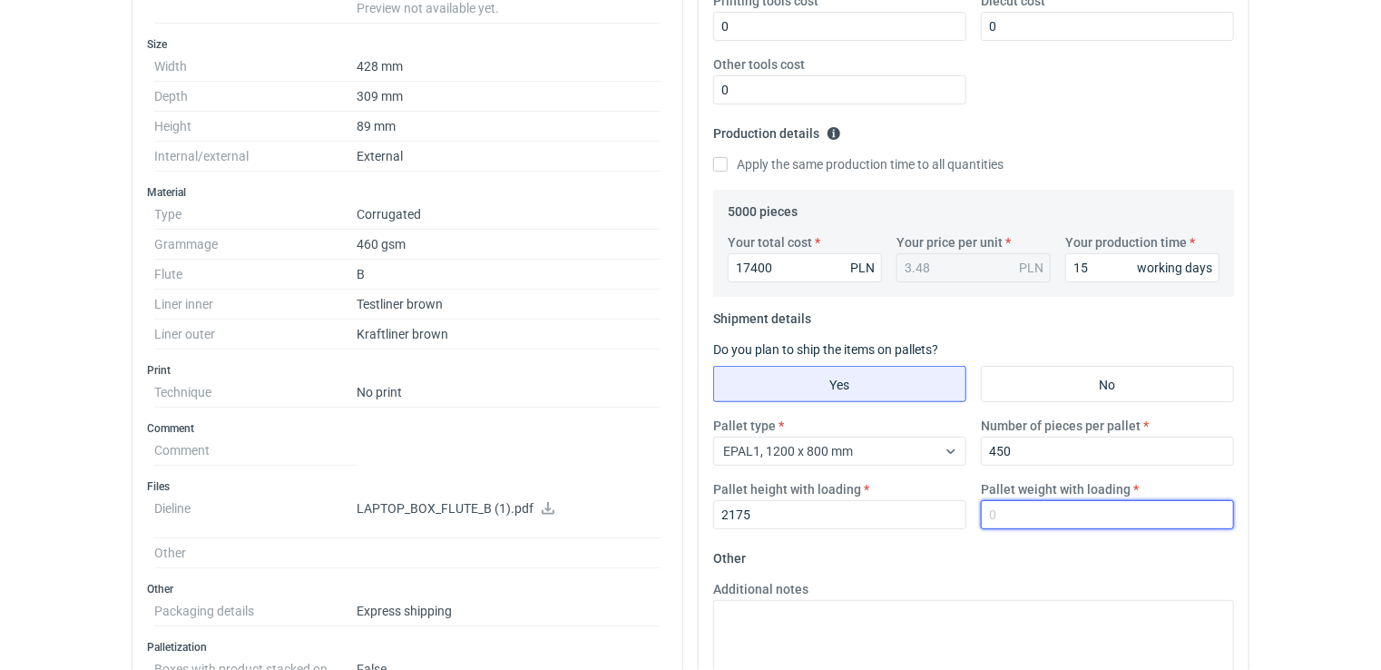
scroll to position [497, 0]
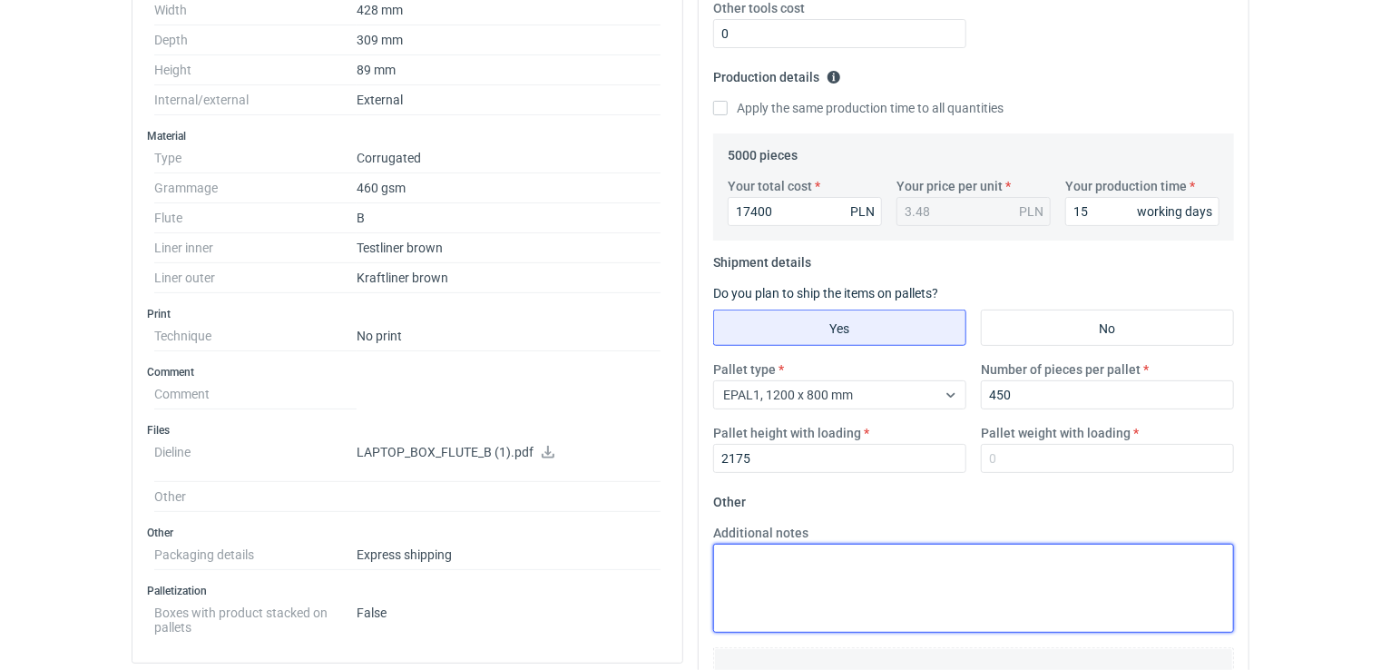
click at [811, 577] on textarea "Additional notes" at bounding box center [973, 587] width 521 height 89
type textarea "OBRYS PALETY 1222X800,"
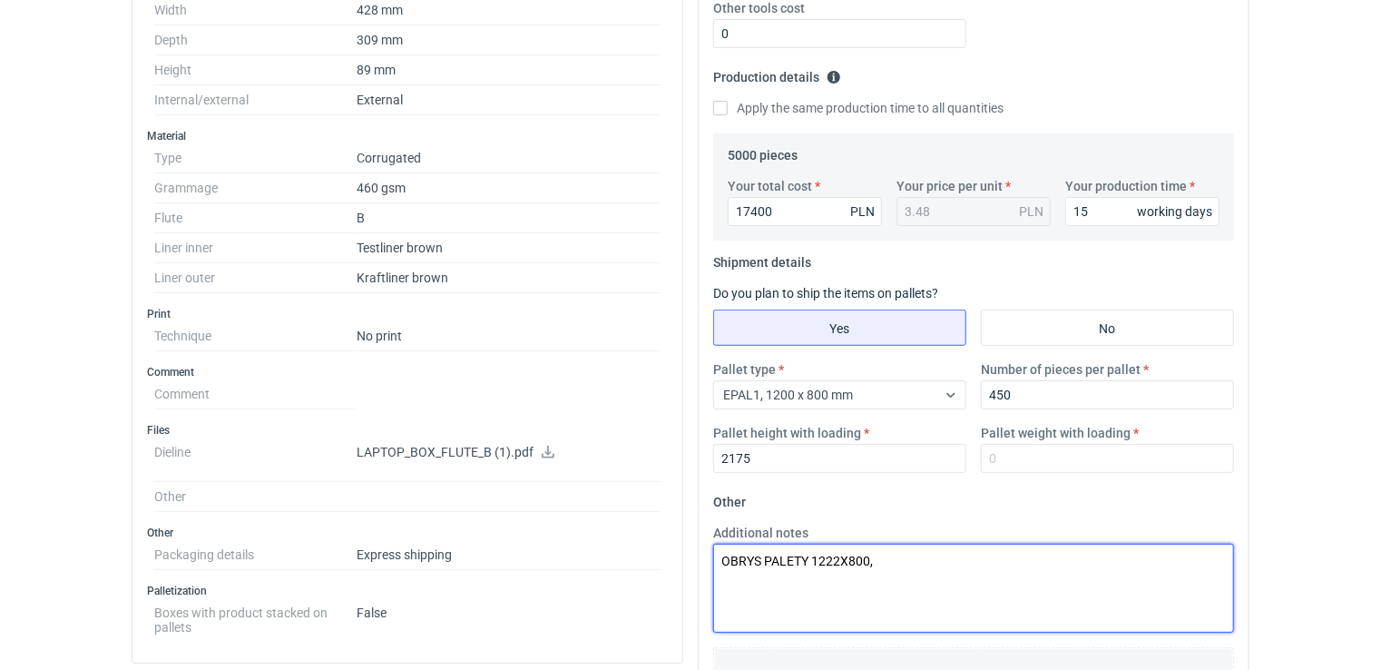
click at [936, 561] on textarea "OBRYS PALETY 1222X800," at bounding box center [973, 587] width 521 height 89
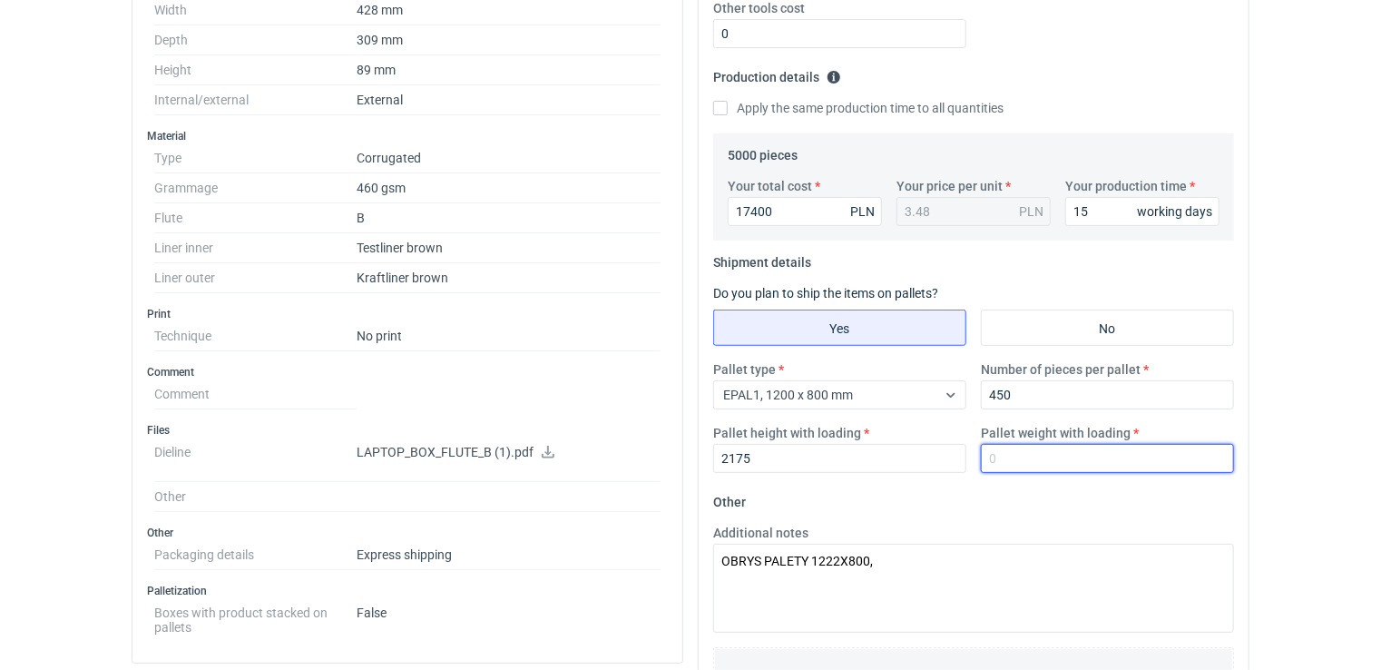
click at [1009, 453] on input "Pallet weight with loading" at bounding box center [1107, 458] width 253 height 29
type input "235"
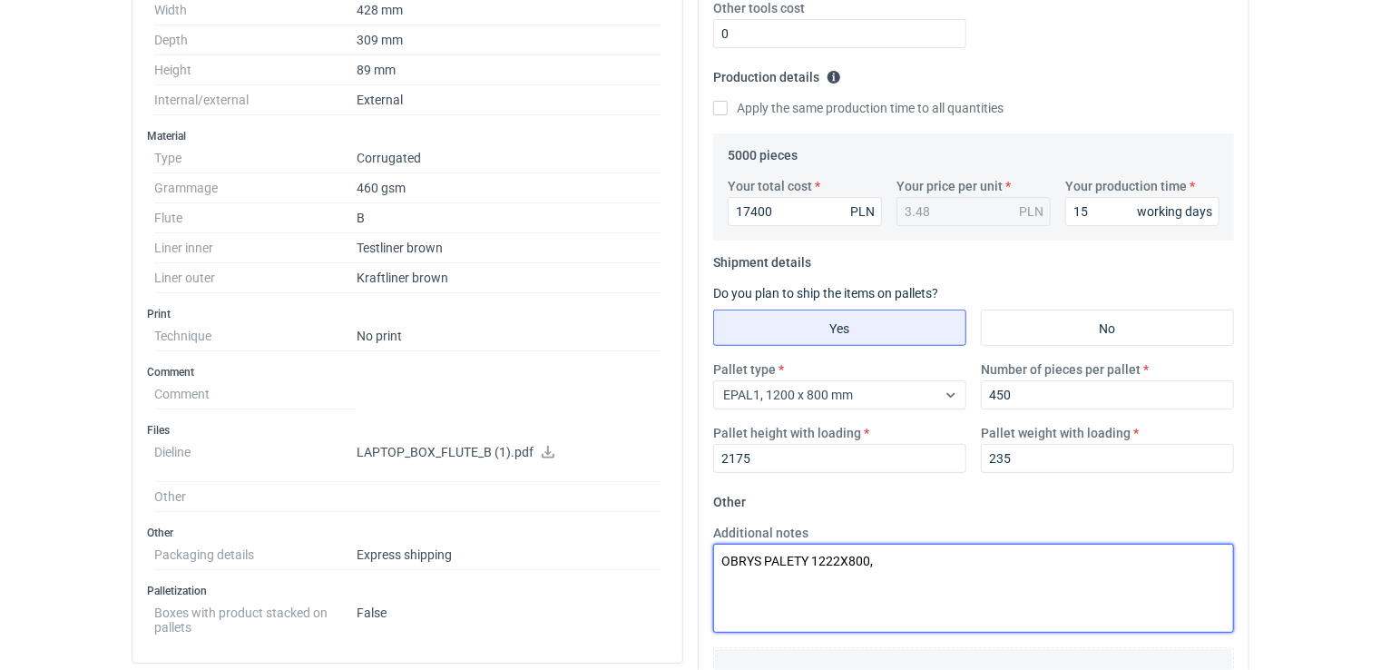
click at [910, 559] on textarea "OBRYS PALETY 1222X800," at bounding box center [973, 587] width 521 height 89
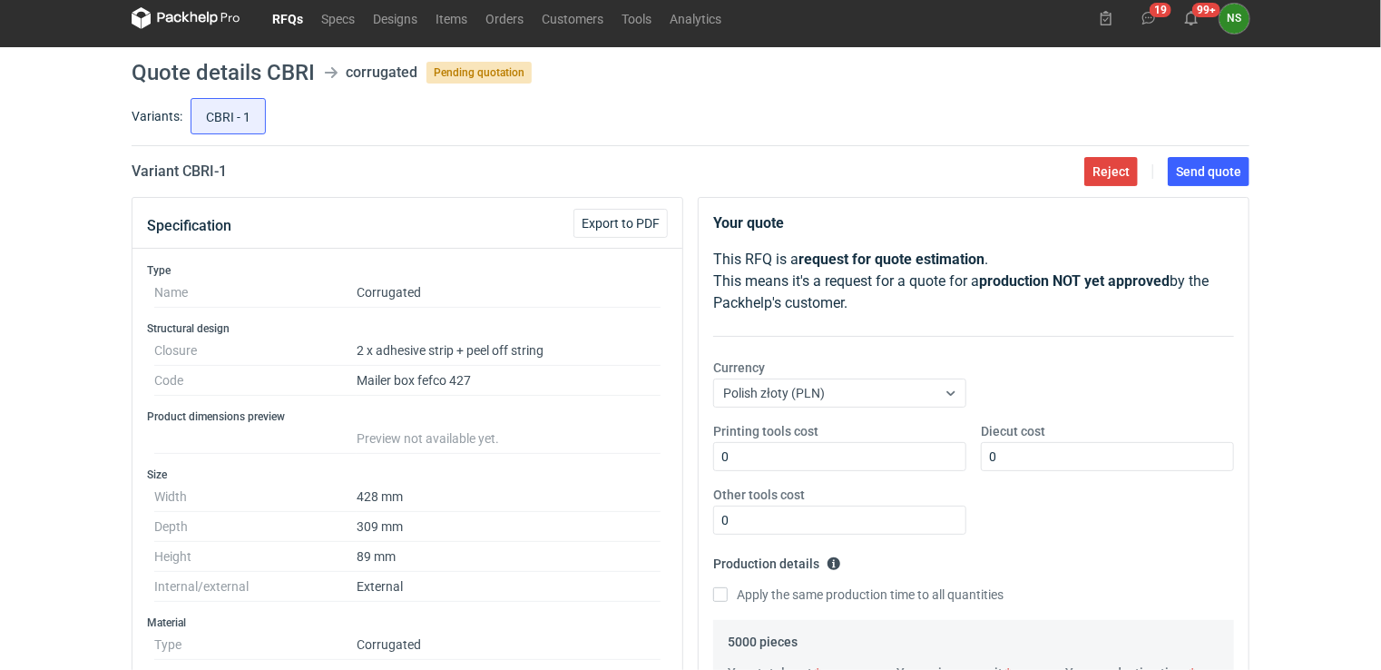
scroll to position [0, 0]
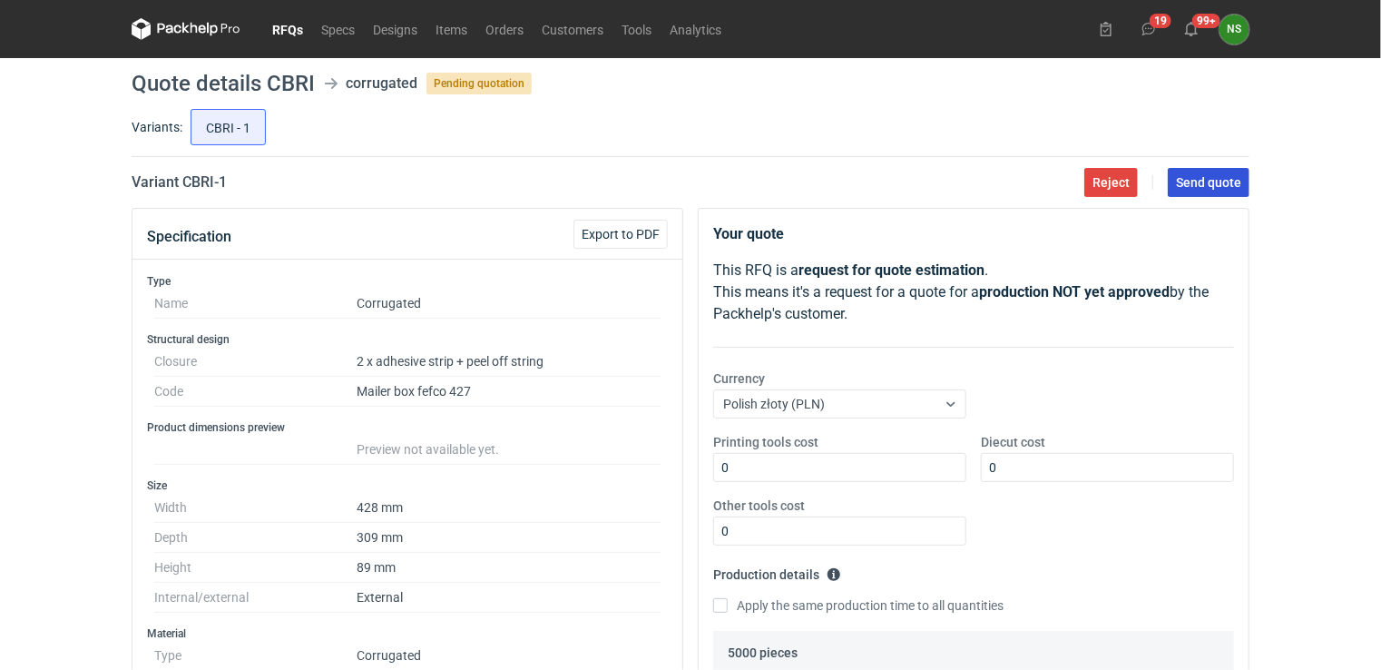
click at [1208, 180] on span "Send quote" at bounding box center [1208, 182] width 65 height 13
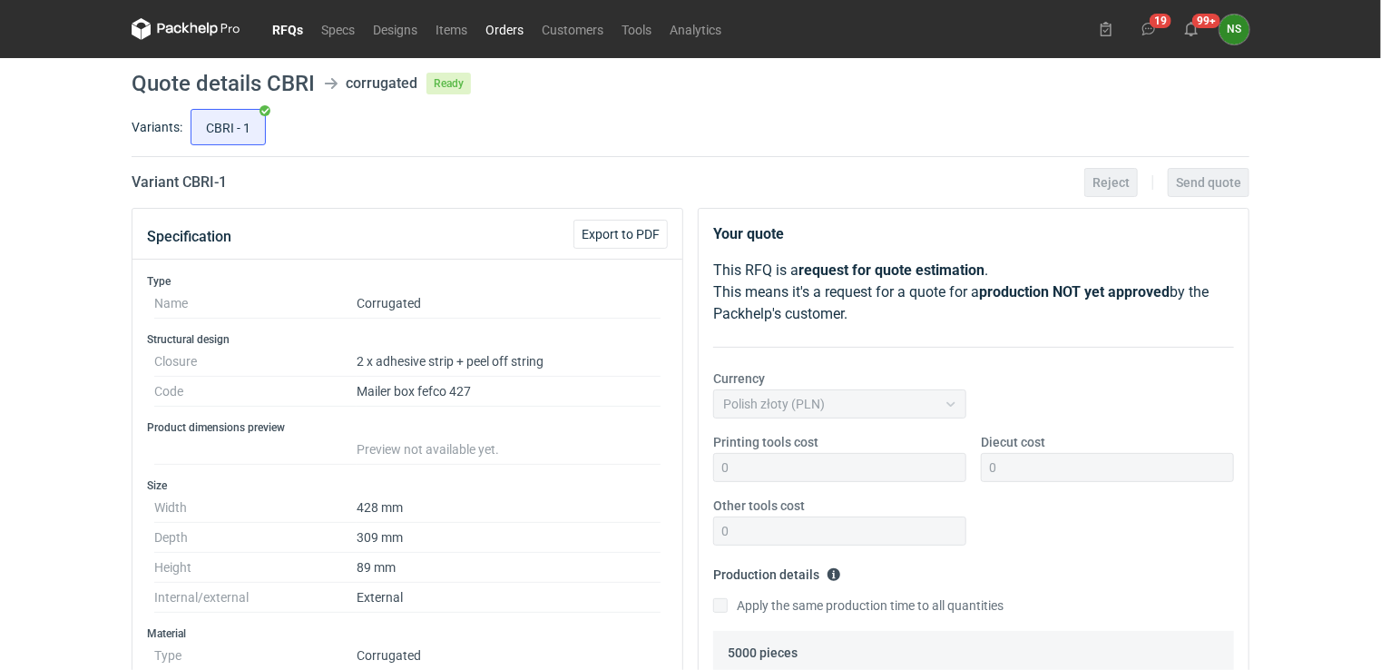
click at [503, 25] on link "Orders" at bounding box center [504, 29] width 56 height 22
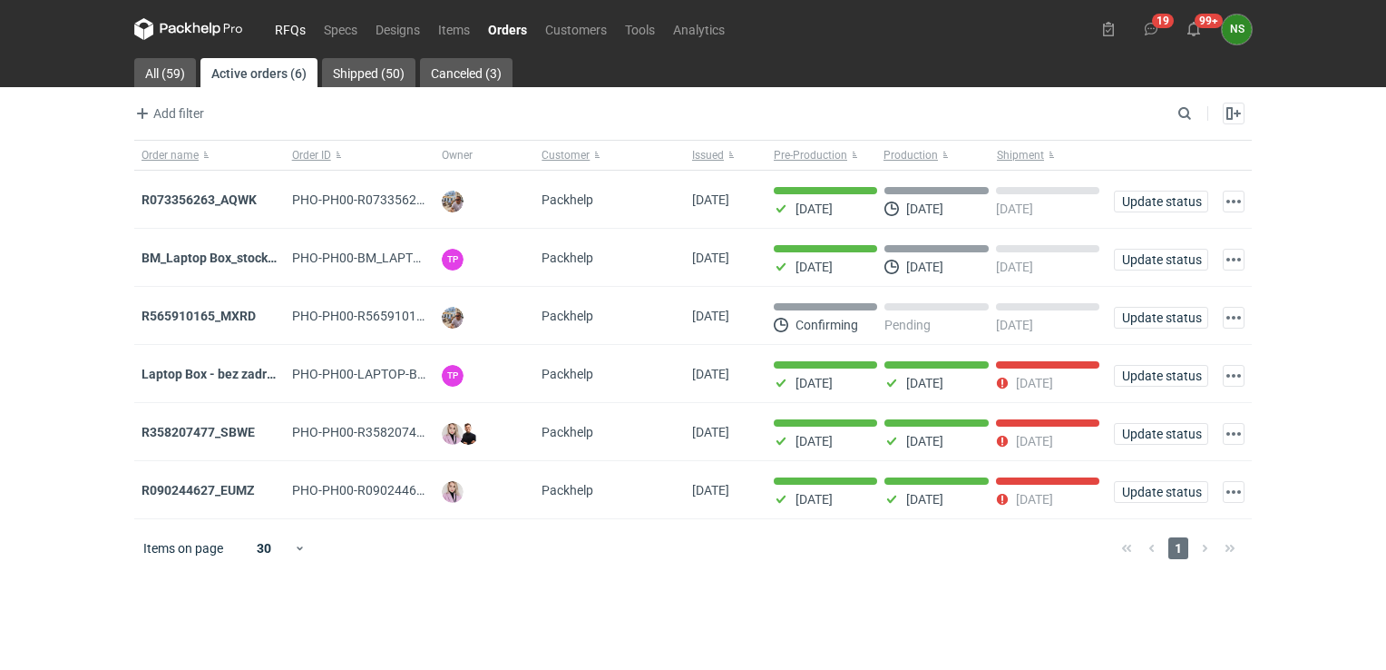
click at [287, 22] on link "RFQs" at bounding box center [290, 29] width 49 height 22
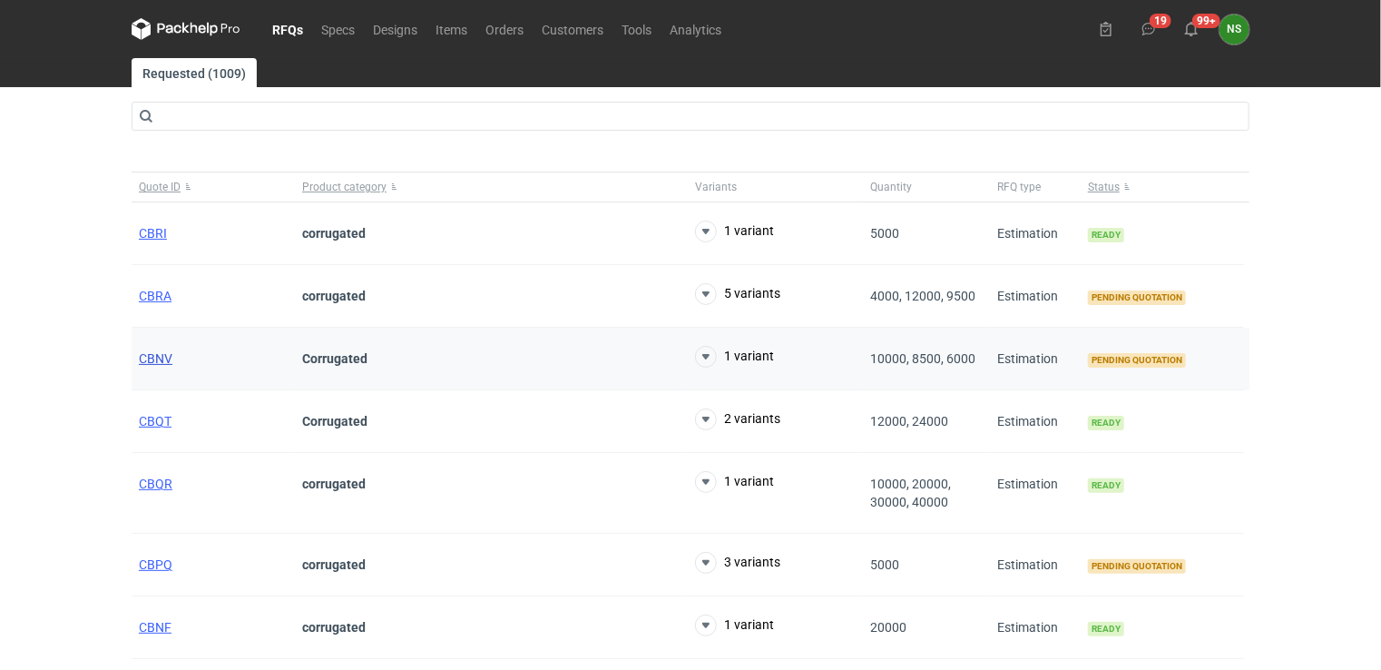
click at [156, 360] on span "CBNV" at bounding box center [156, 358] width 34 height 15
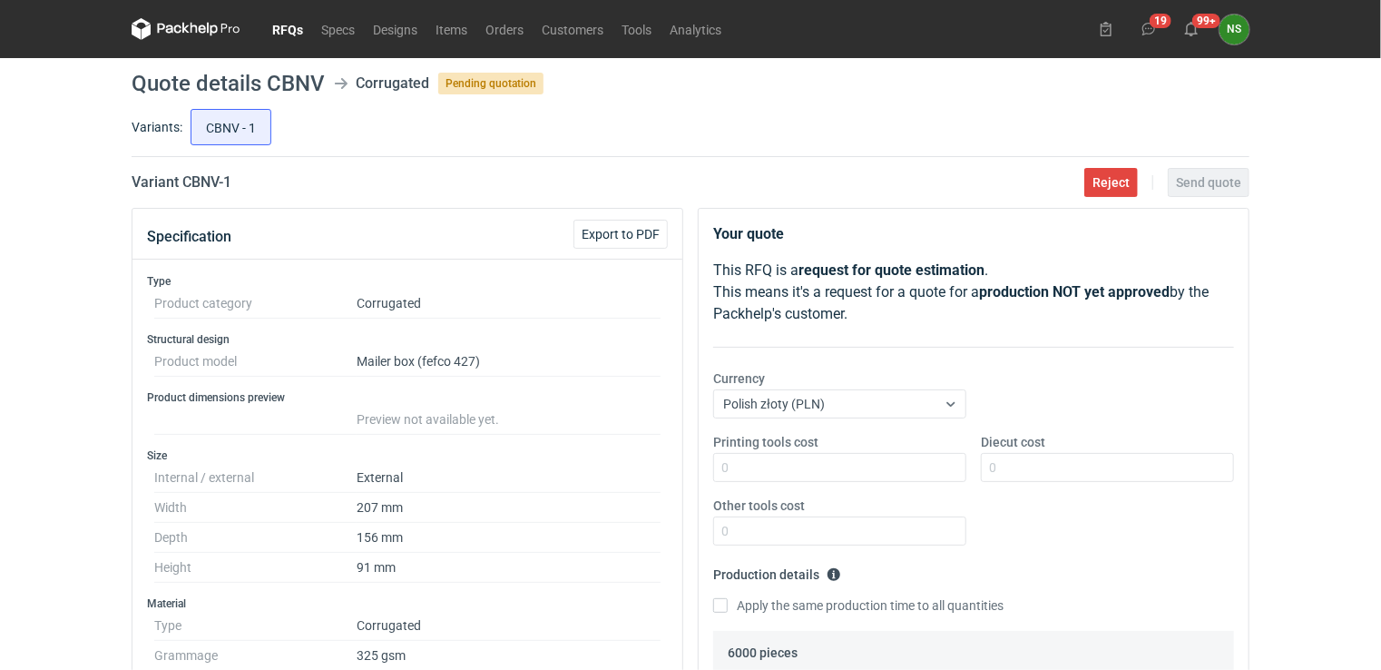
click at [284, 24] on link "RFQs" at bounding box center [287, 29] width 49 height 22
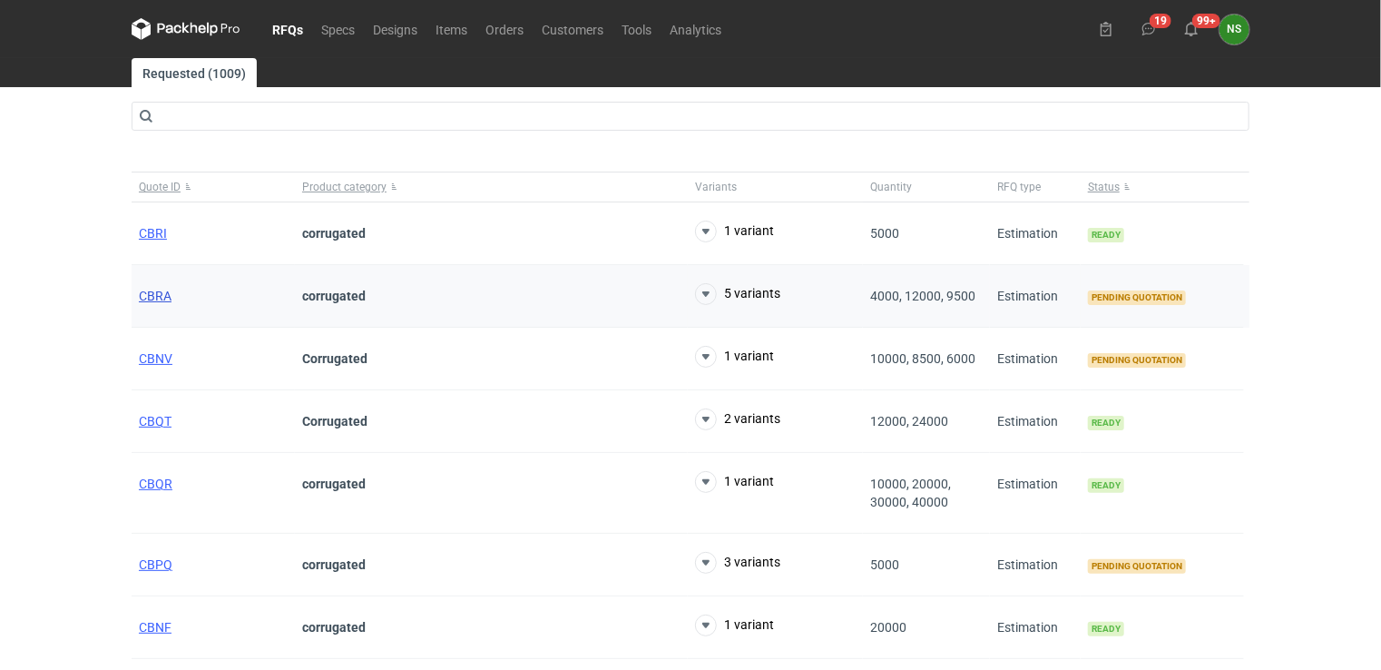
click at [152, 296] on span "CBRA" at bounding box center [155, 296] width 33 height 15
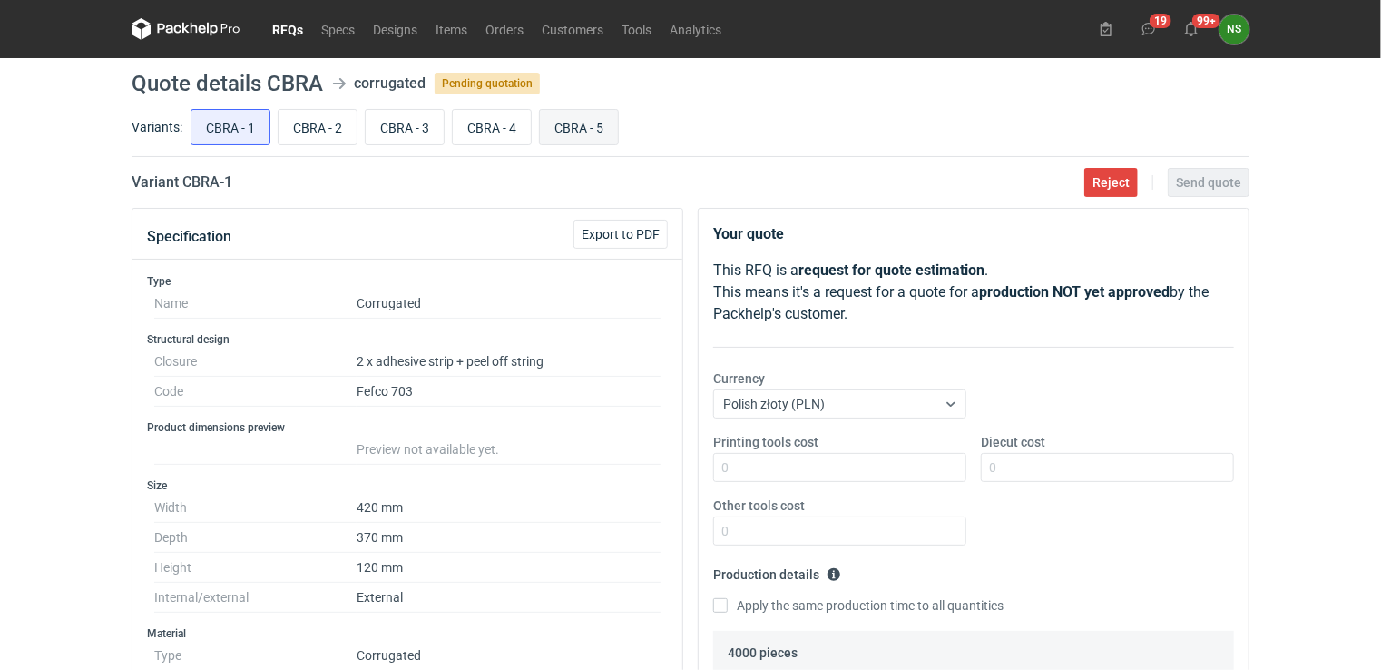
click at [602, 129] on input "CBRA - 5" at bounding box center [579, 127] width 78 height 34
radio input "true"
click at [513, 141] on input "CBRA - 4" at bounding box center [492, 127] width 78 height 34
radio input "true"
click at [409, 129] on input "CBRA - 3" at bounding box center [405, 127] width 78 height 34
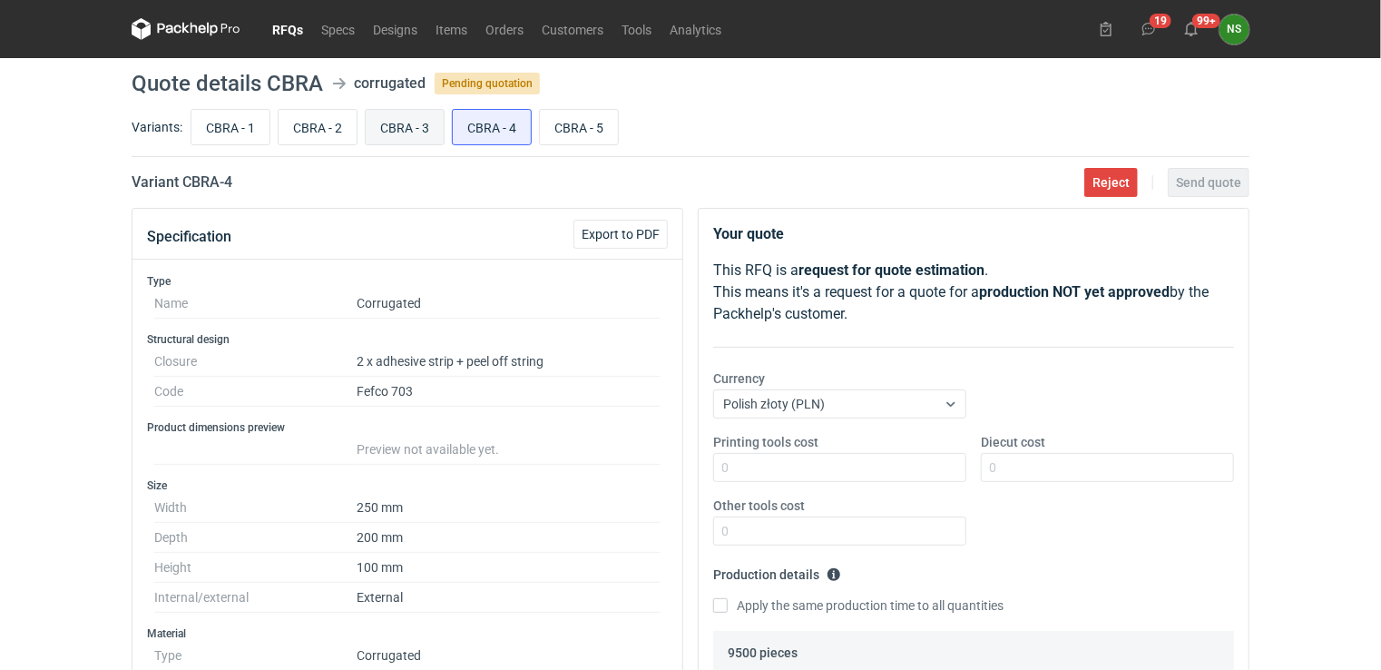
radio input "true"
click at [318, 129] on input "CBRA - 2" at bounding box center [318, 127] width 78 height 34
radio input "true"
click at [257, 124] on input "CBRA - 1" at bounding box center [230, 127] width 78 height 34
radio input "true"
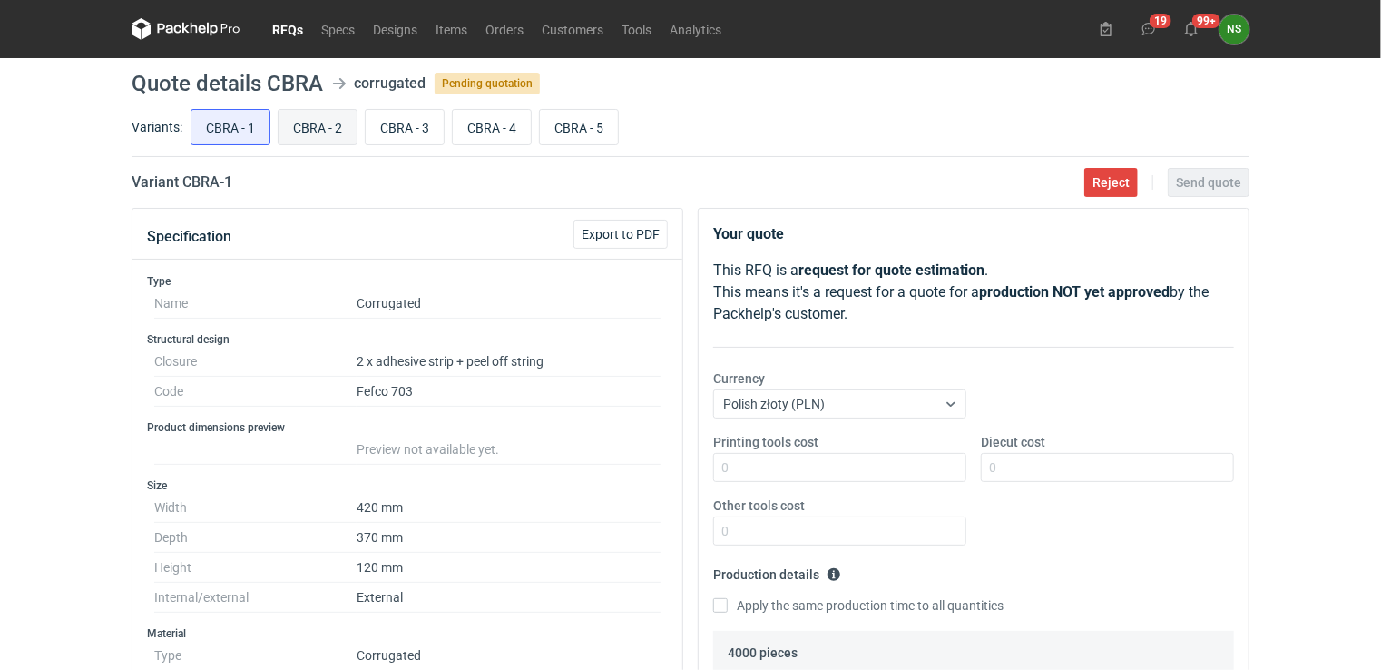
click at [292, 124] on input "CBRA - 2" at bounding box center [318, 127] width 78 height 34
radio input "true"
click at [392, 132] on input "CBRA - 3" at bounding box center [405, 127] width 78 height 34
radio input "true"
drag, startPoint x: 277, startPoint y: 25, endPoint x: 288, endPoint y: 24, distance: 10.9
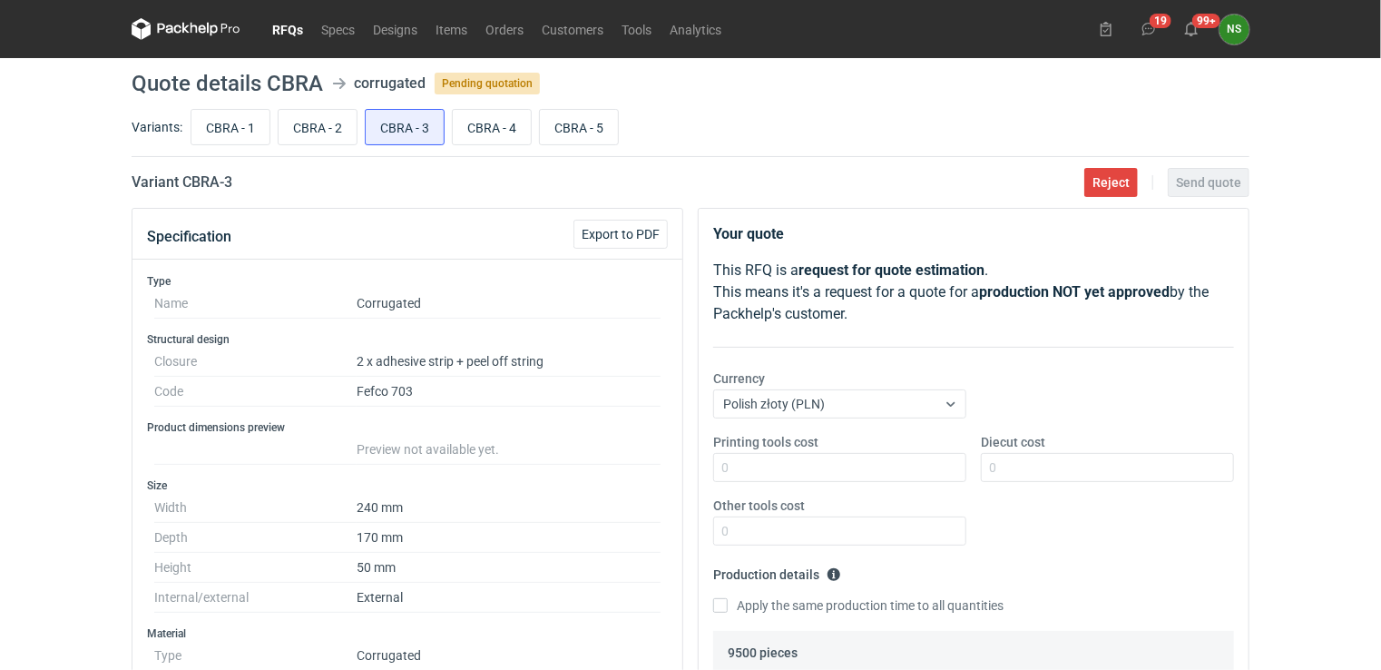
click at [277, 25] on link "RFQs" at bounding box center [287, 29] width 49 height 22
